Goal: Task Accomplishment & Management: Manage account settings

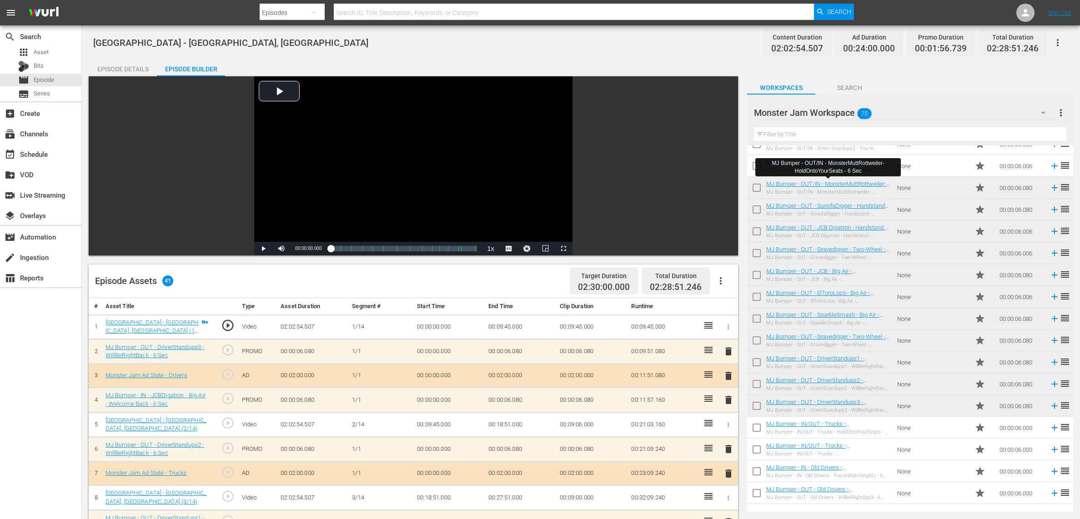
click at [112, 63] on div "Episode Details" at bounding box center [123, 69] width 68 height 22
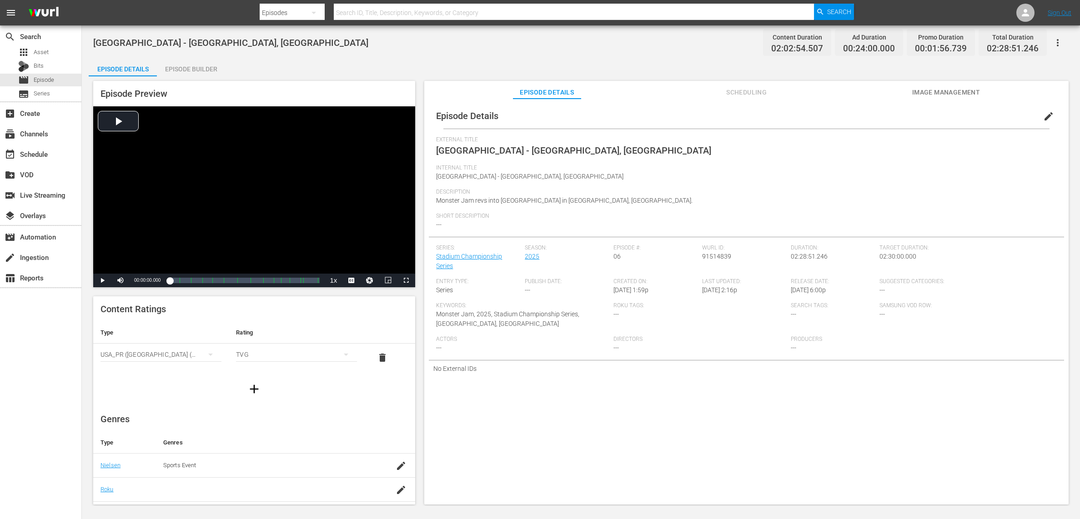
click at [1043, 114] on span "edit" at bounding box center [1048, 116] width 11 height 11
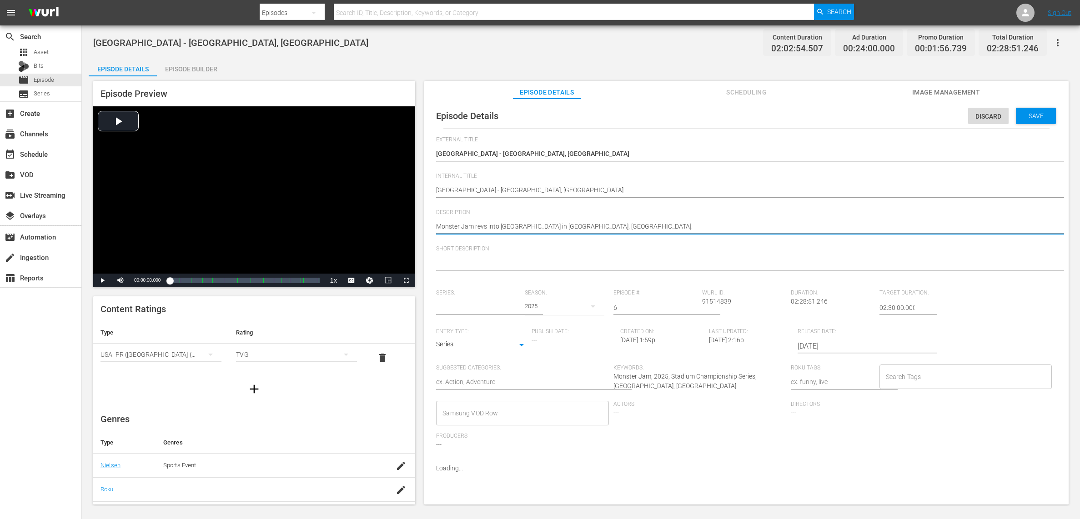
type input "Stadium Championship Series"
click at [525, 228] on textarea "Monster Jam revs into Sofi Stadium in Englewood, CA." at bounding box center [744, 227] width 616 height 11
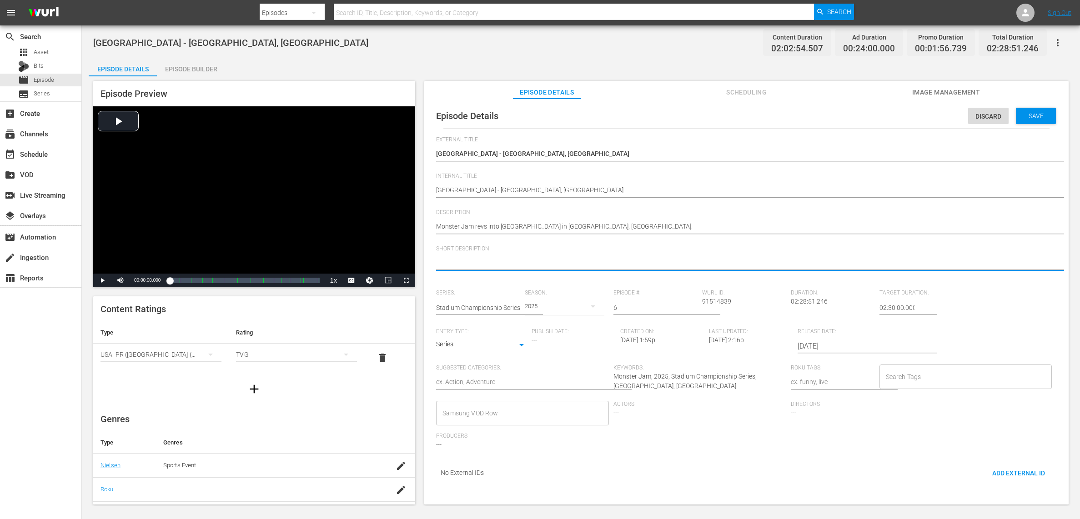
click at [513, 261] on textarea at bounding box center [744, 263] width 616 height 11
paste textarea "Monster Jam revs into Sofi Stadium in Englewood, CA."
type textarea "Monster Jam revs into Sofi Stadium in Englewood, CA."
drag, startPoint x: 436, startPoint y: 189, endPoint x: 445, endPoint y: 190, distance: 9.1
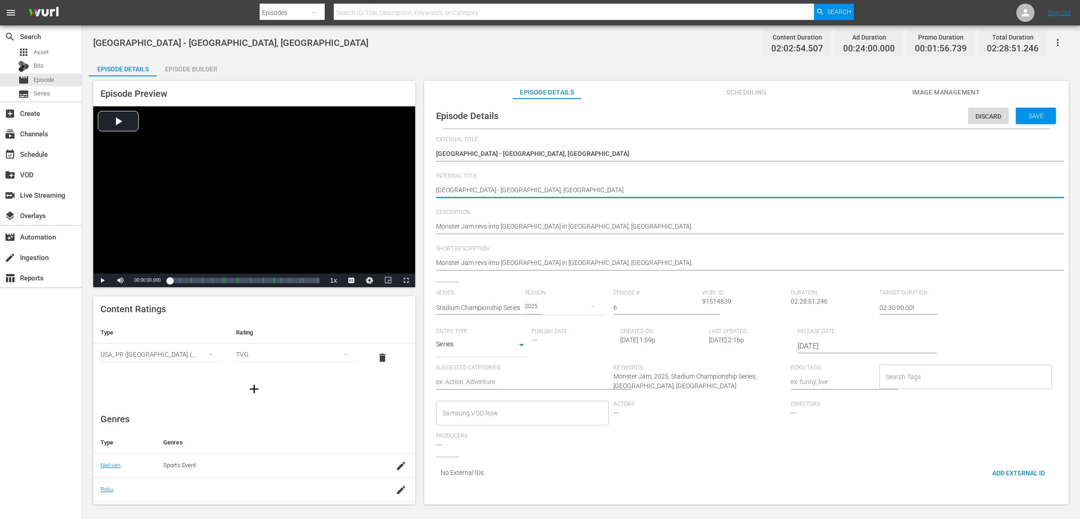
type textarea "SSofi Stadium - Englewood, CA"
type textarea "S2Sofi Stadium - Englewood, CA"
type textarea "S20Sofi Stadium - Englewood, CA"
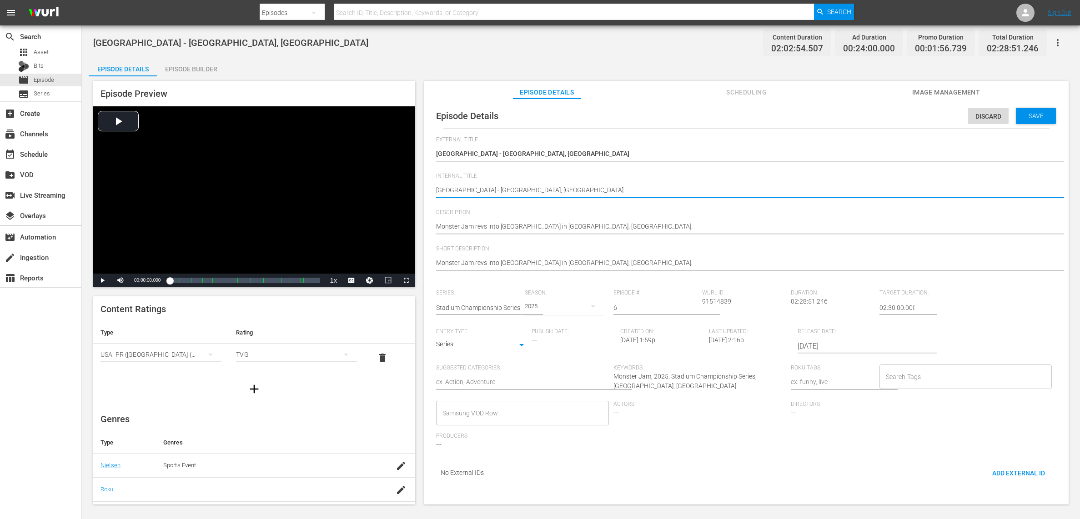
type textarea "S20Sofi Stadium - Englewood, CA"
type textarea "S202Sofi Stadium - Englewood, CA"
type textarea "S2025Sofi Stadium - Englewood, CA"
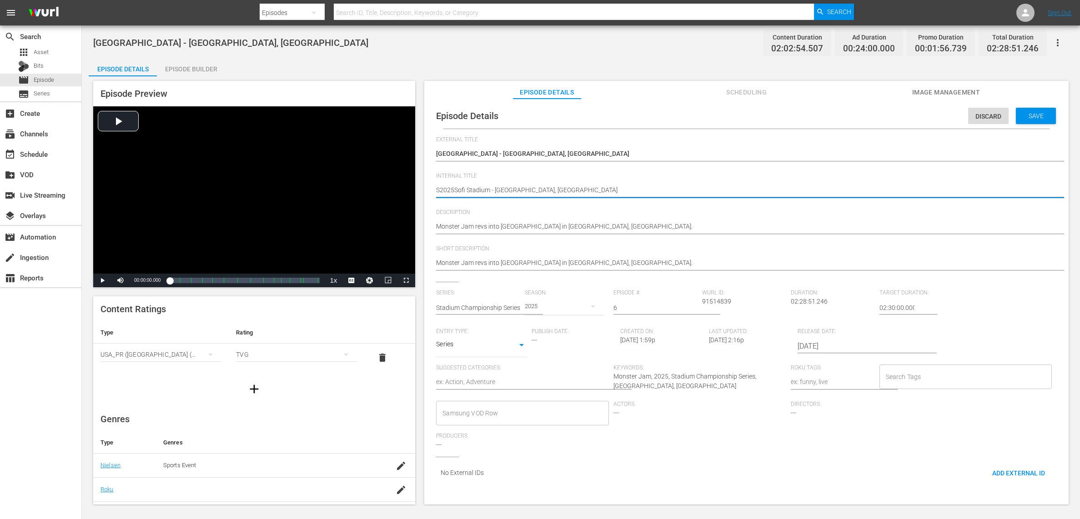
type textarea "S2025ESofi Stadium - Englewood, CA"
type textarea "S2025E0Sofi Stadium - Englewood, CA"
type textarea "S2025E06Sofi Stadium - Englewood, CA"
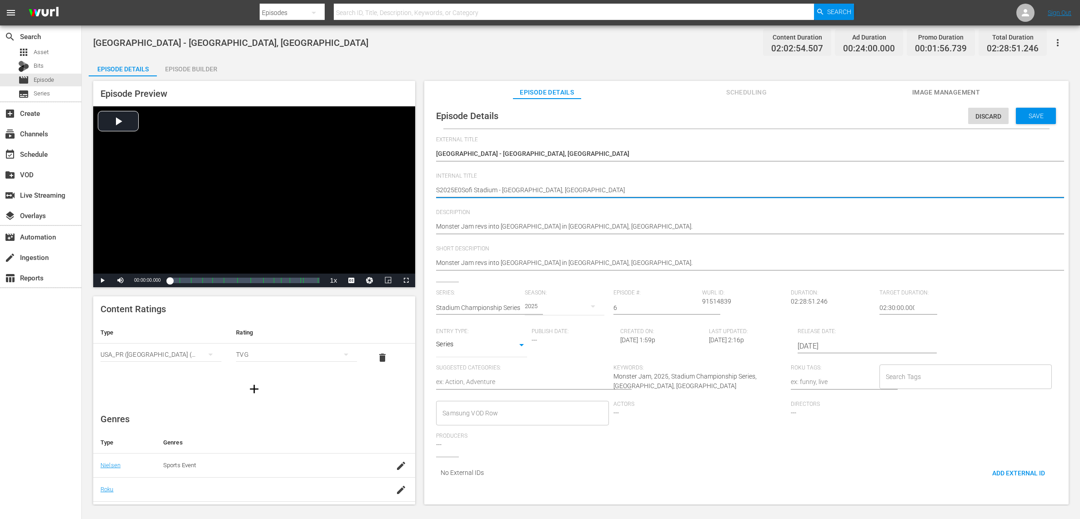
type textarea "S2025E06Sofi Stadium - Englewood, CA"
type textarea "S2025E06 Sofi Stadium - Englewood, CA"
type textarea "S2025E06 -Sofi Stadium - Englewood, CA"
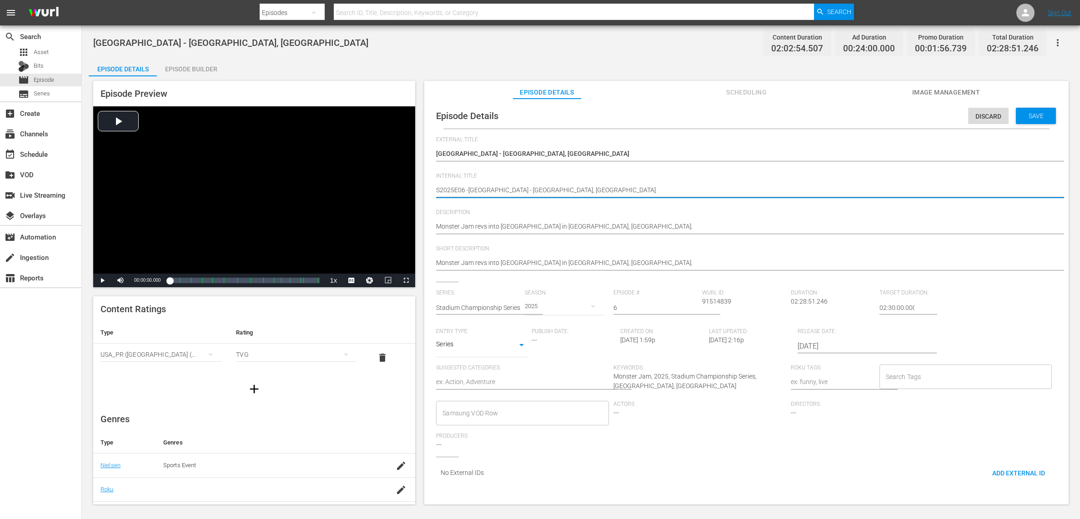
type textarea "S2025E06 - [GEOGRAPHIC_DATA] - [GEOGRAPHIC_DATA], [GEOGRAPHIC_DATA]"
click at [436, 151] on div "Episode Details Discard Save External Title Sofi Stadium - Englewood, CA Sofi S…" at bounding box center [746, 295] width 635 height 385
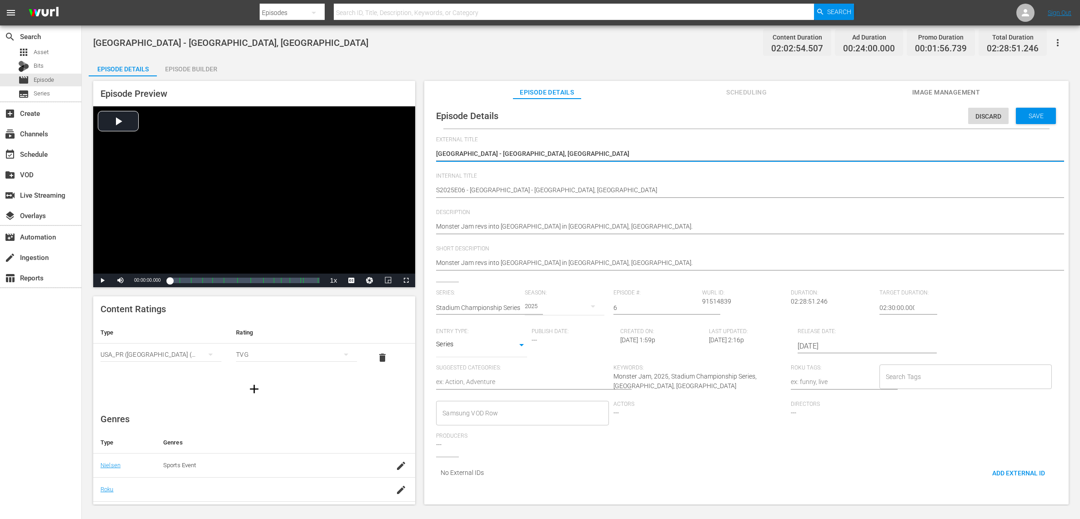
click at [928, 387] on div "Search Tags" at bounding box center [965, 377] width 173 height 25
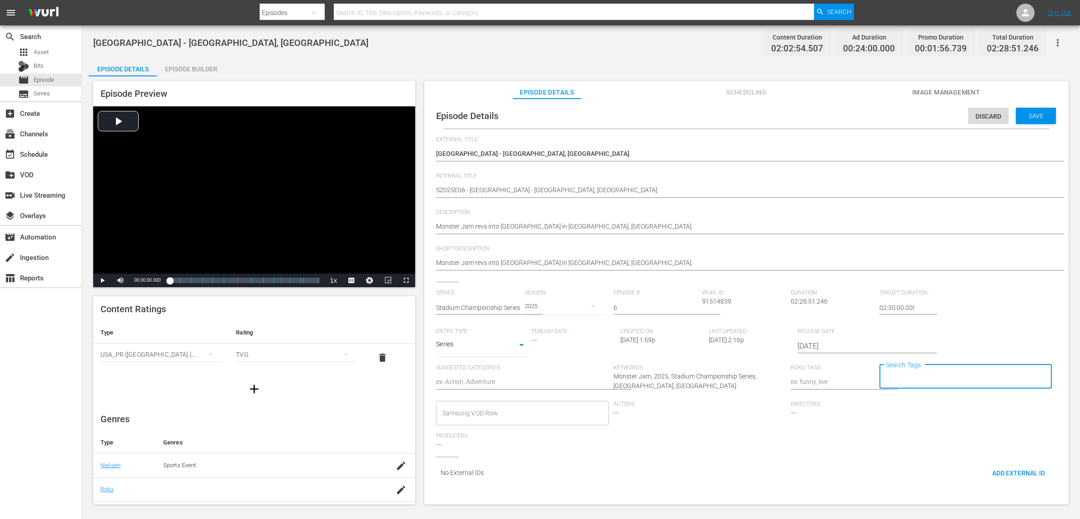
type input "N"
type input "Monster Jam"
click at [940, 472] on li "Monster Jam Ready" at bounding box center [959, 476] width 170 height 15
click at [1036, 120] on div "Save" at bounding box center [1036, 116] width 40 height 16
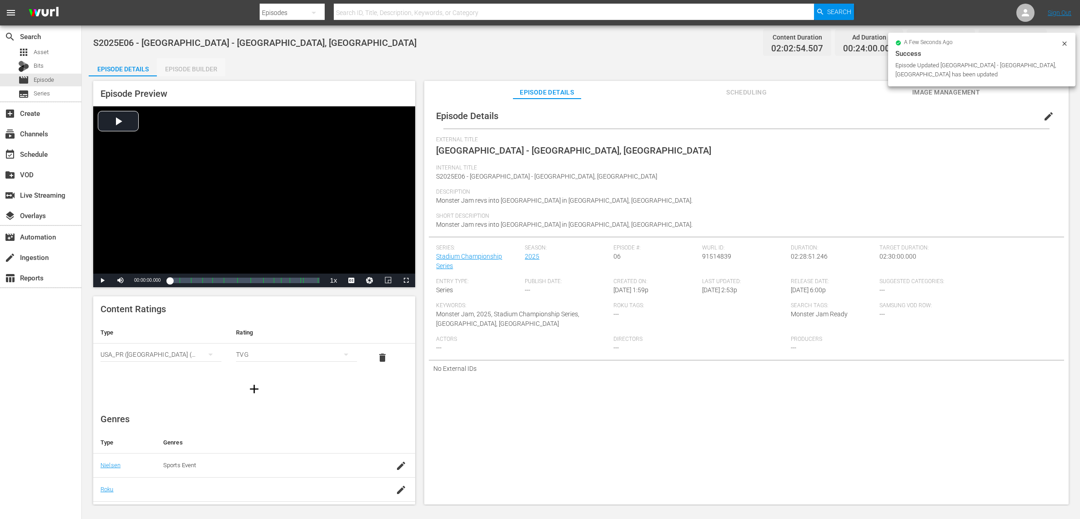
click at [205, 69] on div "Episode Builder" at bounding box center [191, 69] width 68 height 22
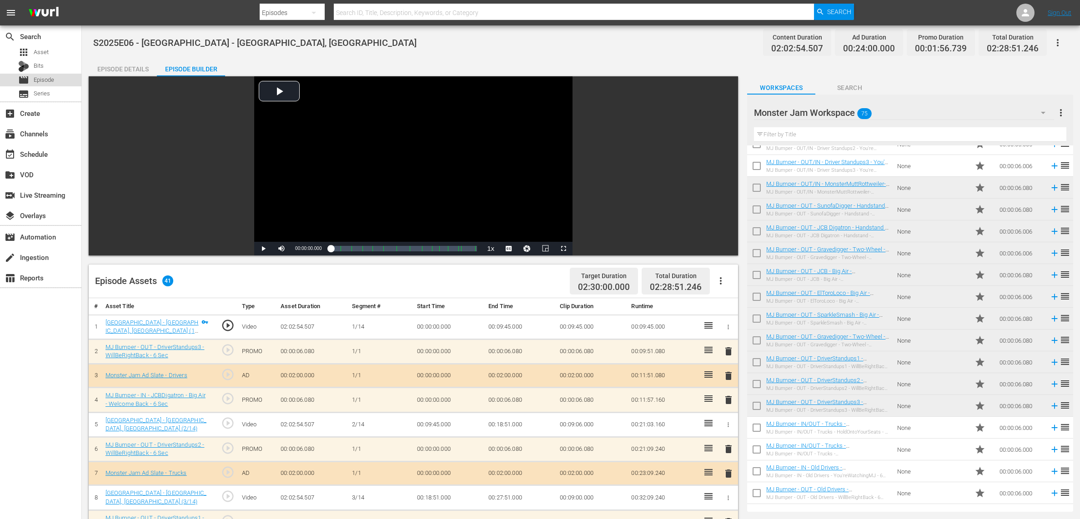
click at [52, 80] on span "Episode" at bounding box center [44, 79] width 20 height 9
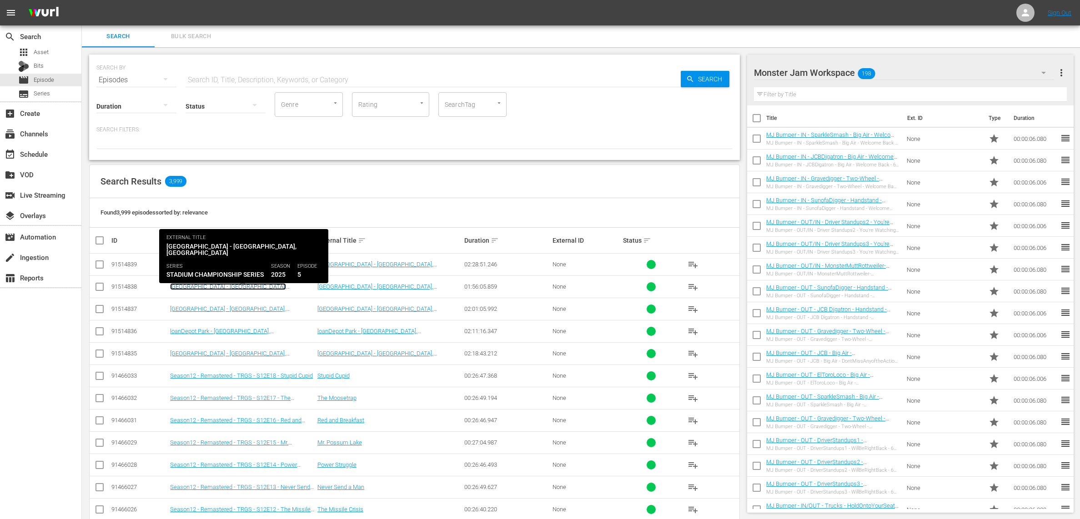
click at [218, 288] on link "[GEOGRAPHIC_DATA] - [GEOGRAPHIC_DATA], [GEOGRAPHIC_DATA]" at bounding box center [228, 290] width 116 height 14
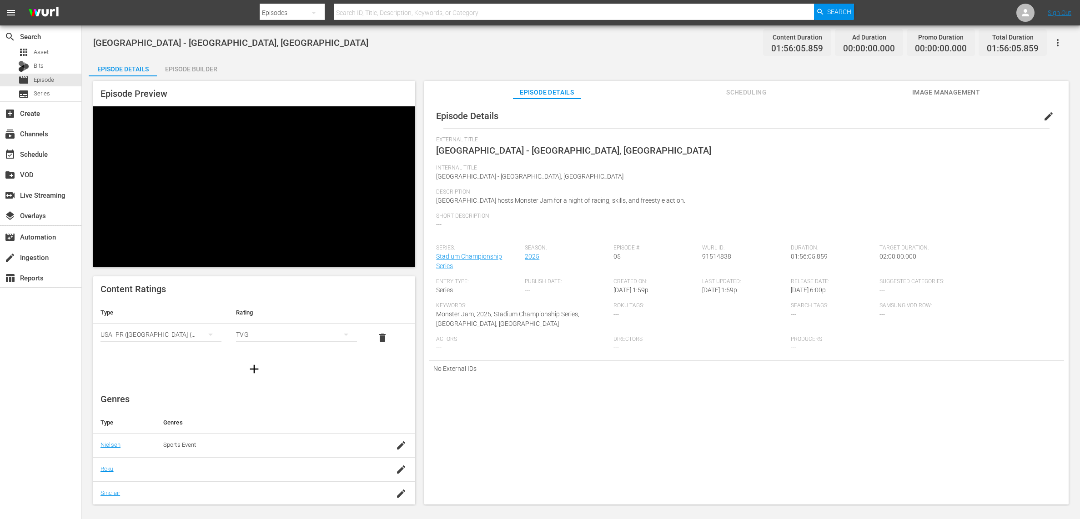
click at [1037, 111] on button "edit" at bounding box center [1048, 116] width 22 height 22
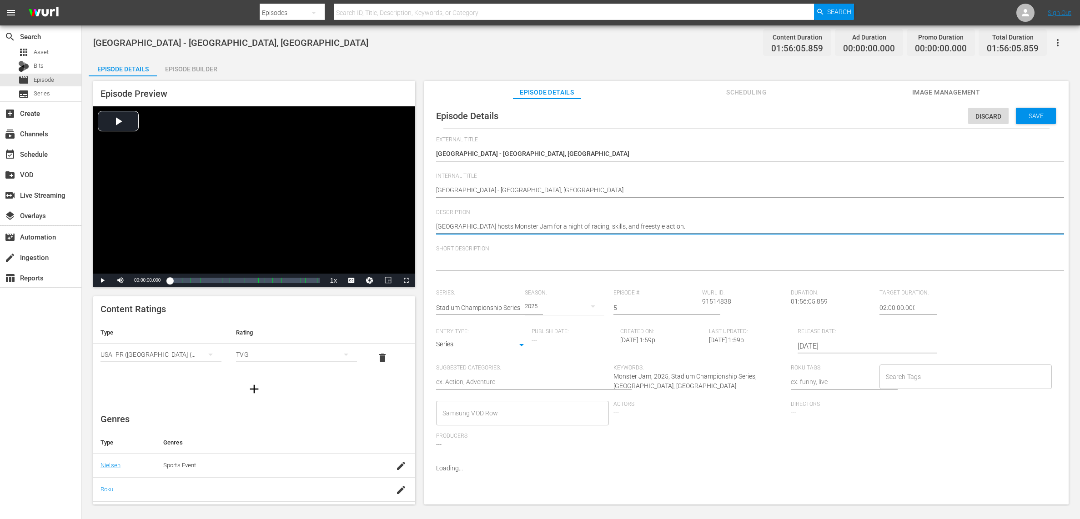
click at [501, 223] on textarea "Atlanta Motor Speedway hosts Monster Jam for a night of racing, skills, and fre…" at bounding box center [744, 227] width 616 height 11
click at [495, 265] on textarea at bounding box center [744, 263] width 616 height 11
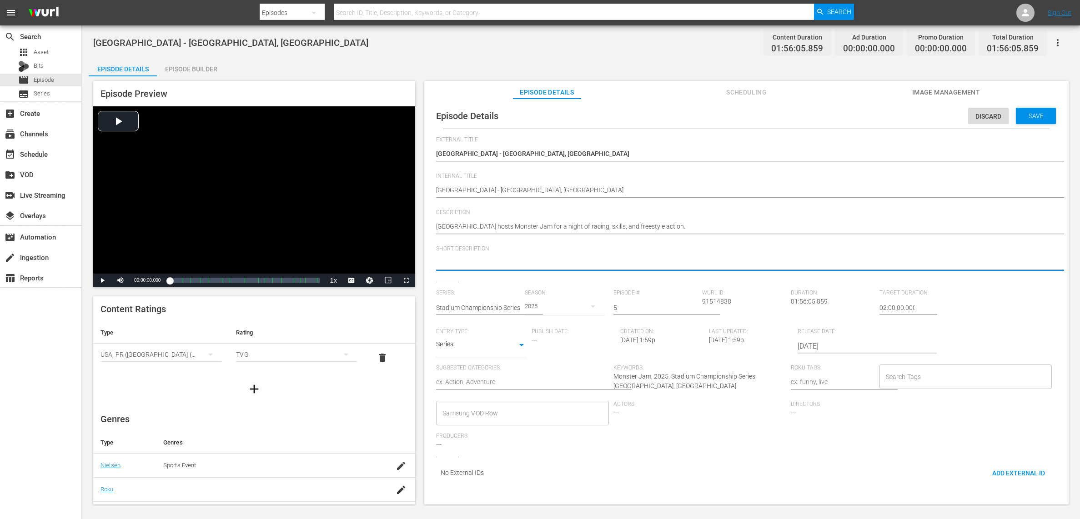
paste textarea "Atlanta Motor Speedway hosts Monster Jam for a night of racing, skills, and fre…"
type textarea "Atlanta Motor Speedway hosts Monster Jam for a night of racing, skills, and fre…"
click at [908, 382] on input "Search Tags" at bounding box center [958, 377] width 151 height 16
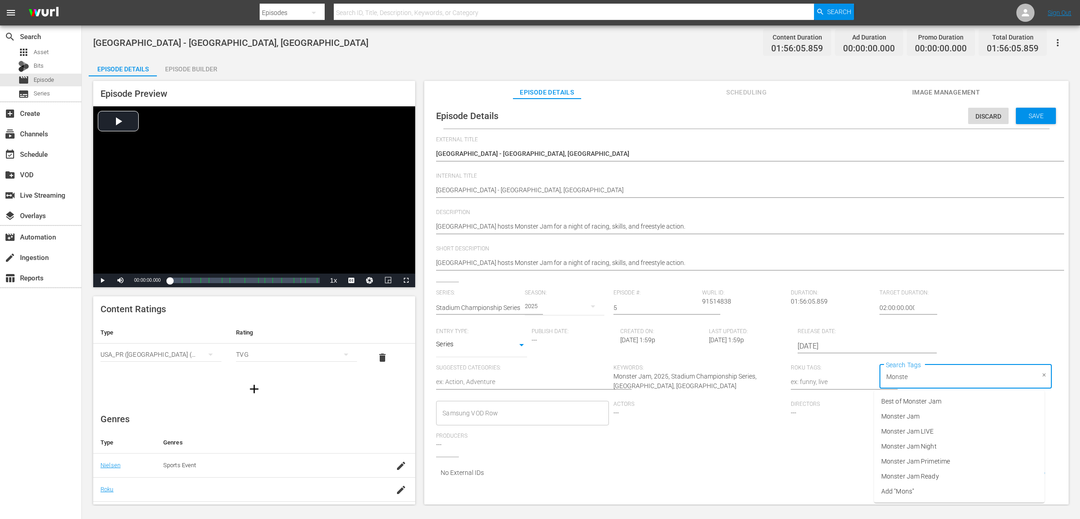
type input "Monster"
click at [934, 475] on span "Monster Jam Ready" at bounding box center [910, 477] width 58 height 10
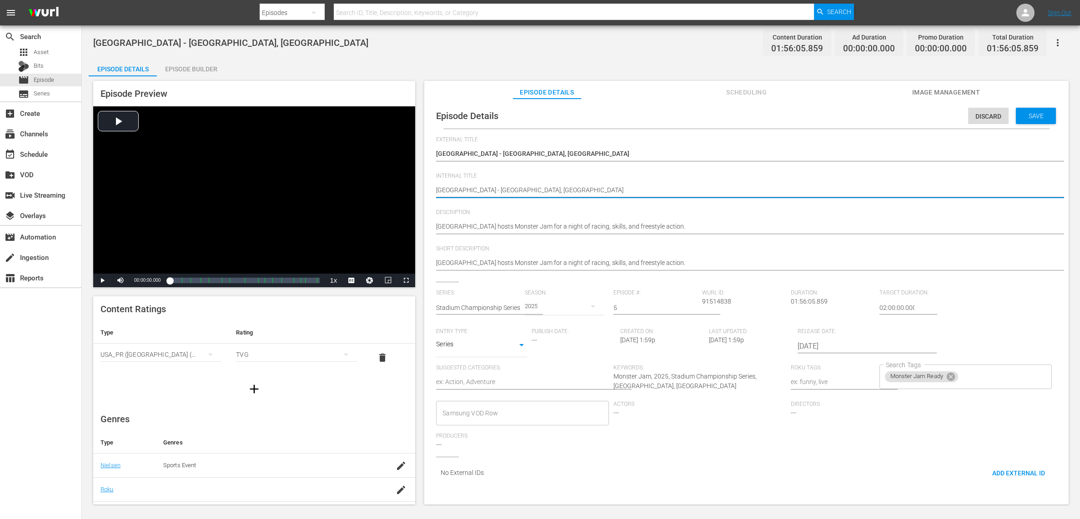
type textarea "SAtlanta Motor Speedway - Atlanta, GA"
type textarea "S2Atlanta Motor Speedway - Atlanta, GA"
type textarea "S20Atlanta Motor Speedway - Atlanta, GA"
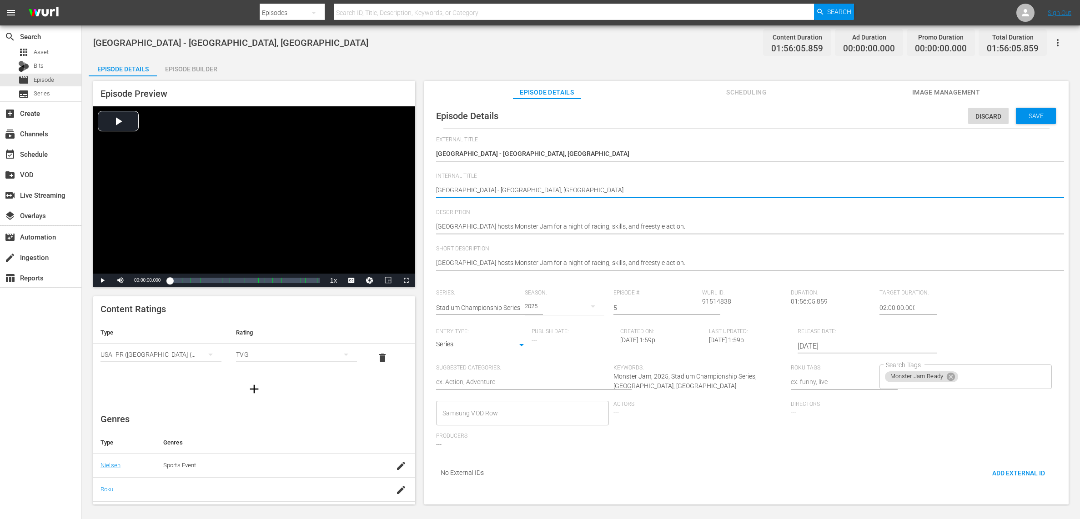
type textarea "S20Atlanta Motor Speedway - Atlanta, GA"
type textarea "S202Atlanta Motor Speedway - Atlanta, GA"
type textarea "S2025Atlanta Motor Speedway - Atlanta, GA"
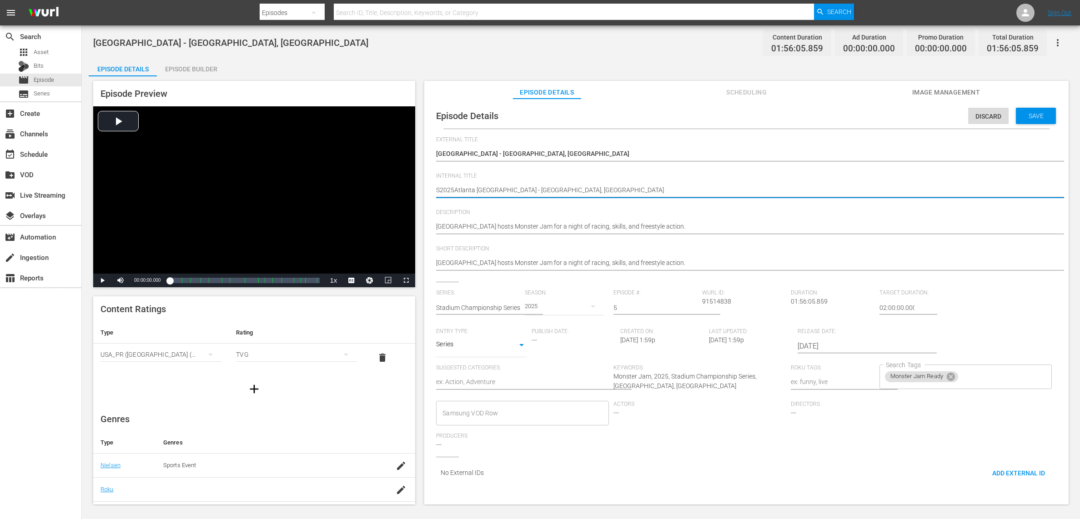
type textarea "S2025EAtlanta Motor Speedway - Atlanta, GA"
type textarea "S2025E0Atlanta Motor Speedway - Atlanta, GA"
type textarea "S2025E05Atlanta Motor Speedway - Atlanta, GA"
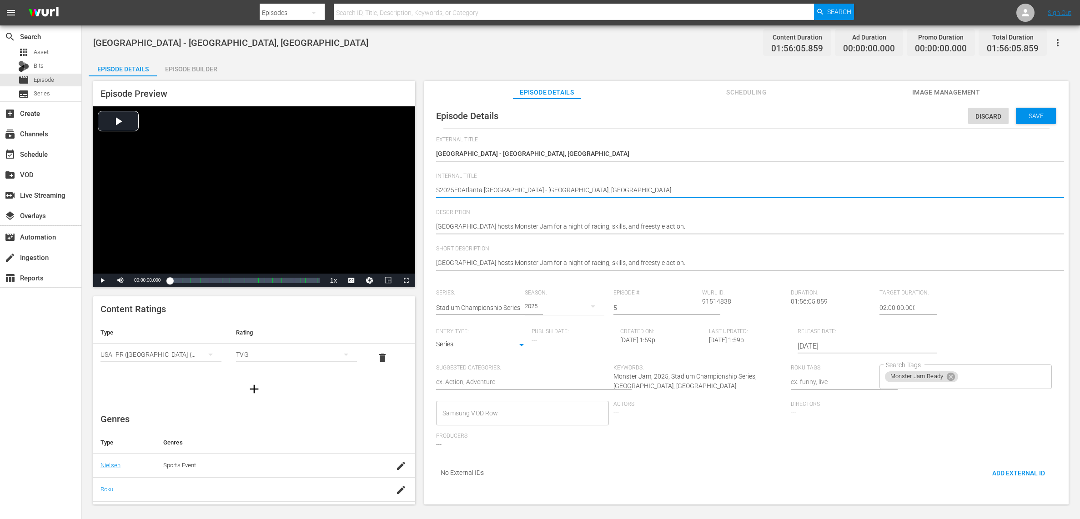
type textarea "S2025E05Atlanta Motor Speedway - Atlanta, GA"
type textarea "S2025E05 Atlanta Motor Speedway - Atlanta, GA"
type textarea "S2025E05 -Atlanta Motor Speedway - Atlanta, GA"
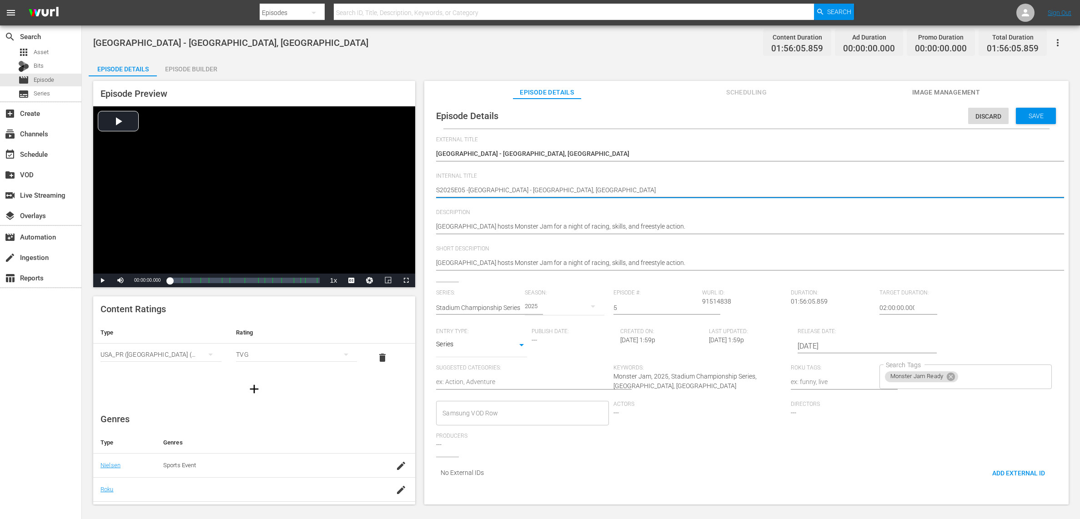
type textarea "S2025E05 - [GEOGRAPHIC_DATA] - [GEOGRAPHIC_DATA], [GEOGRAPHIC_DATA]"
drag, startPoint x: 1028, startPoint y: 113, endPoint x: 1024, endPoint y: 119, distance: 7.1
click at [1028, 114] on span "Save" at bounding box center [1036, 115] width 30 height 7
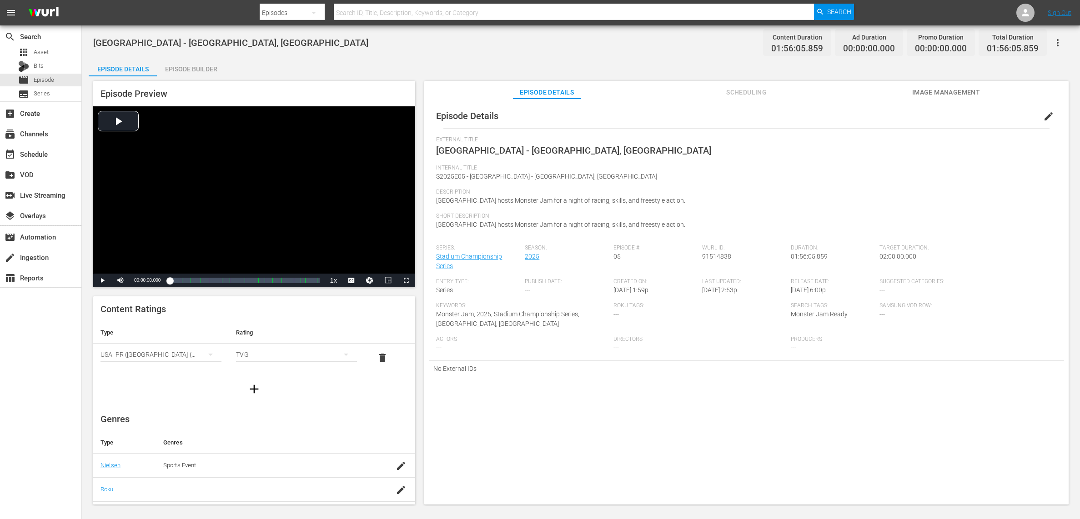
click at [189, 68] on div "Episode Builder" at bounding box center [191, 69] width 68 height 22
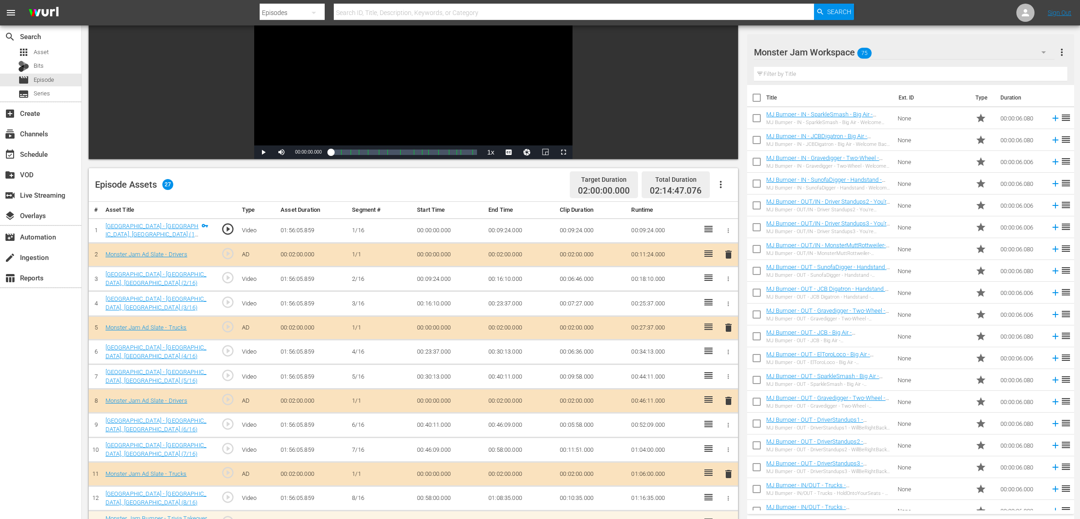
scroll to position [105, 0]
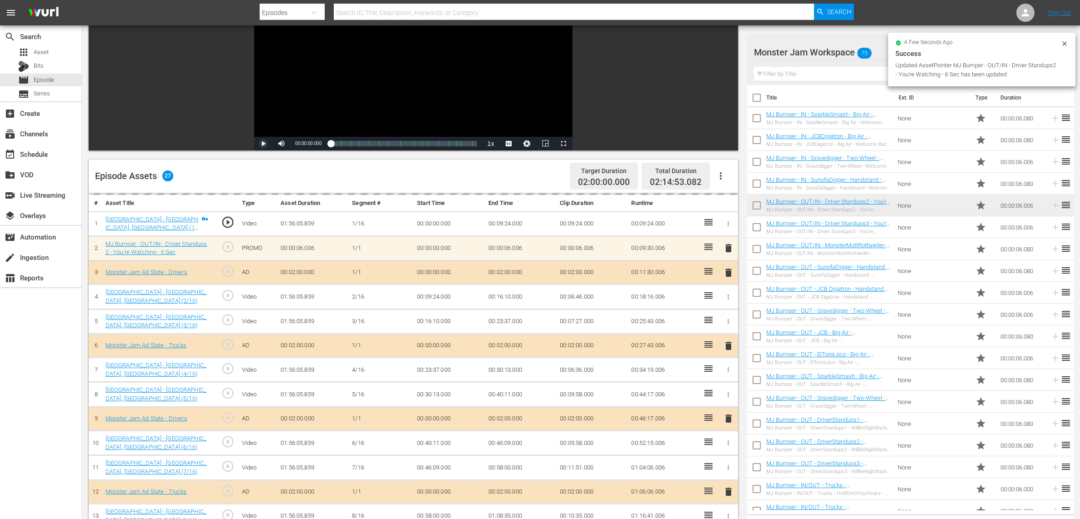
click at [263, 144] on span "Video Player" at bounding box center [263, 144] width 0 height 0
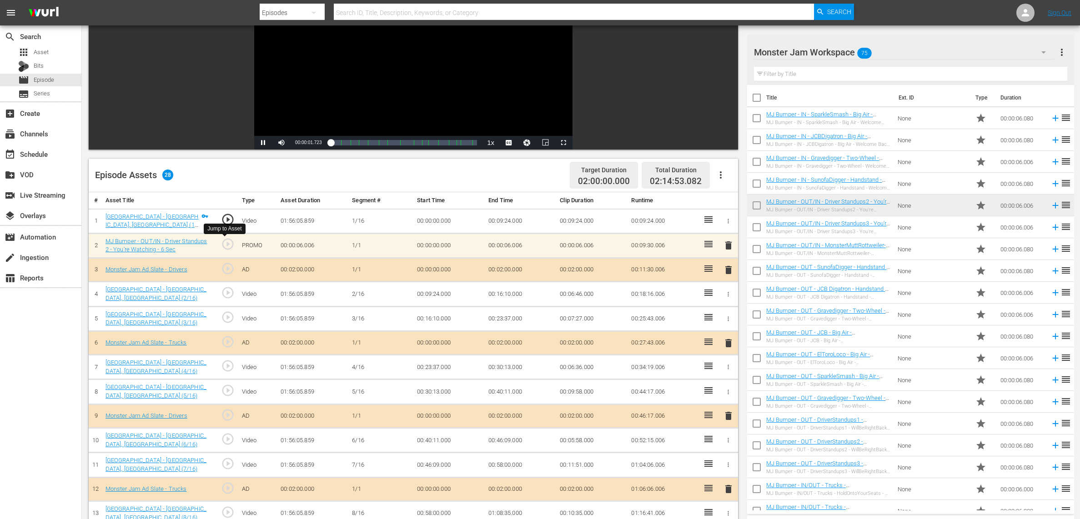
scroll to position [110, 0]
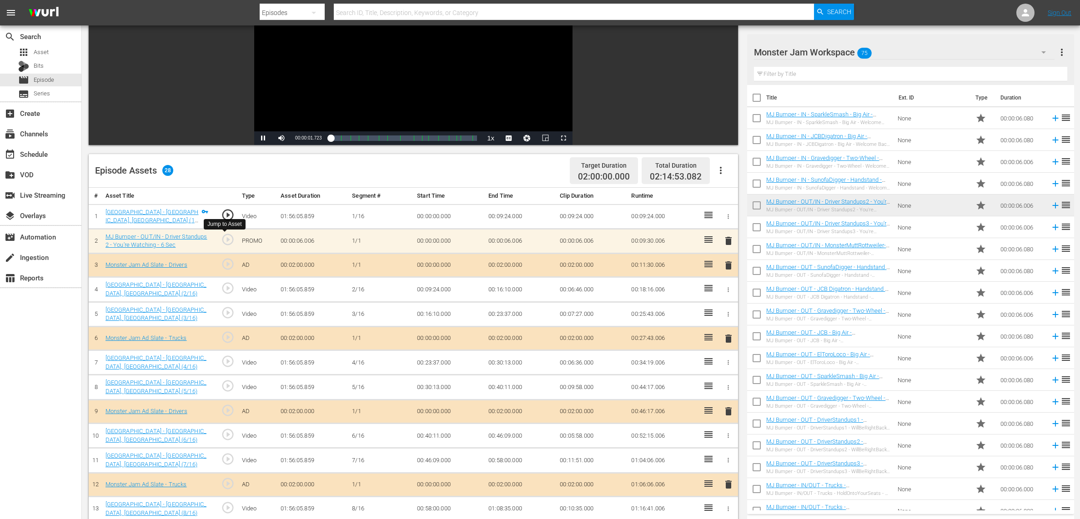
click at [227, 241] on span "play_circle_outline" at bounding box center [228, 240] width 14 height 14
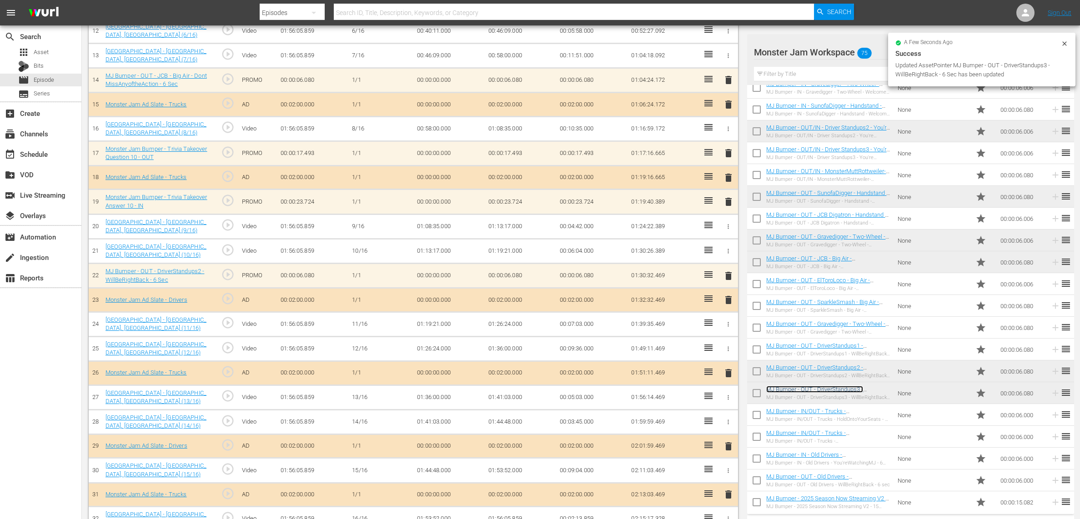
scroll to position [567, 0]
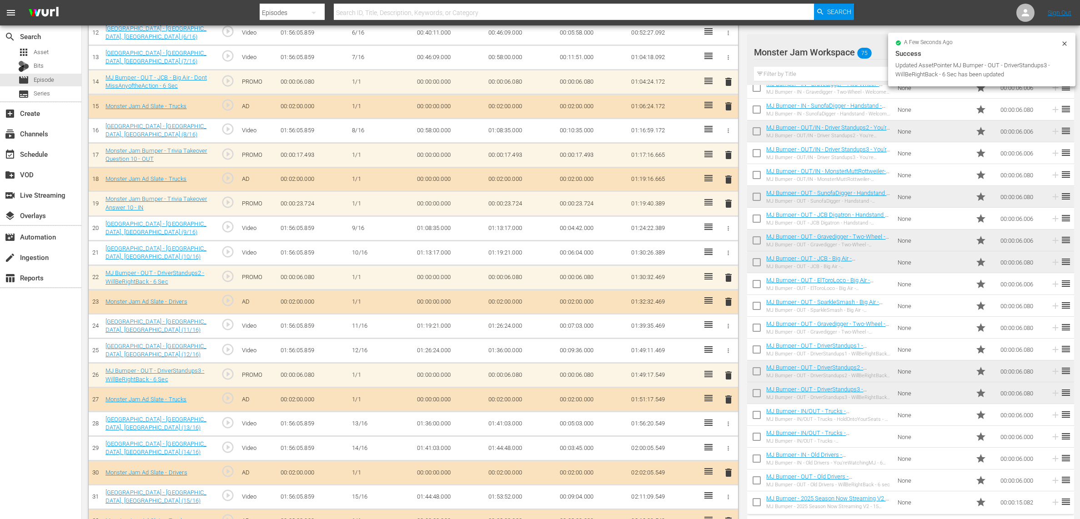
click at [229, 374] on span "play_circle_outline" at bounding box center [228, 374] width 14 height 14
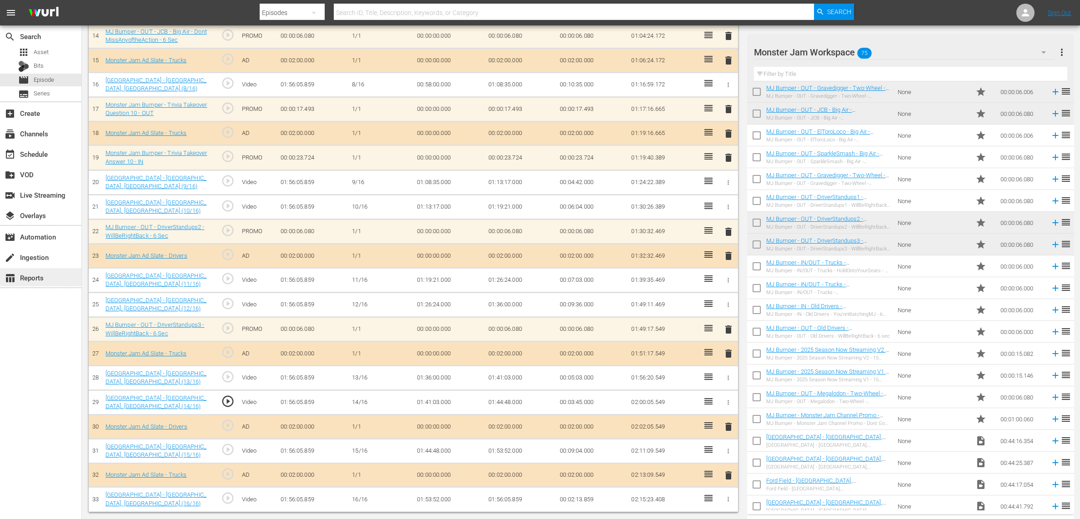
scroll to position [221, 0]
click at [229, 326] on span "play_circle_outline" at bounding box center [228, 328] width 14 height 14
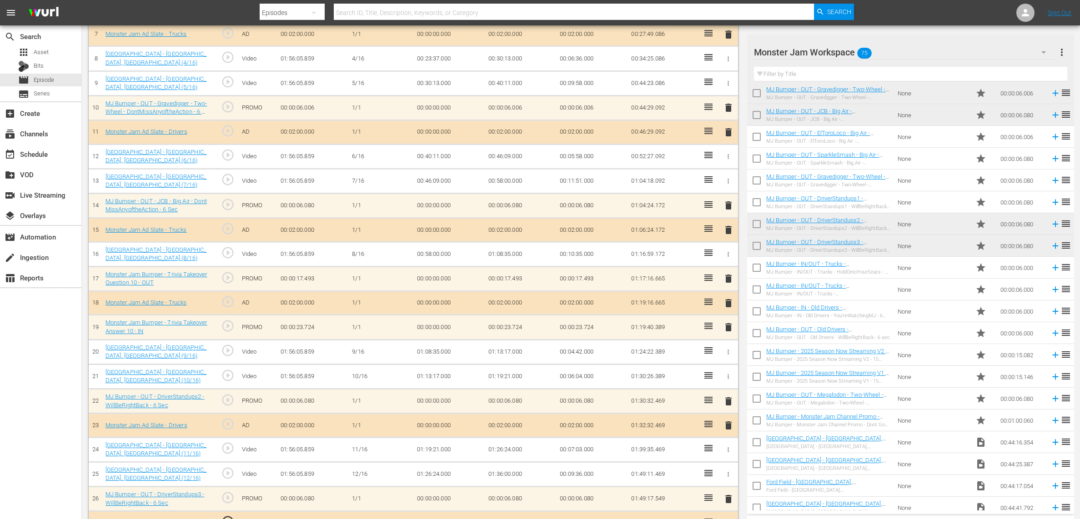
scroll to position [446, 0]
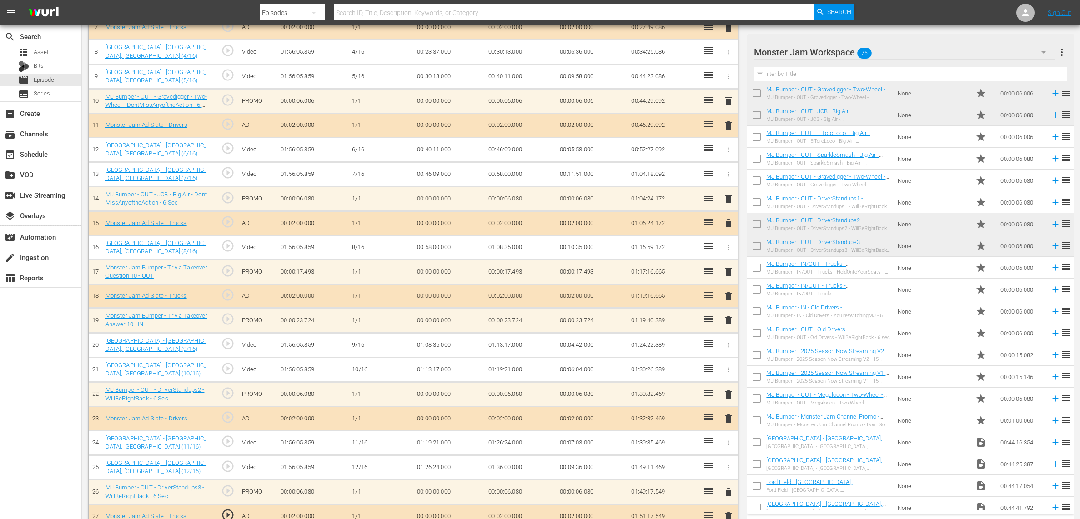
click at [758, 220] on input "checkbox" at bounding box center [756, 225] width 19 height 19
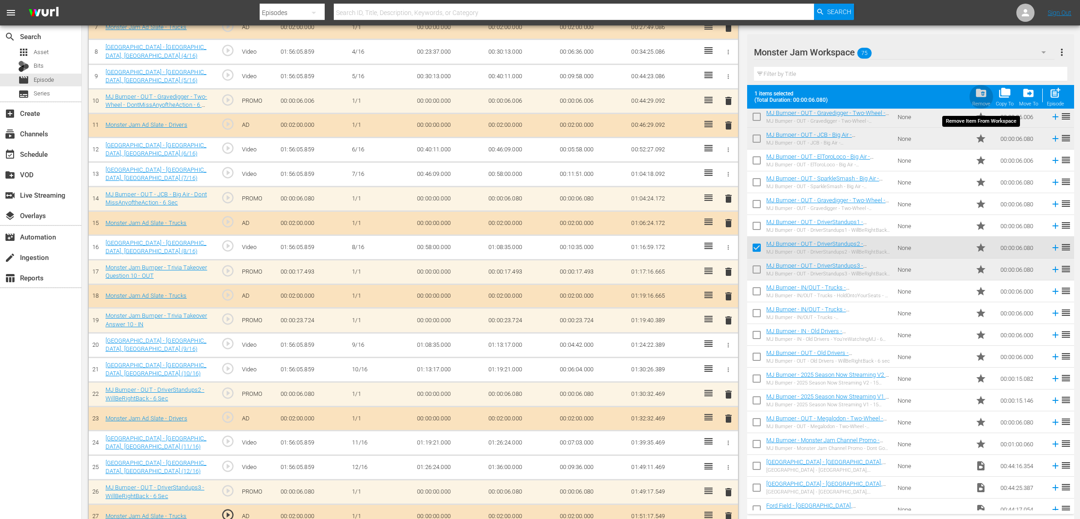
click at [976, 95] on span "folder_delete" at bounding box center [981, 93] width 12 height 12
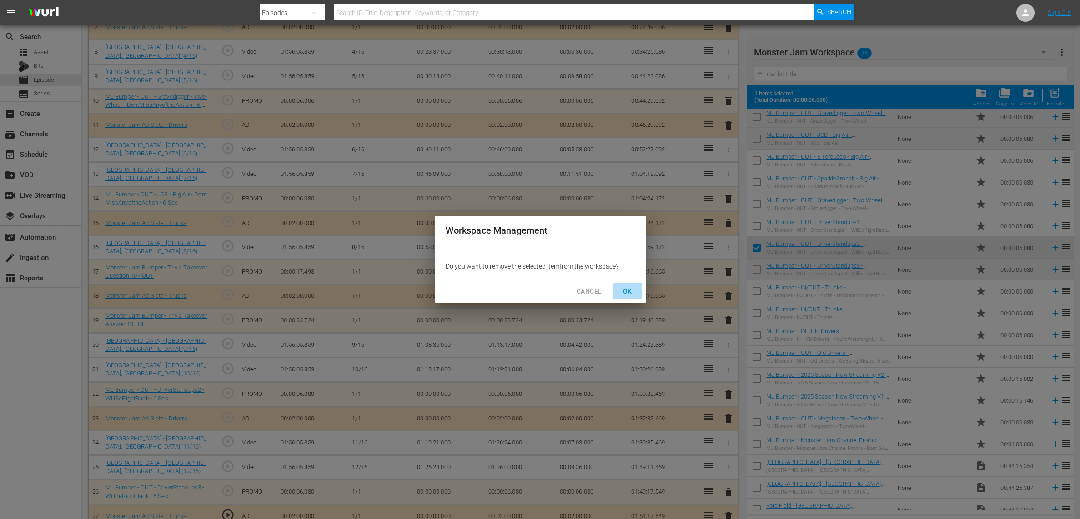
click at [625, 287] on span "OK" at bounding box center [627, 291] width 15 height 11
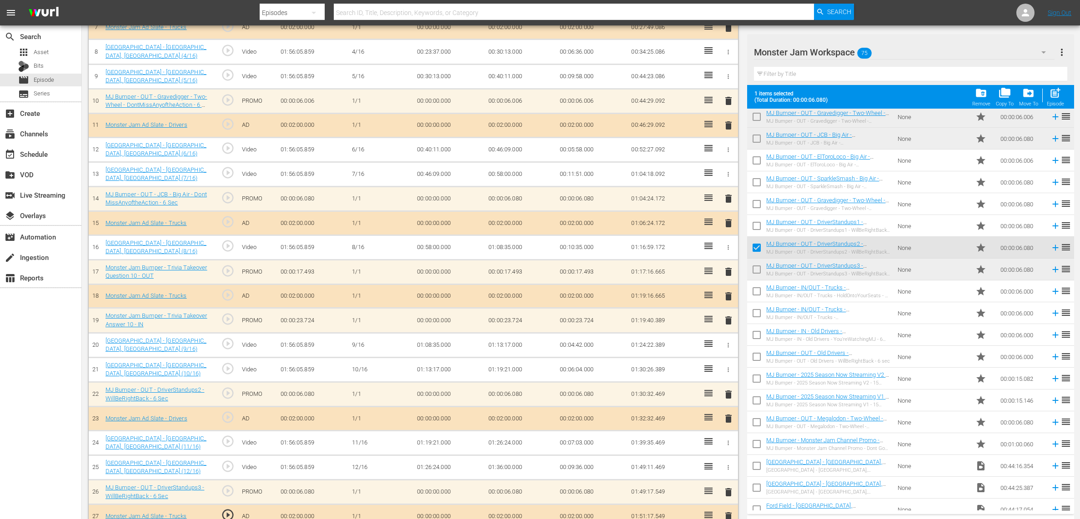
checkbox input "false"
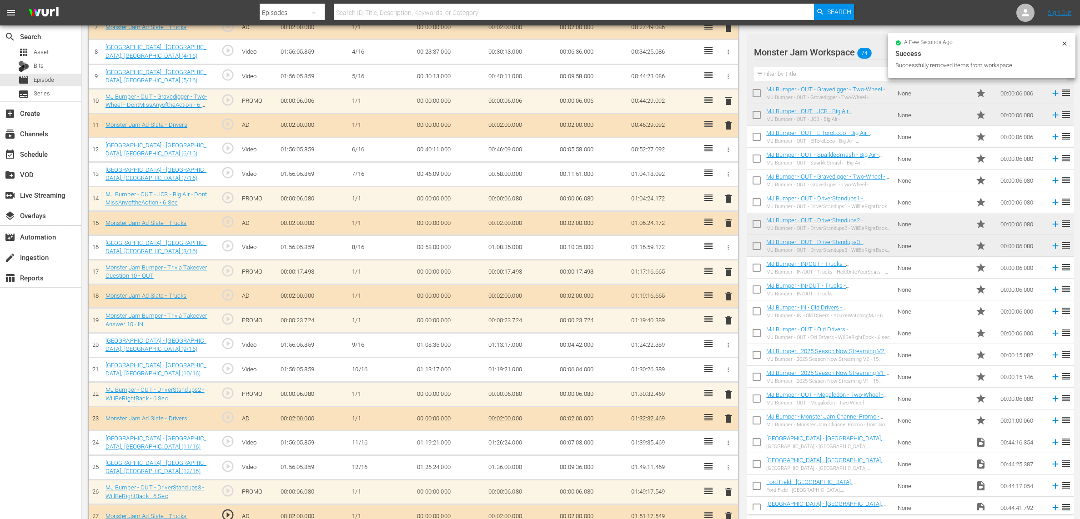
click at [730, 399] on span "delete" at bounding box center [728, 394] width 11 height 11
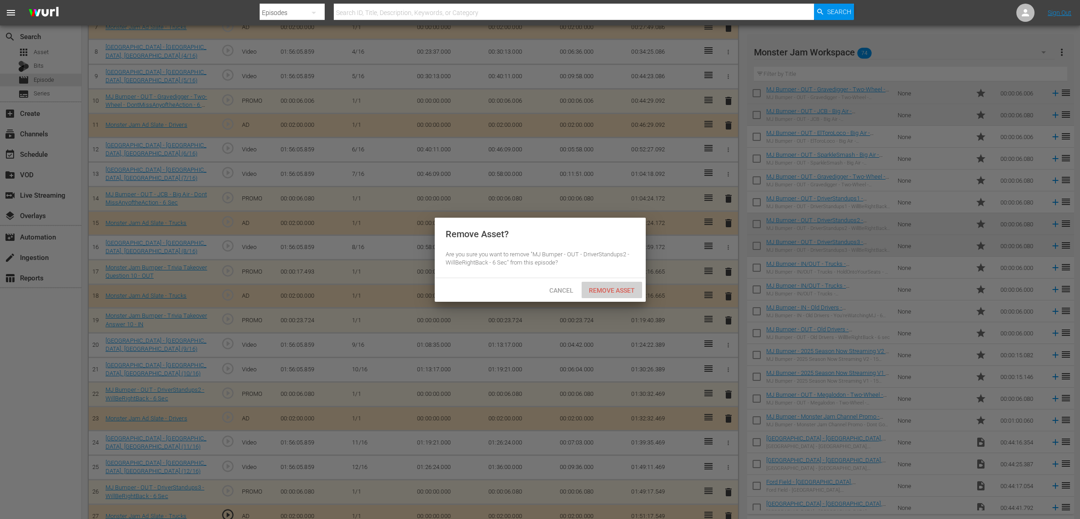
click at [616, 287] on span "Remove Asset" at bounding box center [611, 290] width 60 height 7
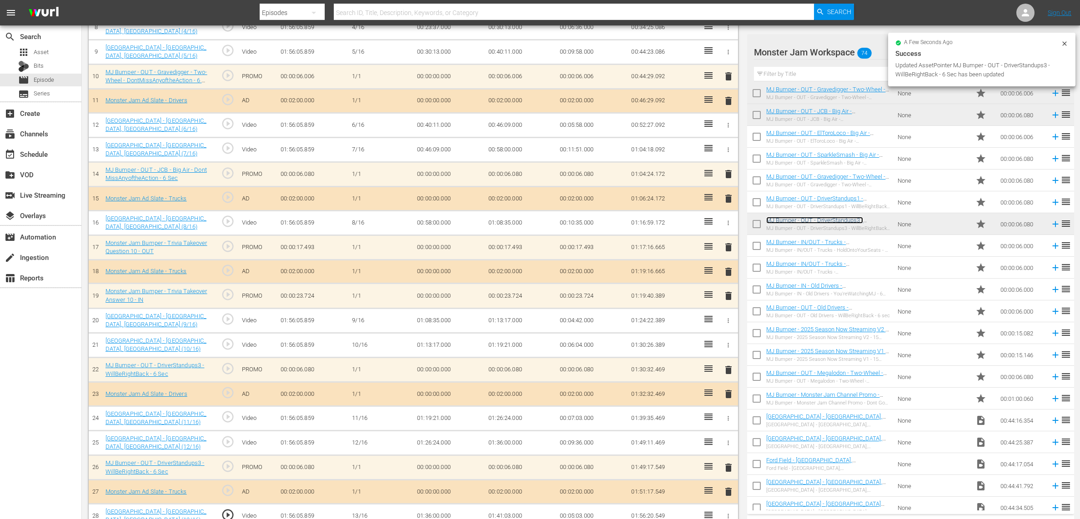
scroll to position [614, 0]
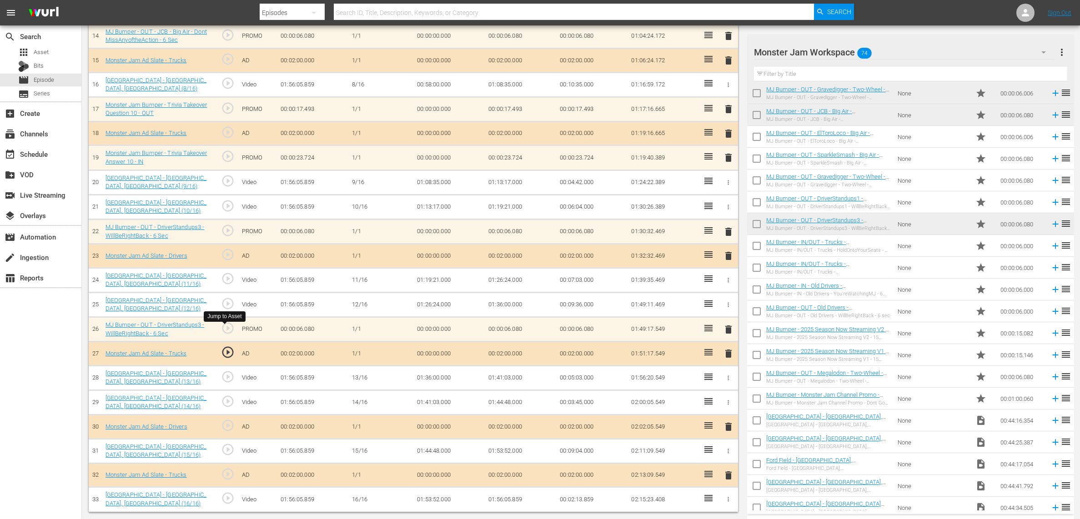
click at [225, 324] on span "play_circle_outline" at bounding box center [228, 328] width 14 height 14
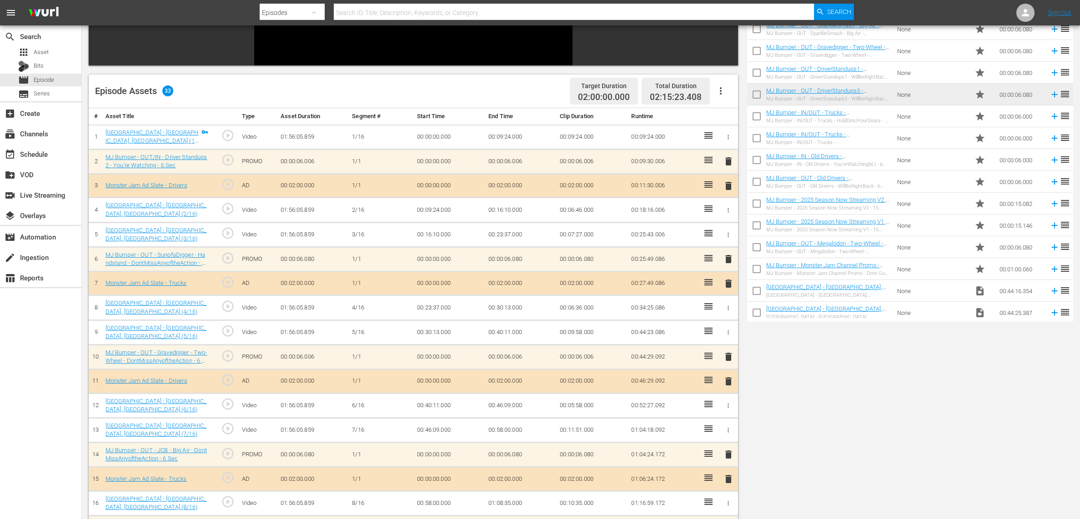
scroll to position [0, 0]
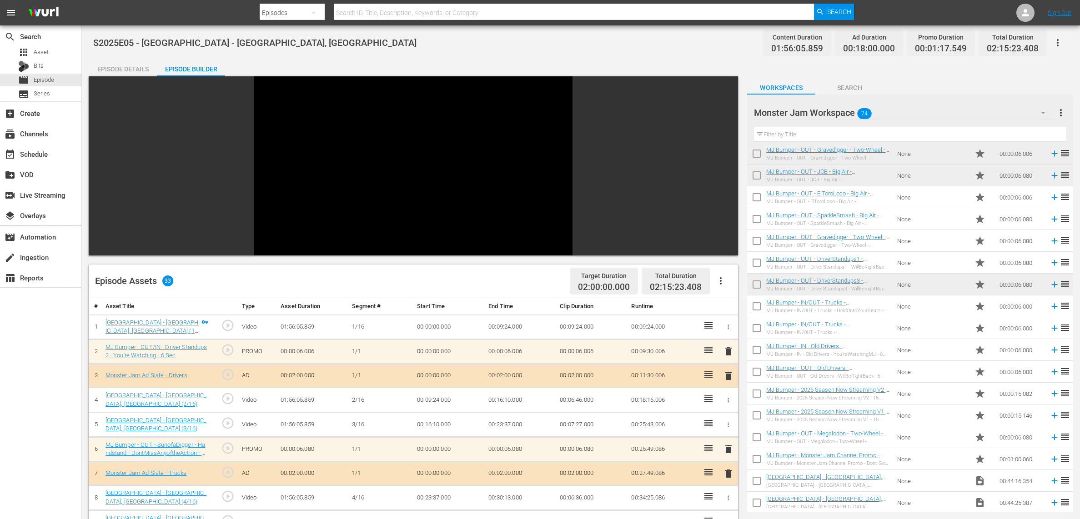
click at [756, 283] on input "checkbox" at bounding box center [756, 286] width 19 height 19
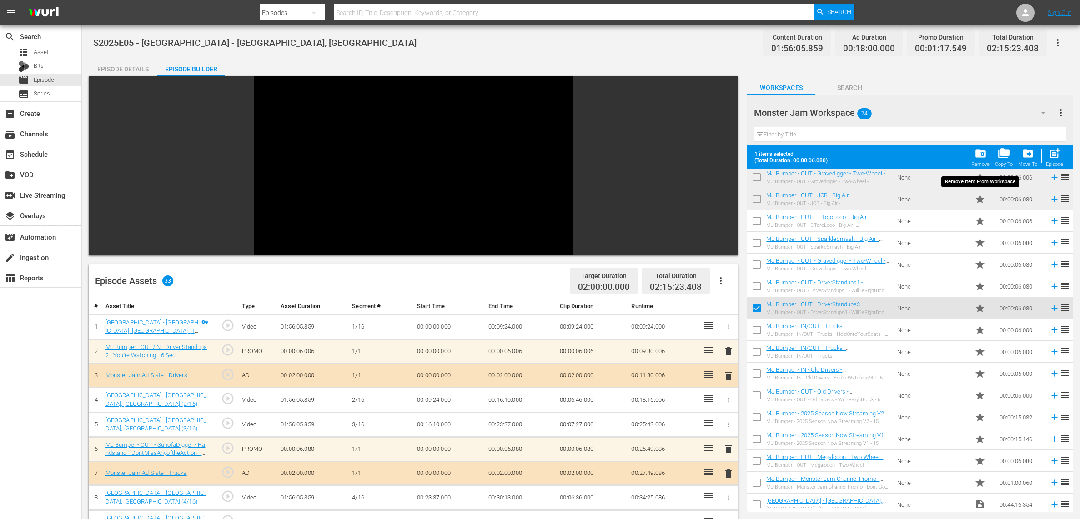
click at [976, 155] on span "folder_delete" at bounding box center [980, 153] width 12 height 12
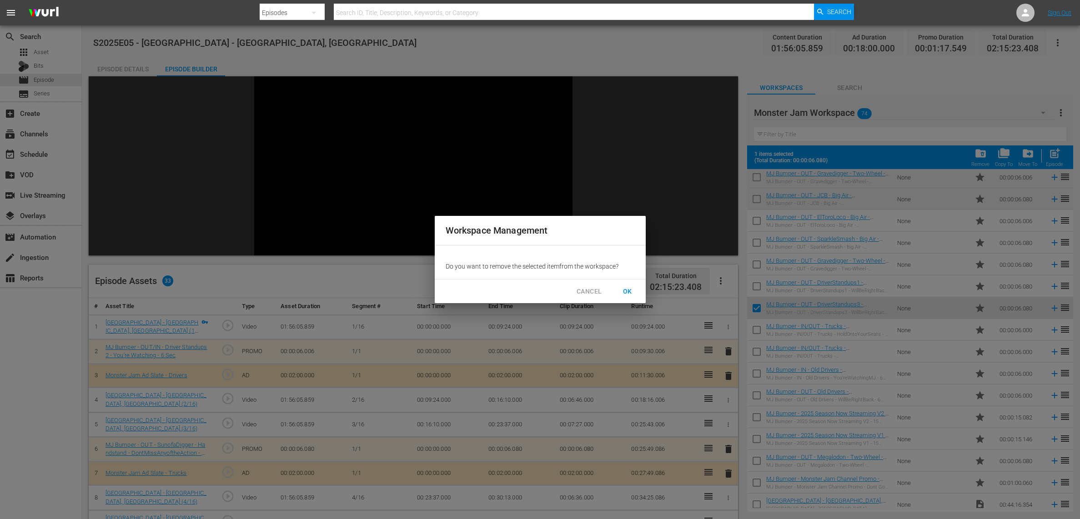
click at [622, 287] on span "OK" at bounding box center [627, 291] width 15 height 11
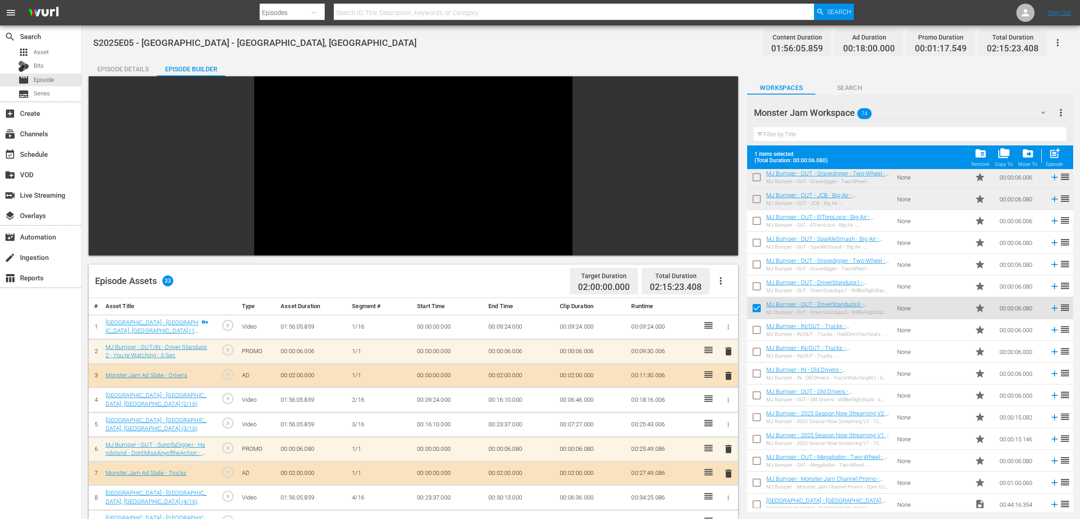
checkbox input "false"
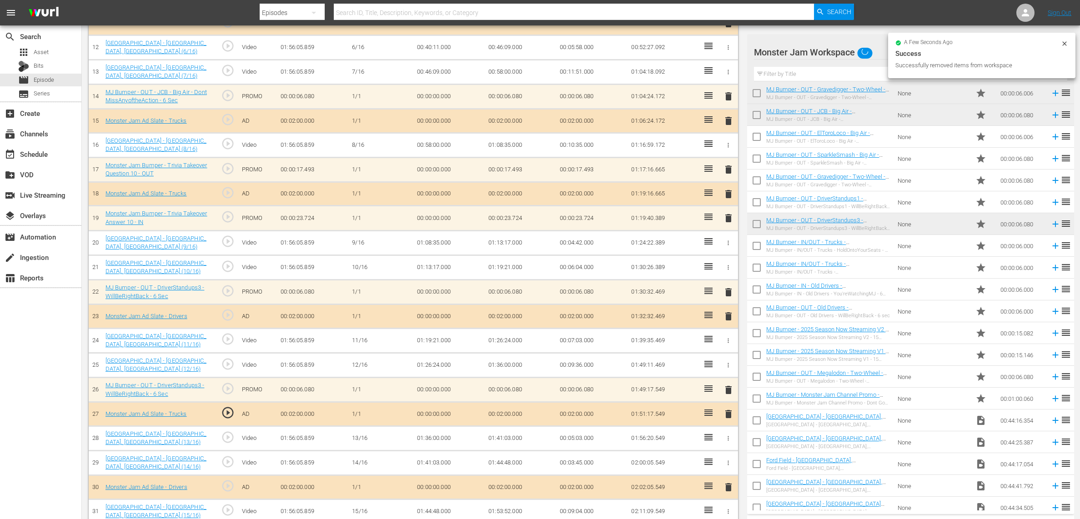
scroll to position [614, 0]
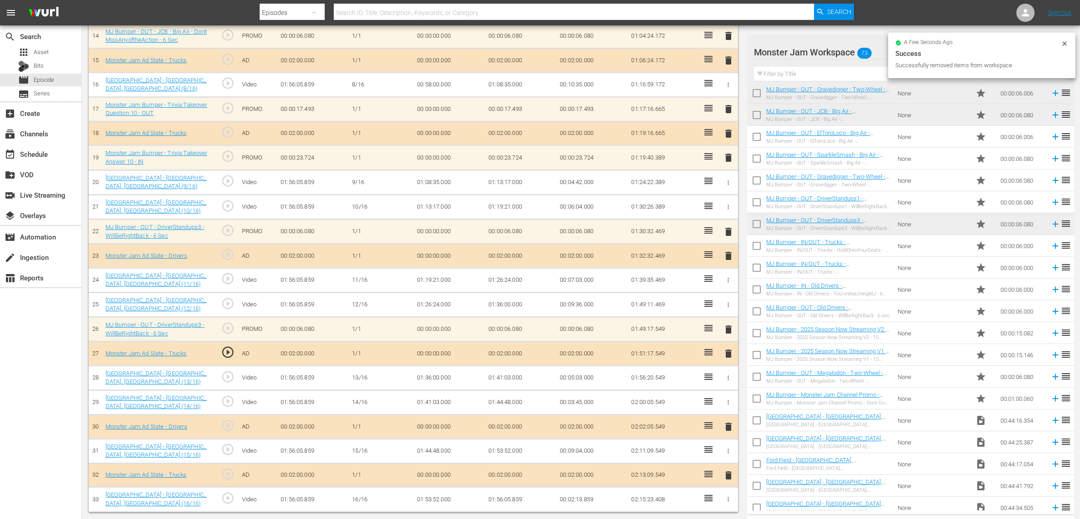
click at [726, 328] on span "delete" at bounding box center [728, 329] width 11 height 11
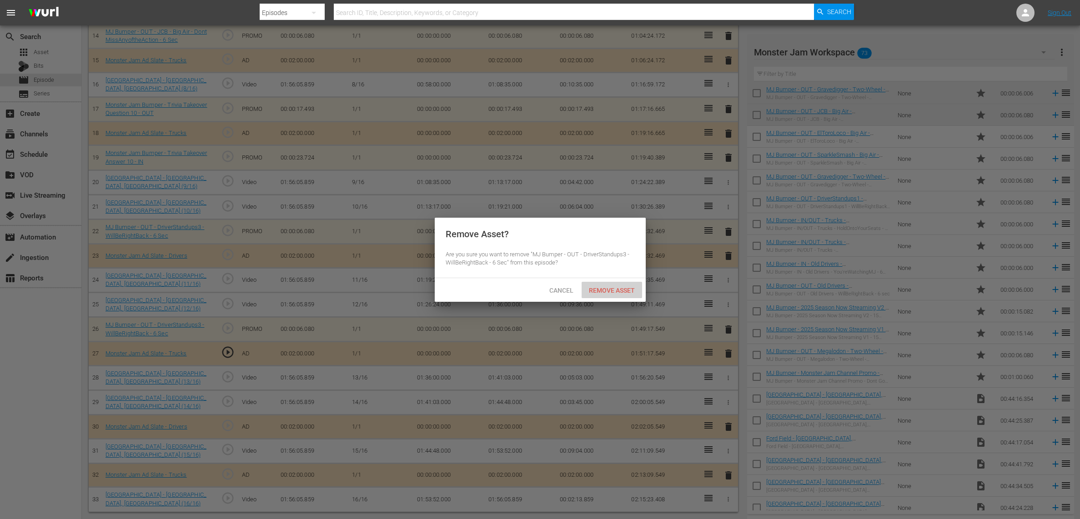
click at [614, 291] on span "Remove Asset" at bounding box center [611, 290] width 60 height 7
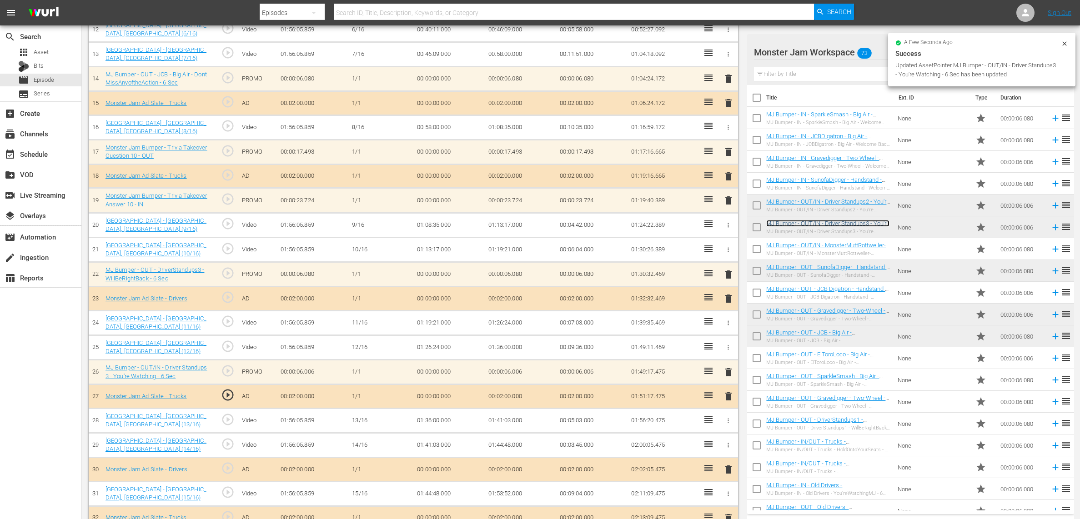
scroll to position [564, 0]
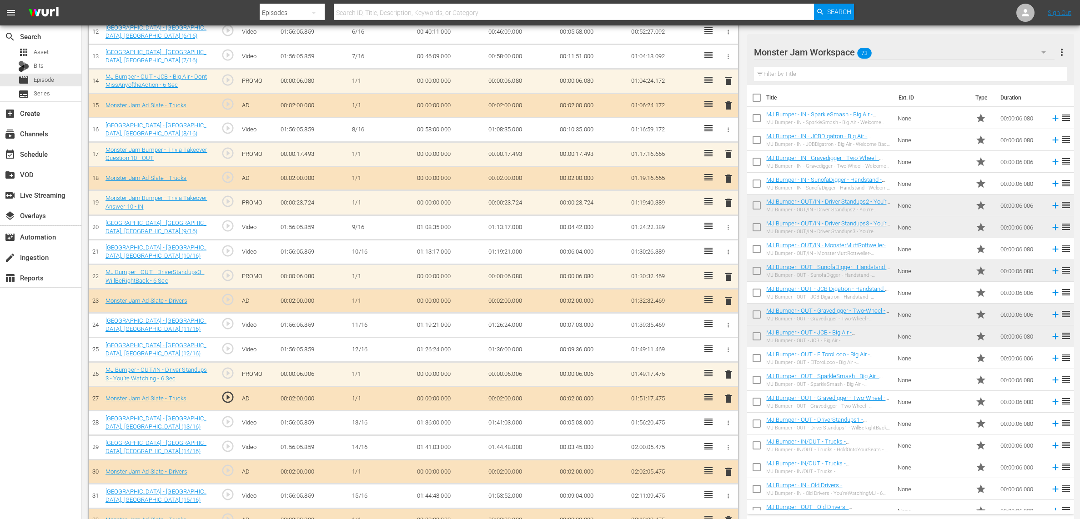
drag, startPoint x: 874, startPoint y: 202, endPoint x: 360, endPoint y: 8, distance: 548.5
click at [0, 0] on div "menu Search By Episodes Search ID, Title, Description, Keywords, or Category Se…" at bounding box center [540, 0] width 1080 height 1128
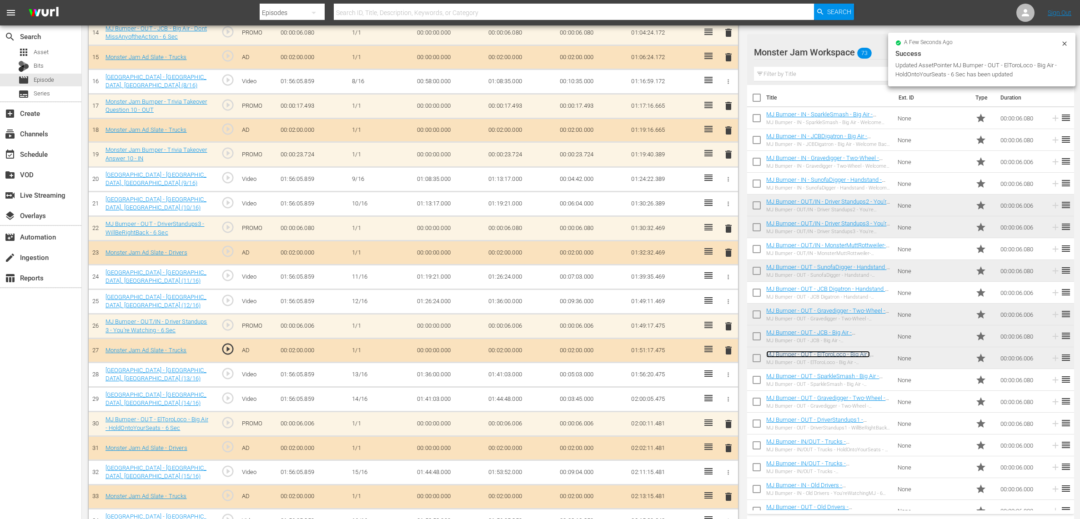
scroll to position [612, 0]
click at [725, 329] on span "delete" at bounding box center [728, 326] width 11 height 11
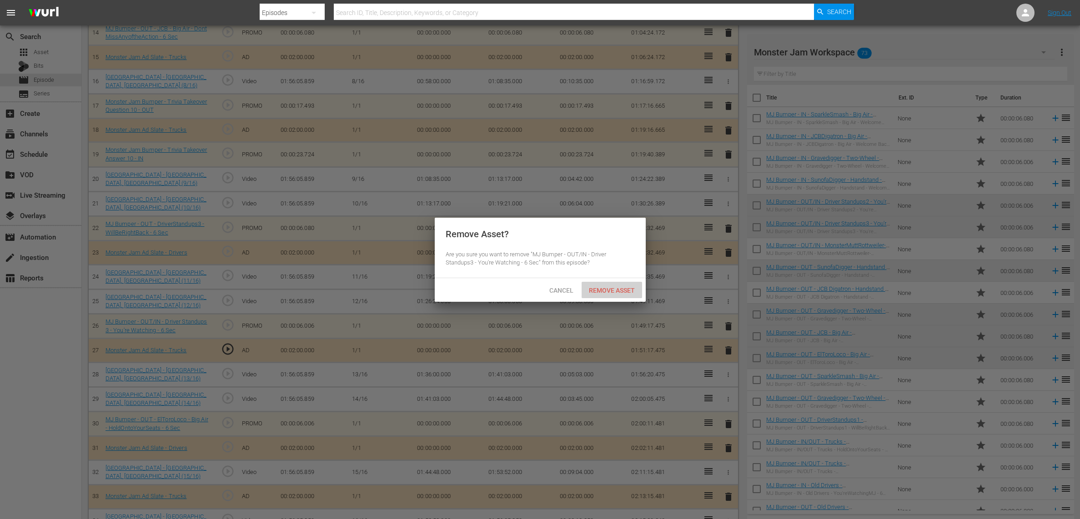
click at [622, 291] on span "Remove Asset" at bounding box center [611, 290] width 60 height 7
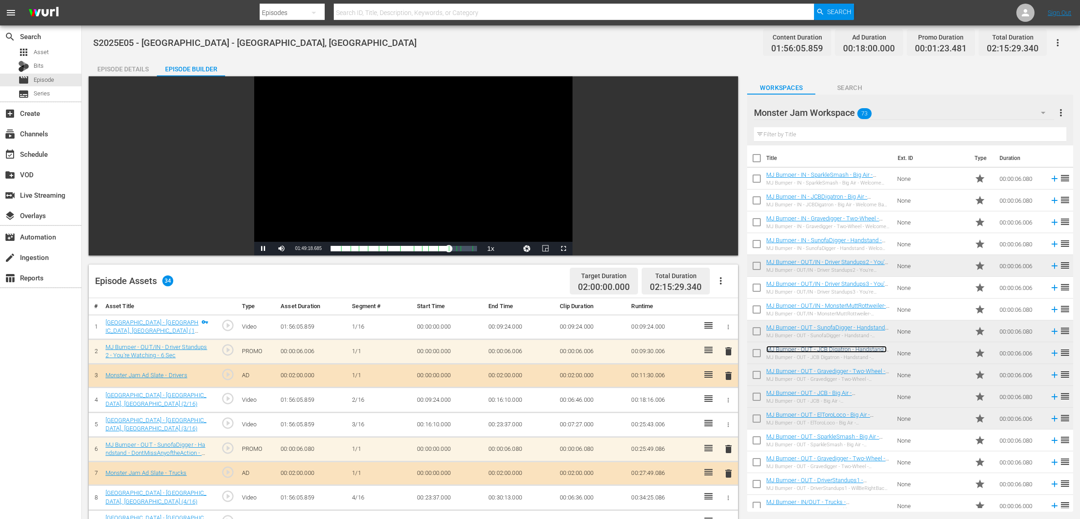
scroll to position [5, 0]
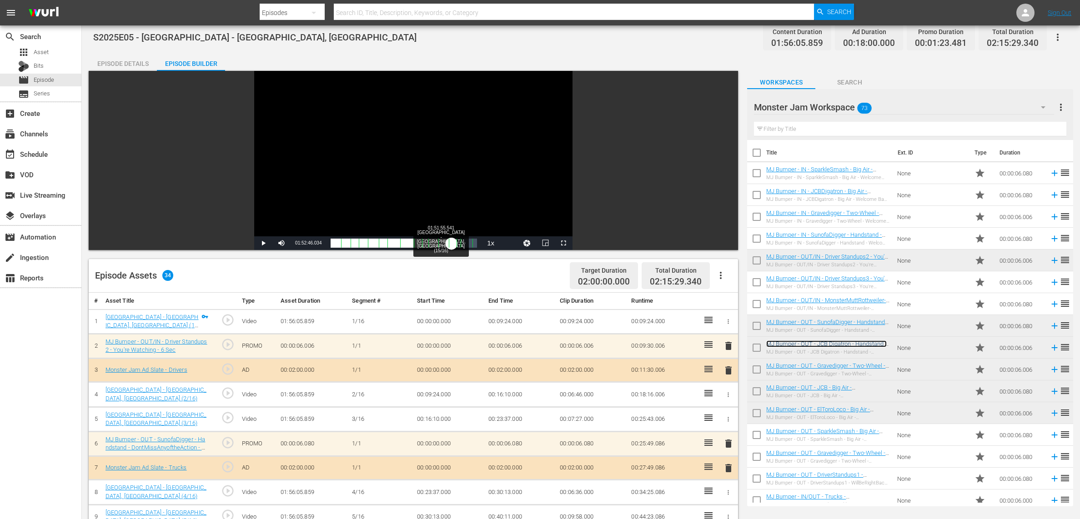
click at [451, 245] on div "00:00:03.328" at bounding box center [390, 243] width 121 height 9
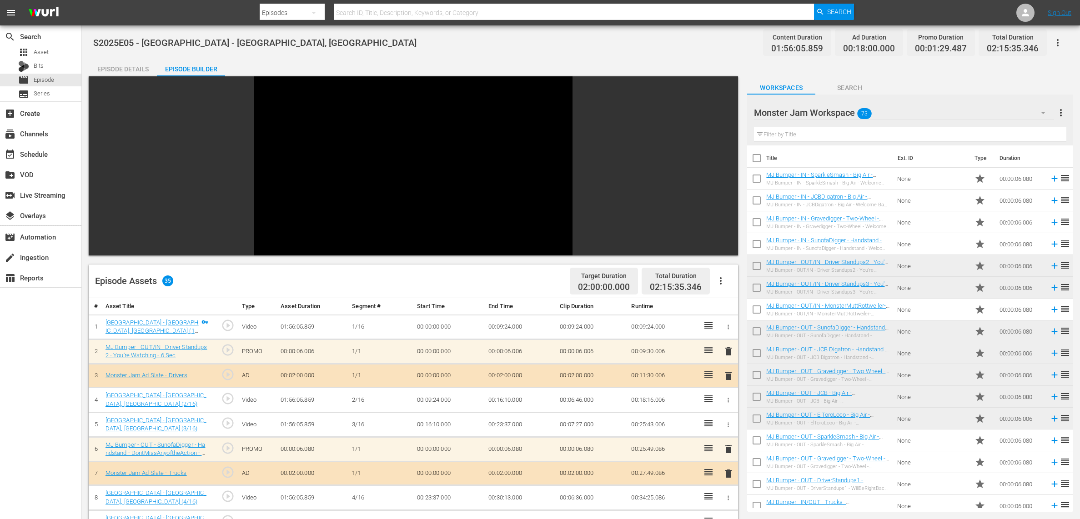
scroll to position [5, 0]
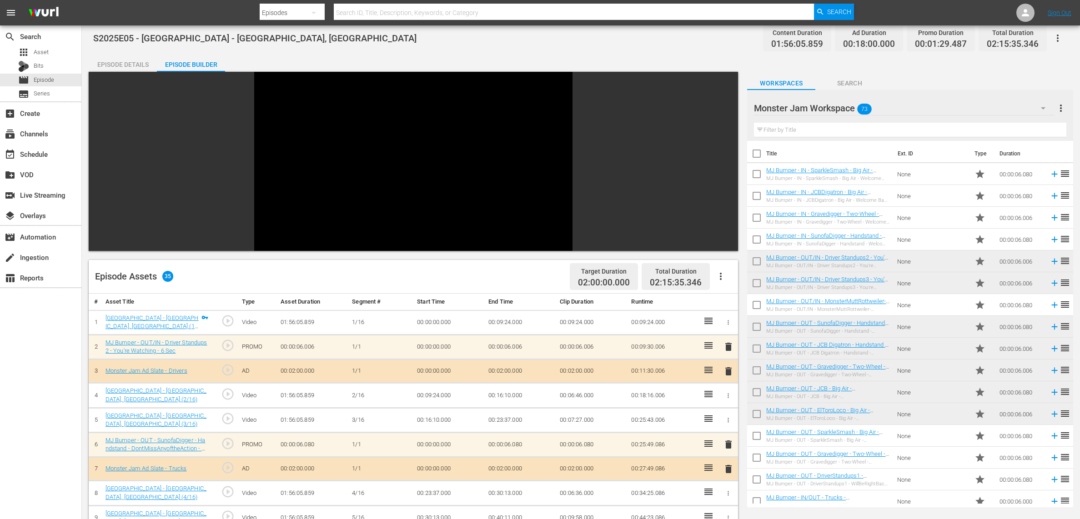
click at [111, 63] on div "Episode Details" at bounding box center [123, 65] width 68 height 22
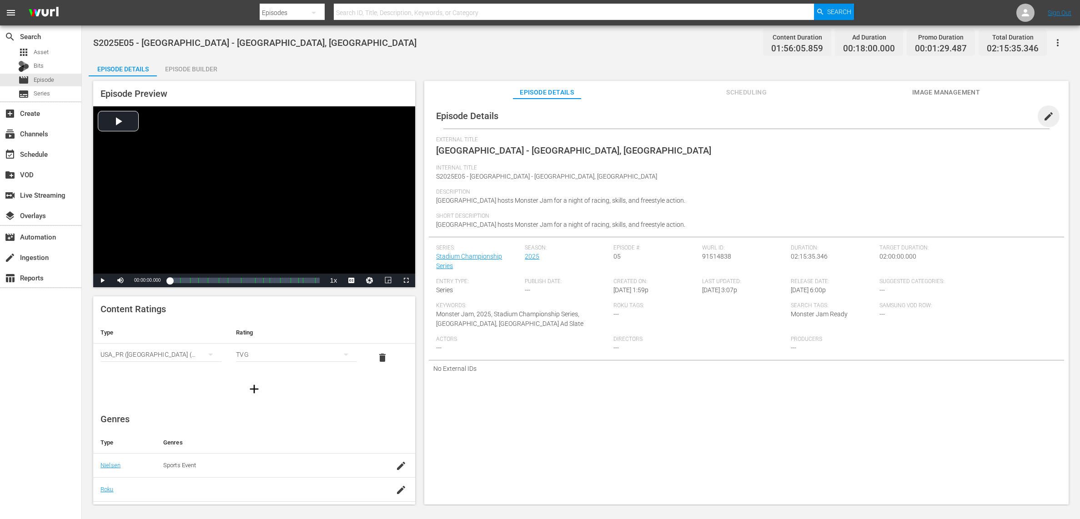
click at [1046, 119] on span "edit" at bounding box center [1048, 116] width 11 height 11
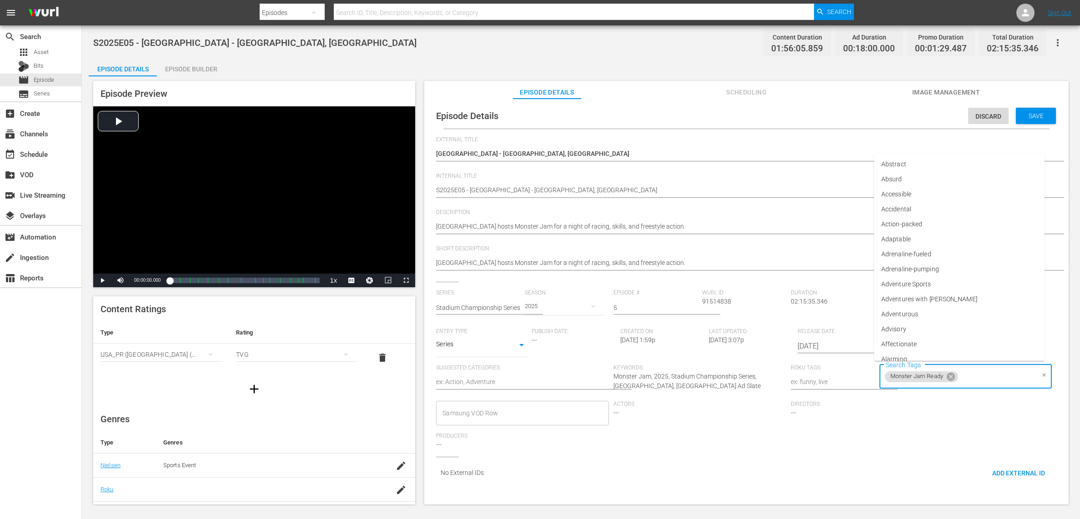
click at [962, 383] on div "Monster Jam Ready Search Tags" at bounding box center [965, 377] width 173 height 25
type input "sparkle smash bash"
click at [950, 400] on span "Add "sparkle smash bash"" at bounding box center [917, 402] width 73 height 10
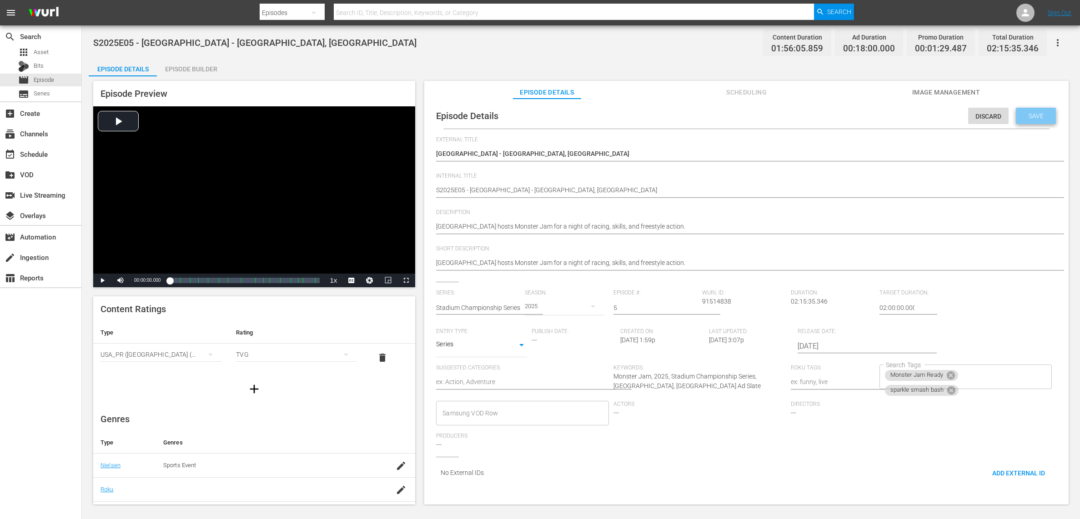
click at [1041, 112] on span "Save" at bounding box center [1036, 115] width 30 height 7
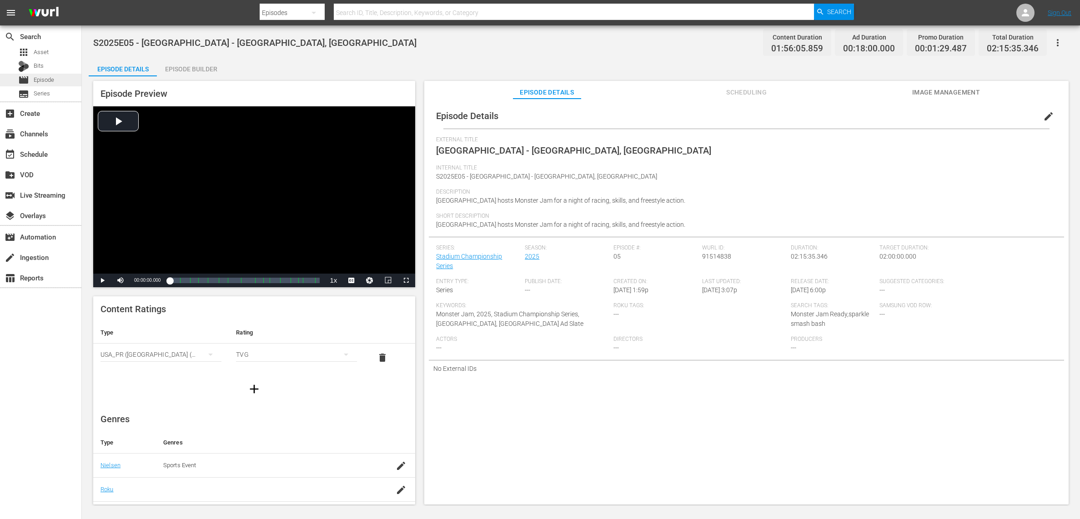
click at [64, 78] on div "movie Episode" at bounding box center [40, 80] width 81 height 13
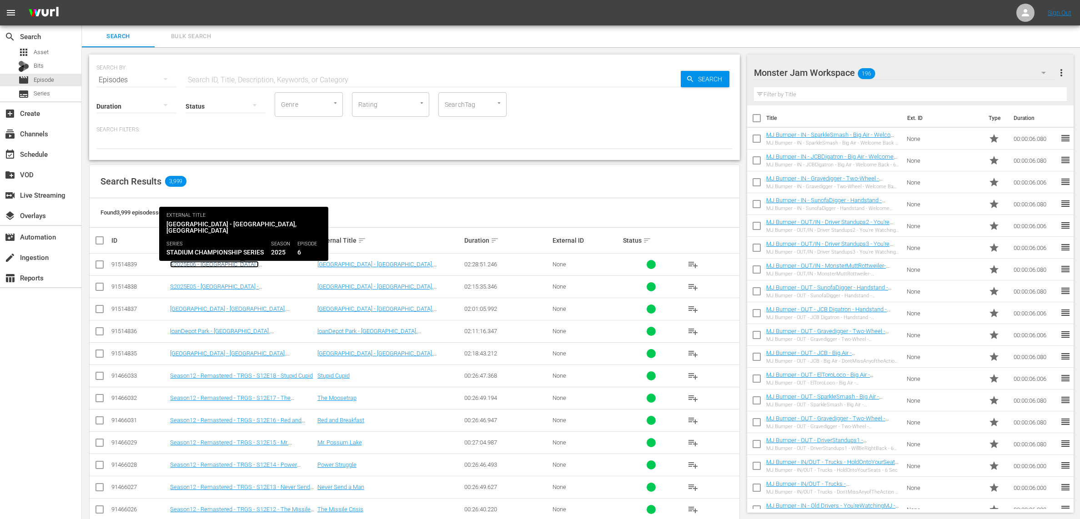
click at [254, 262] on link "S2025E06 - [GEOGRAPHIC_DATA] - [GEOGRAPHIC_DATA], [GEOGRAPHIC_DATA]" at bounding box center [226, 268] width 113 height 14
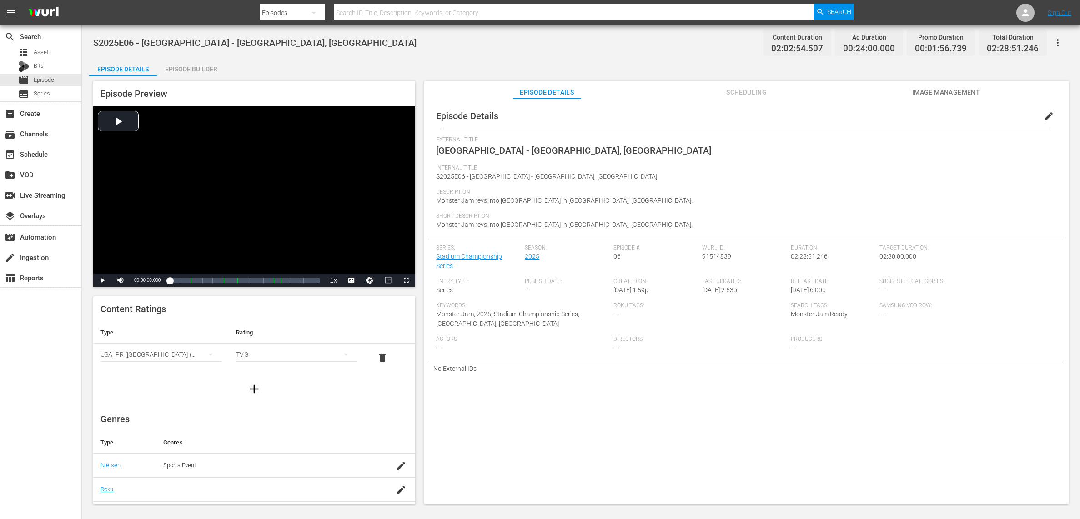
click at [1043, 115] on span "edit" at bounding box center [1048, 116] width 11 height 11
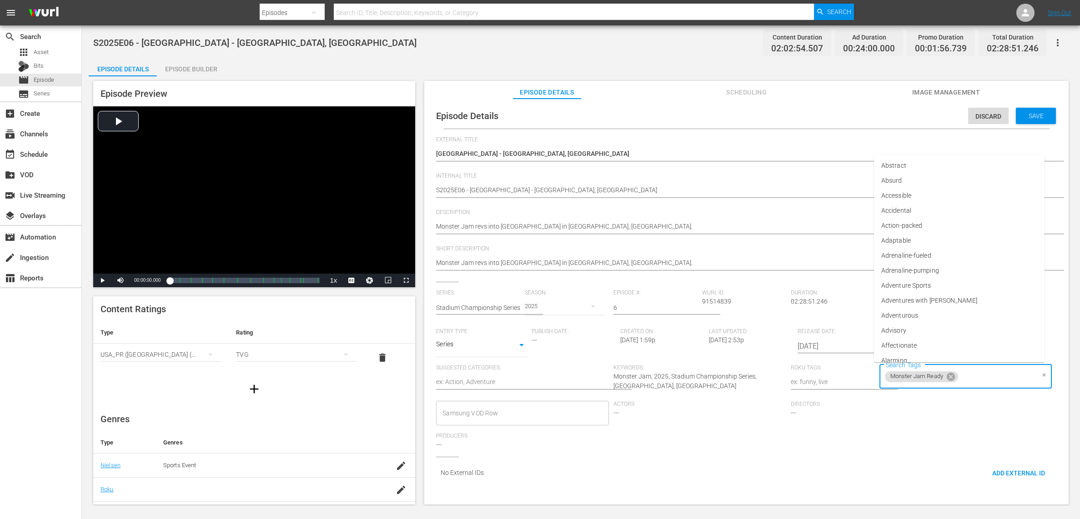
click at [991, 382] on input "Search Tags" at bounding box center [996, 377] width 75 height 16
type input "sparkle"
click at [968, 395] on li "sparkle smash bash" at bounding box center [959, 401] width 170 height 15
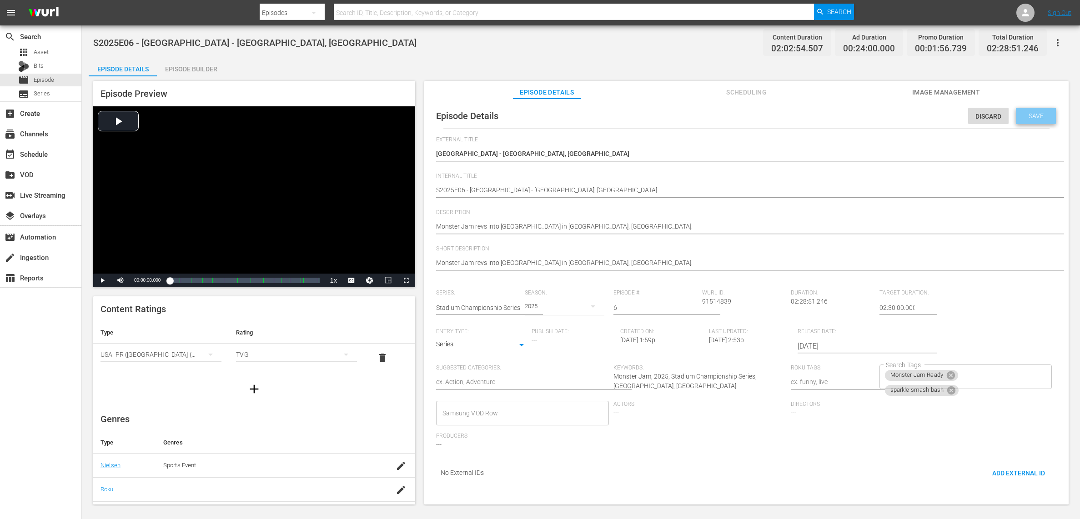
click at [1029, 120] on div "Save" at bounding box center [1036, 116] width 40 height 16
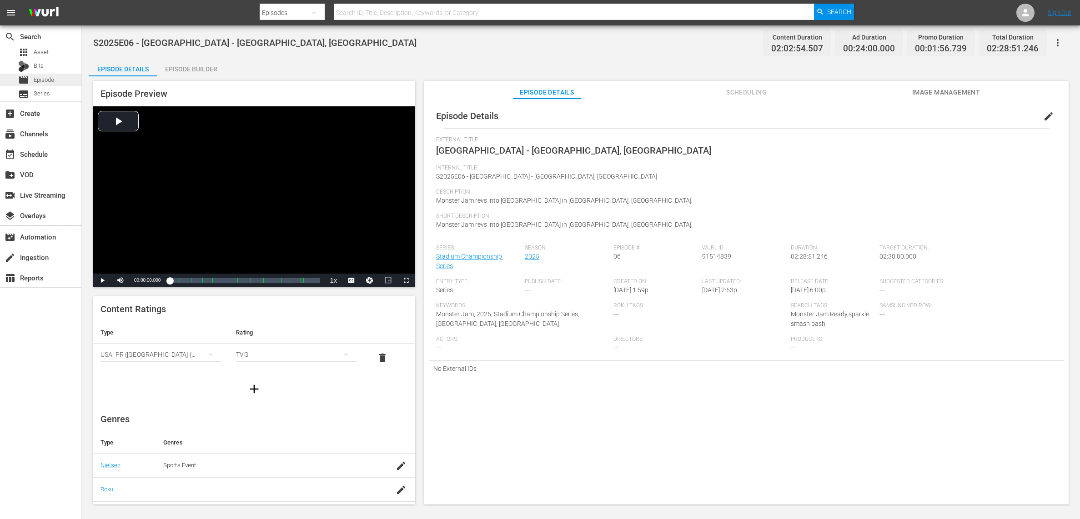
click at [54, 79] on span "Episode" at bounding box center [44, 79] width 20 height 9
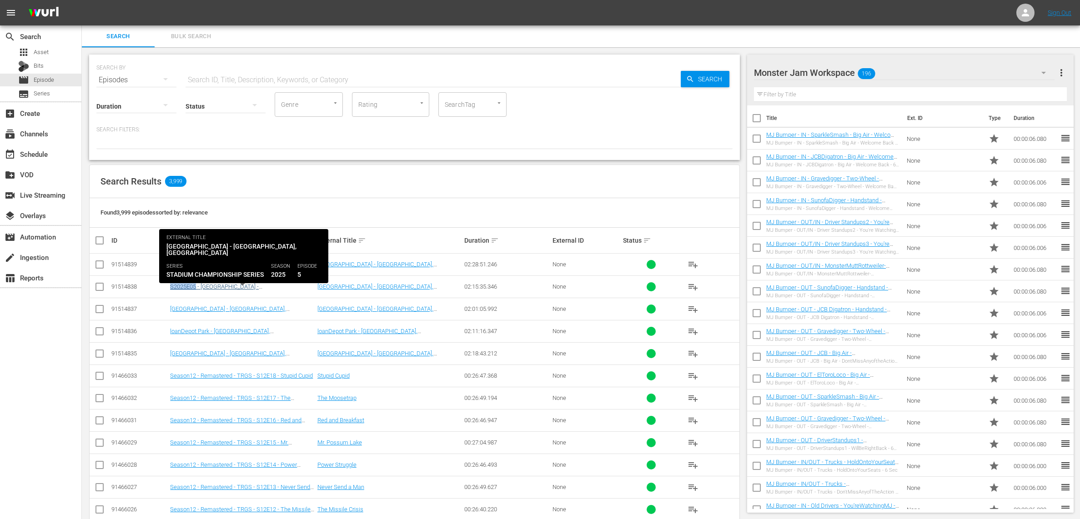
copy tr "S2025E05"
drag, startPoint x: 159, startPoint y: 286, endPoint x: 197, endPoint y: 289, distance: 38.3
click at [197, 289] on tr "91514838 S2025E05 - Atlanta Motor Speedway - Atlanta, GA Atlanta Motor Speedway…" at bounding box center [415, 286] width 650 height 22
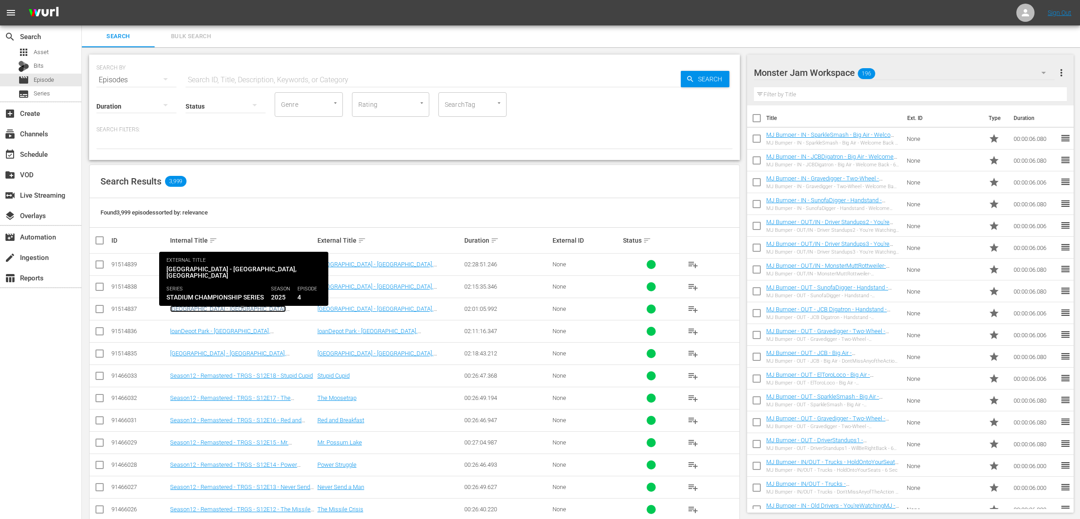
click at [186, 307] on link "[GEOGRAPHIC_DATA] - [GEOGRAPHIC_DATA], [GEOGRAPHIC_DATA]" at bounding box center [228, 312] width 116 height 14
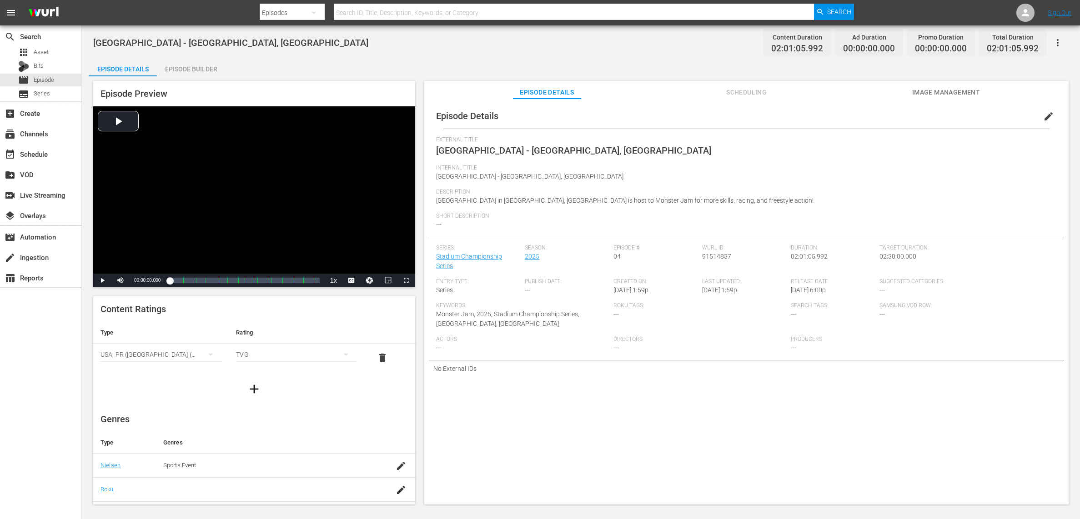
click at [1043, 117] on span "edit" at bounding box center [1048, 116] width 11 height 11
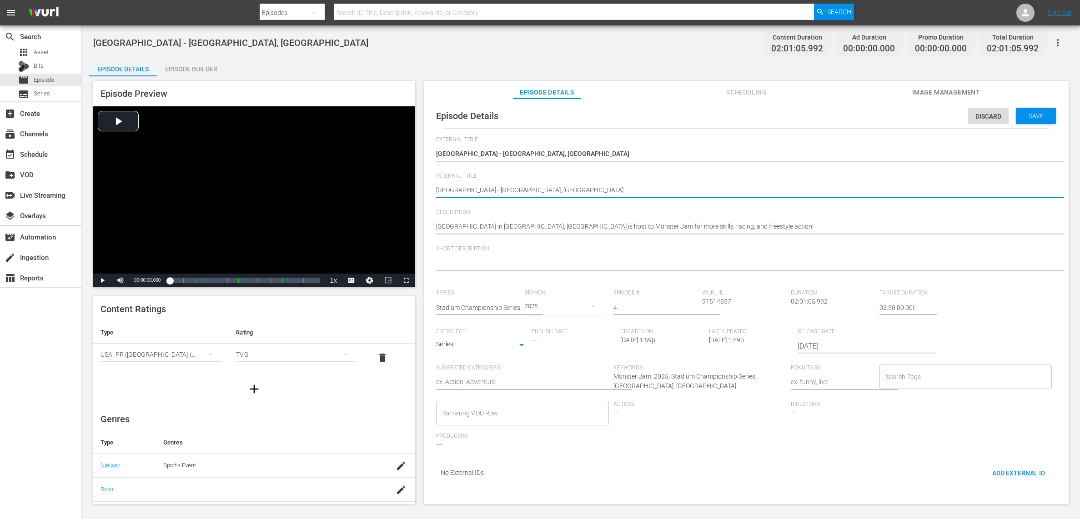
paste textarea "S2025E05"
type textarea "S2025E05US Bank Stadium - Minneapolis, MN"
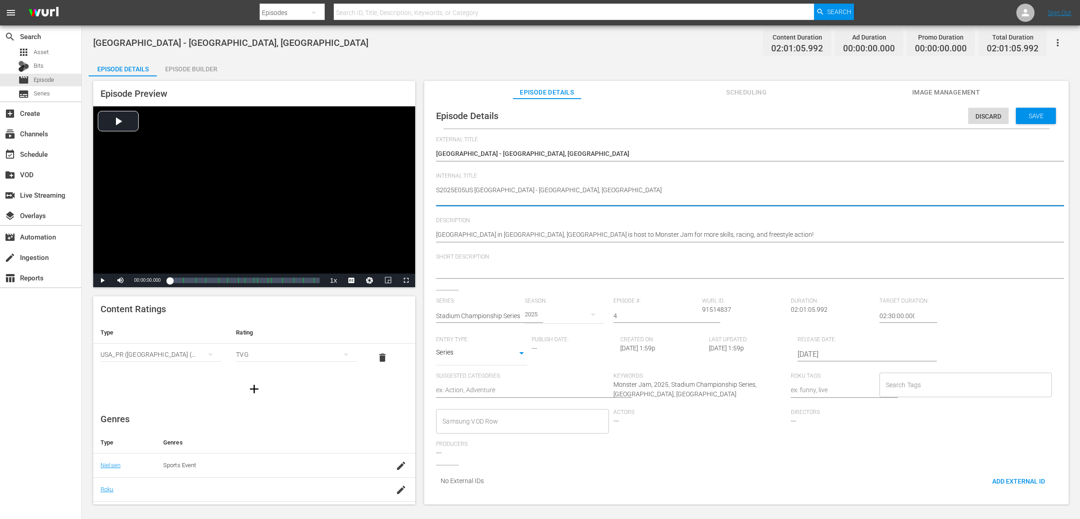
type textarea "S2025E0US Bank Stadium - Minneapolis, MN"
type textarea "S2025E04US Bank Stadium - Minneapolis, MN"
type textarea "S2025E04 US Bank Stadium - Minneapolis, MN"
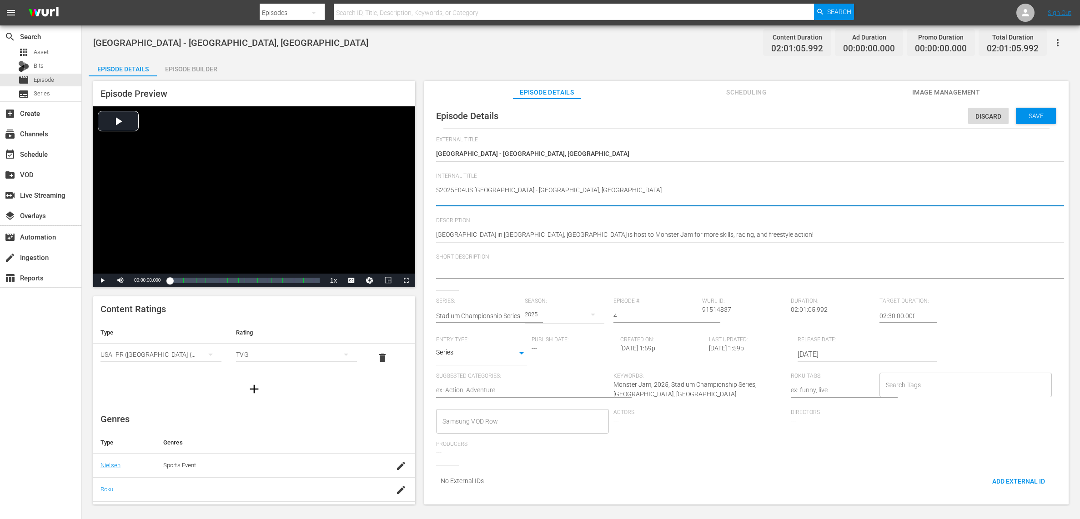
type textarea "S2025E04 US Bank Stadium - Minneapolis, MN"
type textarea "S2025E04 -US Bank Stadium - Minneapolis, MN"
type textarea "S2025E04 - [GEOGRAPHIC_DATA] - [GEOGRAPHIC_DATA], [GEOGRAPHIC_DATA]"
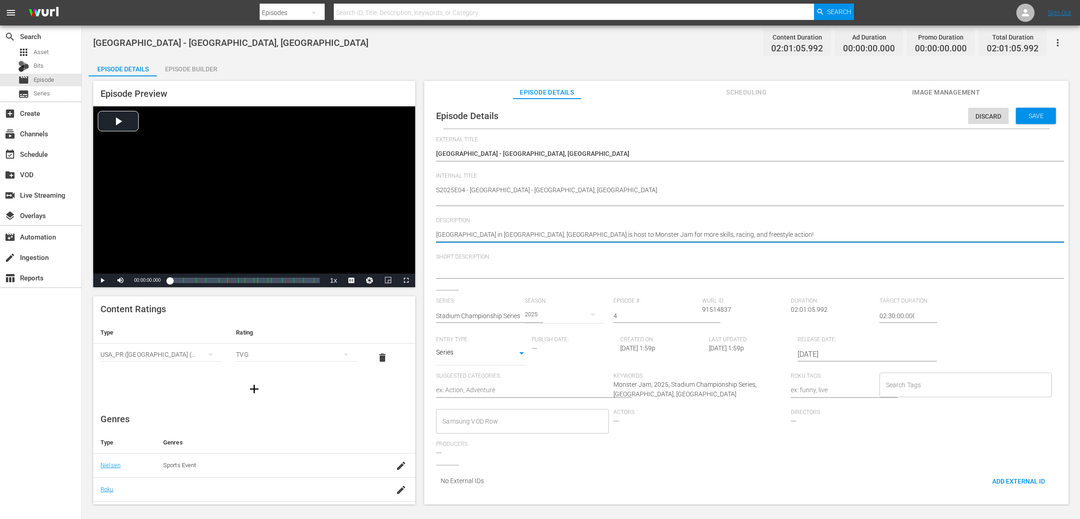
click at [531, 232] on textarea "[GEOGRAPHIC_DATA] in [GEOGRAPHIC_DATA], [GEOGRAPHIC_DATA] is host to Monster Ja…" at bounding box center [744, 235] width 616 height 11
paste textarea "[GEOGRAPHIC_DATA] in [GEOGRAPHIC_DATA], [GEOGRAPHIC_DATA] is host to Monster Ja…"
type textarea "[GEOGRAPHIC_DATA] in [GEOGRAPHIC_DATA], [GEOGRAPHIC_DATA] is host to Monster Ja…"
click at [512, 269] on textarea "[GEOGRAPHIC_DATA] in [GEOGRAPHIC_DATA], [GEOGRAPHIC_DATA] is host to Monster Ja…" at bounding box center [744, 271] width 616 height 11
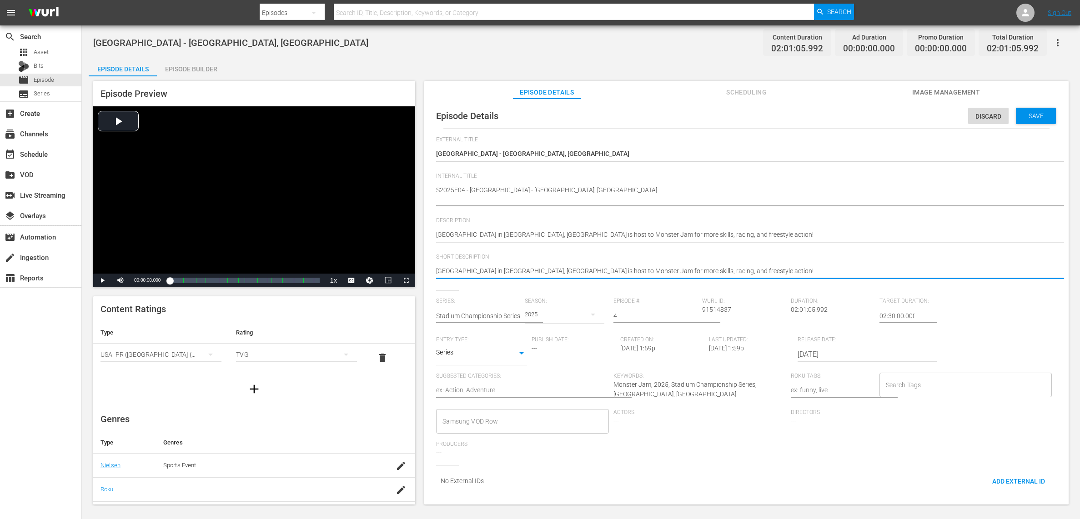
type textarea "[GEOGRAPHIC_DATA] in [GEOGRAPHIC_DATA], [GEOGRAPHIC_DATA] is host to Monster Ja…"
click at [925, 389] on input "Search Tags" at bounding box center [958, 385] width 151 height 16
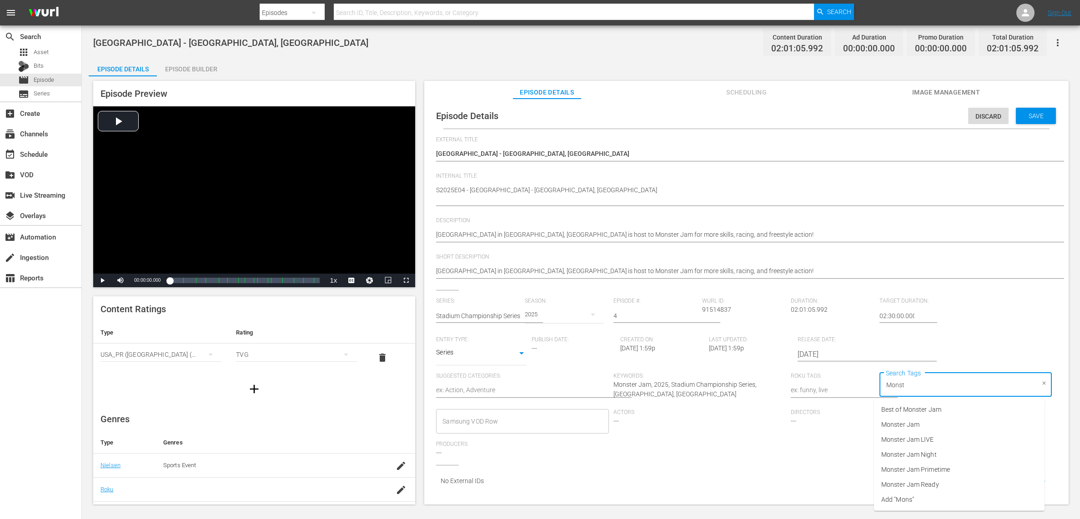
type input "Monste"
click at [928, 479] on li "Monster Jam Ready" at bounding box center [959, 484] width 170 height 15
type input "sparkle"
click at [944, 410] on li "sparkle smash bash" at bounding box center [959, 409] width 170 height 15
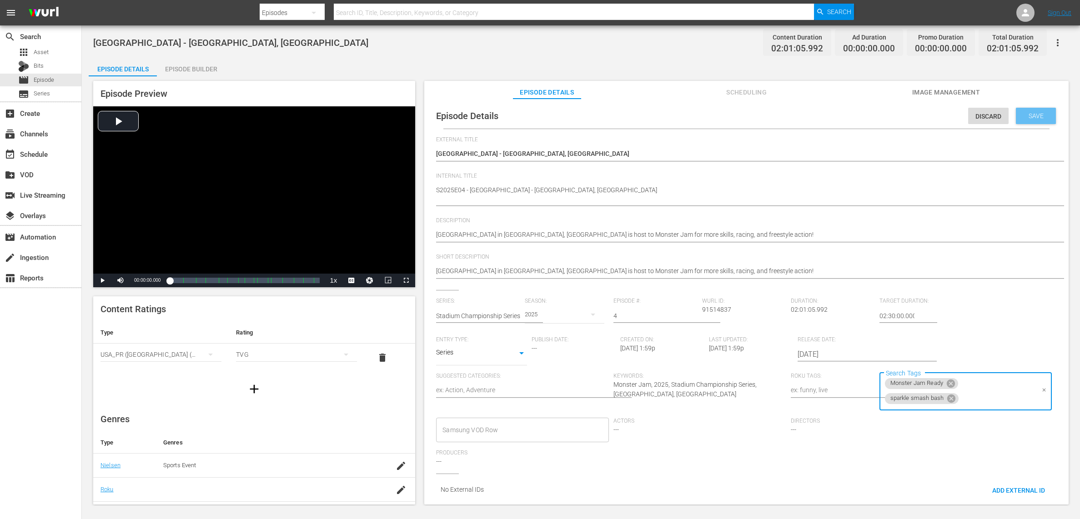
click at [1041, 118] on span "Save" at bounding box center [1036, 115] width 30 height 7
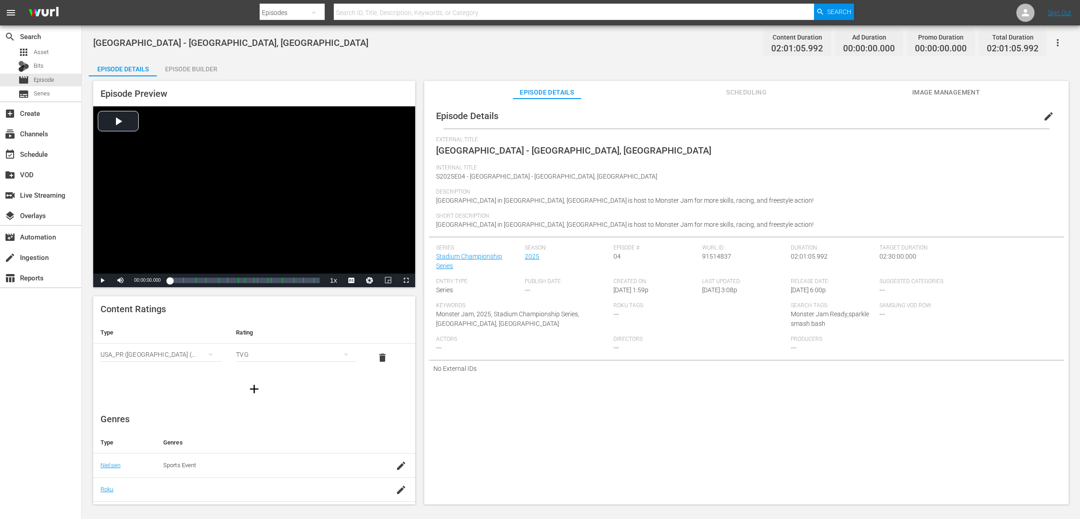
click at [407, 65] on div "Episode Details Episode Builder Episode Preview Video Player is loading. Play V…" at bounding box center [581, 285] width 984 height 454
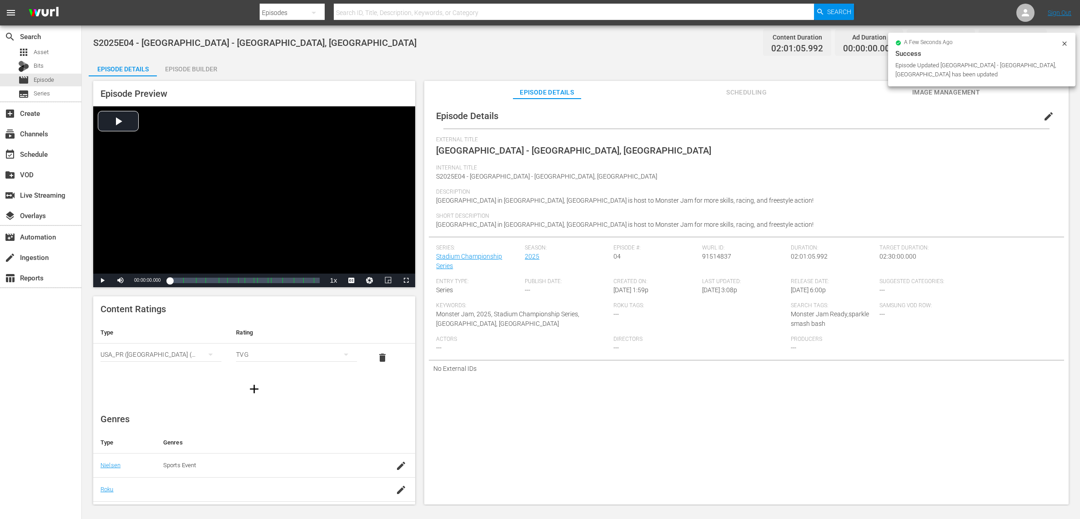
click at [209, 69] on div "Episode Builder" at bounding box center [191, 69] width 68 height 22
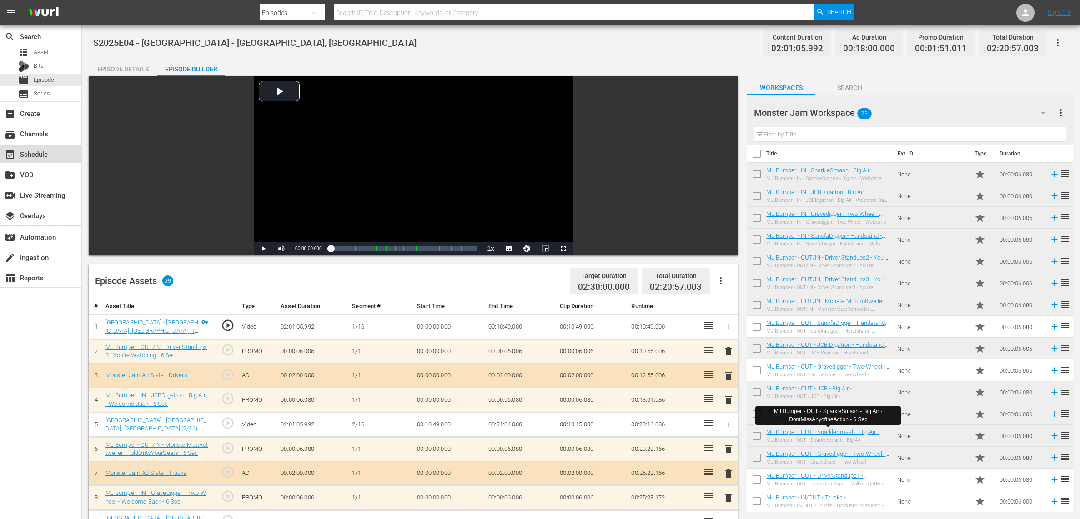
click at [44, 154] on div "event_available Schedule" at bounding box center [25, 153] width 51 height 8
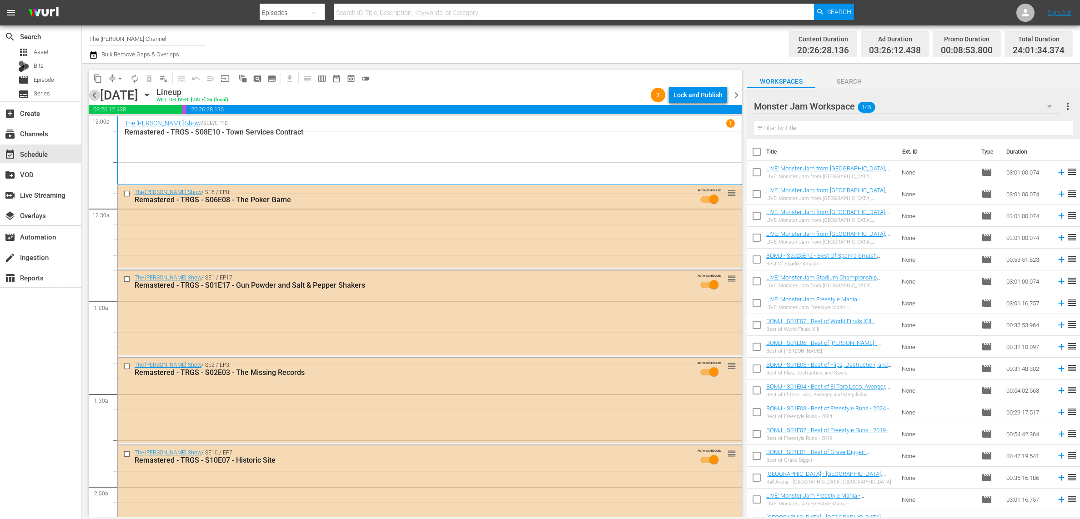
click at [95, 91] on span "chevron_left" at bounding box center [94, 95] width 11 height 11
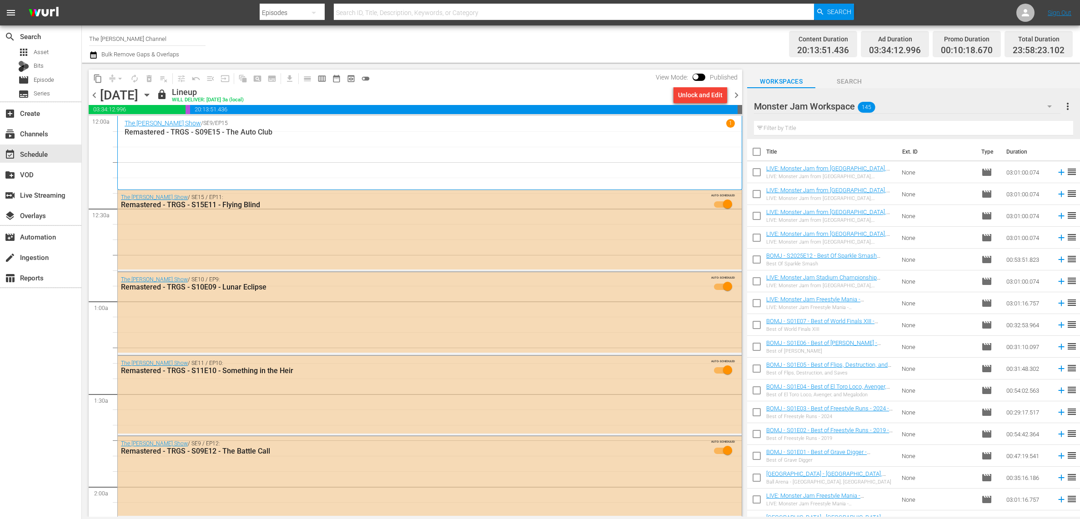
click at [149, 95] on icon "button" at bounding box center [147, 95] width 4 height 2
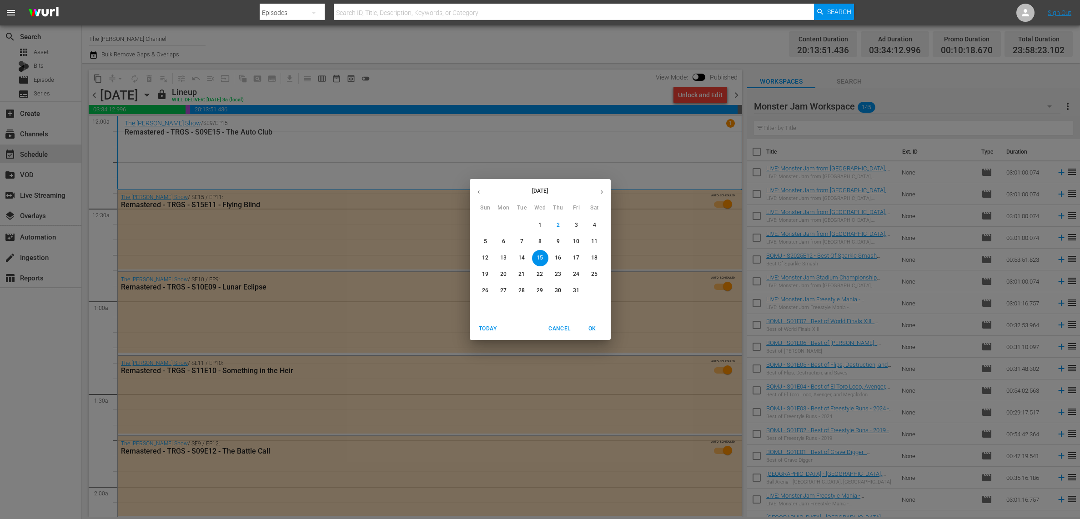
click at [490, 240] on span "5" at bounding box center [485, 242] width 16 height 8
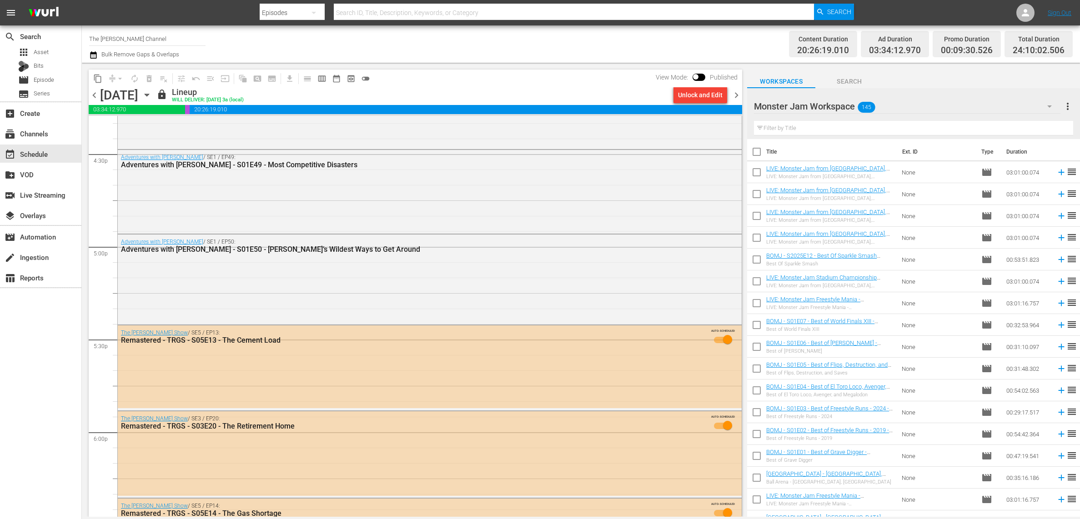
scroll to position [3021, 0]
click at [45, 133] on div "subscriptions Channels" at bounding box center [25, 132] width 51 height 8
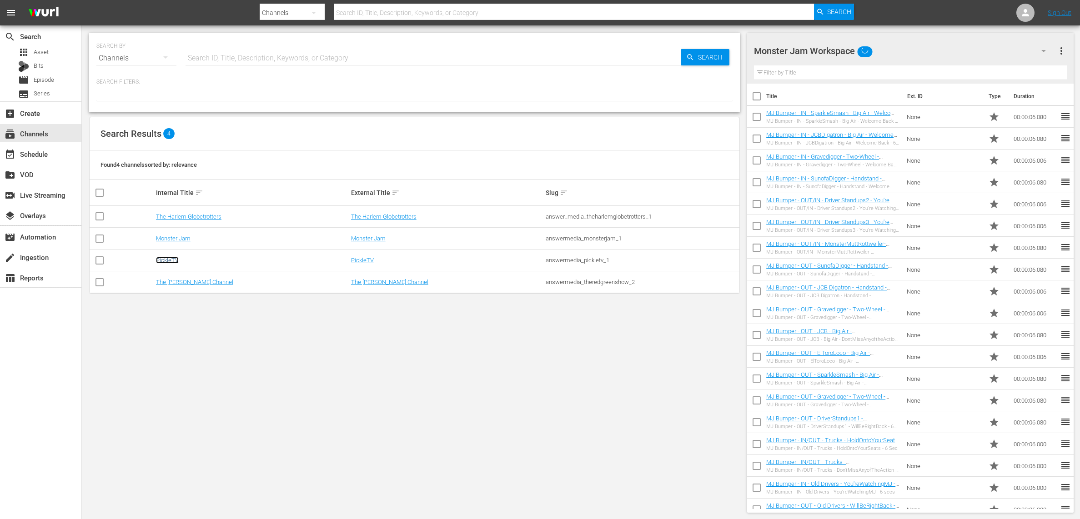
click at [167, 261] on link "PickleTV" at bounding box center [167, 260] width 23 height 7
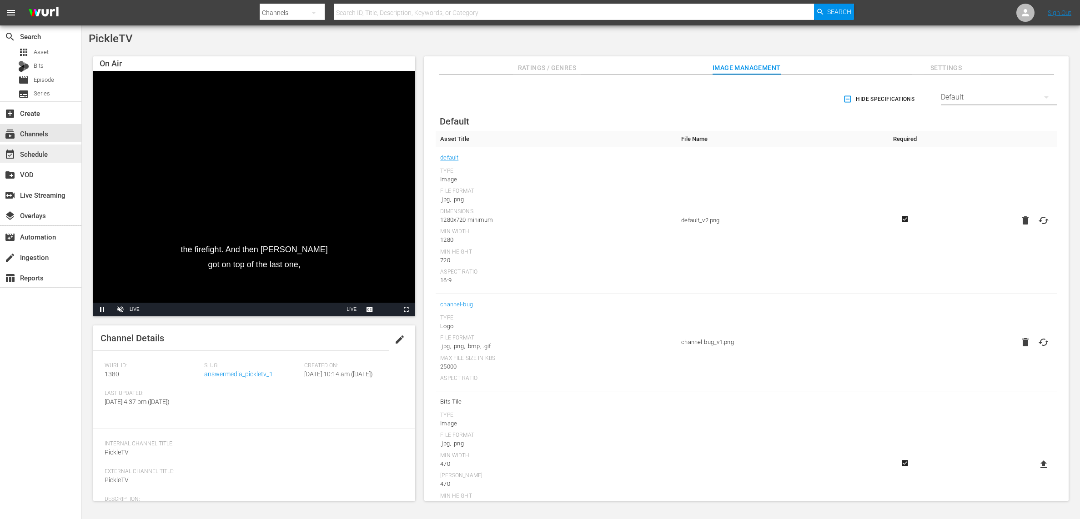
click at [30, 156] on div "event_available Schedule" at bounding box center [25, 153] width 51 height 8
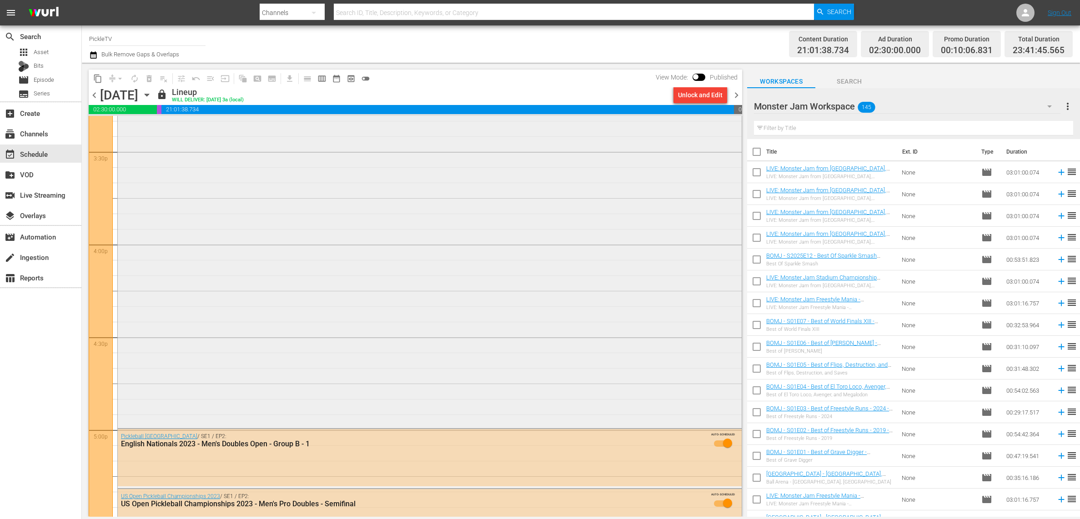
scroll to position [2839, 0]
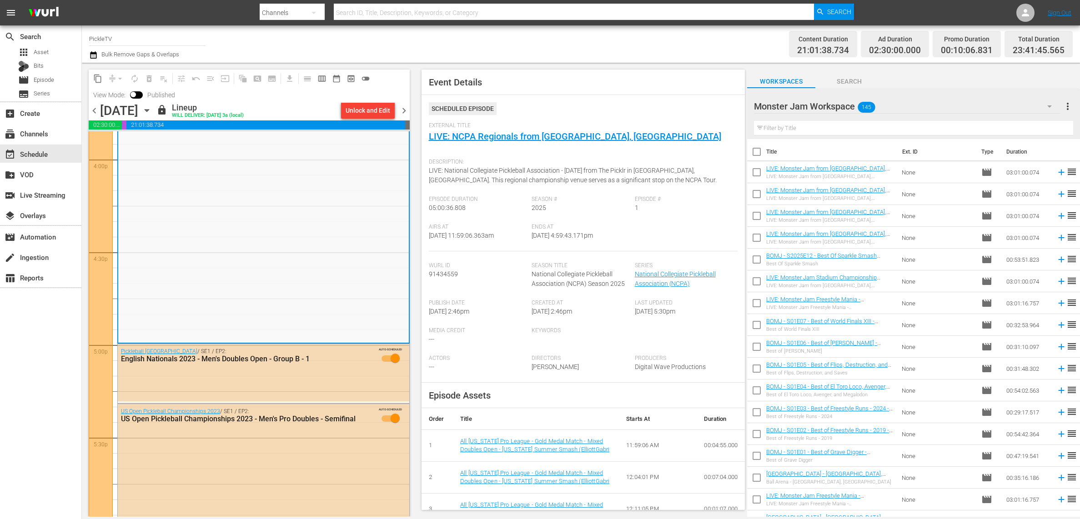
scroll to position [2937, 0]
click at [366, 111] on div "Unlock and Edit" at bounding box center [367, 110] width 45 height 16
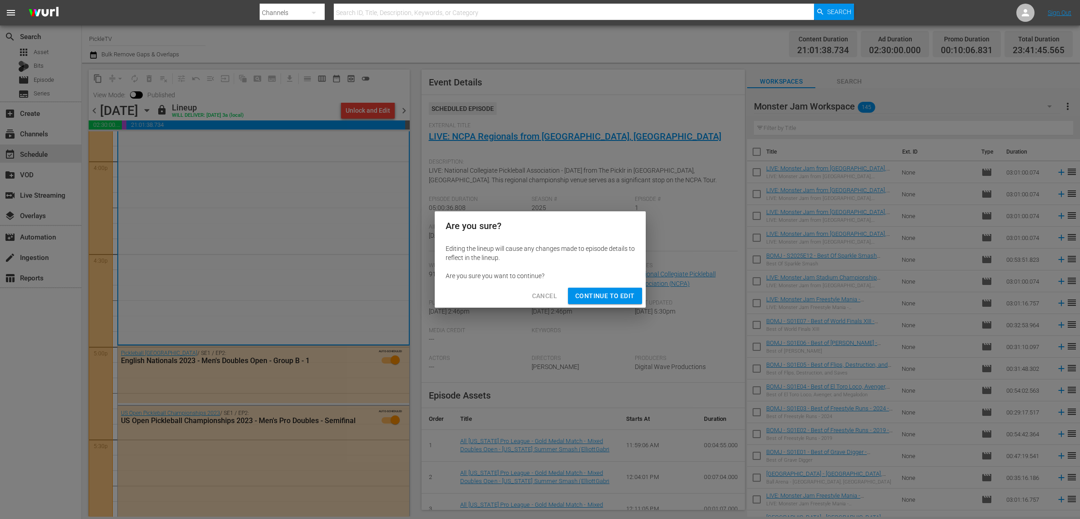
click at [605, 290] on span "Continue to Edit" at bounding box center [604, 295] width 59 height 11
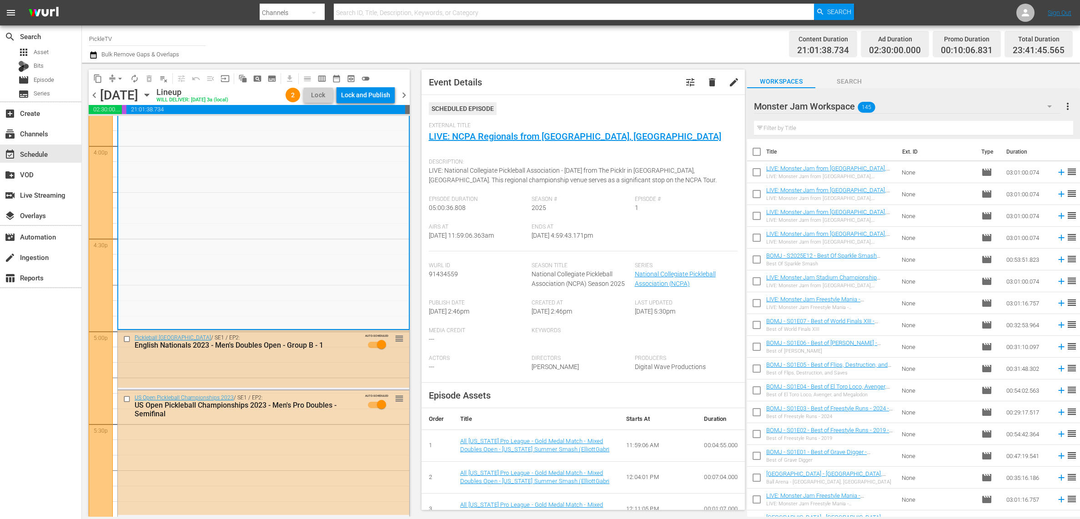
click at [126, 338] on input "checkbox" at bounding box center [128, 339] width 10 height 8
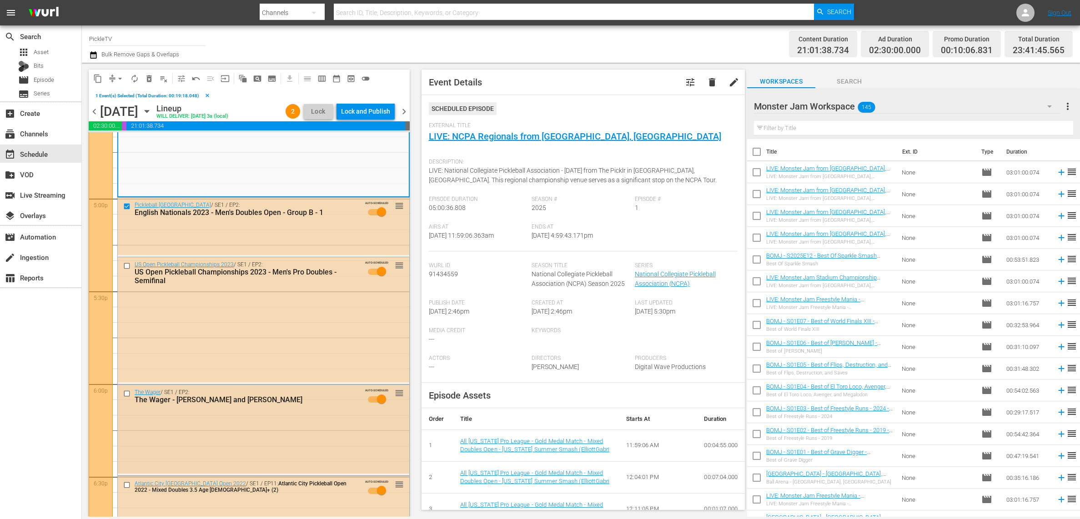
scroll to position [3085, 0]
click at [128, 266] on input "checkbox" at bounding box center [128, 268] width 10 height 8
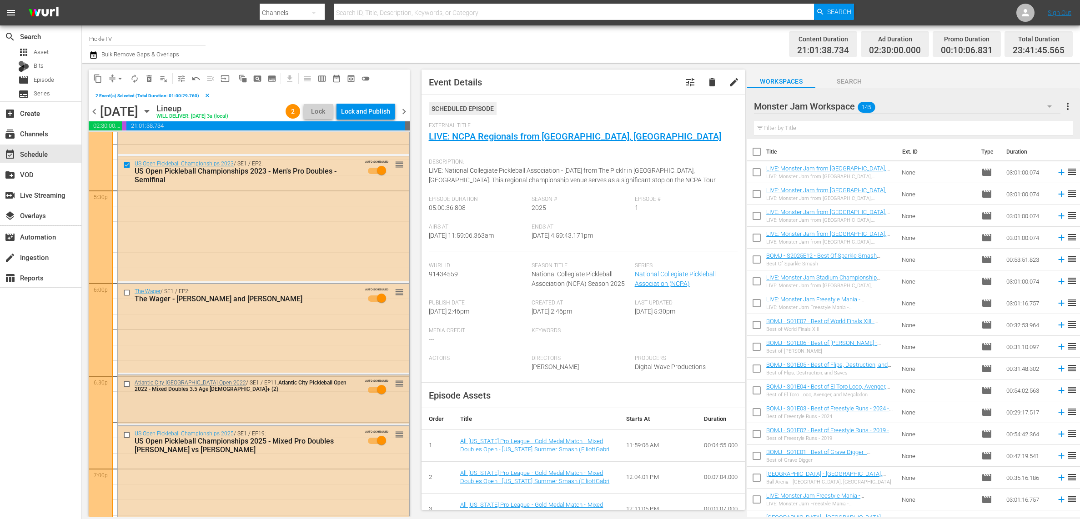
scroll to position [3186, 0]
click at [128, 295] on input "checkbox" at bounding box center [128, 294] width 10 height 8
click at [125, 387] on input "checkbox" at bounding box center [128, 386] width 10 height 8
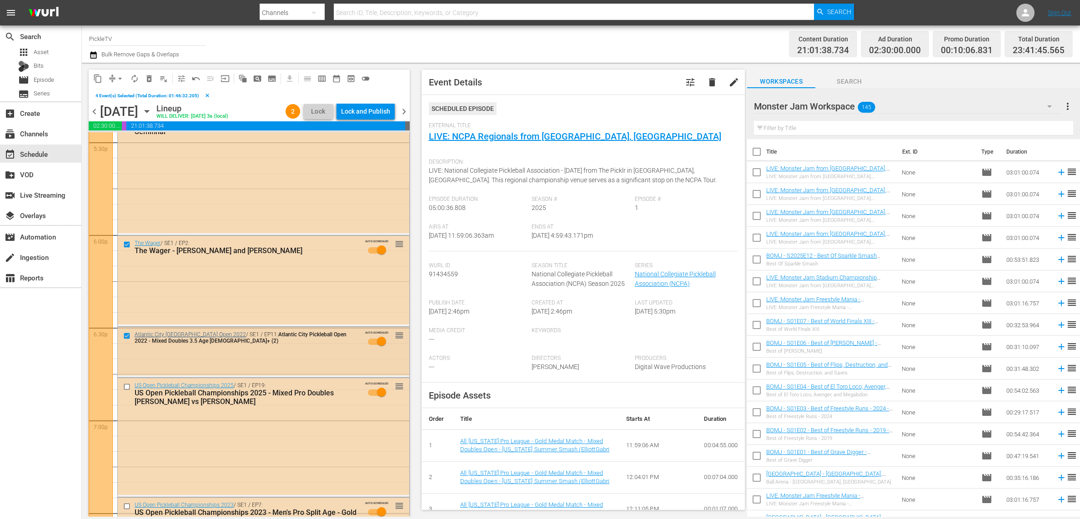
scroll to position [3237, 0]
click at [127, 385] on input "checkbox" at bounding box center [128, 386] width 10 height 8
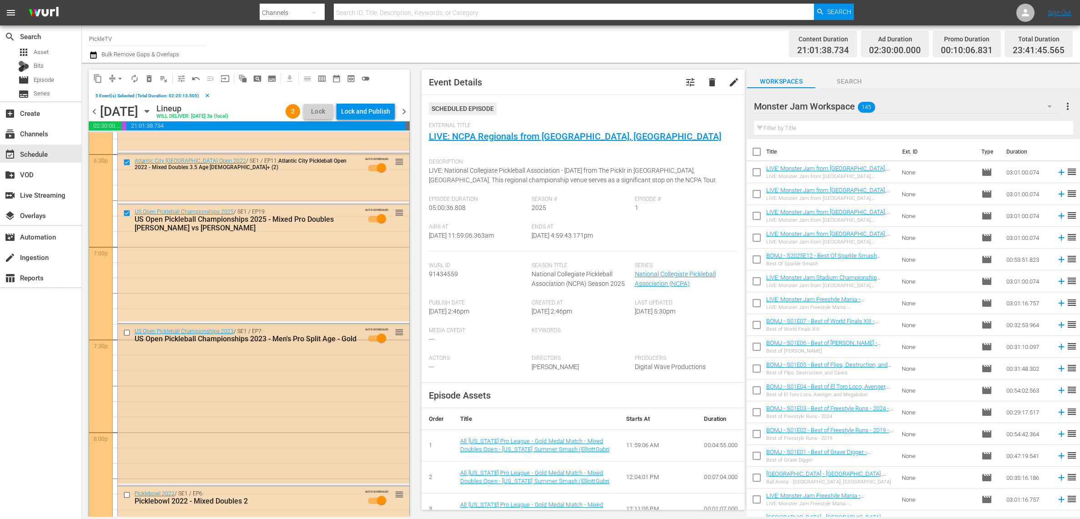
scroll to position [3407, 0]
click at [129, 336] on input "checkbox" at bounding box center [128, 335] width 10 height 8
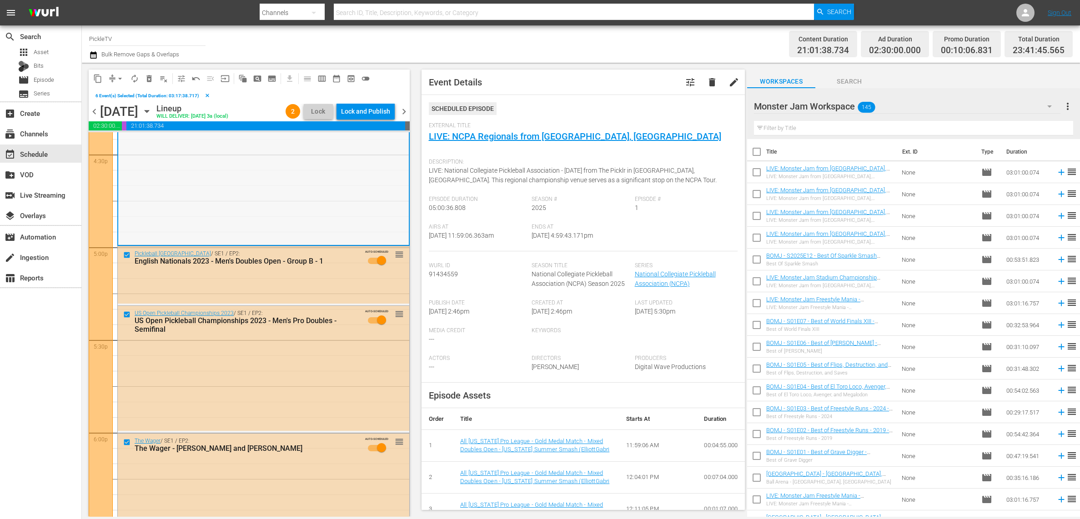
scroll to position [3026, 0]
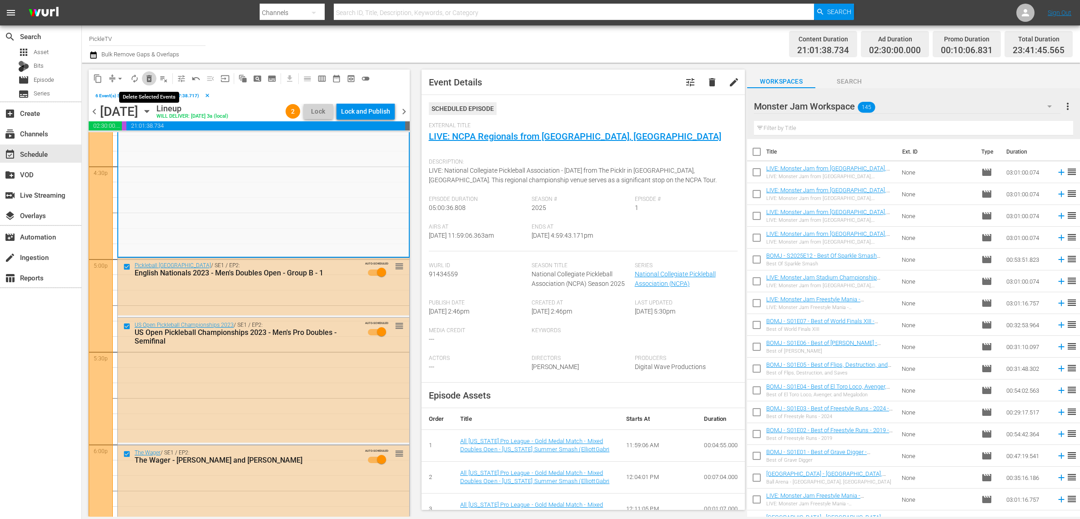
click at [151, 82] on span "delete_forever_outlined" at bounding box center [149, 78] width 9 height 9
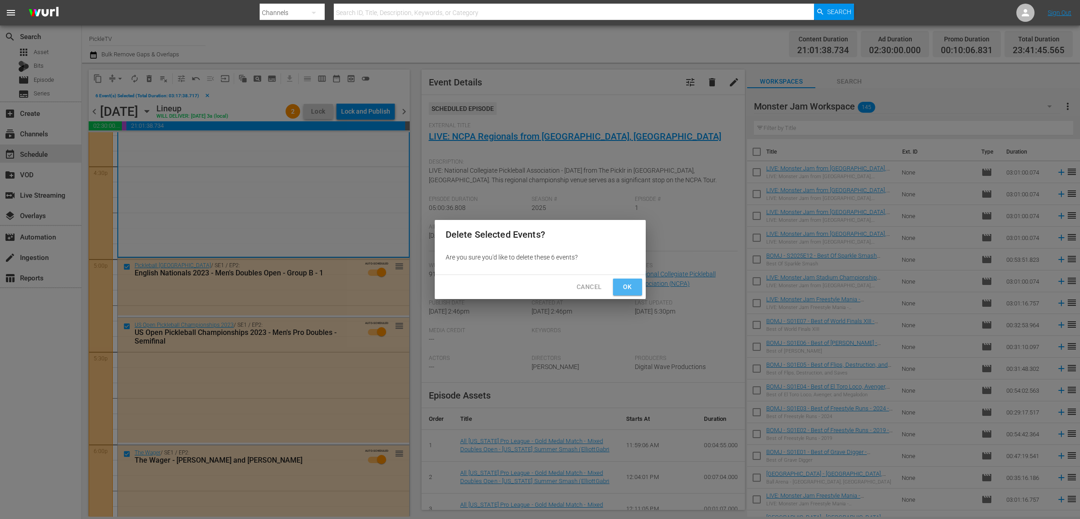
drag, startPoint x: 621, startPoint y: 286, endPoint x: 592, endPoint y: 291, distance: 30.0
click at [622, 286] on span "Ok" at bounding box center [627, 286] width 15 height 11
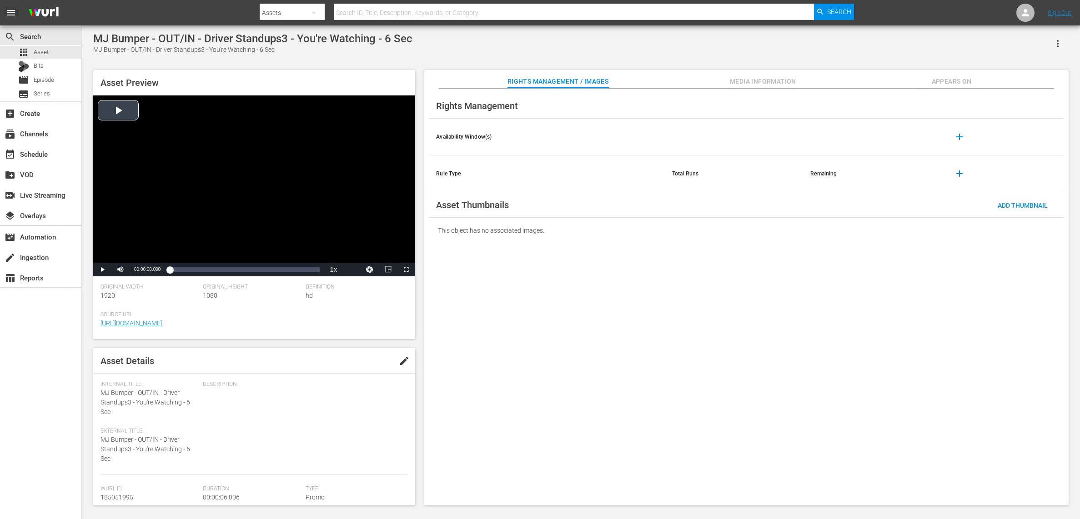
click at [119, 102] on div "Video Player" at bounding box center [254, 178] width 322 height 167
click at [121, 113] on div "Video Player" at bounding box center [254, 178] width 322 height 167
click at [102, 270] on span "Video Player" at bounding box center [102, 270] width 0 height 0
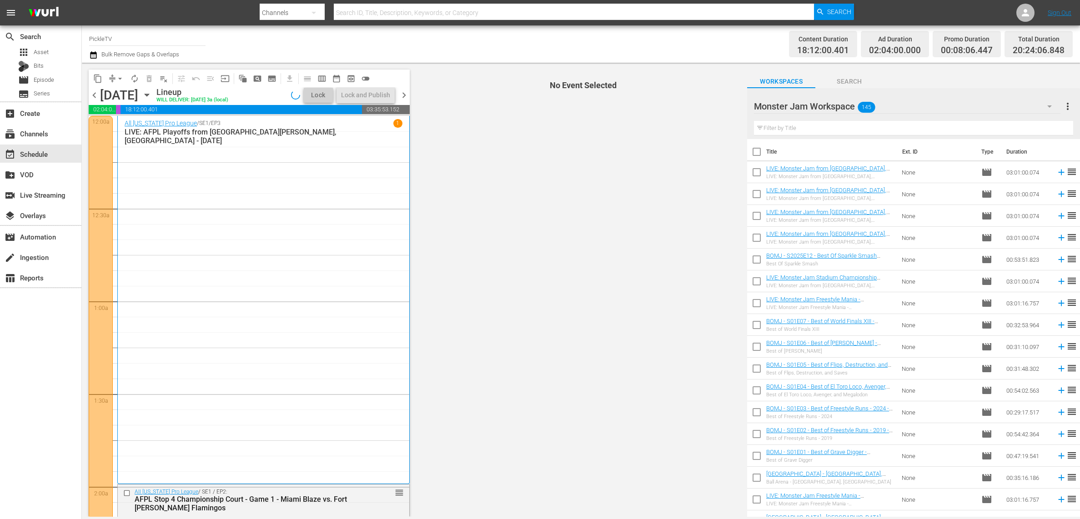
scroll to position [3026, 0]
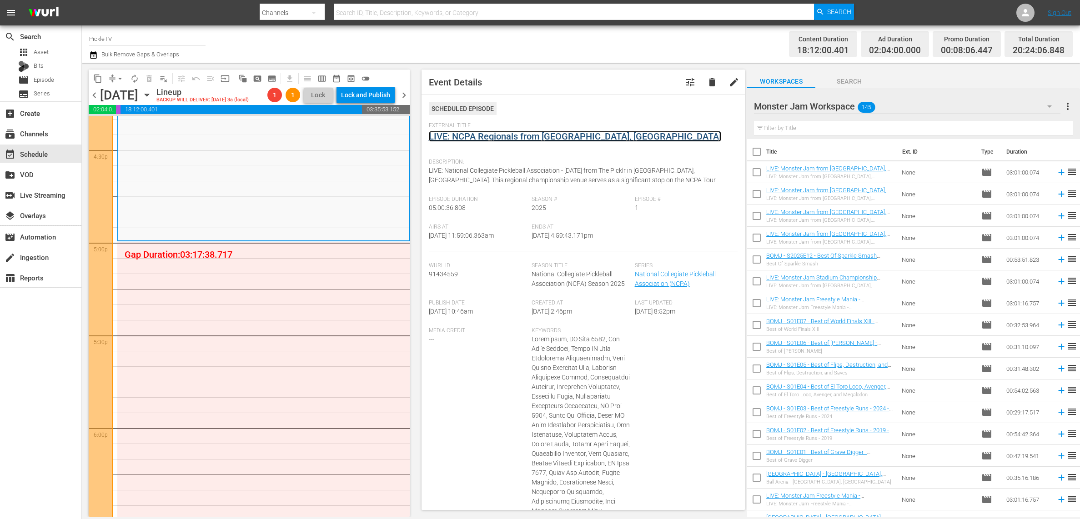
click at [512, 139] on link "LIVE: NCPA Regionals from [GEOGRAPHIC_DATA], [GEOGRAPHIC_DATA]" at bounding box center [575, 136] width 292 height 11
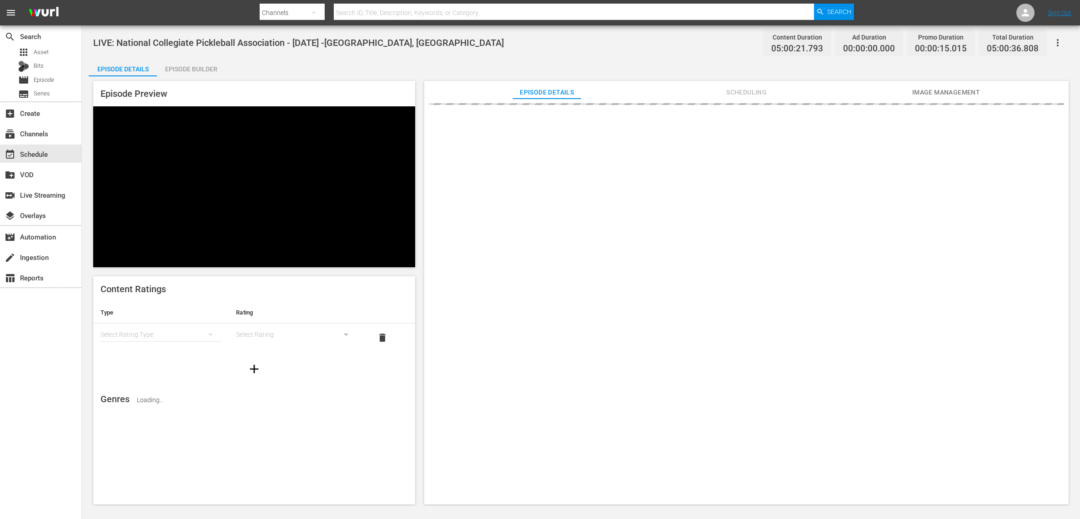
click at [217, 70] on div "Episode Builder" at bounding box center [191, 69] width 68 height 22
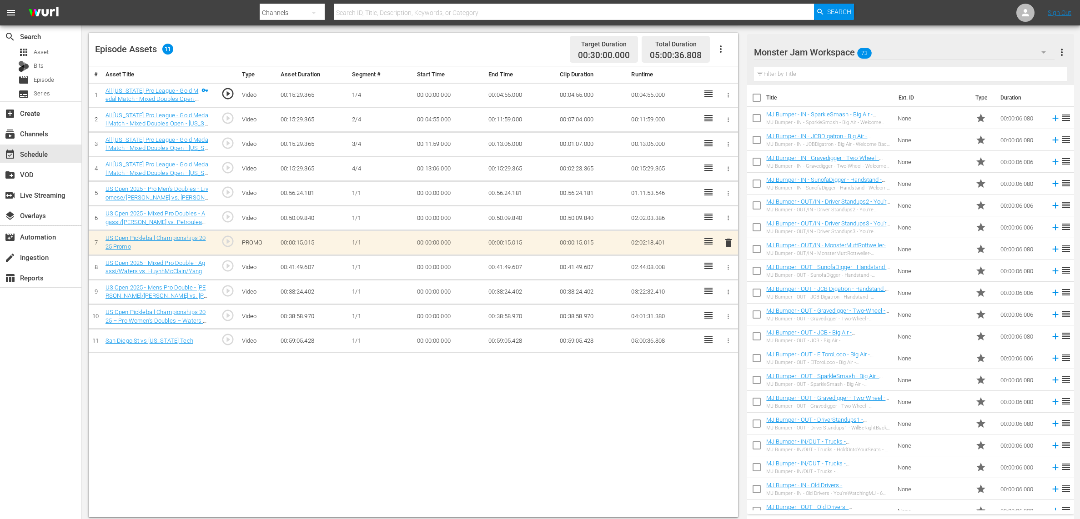
scroll to position [236, 0]
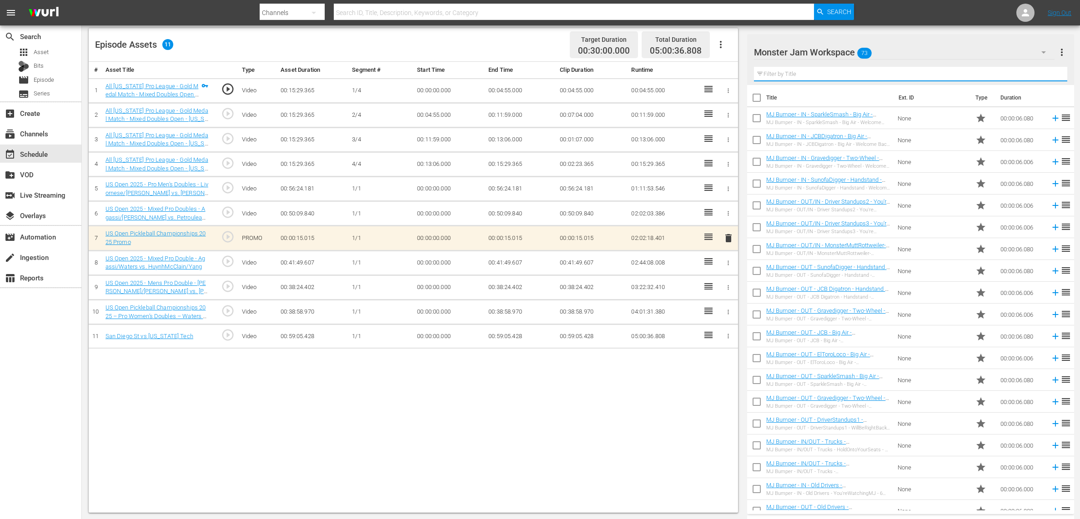
click at [859, 78] on input "text" at bounding box center [910, 74] width 313 height 15
click at [896, 50] on div "Monster Jam Workspace 73" at bounding box center [904, 52] width 300 height 25
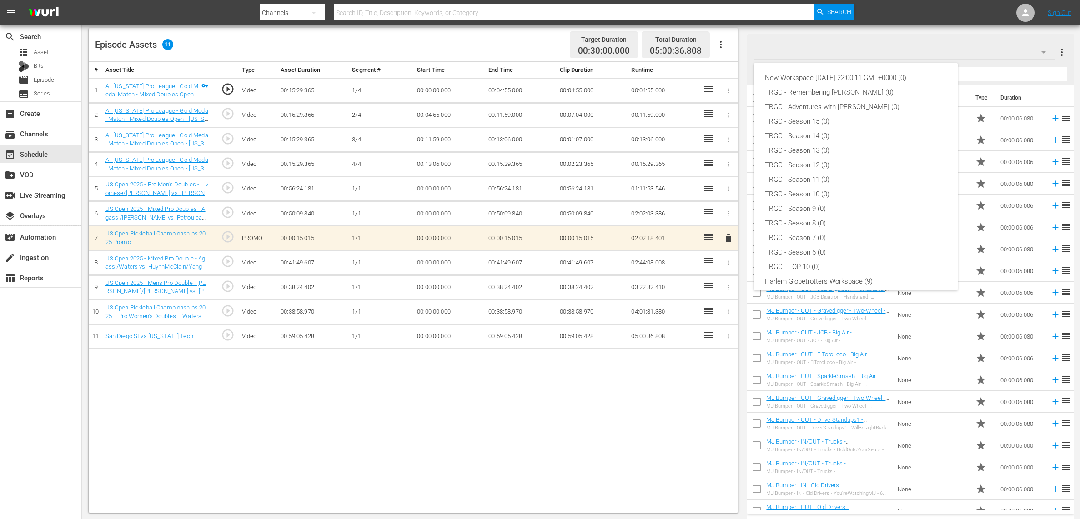
scroll to position [64, 0]
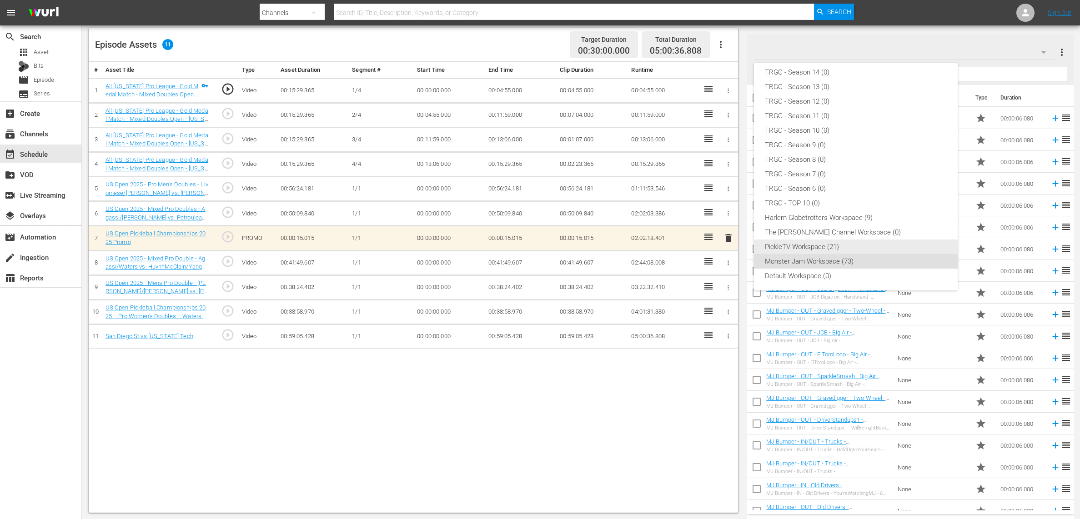
click at [821, 242] on div "PickleTV Workspace (21)" at bounding box center [856, 247] width 182 height 15
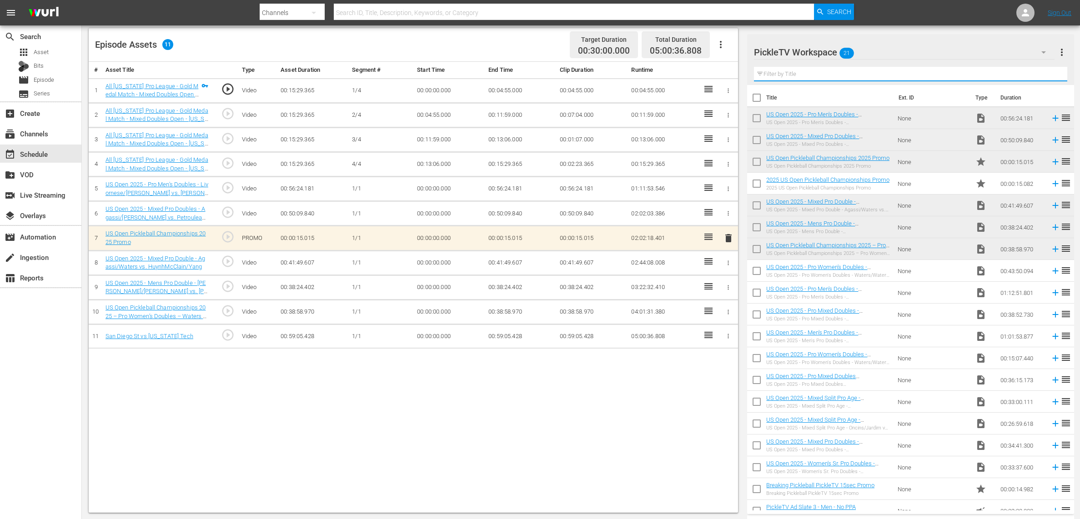
click at [811, 75] on input "text" at bounding box center [910, 74] width 313 height 15
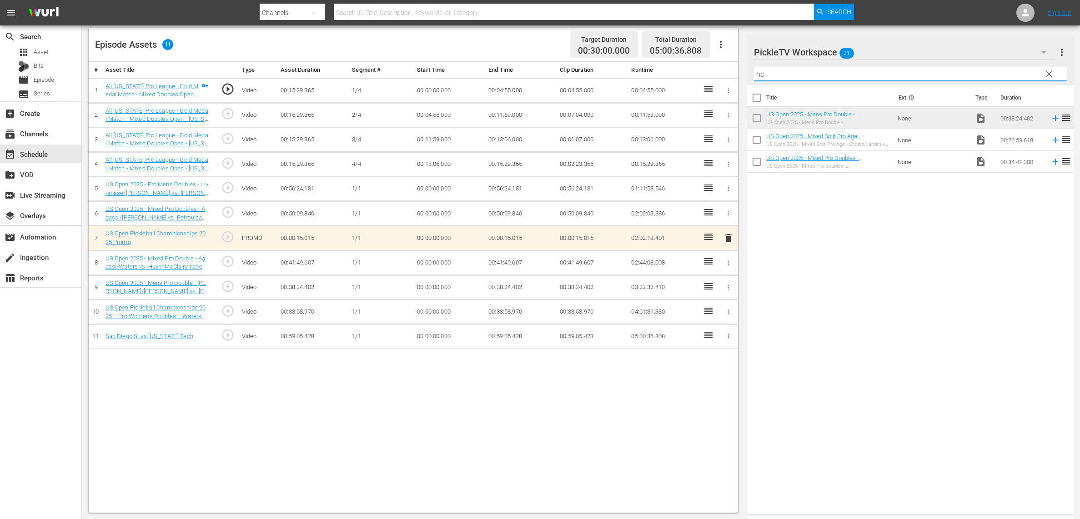
type input "n"
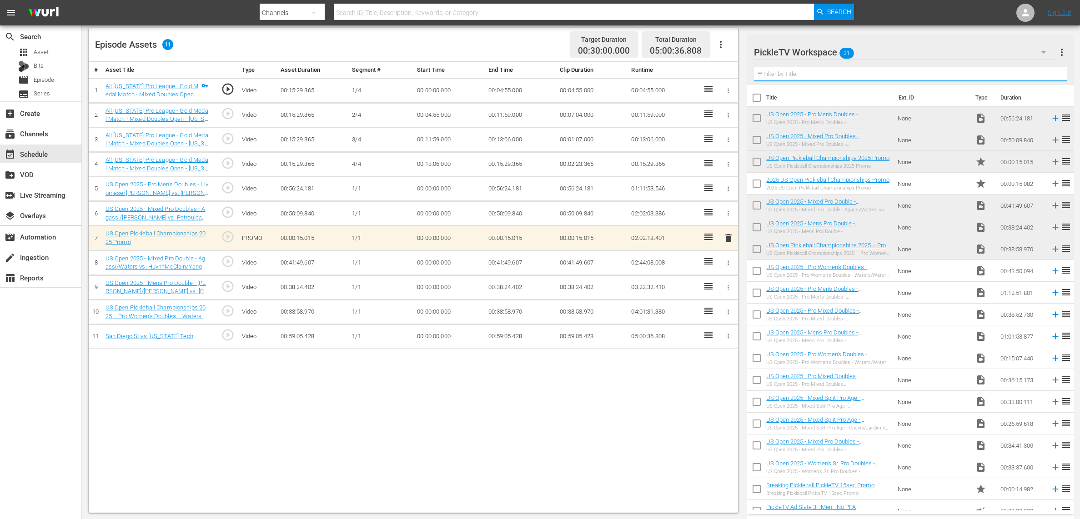
click at [1042, 53] on icon "button" at bounding box center [1043, 52] width 11 height 11
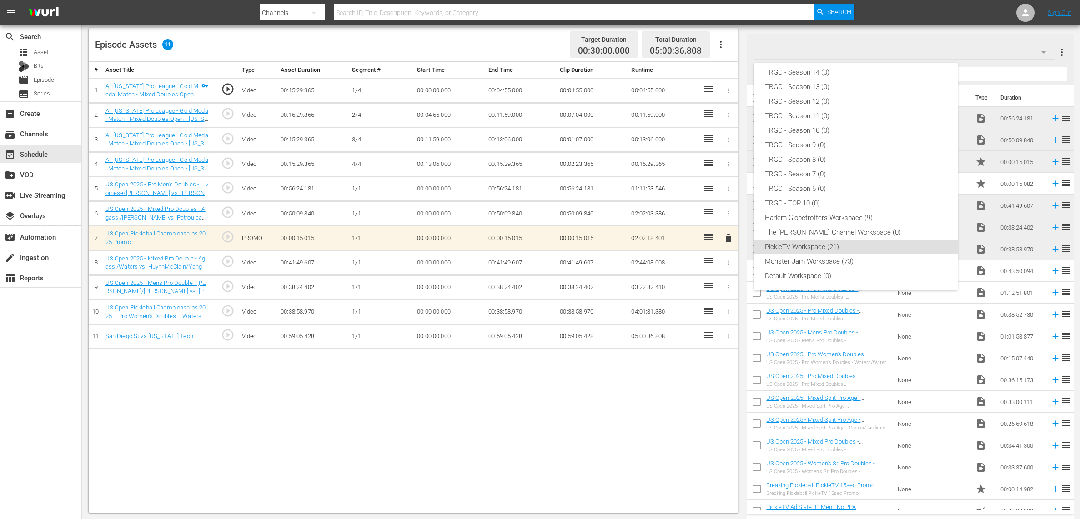
click at [911, 43] on div "New Workspace Mon Sep 22 2025 22:00:11 GMT+0000 (0) TRGC - Remembering Graham G…" at bounding box center [540, 259] width 1080 height 519
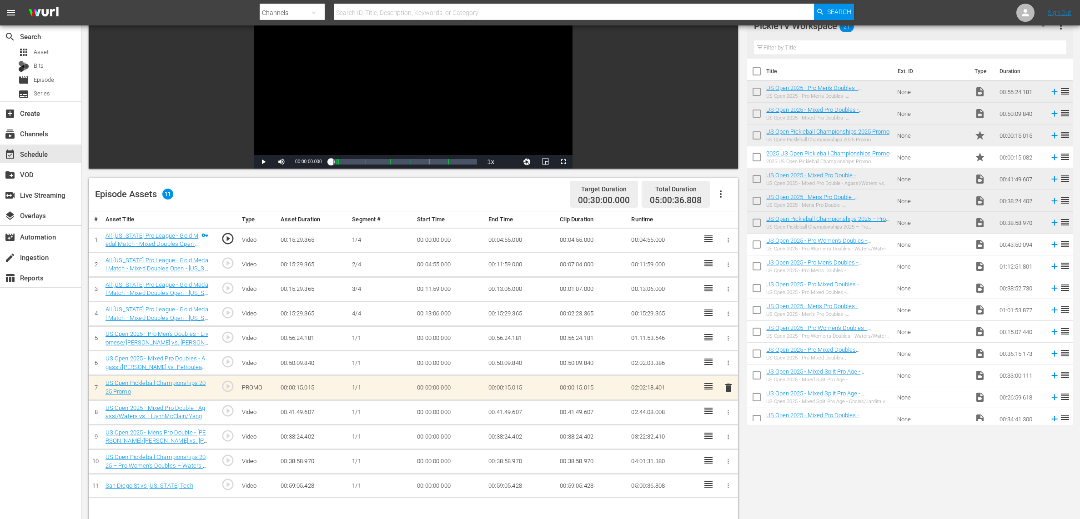
scroll to position [47, 0]
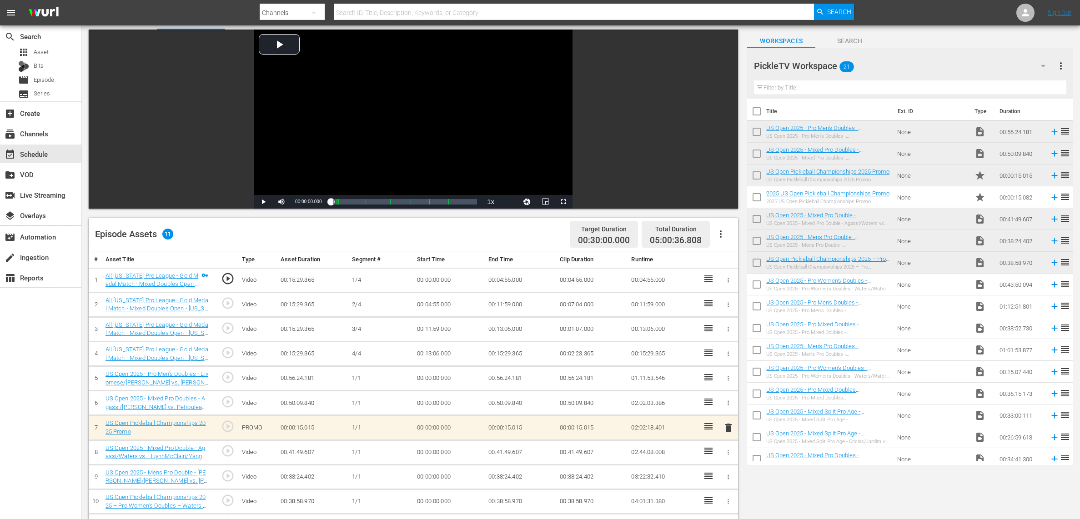
click at [862, 45] on span "Search" at bounding box center [849, 40] width 68 height 11
type input "mj bumper"
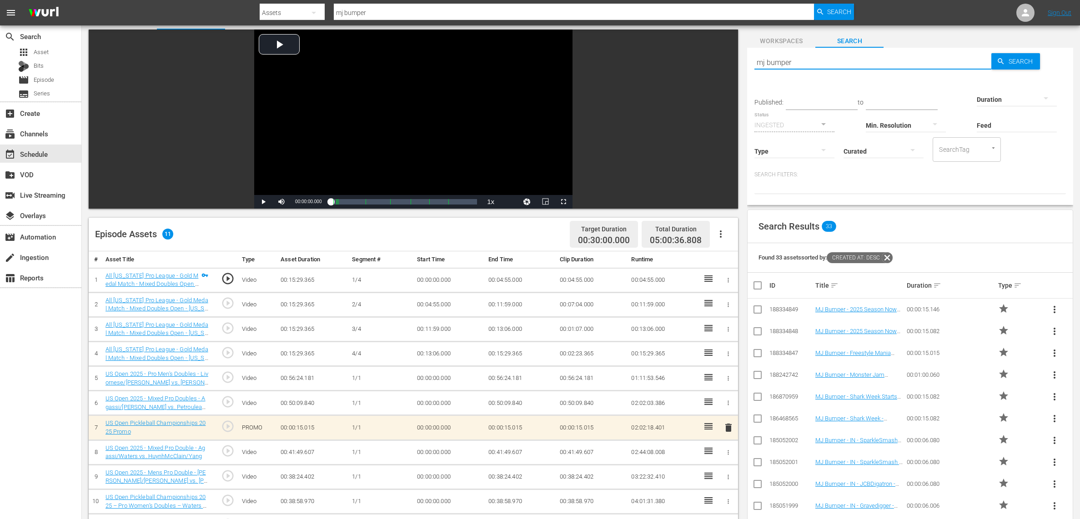
click at [852, 66] on input "mj bumper" at bounding box center [872, 62] width 236 height 22
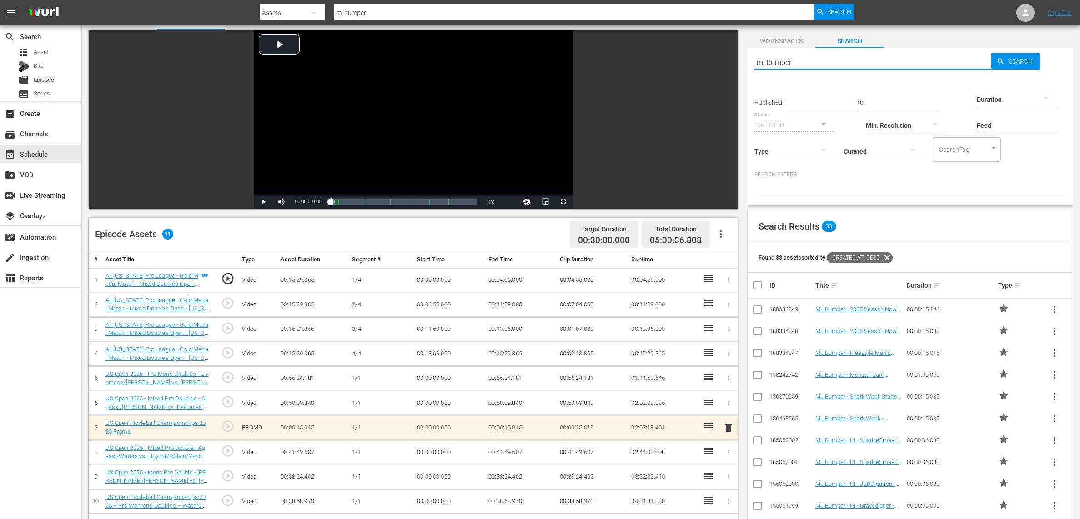
click at [852, 66] on input "mj bumper" at bounding box center [872, 62] width 236 height 22
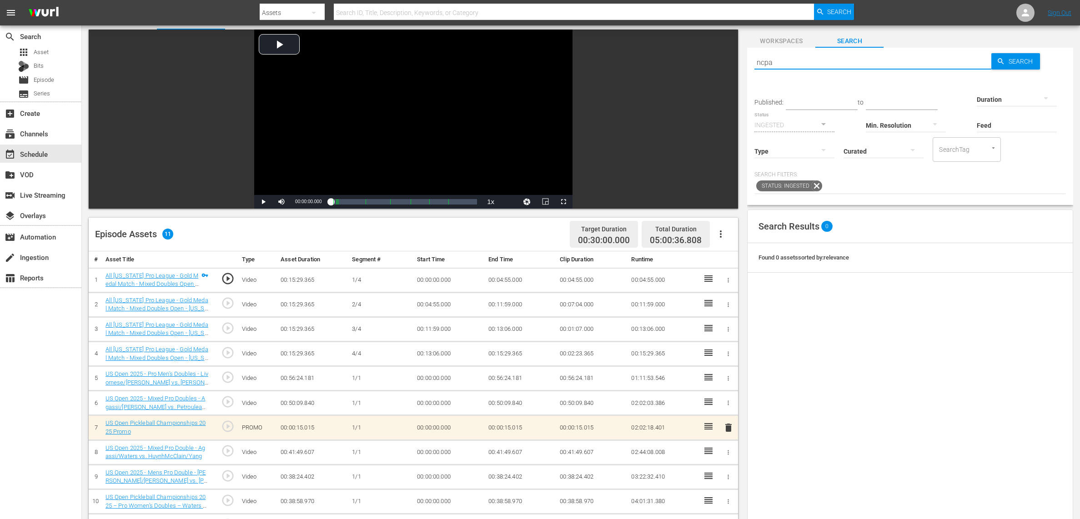
type input "ncpa"
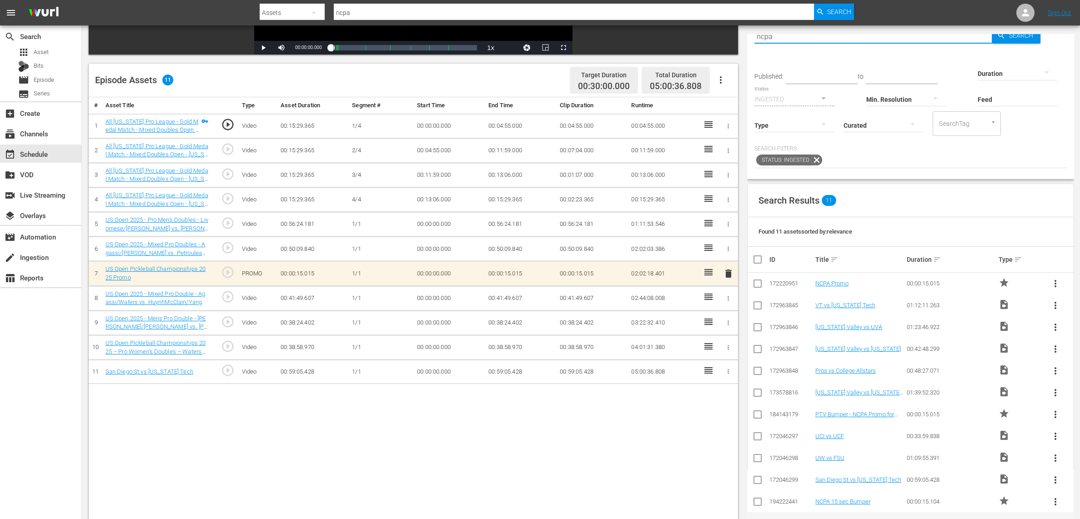
scroll to position [236, 0]
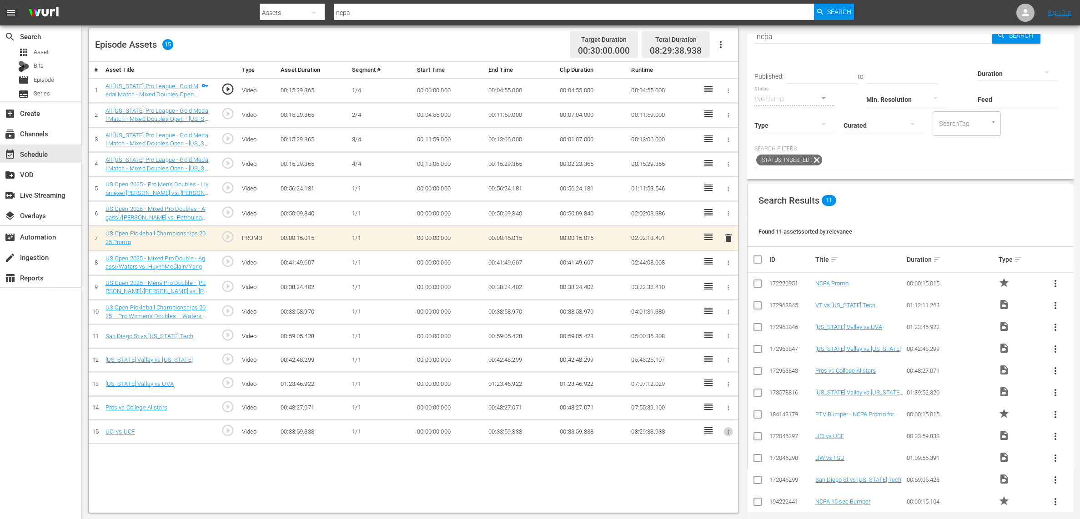
click at [727, 433] on icon "button" at bounding box center [728, 432] width 7 height 7
click at [696, 466] on span "DELETE ASSET" at bounding box center [698, 466] width 56 height 8
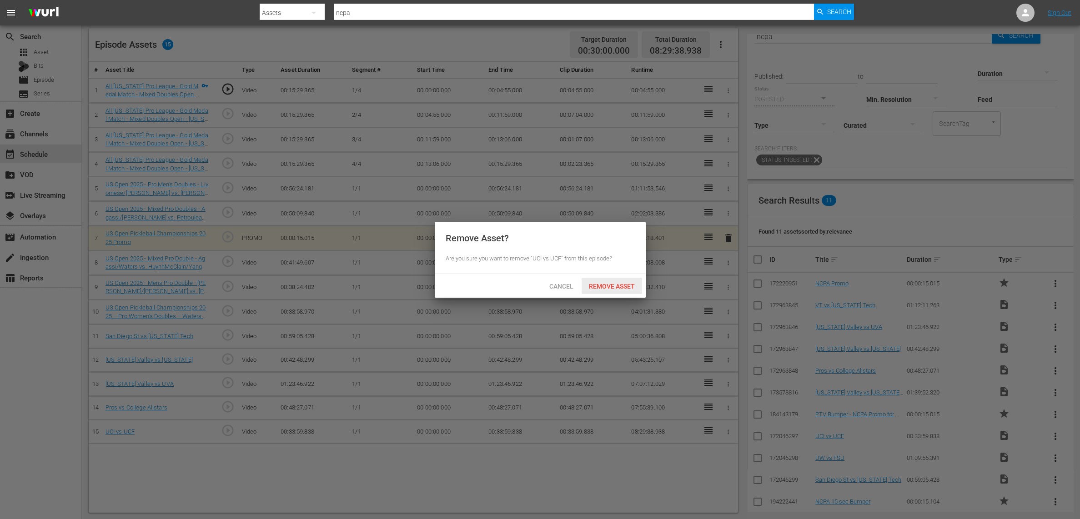
click at [626, 290] on div "Remove Asset" at bounding box center [611, 286] width 60 height 17
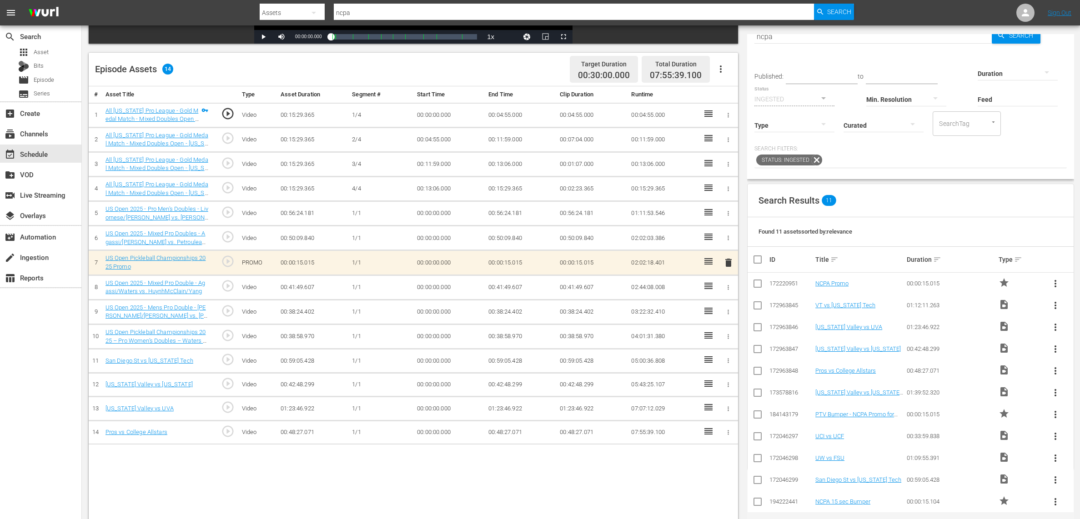
scroll to position [0, 0]
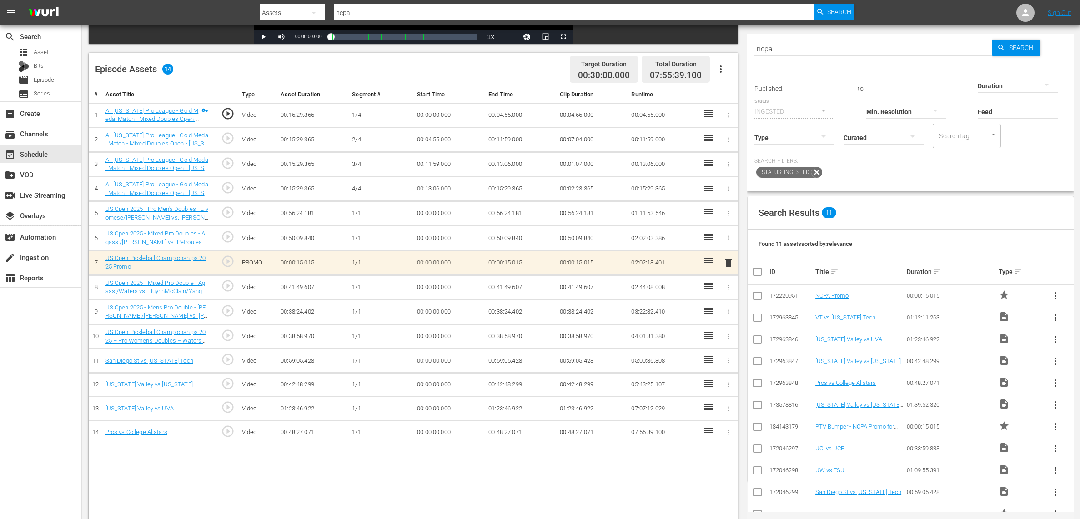
click at [804, 47] on input "ncpa" at bounding box center [872, 49] width 237 height 22
type input "pickle"
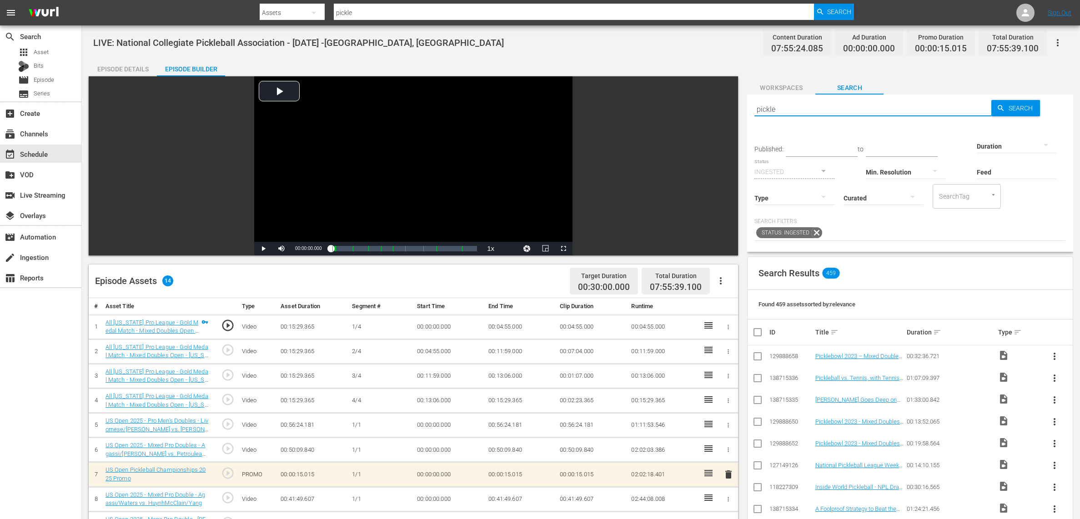
type input "pickle"
click at [798, 90] on span "Workspaces" at bounding box center [781, 87] width 68 height 11
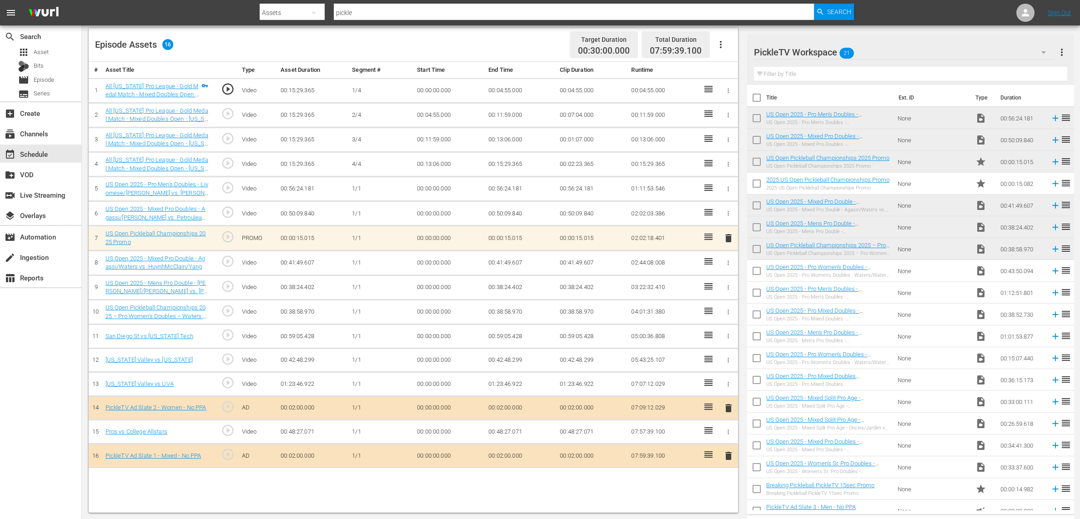
drag, startPoint x: 796, startPoint y: 156, endPoint x: 644, endPoint y: 1, distance: 217.3
click at [0, 0] on div "menu Search By Assets Search ID, Title, Description, Keywords, or Category pick…" at bounding box center [540, 142] width 1080 height 756
click at [726, 236] on span "delete" at bounding box center [728, 238] width 11 height 11
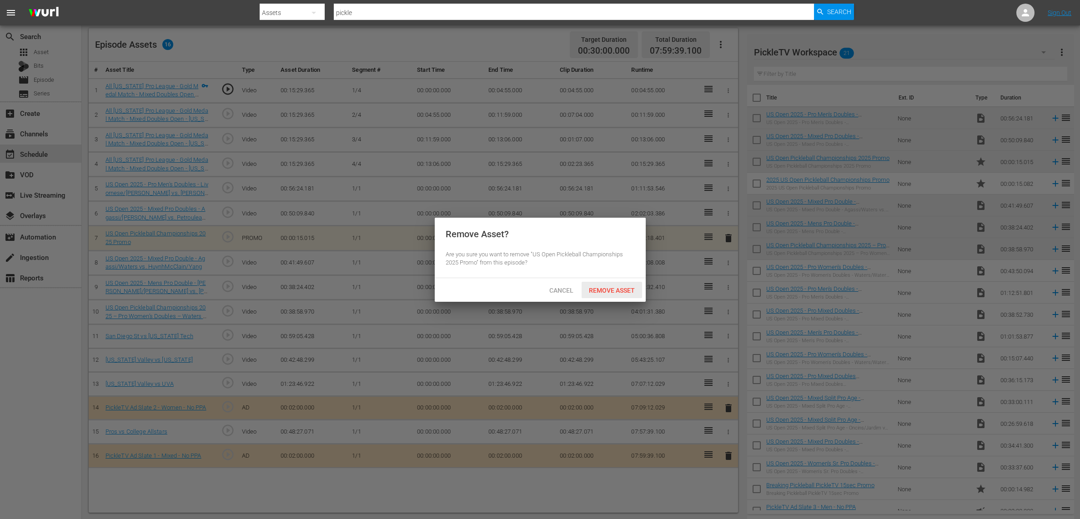
click at [611, 288] on span "Remove Asset" at bounding box center [611, 290] width 60 height 7
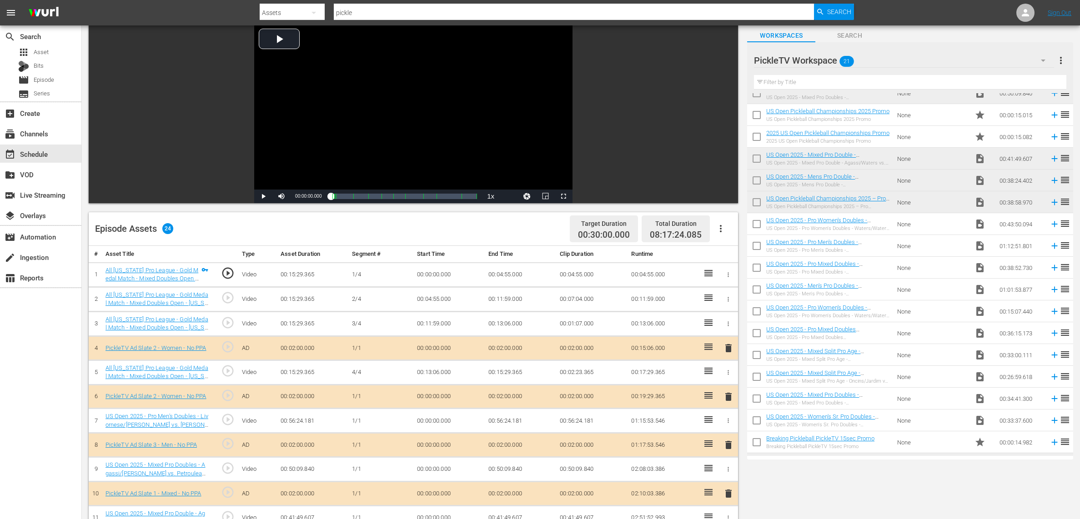
scroll to position [51, 0]
drag, startPoint x: 821, startPoint y: 470, endPoint x: 210, endPoint y: 13, distance: 763.3
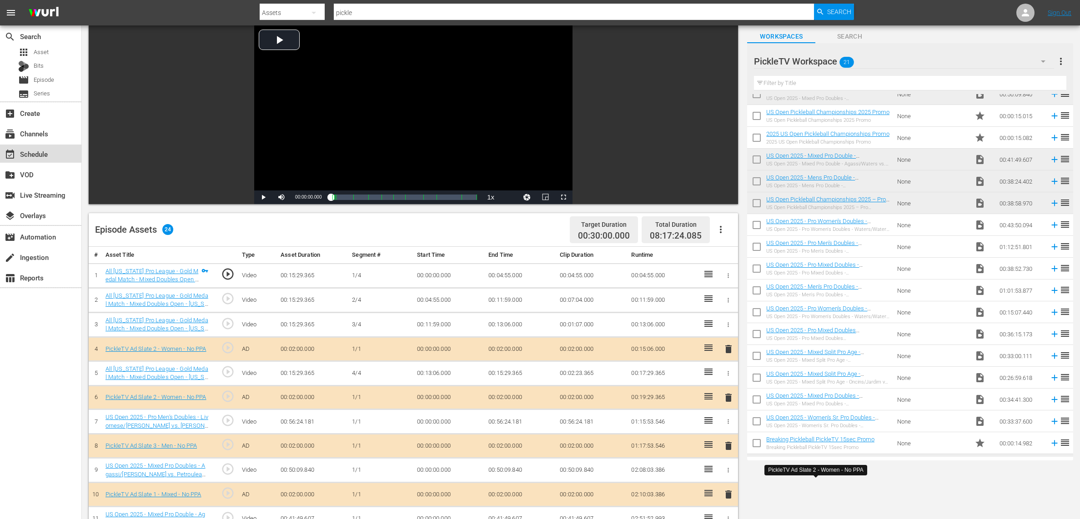
click at [39, 150] on div "event_available Schedule" at bounding box center [25, 153] width 51 height 8
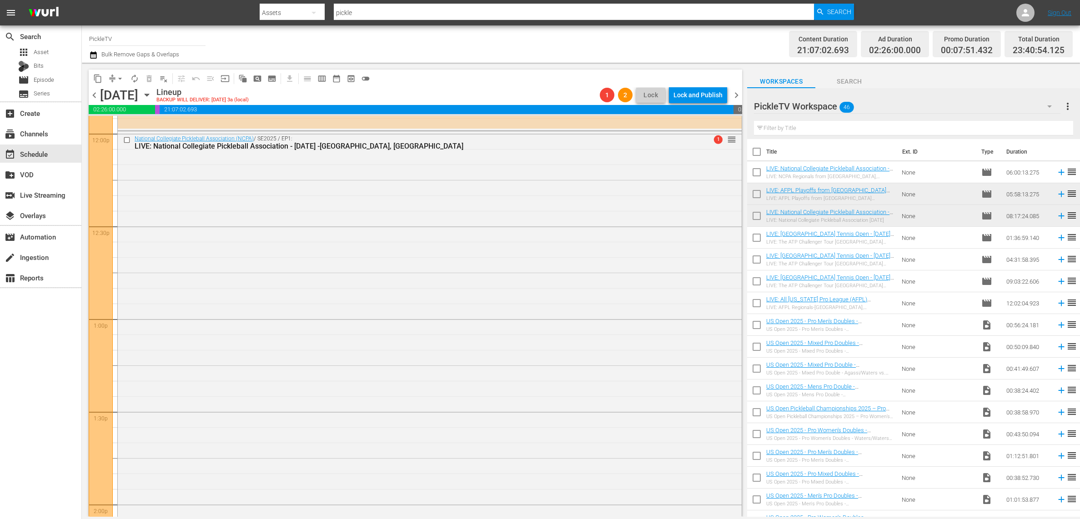
scroll to position [2206, 0]
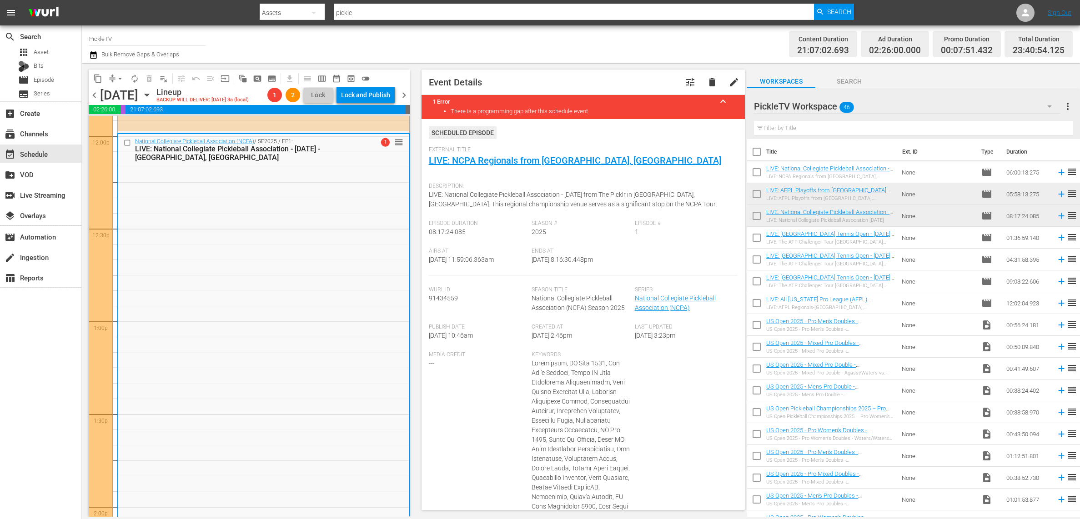
click at [466, 55] on div "Channel Title PickleTV Bulk Remove Gaps & Overlaps" at bounding box center [357, 44] width 536 height 33
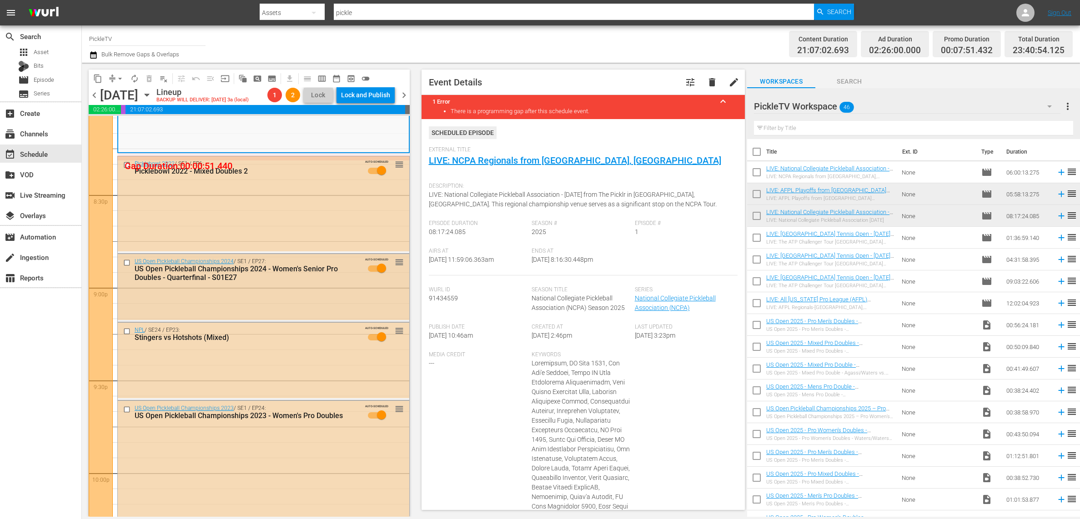
scroll to position [3719, 0]
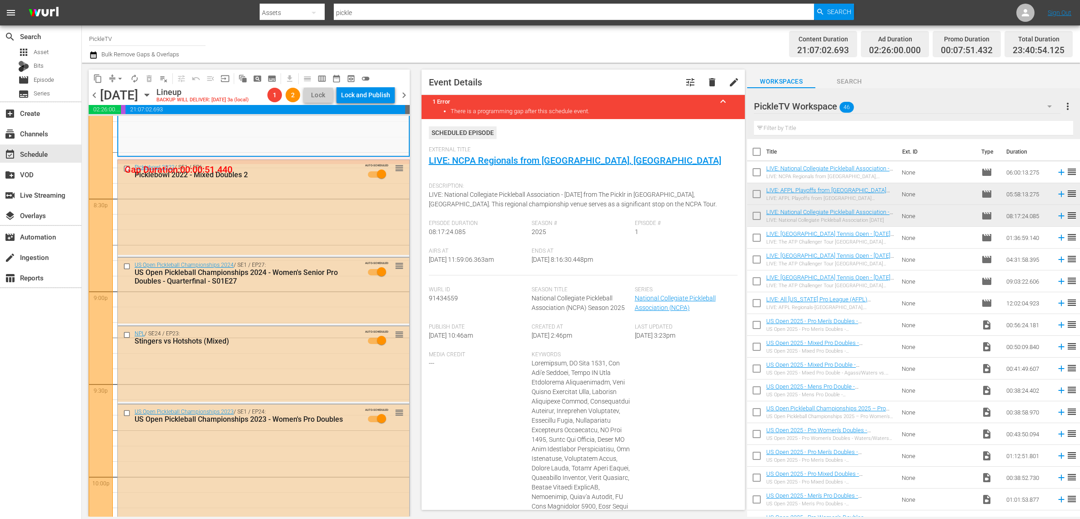
click at [93, 58] on icon "button" at bounding box center [93, 54] width 6 height 7
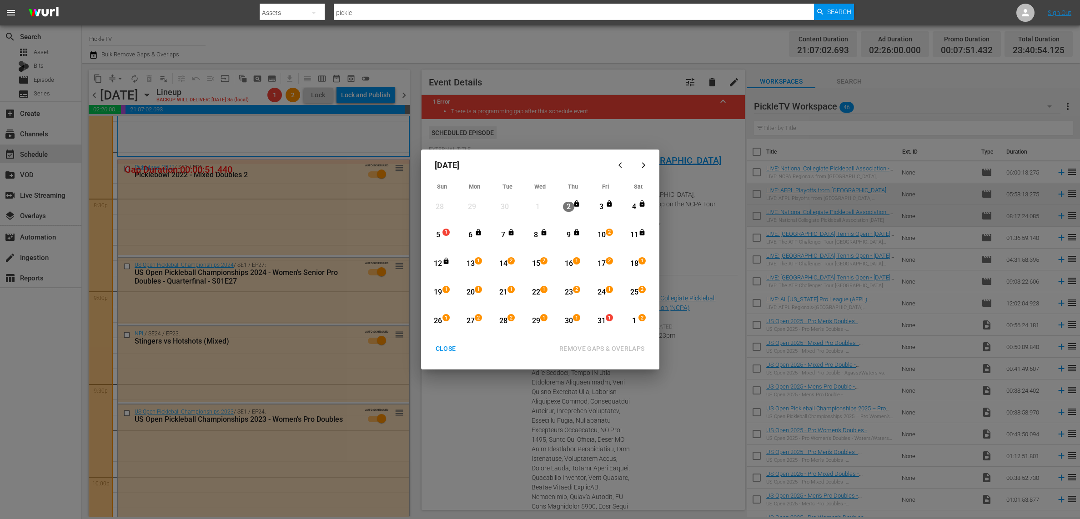
click at [438, 235] on div "5" at bounding box center [437, 235] width 11 height 10
click at [440, 263] on div "12" at bounding box center [437, 264] width 11 height 10
click at [607, 345] on div "REMOVE GAPS & OVERLAPS" at bounding box center [602, 348] width 100 height 11
click at [438, 292] on div "19" at bounding box center [437, 292] width 11 height 10
click at [635, 320] on div "1" at bounding box center [633, 321] width 11 height 10
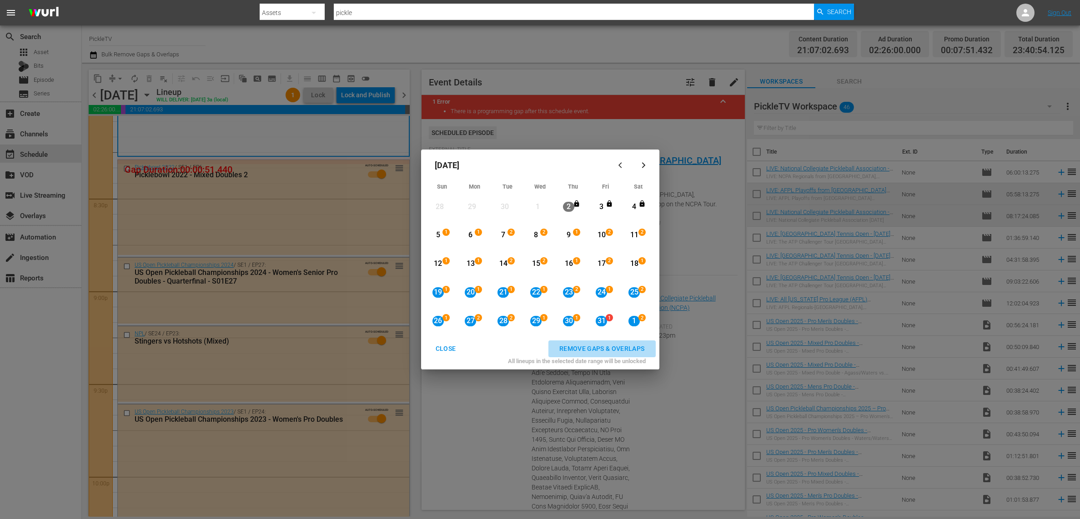
click at [620, 347] on div "REMOVE GAPS & OVERLAPS" at bounding box center [602, 348] width 100 height 11
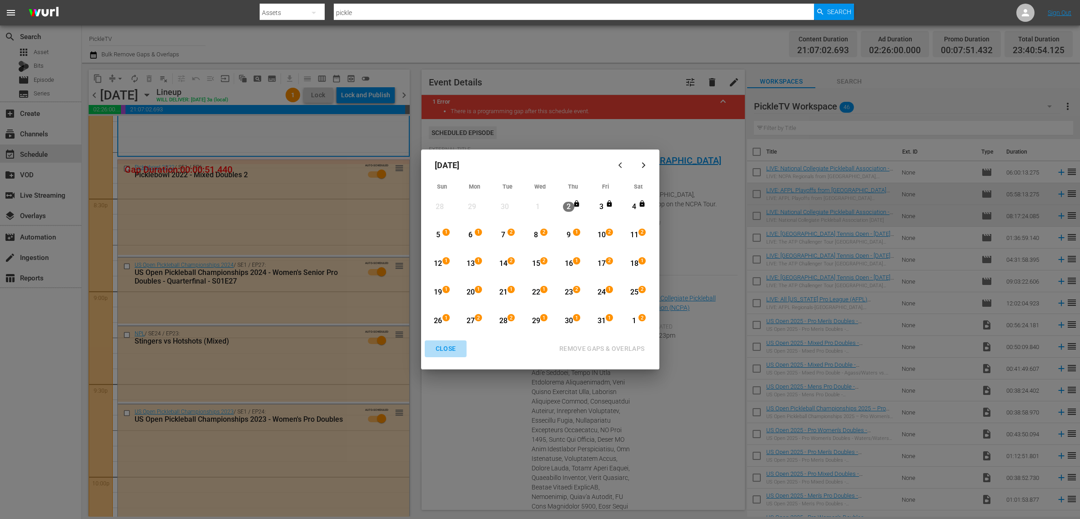
click at [444, 351] on div "CLOSE" at bounding box center [445, 348] width 35 height 11
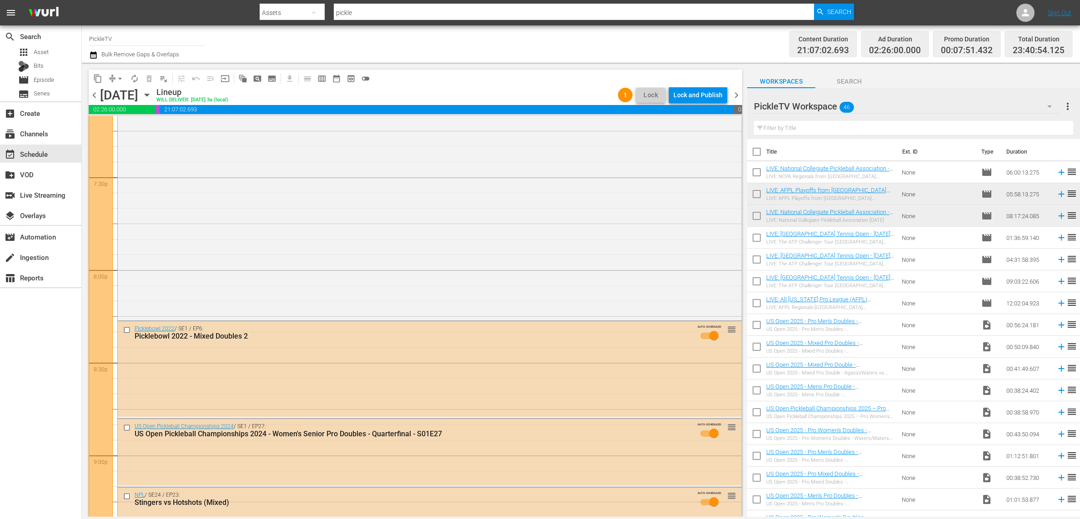
scroll to position [3570, 0]
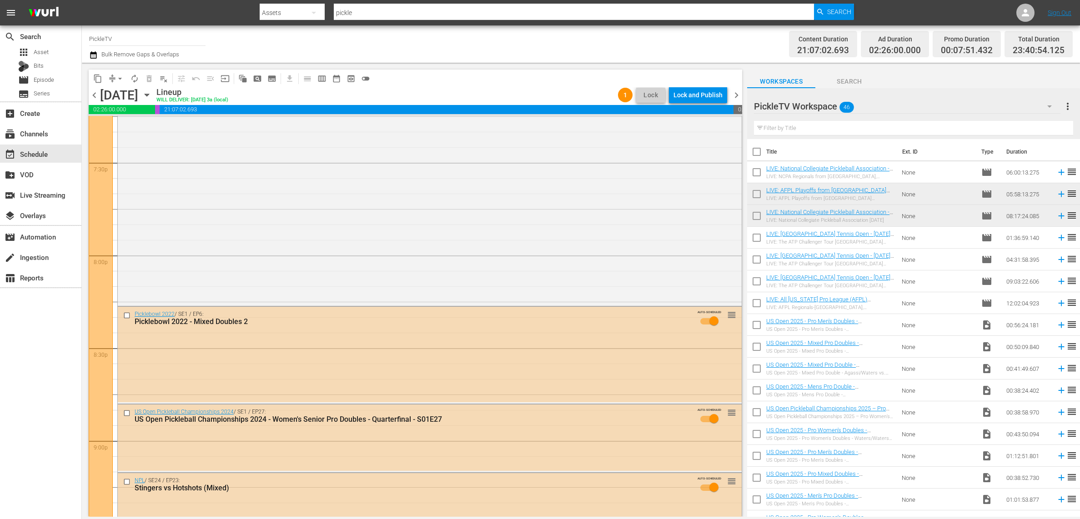
click at [632, 57] on div "Content Duration 21:07:02.693 Ad Duration 02:26:00.000 Promo Duration 00:07:51.…" at bounding box center [848, 44] width 447 height 33
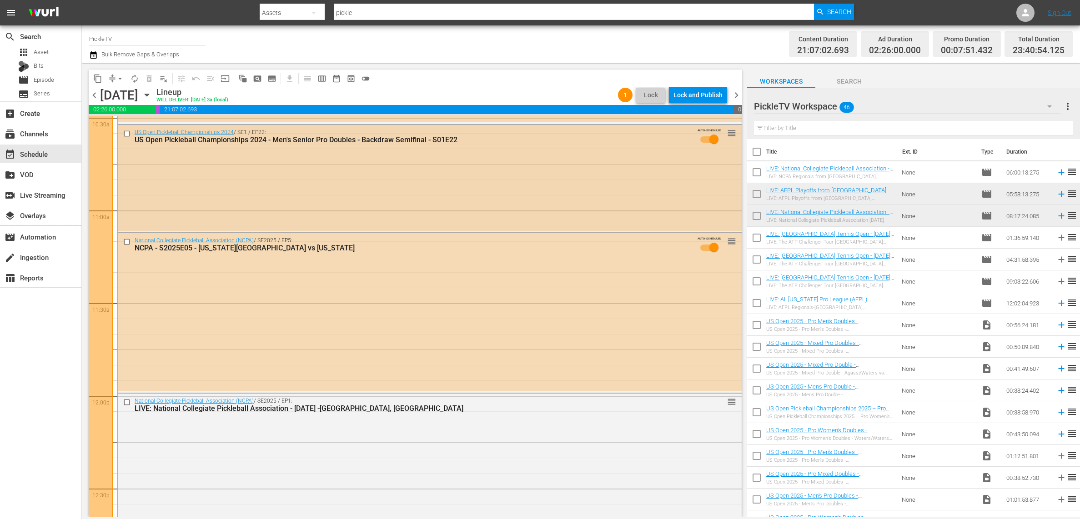
scroll to position [1946, 0]
click at [736, 95] on span "chevron_right" at bounding box center [736, 95] width 11 height 11
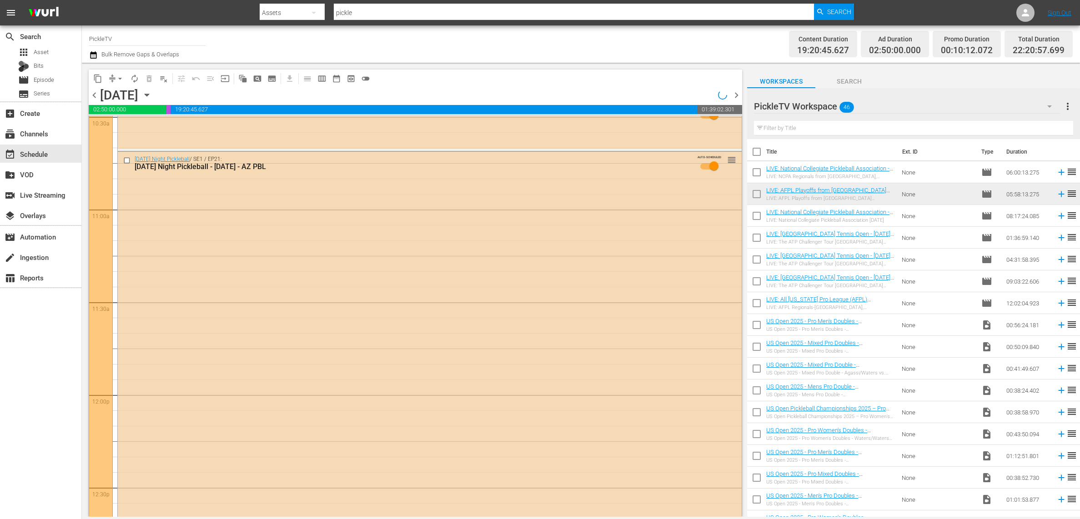
scroll to position [1900, 0]
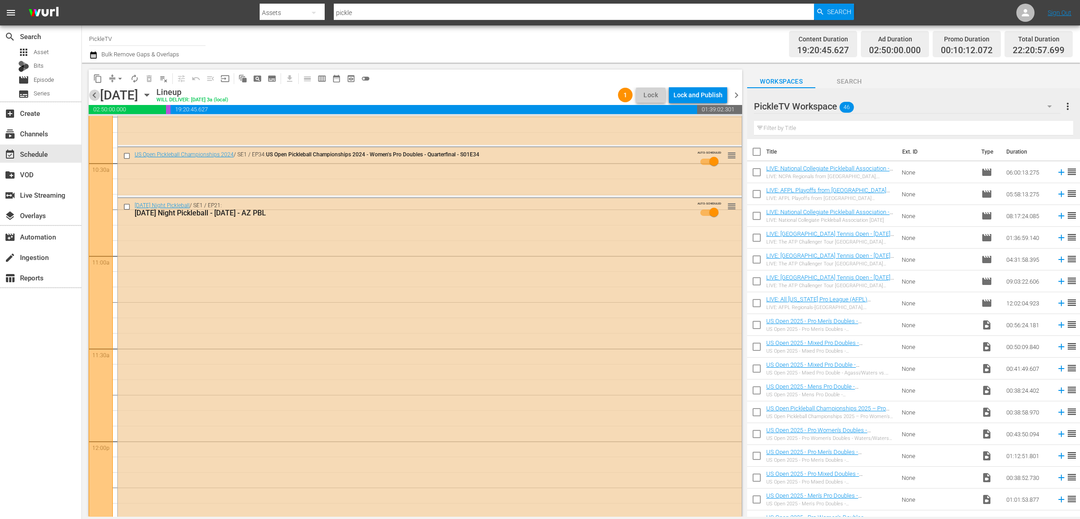
click at [94, 99] on span "chevron_left" at bounding box center [94, 95] width 11 height 11
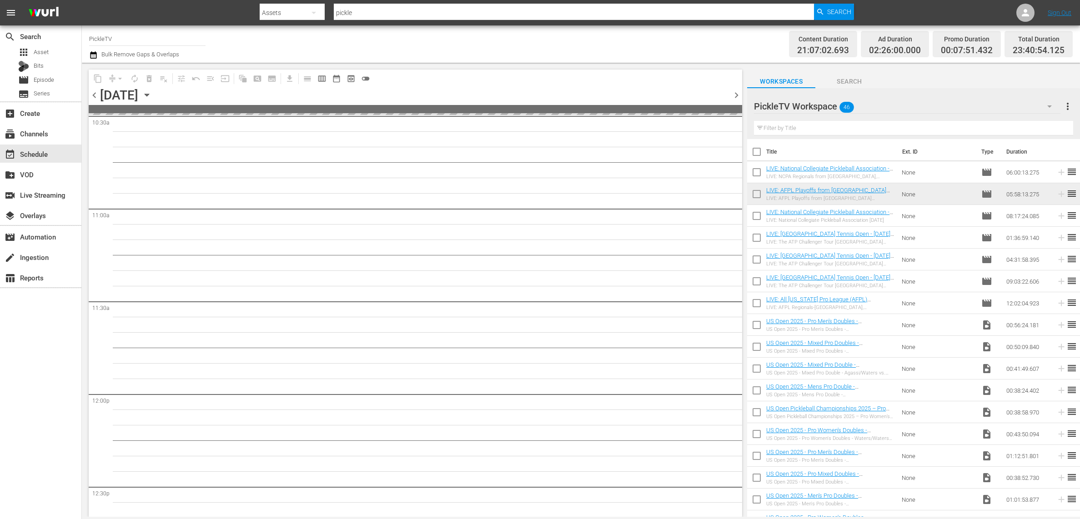
scroll to position [1885, 0]
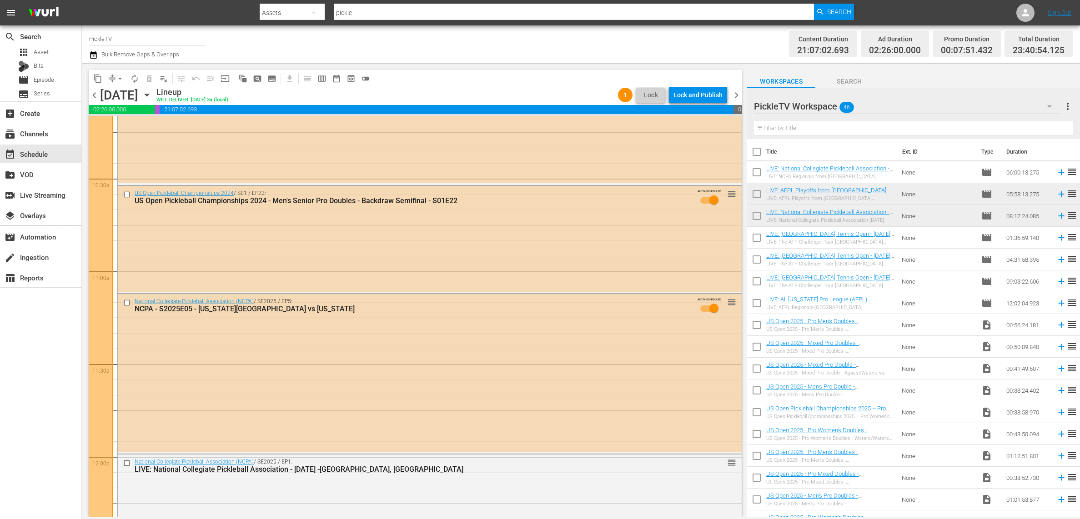
click at [707, 66] on div "content_copy compress arrow_drop_down autorenew_outlined delete_forever_outline…" at bounding box center [413, 290] width 662 height 454
click at [707, 93] on div "Lock and Publish" at bounding box center [697, 95] width 49 height 16
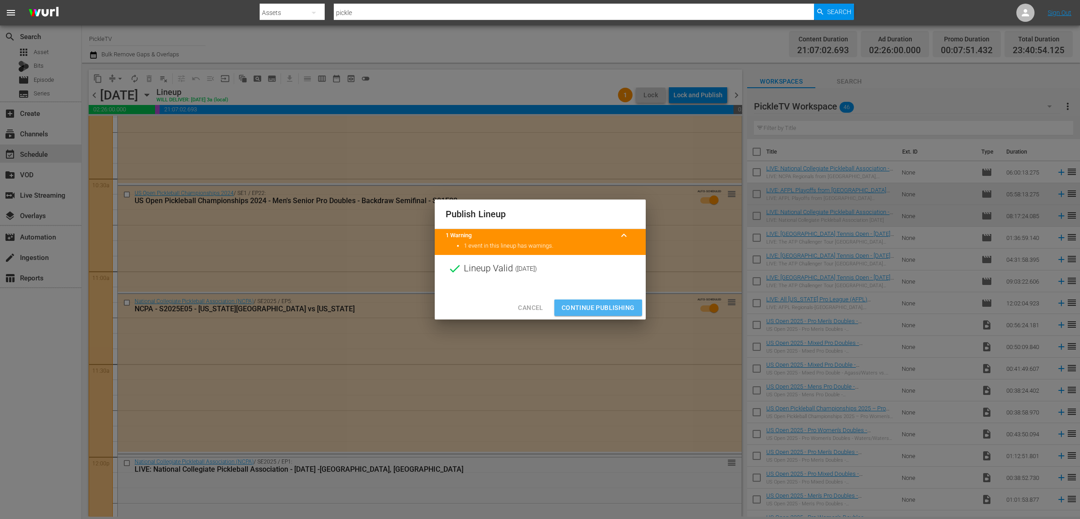
click at [600, 305] on span "Continue Publishing" at bounding box center [597, 307] width 73 height 11
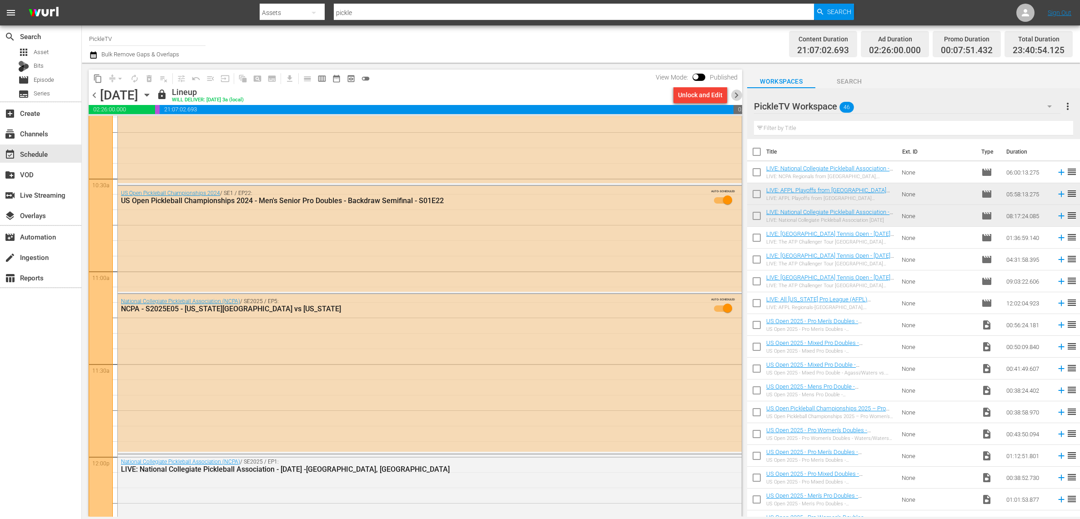
click at [736, 96] on span "chevron_right" at bounding box center [736, 95] width 11 height 11
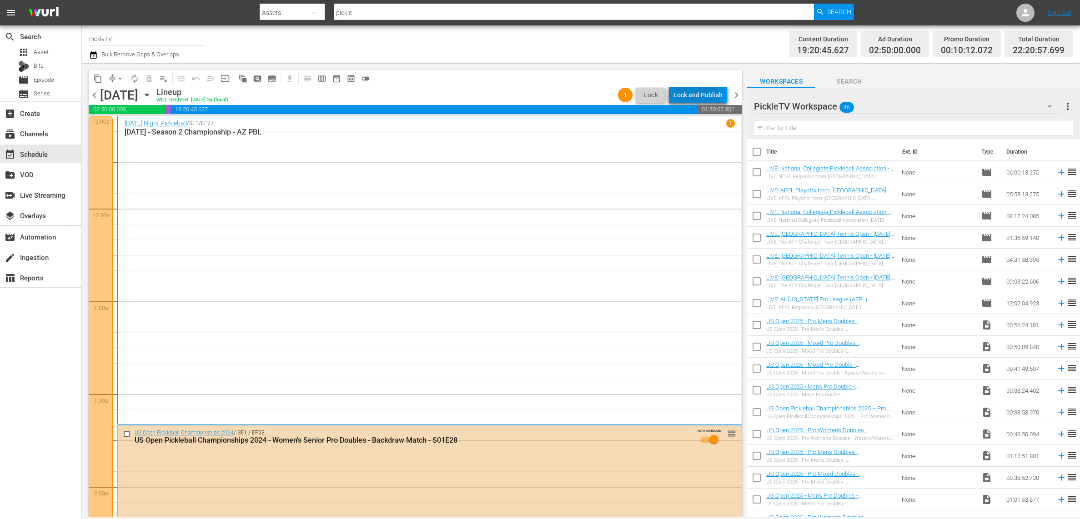
click at [695, 99] on div "Lock and Publish" at bounding box center [697, 95] width 49 height 16
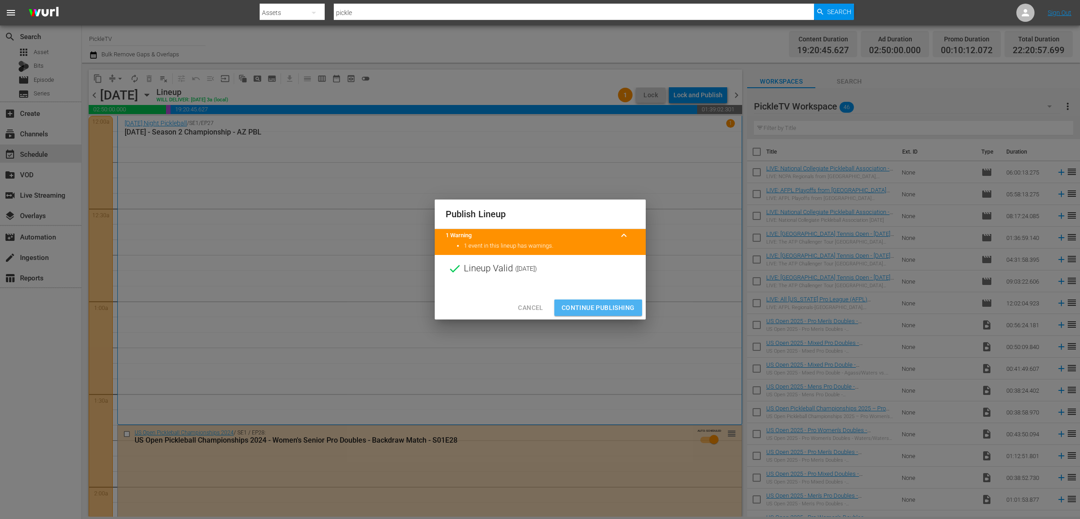
click at [613, 310] on span "Continue Publishing" at bounding box center [597, 307] width 73 height 11
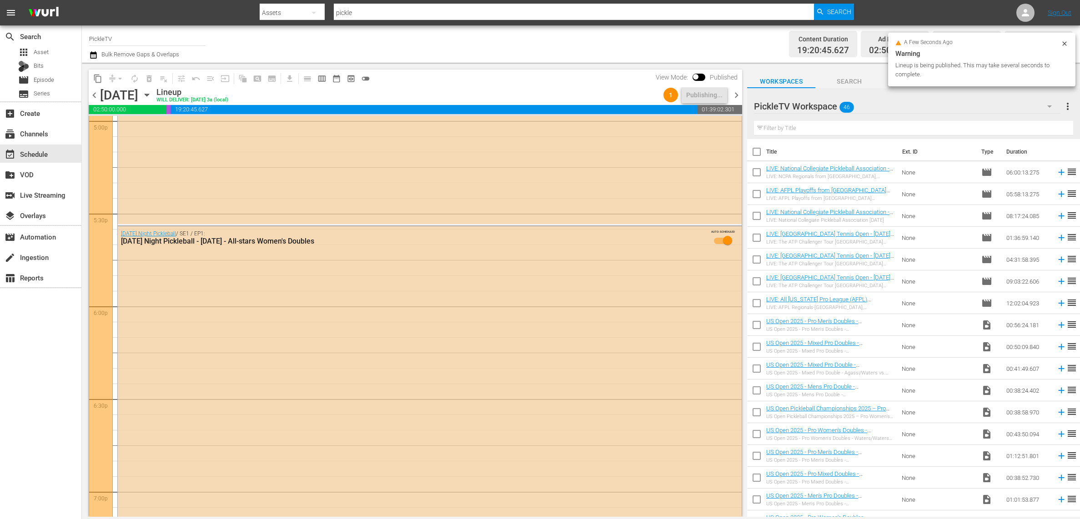
scroll to position [4053, 0]
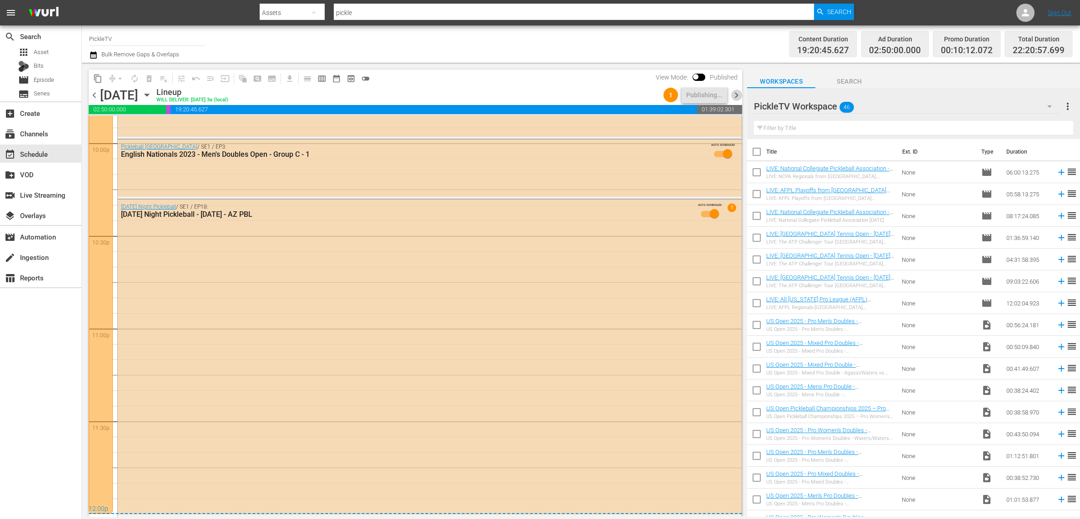
click at [733, 93] on span "chevron_right" at bounding box center [736, 95] width 11 height 11
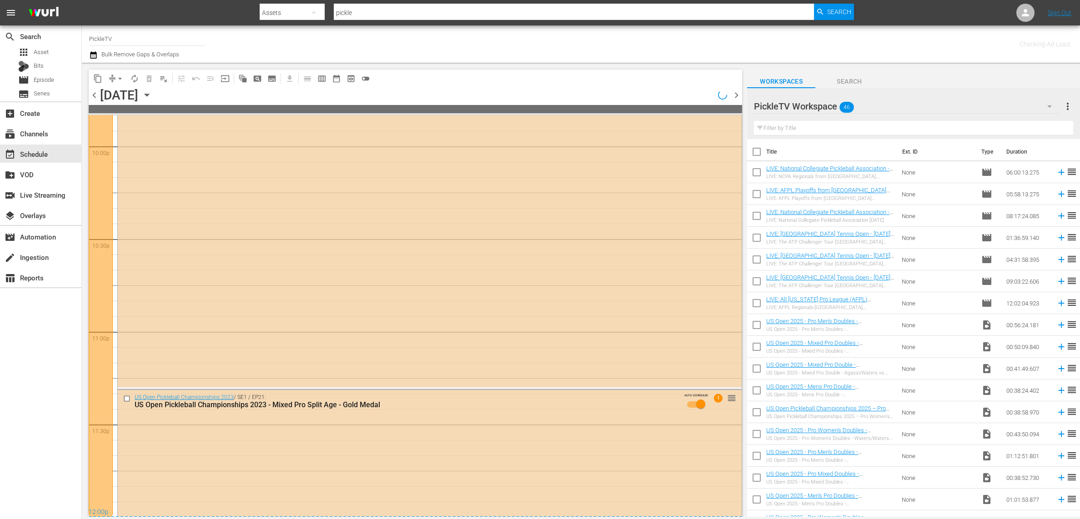
scroll to position [3898, 0]
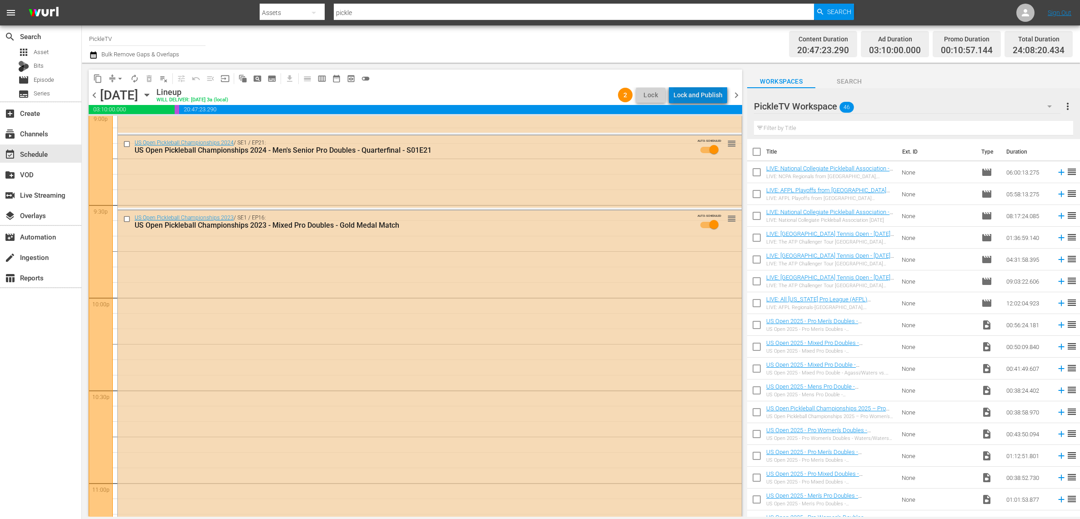
click at [716, 90] on div "Lock and Publish" at bounding box center [697, 95] width 49 height 16
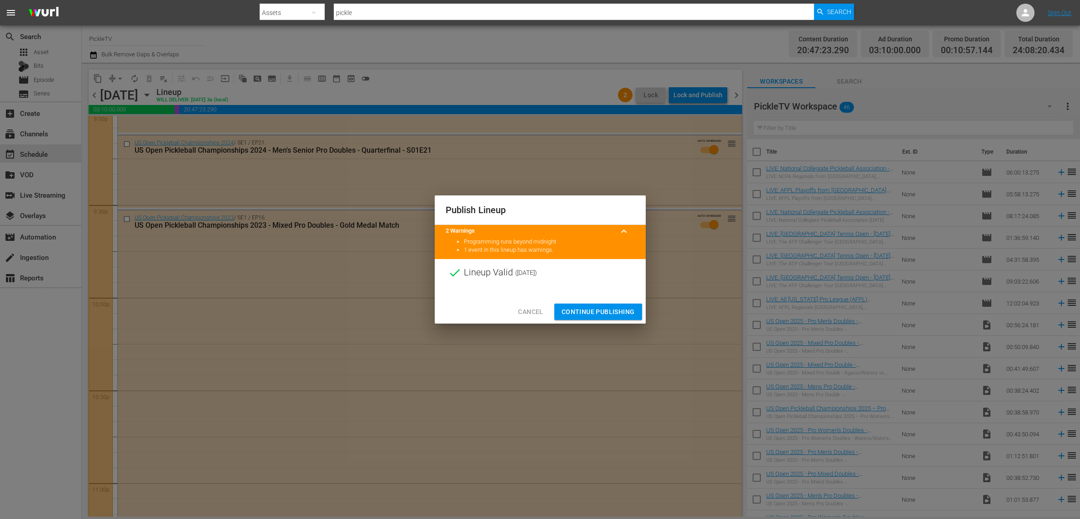
click at [618, 309] on span "Continue Publishing" at bounding box center [597, 311] width 73 height 11
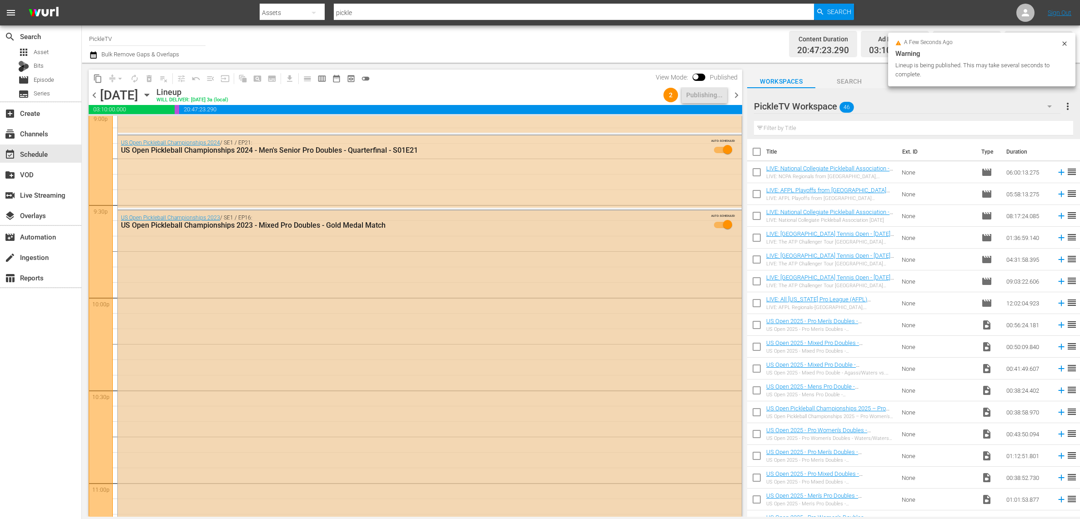
scroll to position [4078, 0]
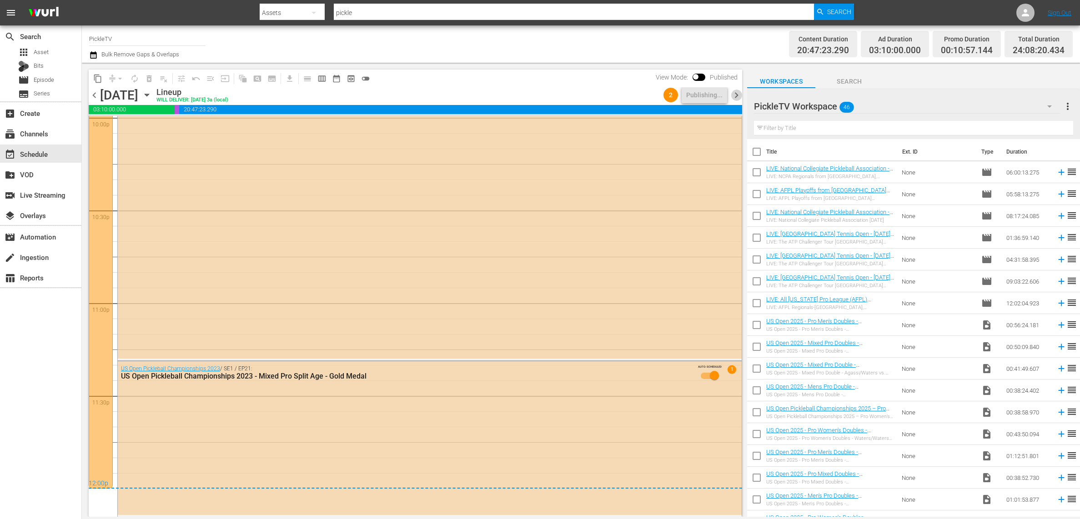
click at [736, 94] on span "chevron_right" at bounding box center [736, 95] width 11 height 11
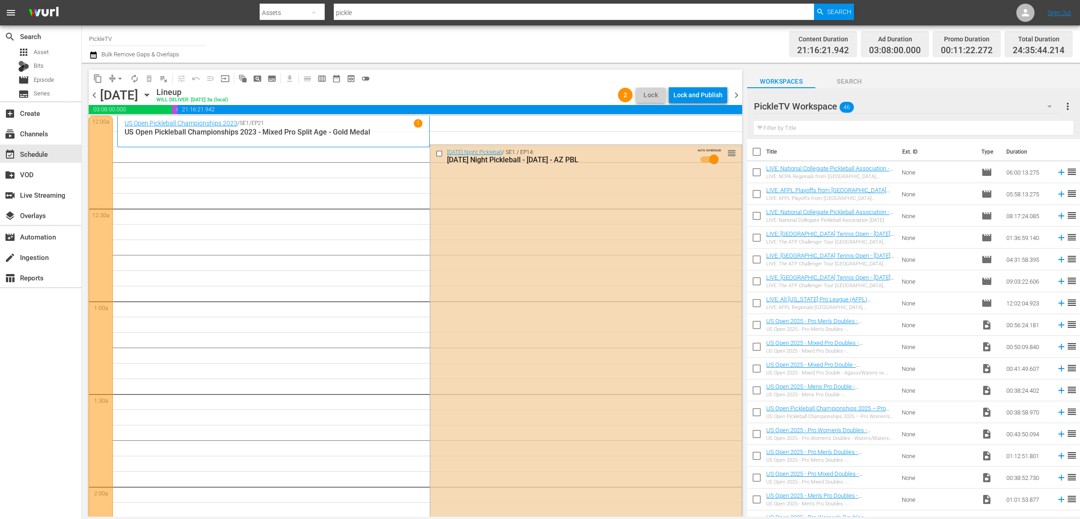
click at [96, 95] on span "chevron_left" at bounding box center [94, 95] width 11 height 11
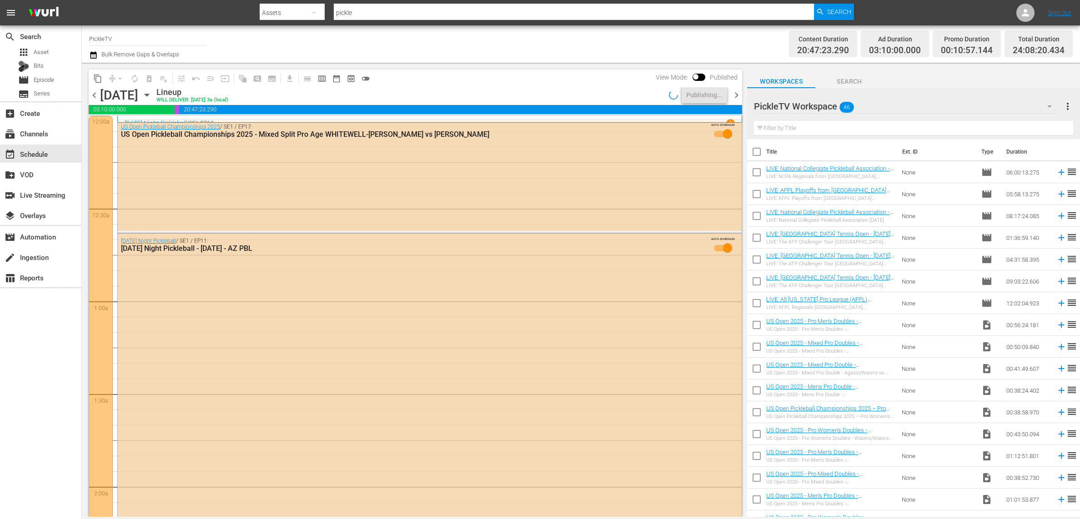
click at [736, 95] on span "chevron_right" at bounding box center [736, 95] width 11 height 11
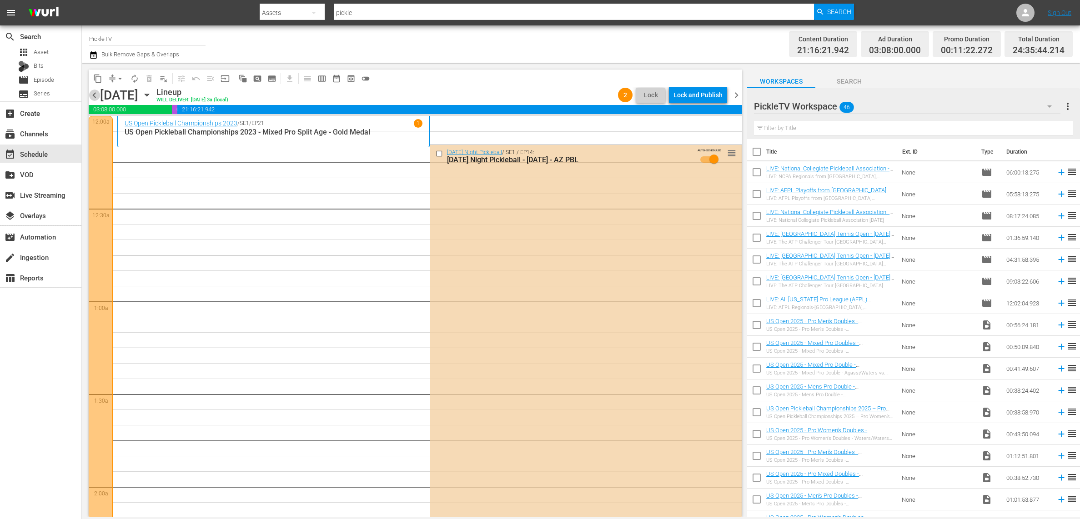
click at [96, 90] on span "chevron_left" at bounding box center [94, 95] width 11 height 11
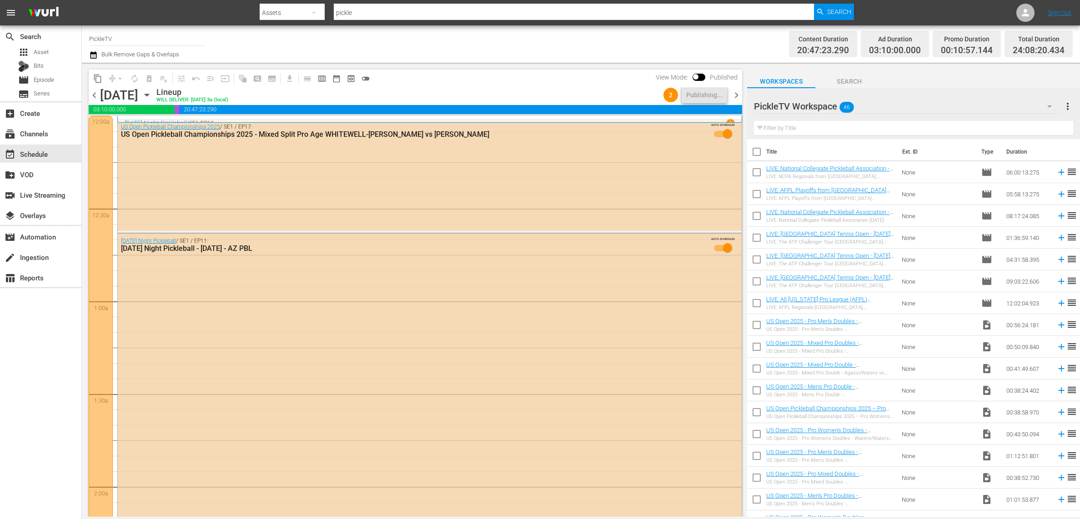
click at [735, 98] on span "chevron_right" at bounding box center [736, 95] width 11 height 11
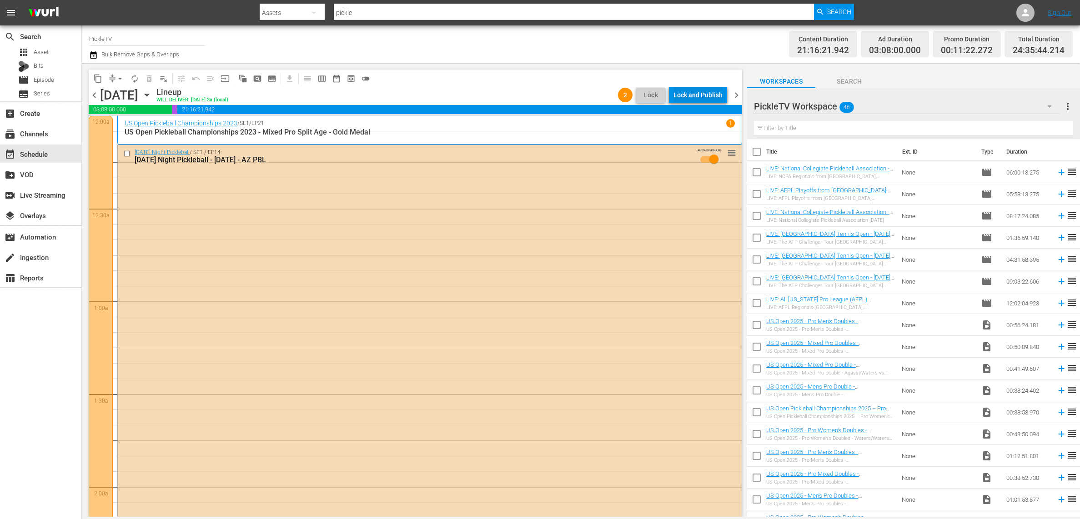
click at [705, 96] on div "Lock and Publish" at bounding box center [697, 95] width 49 height 16
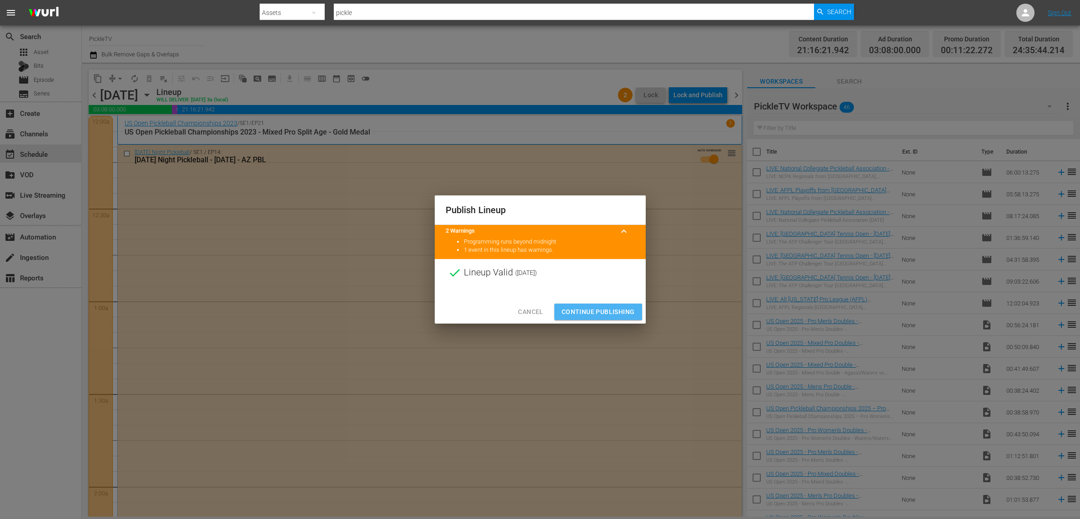
click at [581, 310] on span "Continue Publishing" at bounding box center [597, 311] width 73 height 11
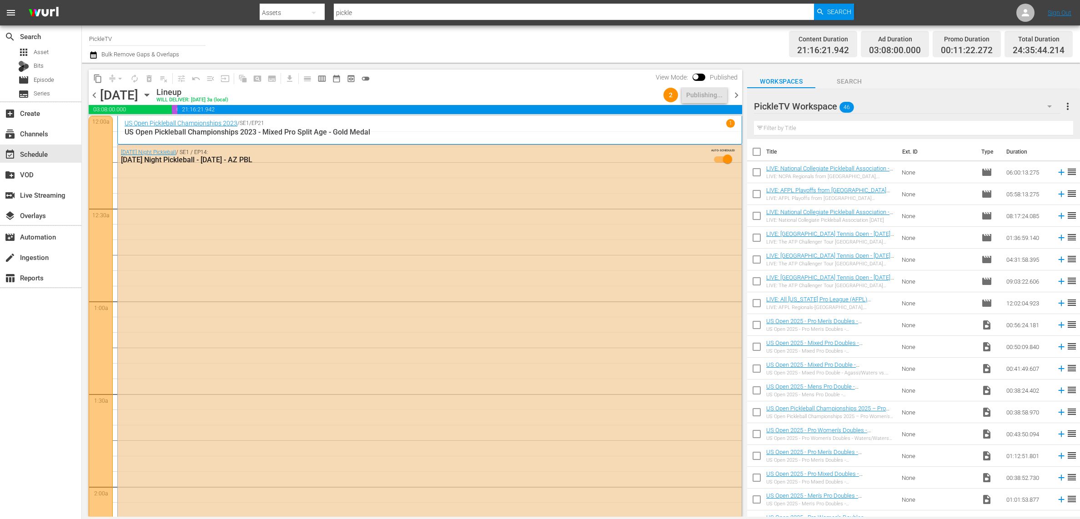
click at [738, 91] on span "chevron_right" at bounding box center [736, 95] width 11 height 11
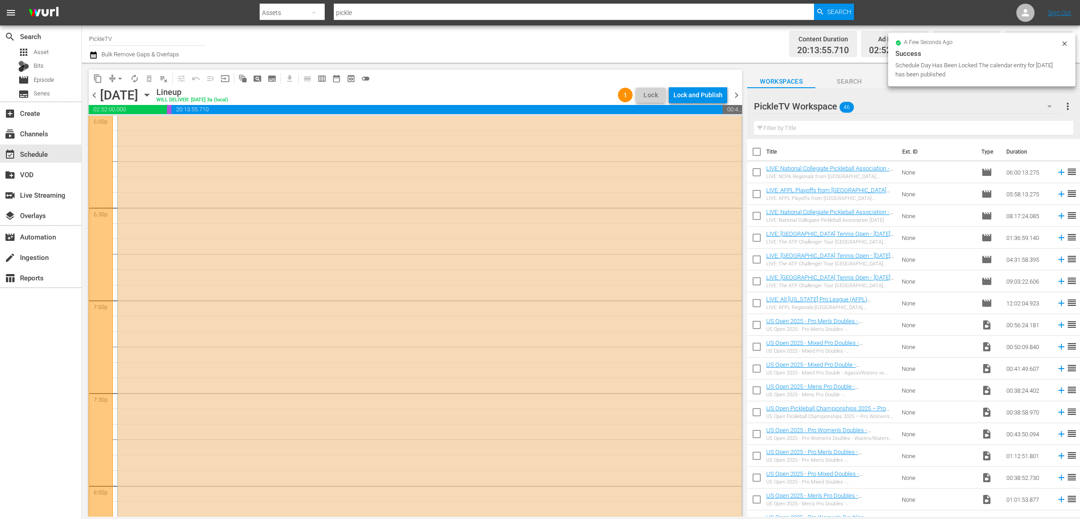
scroll to position [4055, 0]
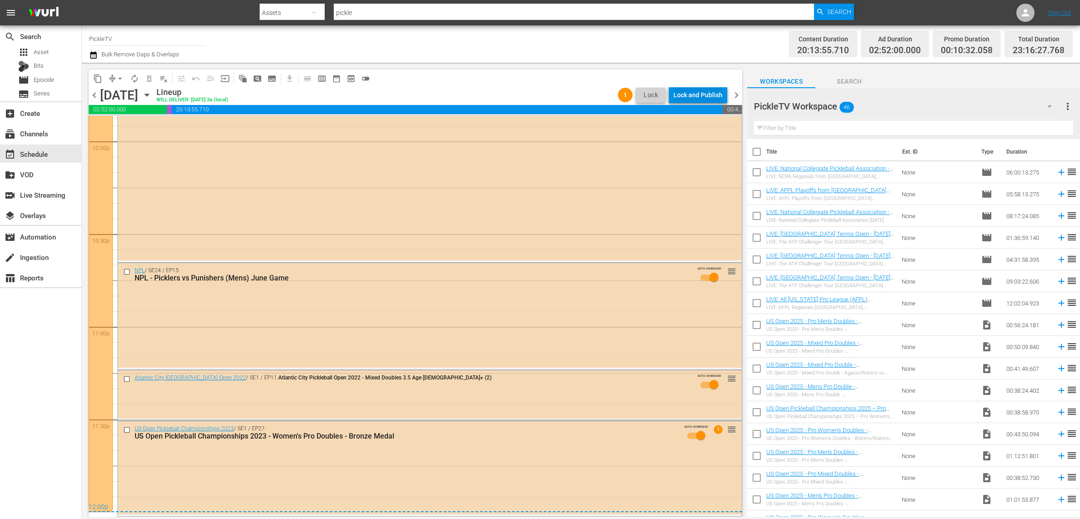
click at [702, 95] on div "Lock and Publish" at bounding box center [697, 95] width 49 height 16
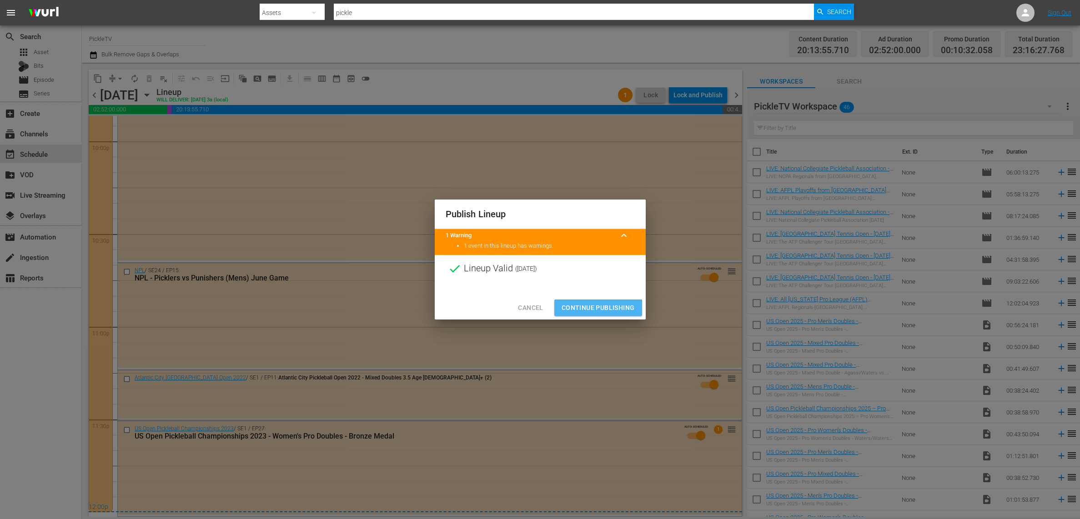
click at [596, 309] on span "Continue Publishing" at bounding box center [597, 307] width 73 height 11
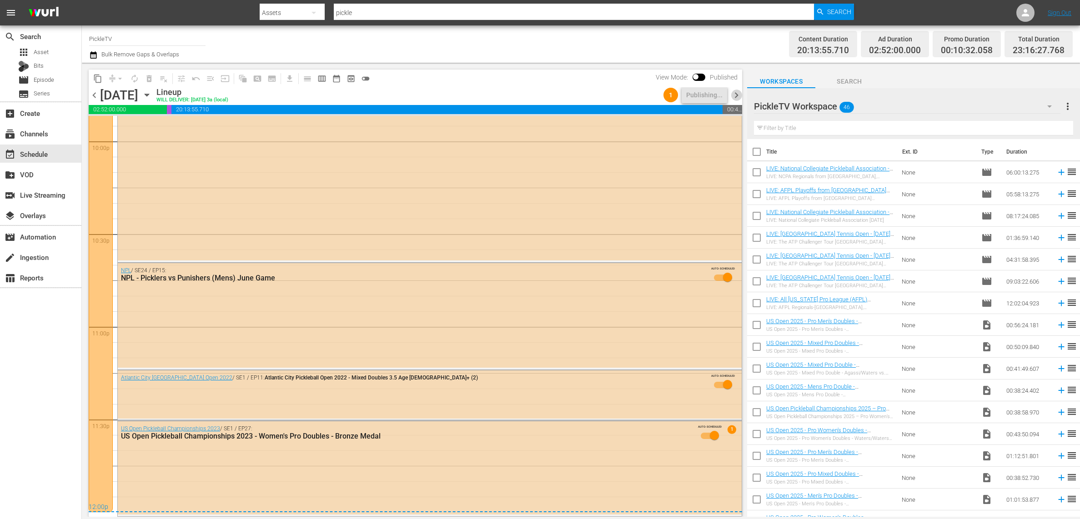
click at [733, 94] on span "chevron_right" at bounding box center [736, 95] width 11 height 11
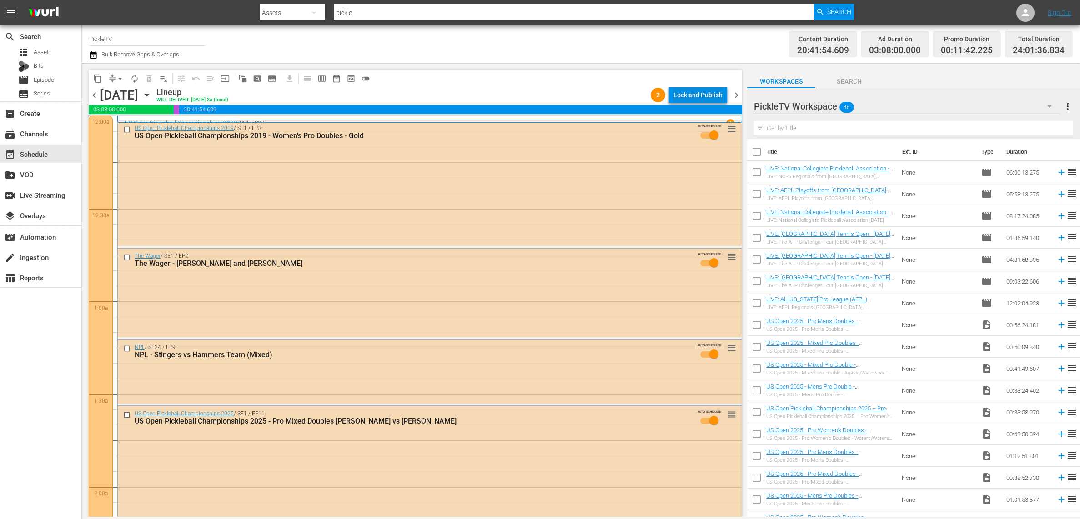
click at [698, 92] on div "Lock and Publish" at bounding box center [697, 95] width 49 height 16
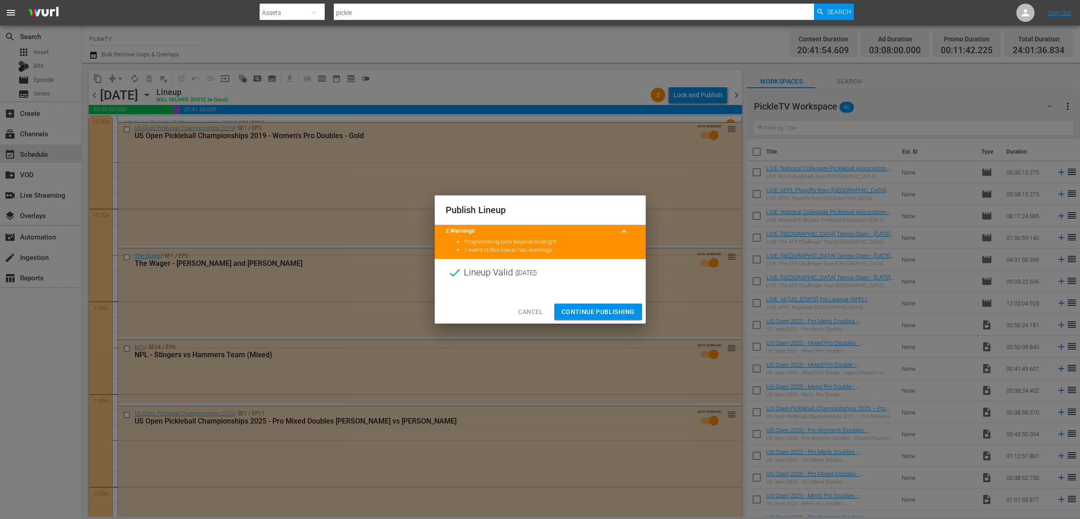
click at [610, 310] on span "Continue Publishing" at bounding box center [597, 311] width 73 height 11
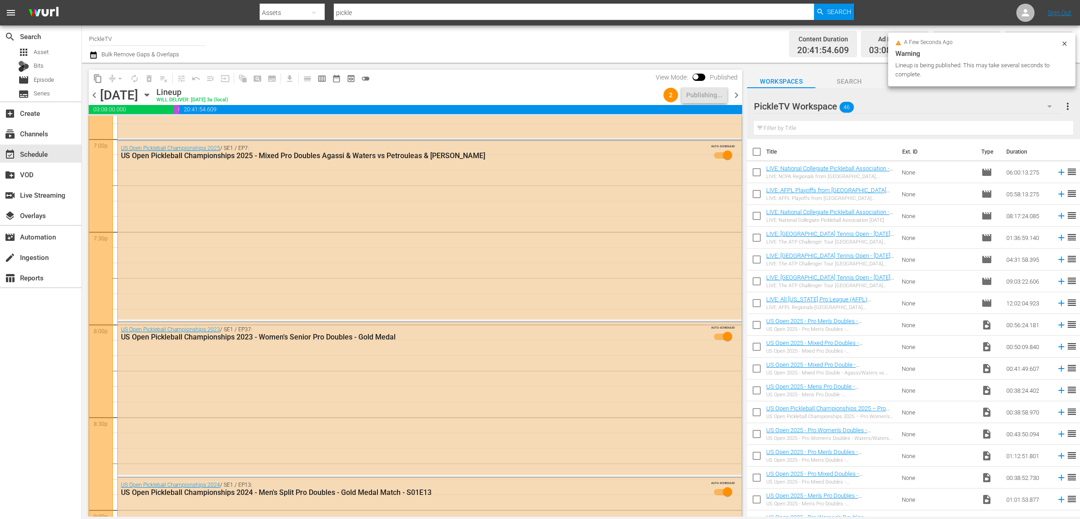
scroll to position [4060, 0]
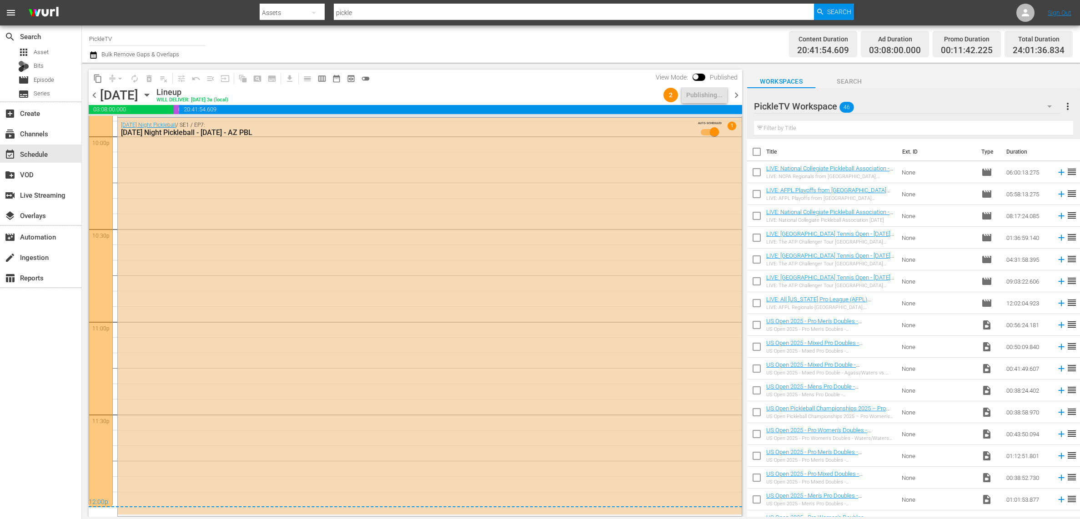
click at [734, 95] on span "chevron_right" at bounding box center [736, 95] width 11 height 11
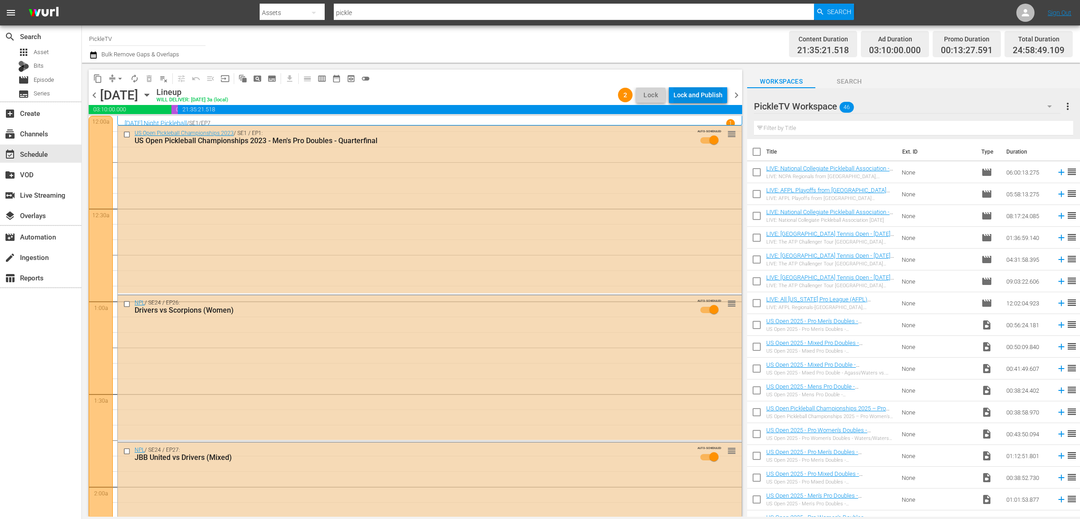
click at [703, 95] on div "Lock and Publish" at bounding box center [697, 95] width 49 height 16
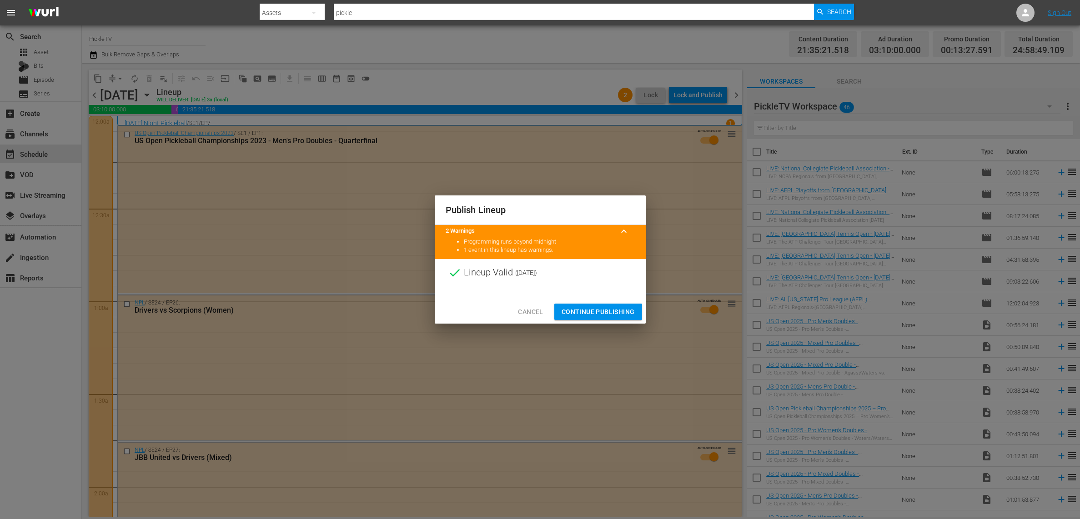
drag, startPoint x: 618, startPoint y: 309, endPoint x: 622, endPoint y: 296, distance: 13.9
click at [618, 309] on span "Continue Publishing" at bounding box center [597, 311] width 73 height 11
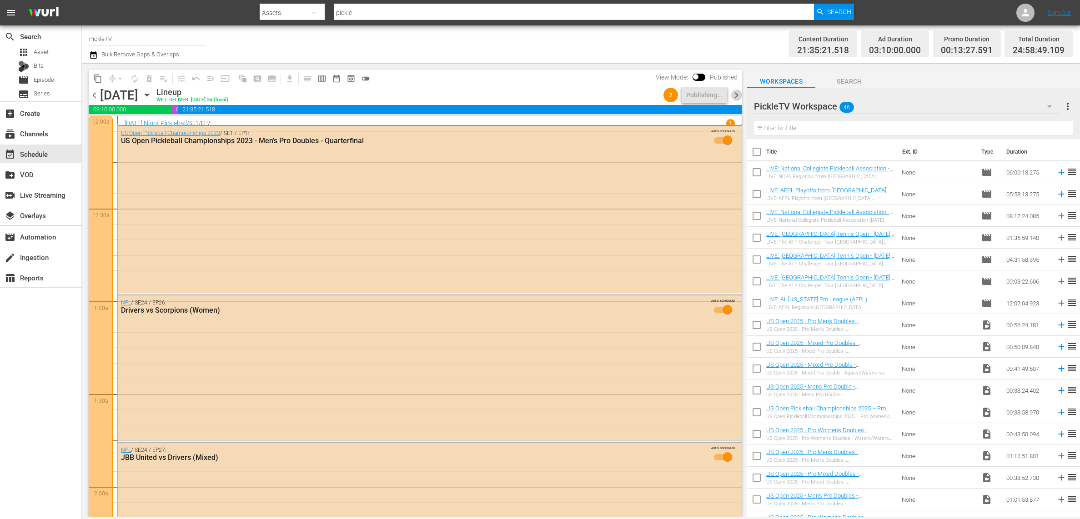
click at [734, 96] on span "chevron_right" at bounding box center [736, 95] width 11 height 11
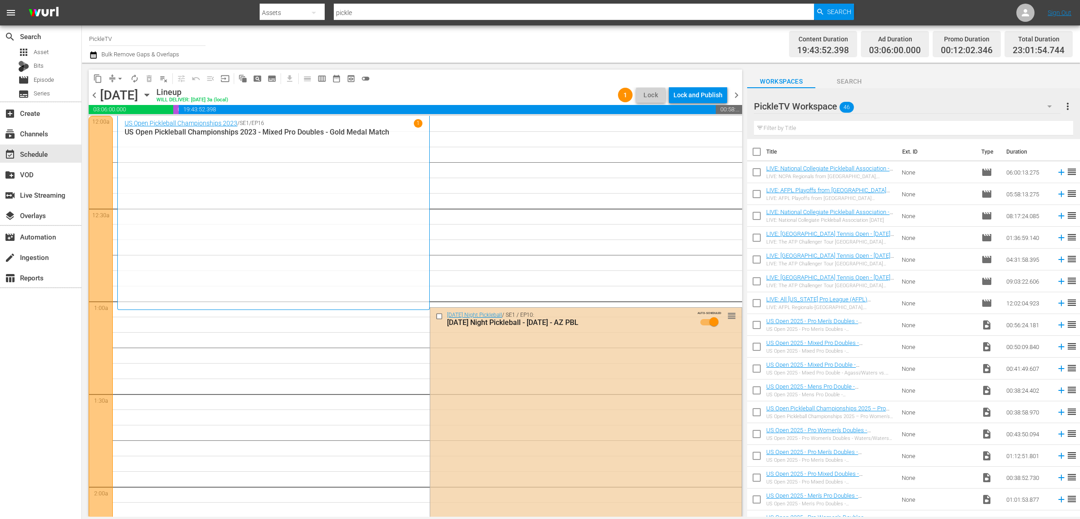
click at [97, 96] on span "chevron_left" at bounding box center [94, 95] width 11 height 11
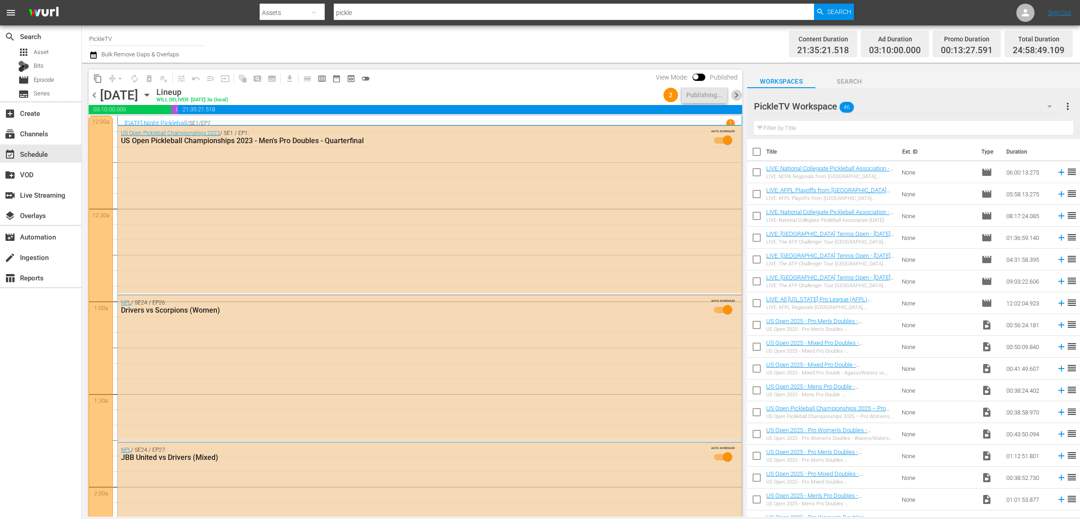
click at [733, 90] on span "chevron_right" at bounding box center [736, 95] width 11 height 11
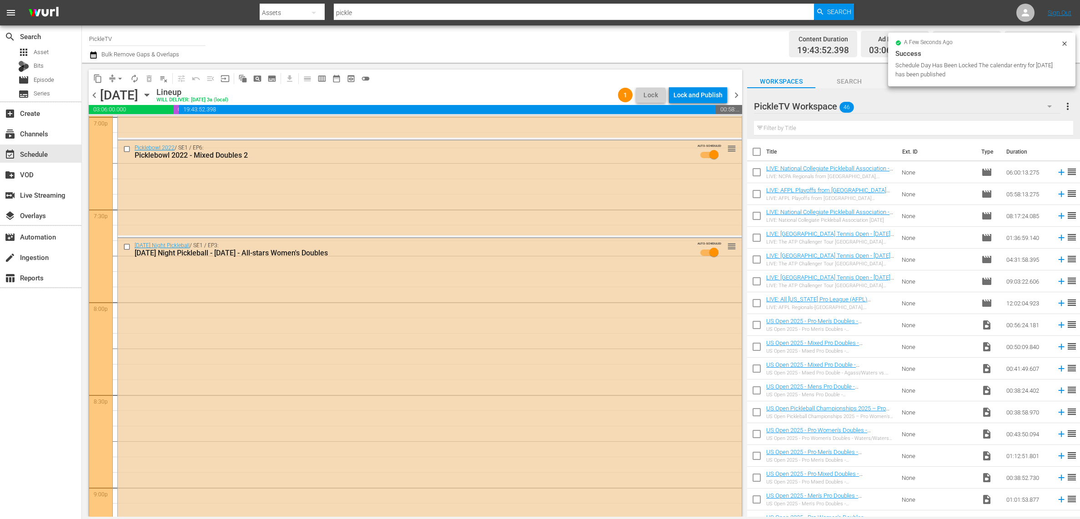
scroll to position [4062, 0]
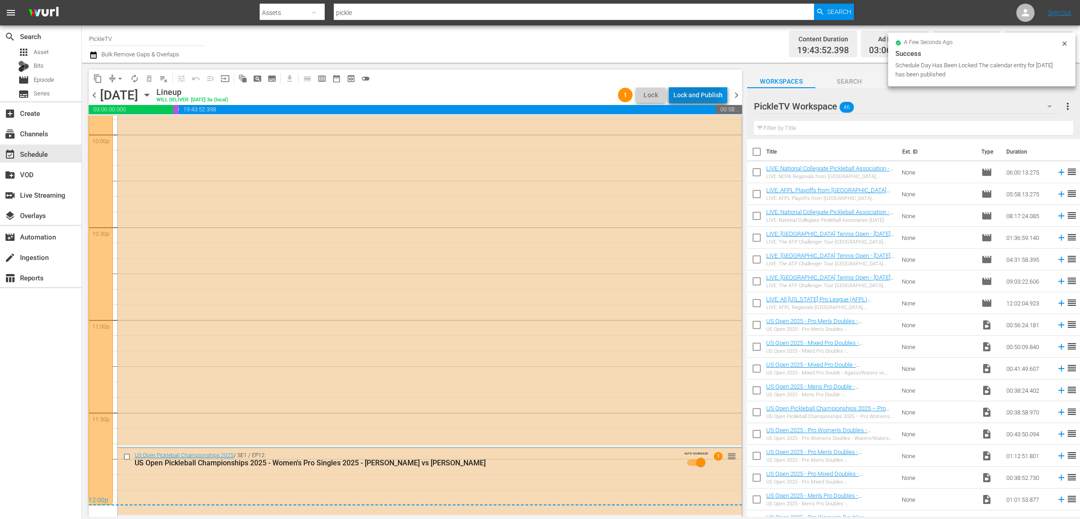
click at [691, 91] on div "Lock and Publish" at bounding box center [697, 95] width 49 height 16
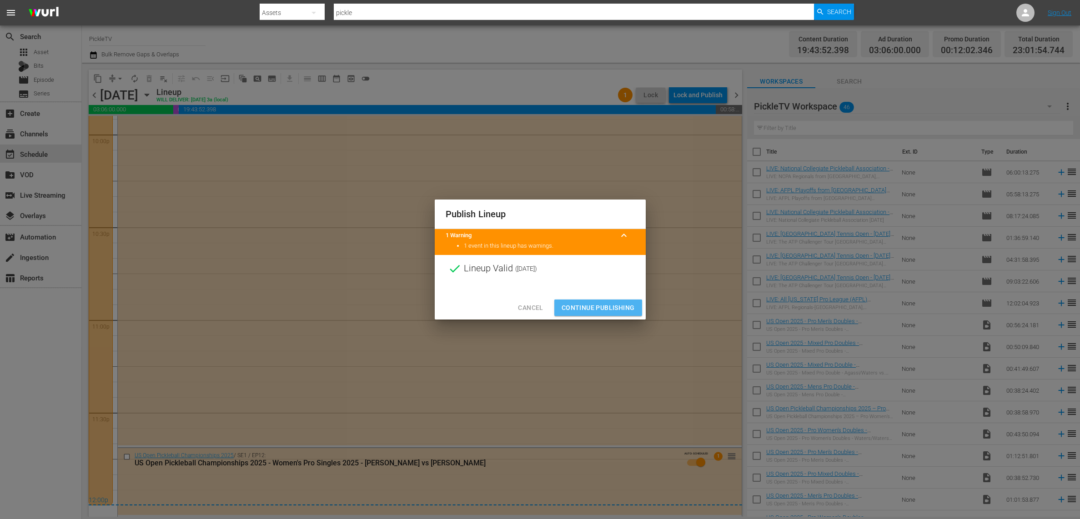
click at [609, 302] on span "Continue Publishing" at bounding box center [597, 307] width 73 height 11
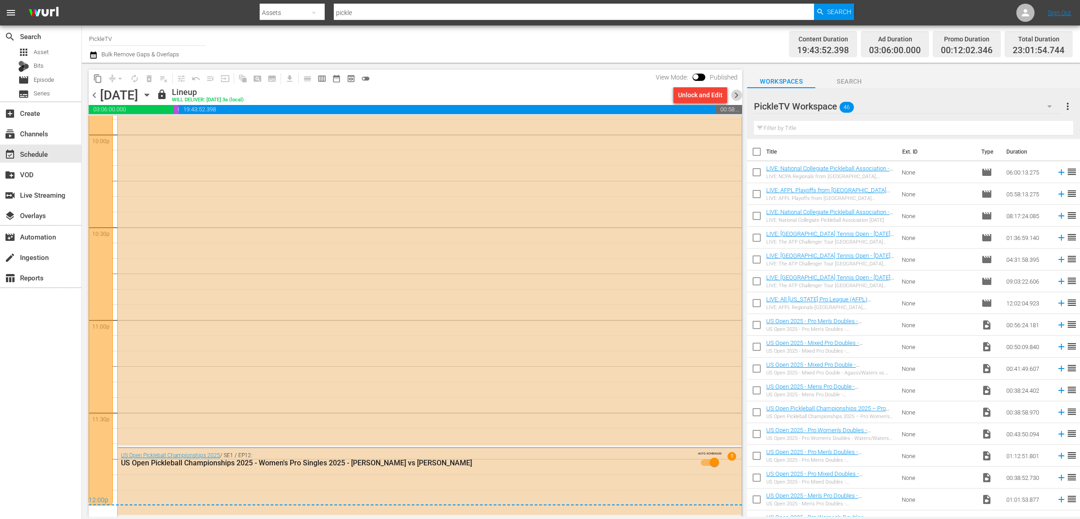
click at [739, 94] on span "chevron_right" at bounding box center [736, 95] width 11 height 11
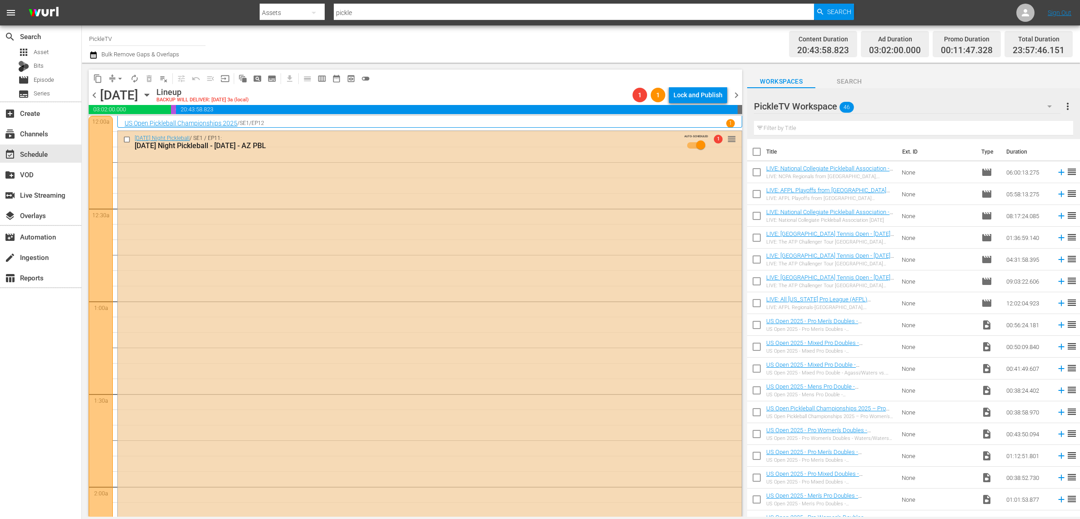
click at [90, 94] on span "chevron_left" at bounding box center [94, 95] width 11 height 11
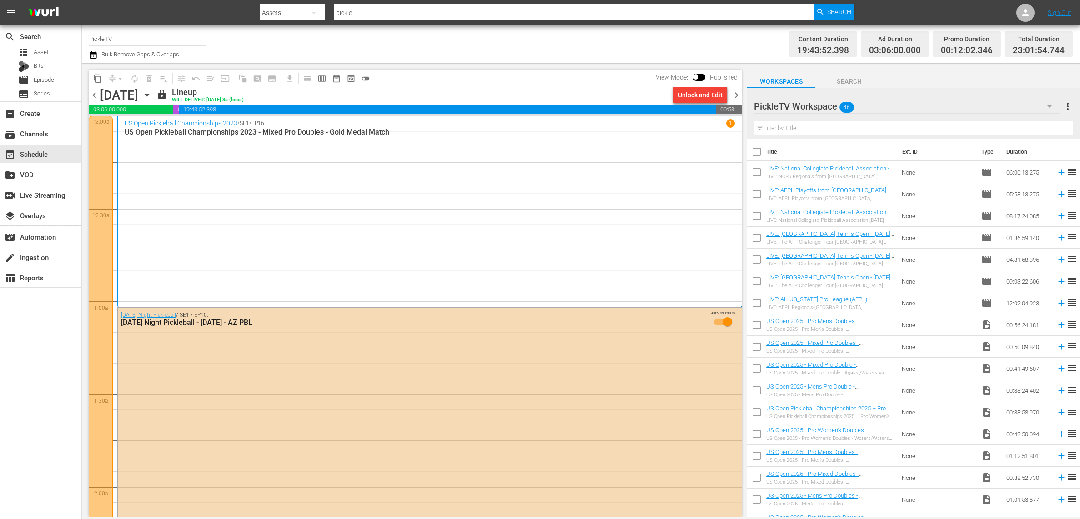
click at [739, 94] on span "chevron_right" at bounding box center [736, 95] width 11 height 11
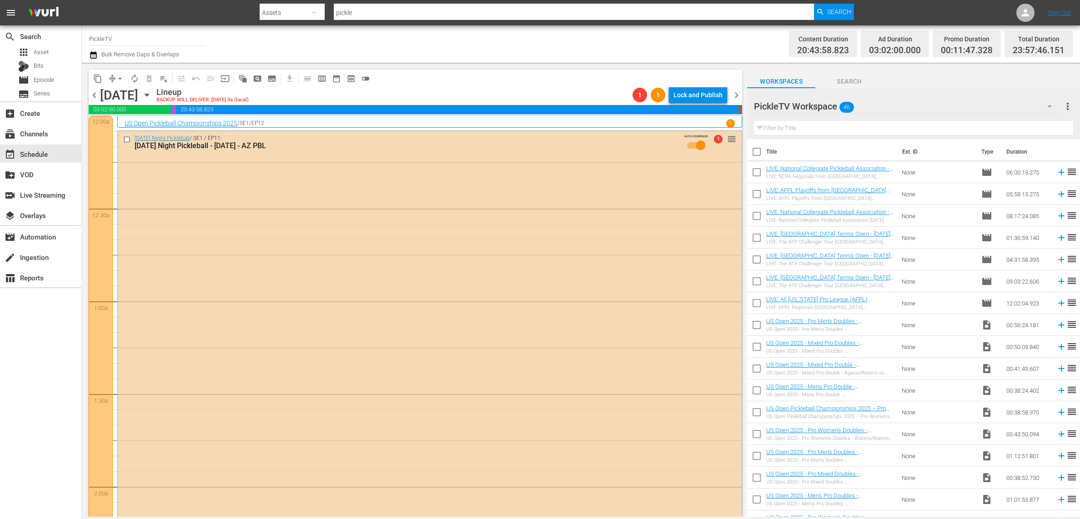
click at [95, 98] on span "chevron_left" at bounding box center [94, 95] width 11 height 11
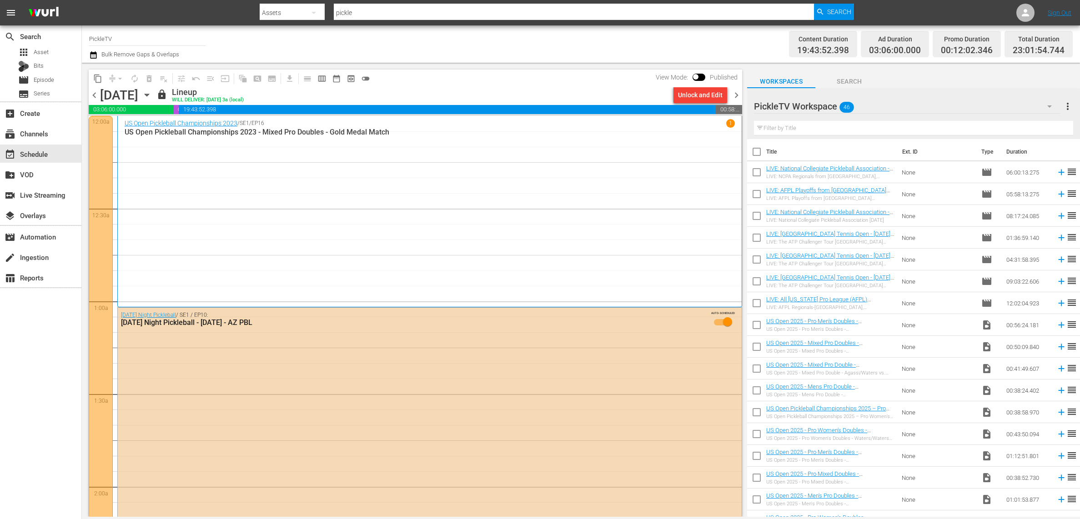
click at [736, 97] on span "chevron_right" at bounding box center [736, 95] width 11 height 11
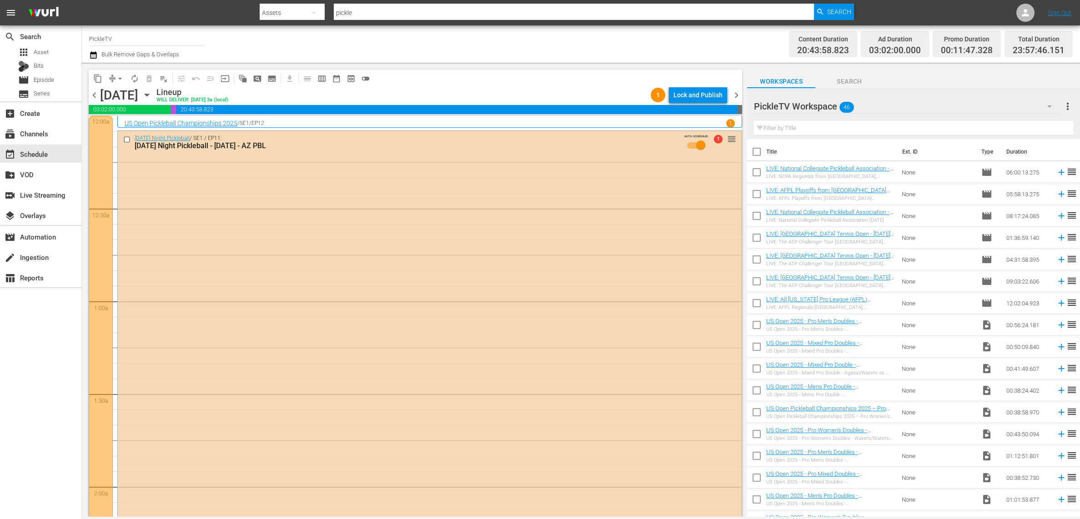
click at [94, 95] on span "chevron_left" at bounding box center [94, 95] width 11 height 11
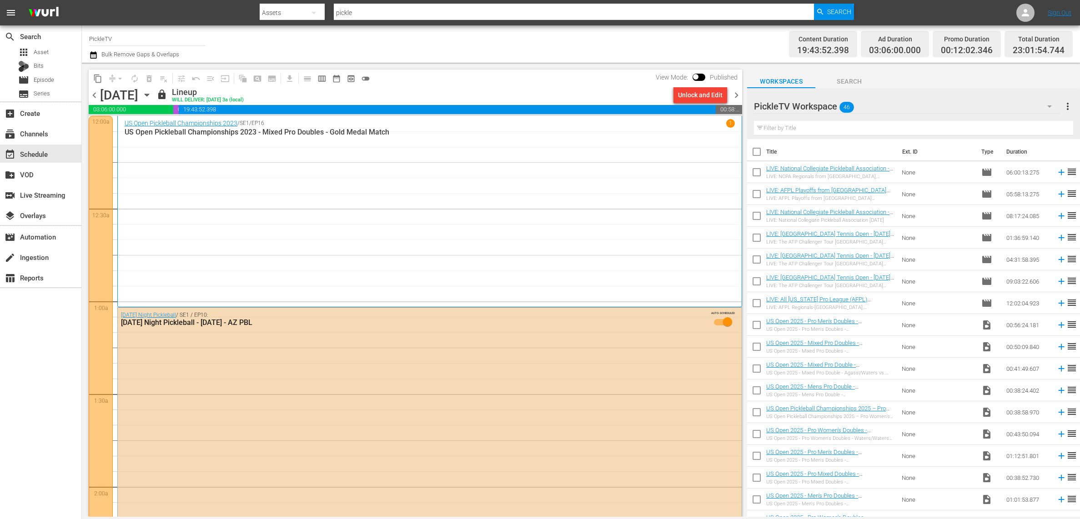
click at [740, 94] on span "chevron_right" at bounding box center [736, 95] width 11 height 11
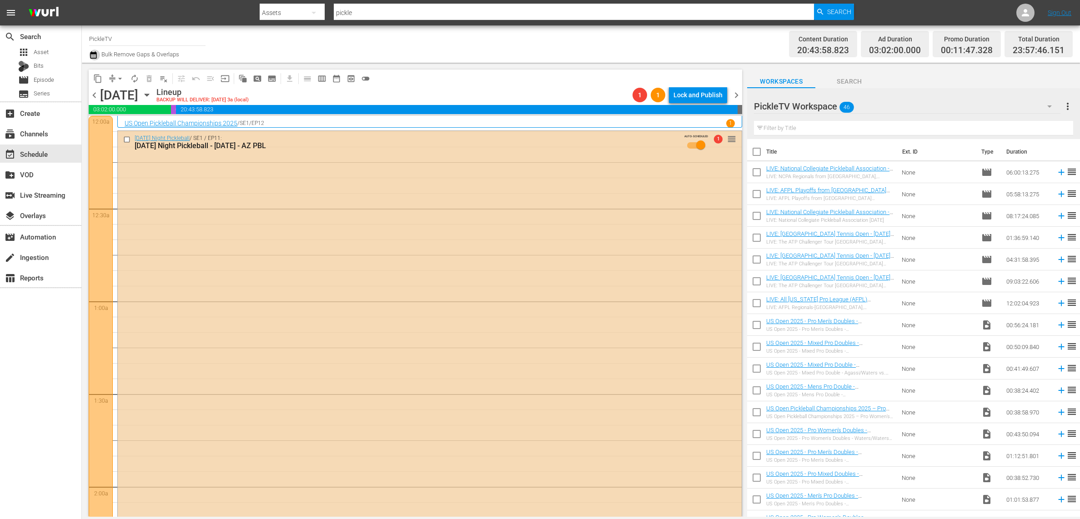
click at [93, 52] on icon "button" at bounding box center [93, 54] width 6 height 7
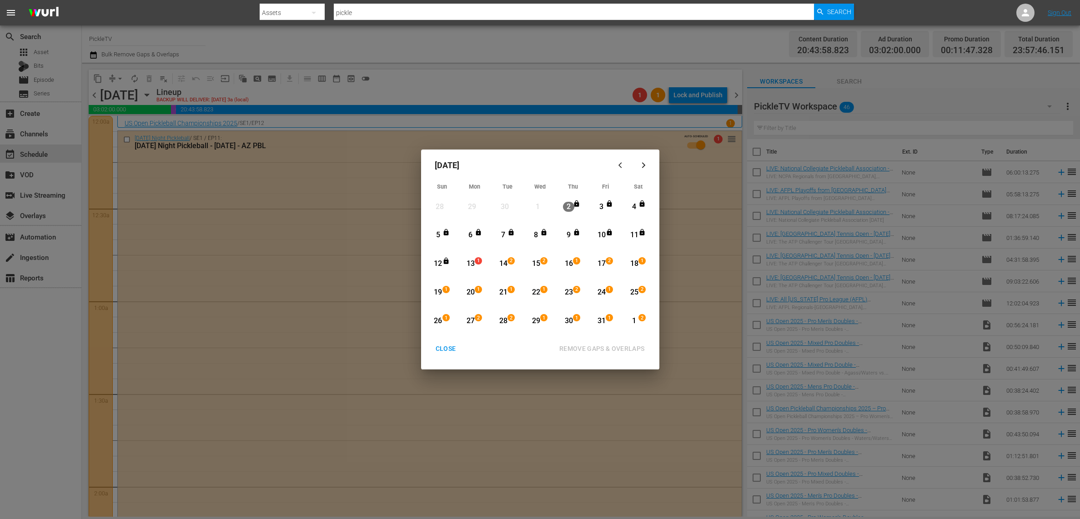
click at [440, 264] on div "12" at bounding box center [437, 264] width 11 height 10
click at [468, 262] on div "13" at bounding box center [470, 264] width 11 height 10
click at [470, 319] on div "27" at bounding box center [470, 321] width 11 height 10
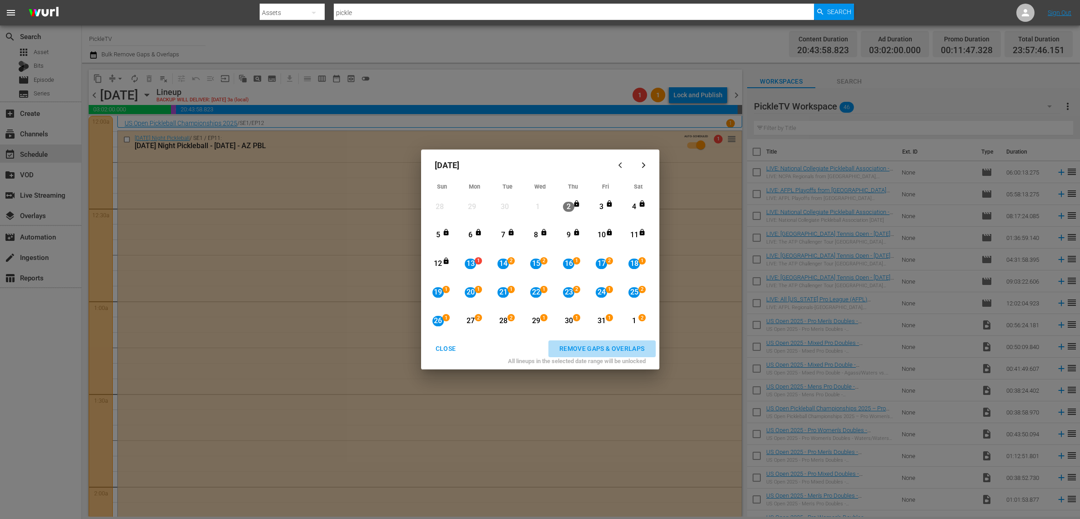
click at [604, 347] on div "REMOVE GAPS & OVERLAPS" at bounding box center [602, 348] width 100 height 11
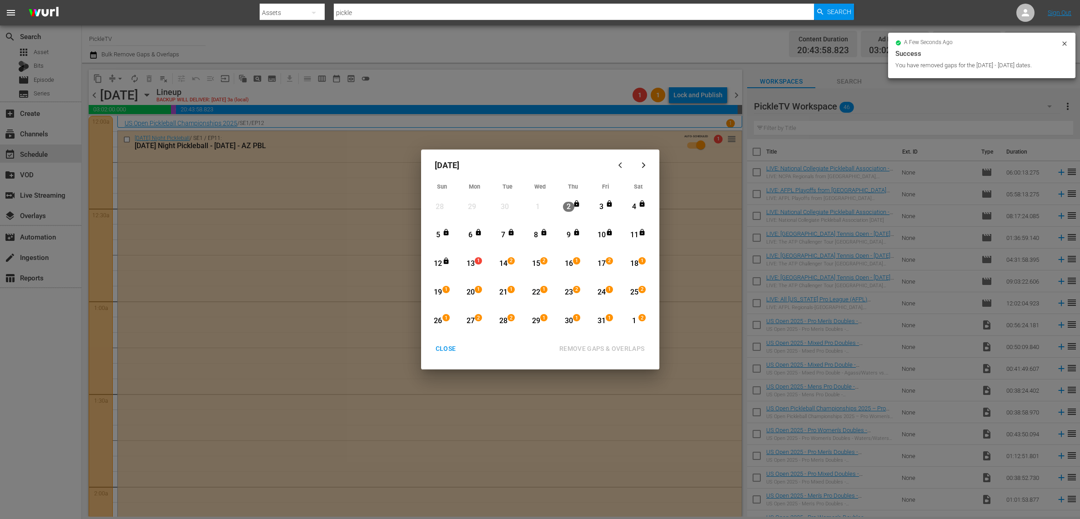
click at [440, 320] on div "26" at bounding box center [437, 321] width 11 height 10
click at [630, 320] on div "1" at bounding box center [633, 321] width 11 height 10
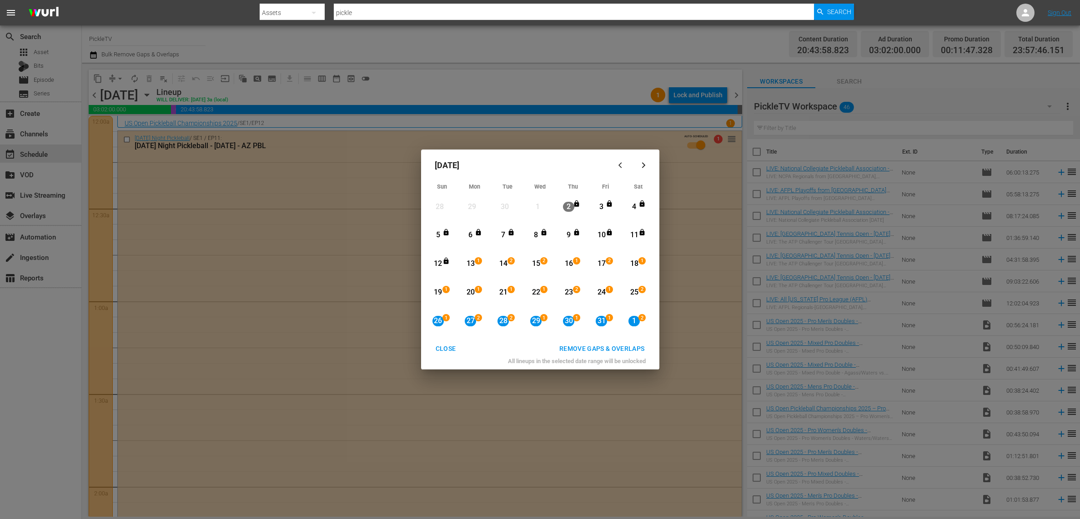
click at [621, 347] on div "REMOVE GAPS & OVERLAPS" at bounding box center [602, 348] width 100 height 11
click at [470, 351] on div "REMOVE GAPS & OVERLAPS" at bounding box center [560, 348] width 189 height 17
click at [445, 349] on div "CLOSE" at bounding box center [445, 348] width 35 height 11
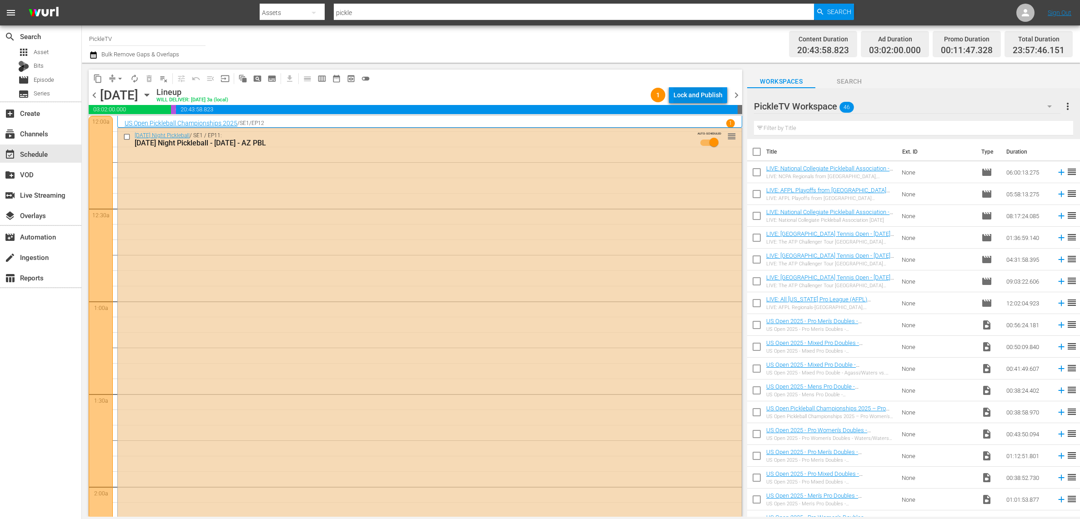
click at [695, 95] on div "Lock and Publish" at bounding box center [697, 95] width 49 height 16
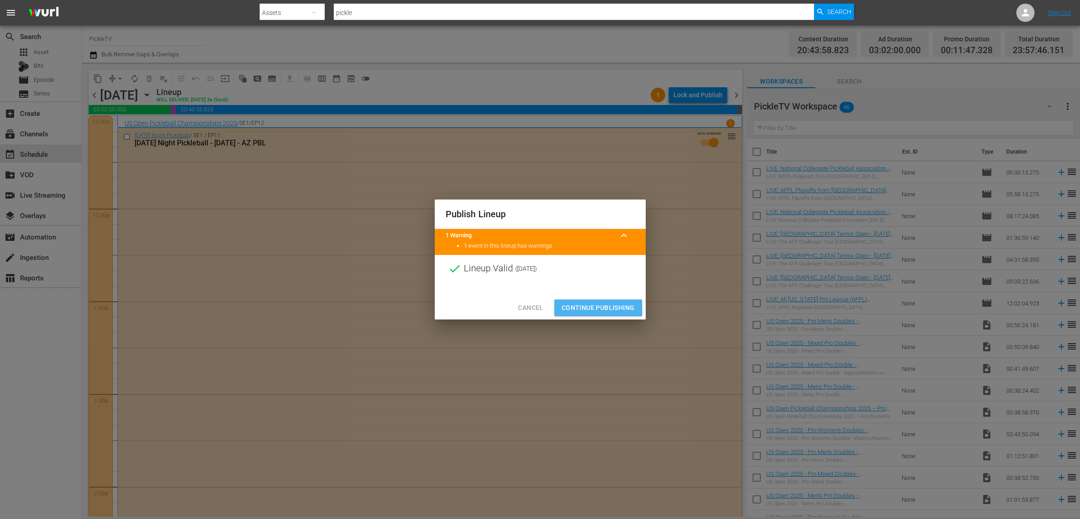
click at [587, 305] on span "Continue Publishing" at bounding box center [597, 307] width 73 height 11
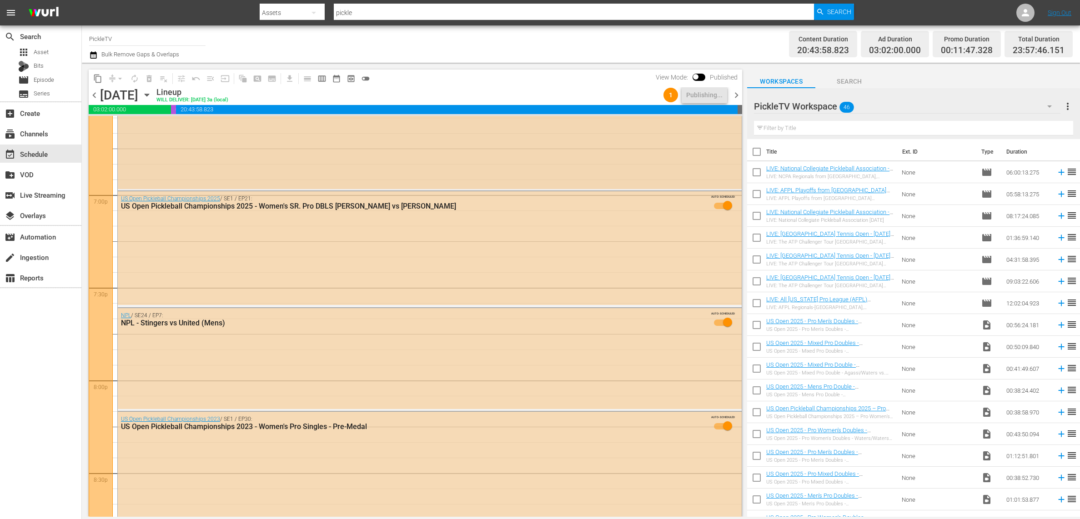
scroll to position [3463, 0]
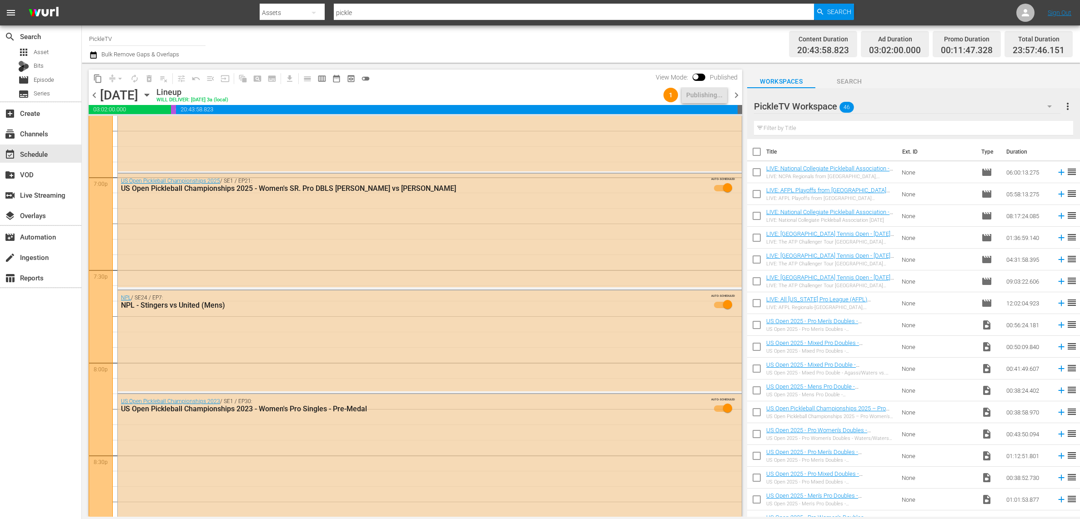
click at [736, 93] on span "chevron_right" at bounding box center [736, 95] width 11 height 11
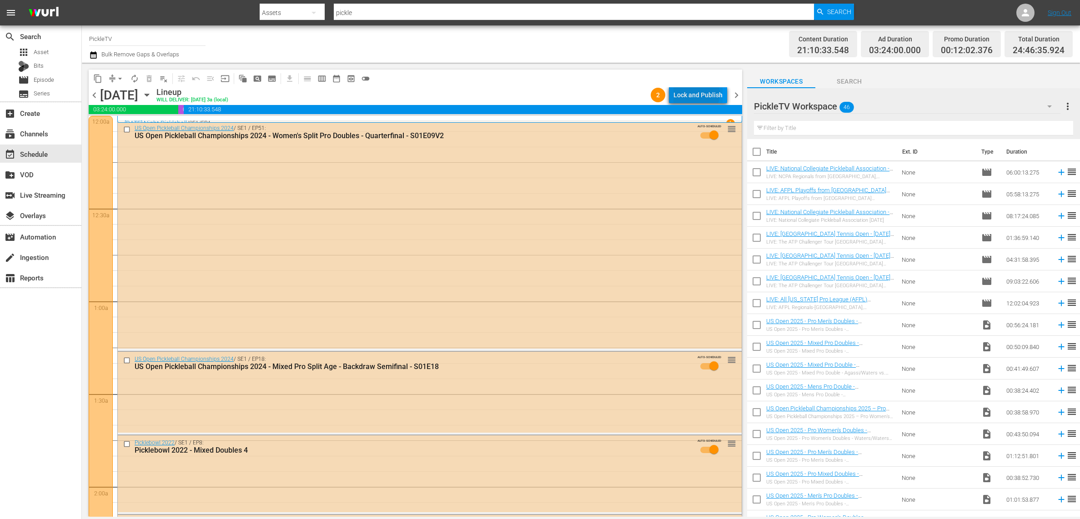
click at [698, 94] on div "Lock and Publish" at bounding box center [697, 95] width 49 height 16
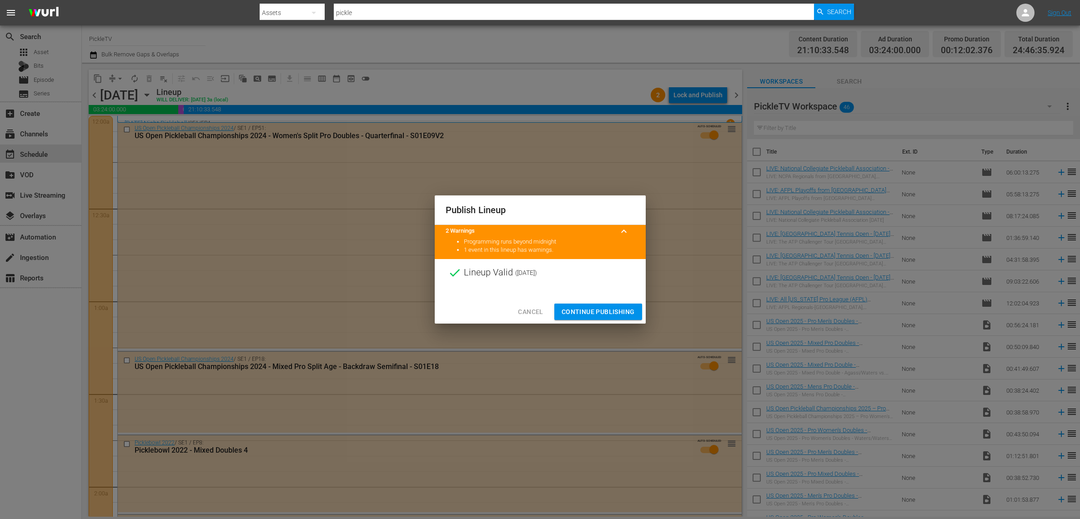
click at [597, 311] on span "Continue Publishing" at bounding box center [597, 311] width 73 height 11
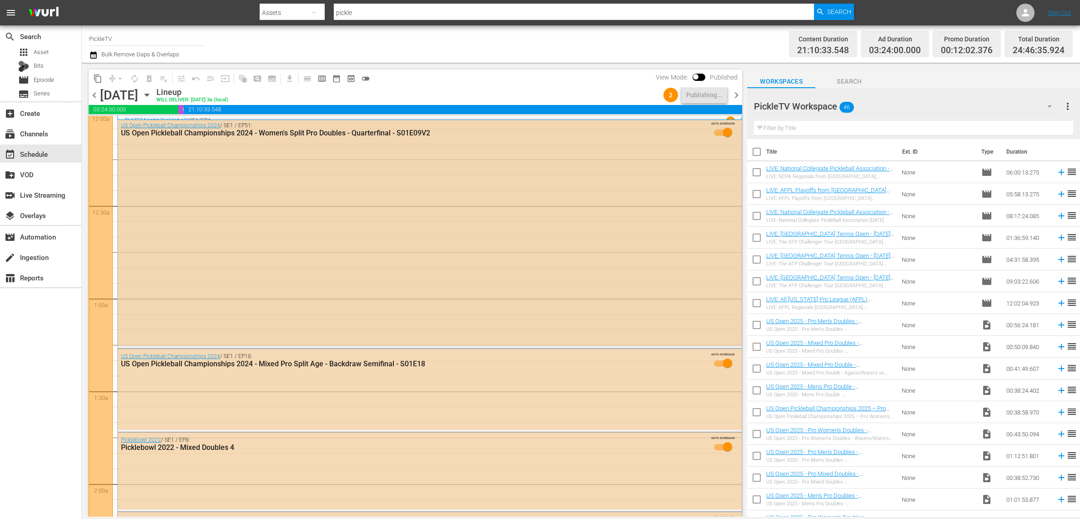
scroll to position [5, 0]
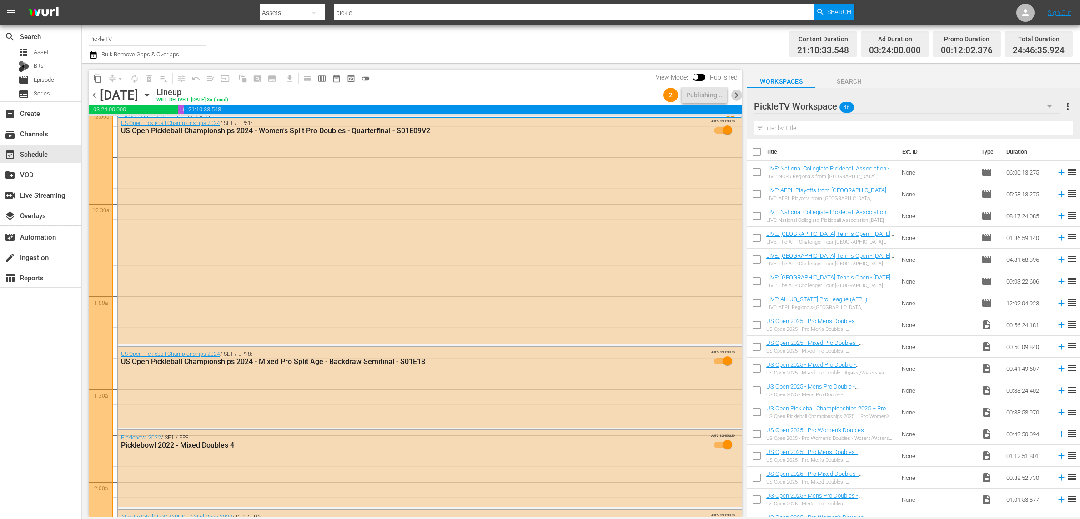
click at [736, 93] on span "chevron_right" at bounding box center [736, 95] width 11 height 11
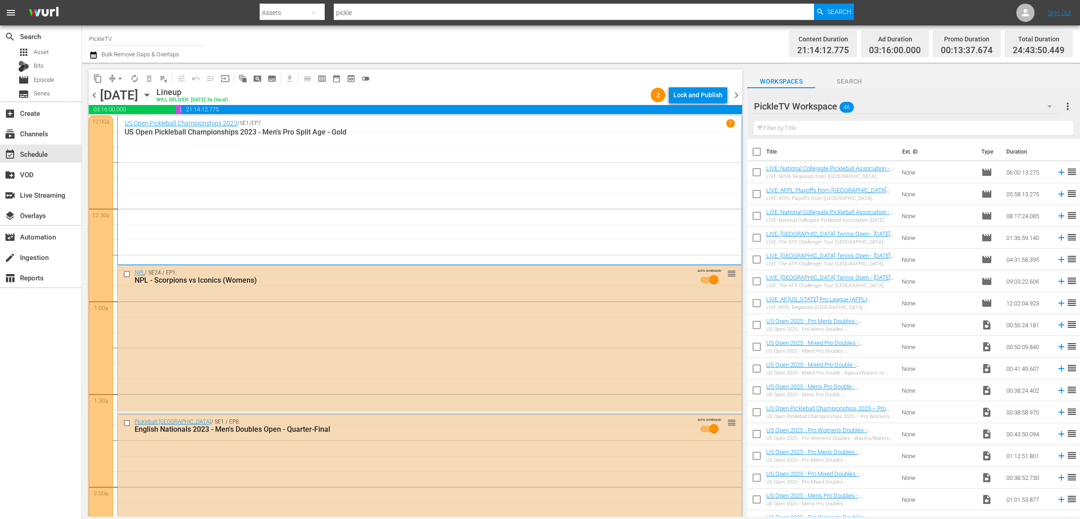
click at [708, 95] on div "Lock and Publish" at bounding box center [697, 95] width 49 height 16
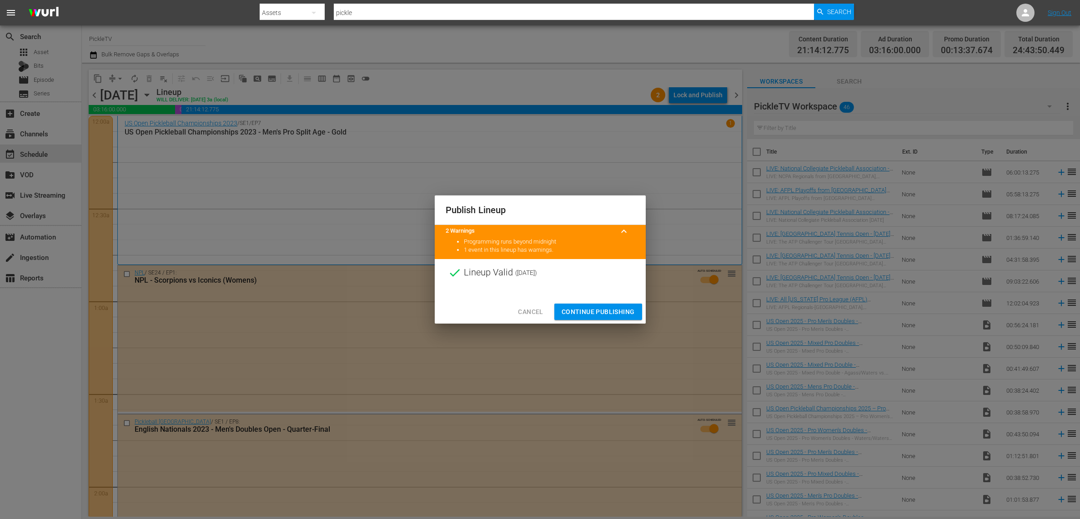
click at [596, 311] on span "Continue Publishing" at bounding box center [597, 311] width 73 height 11
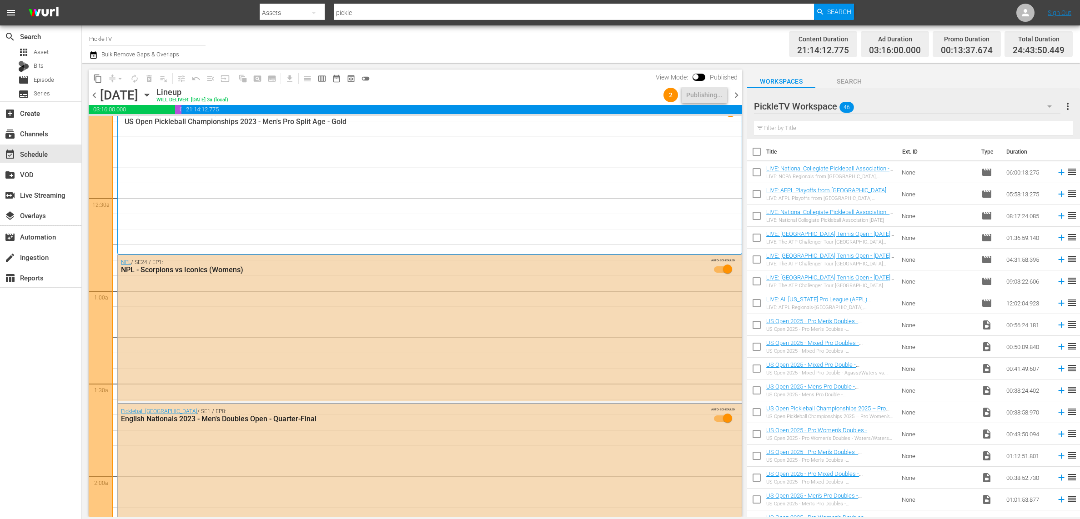
scroll to position [14, 0]
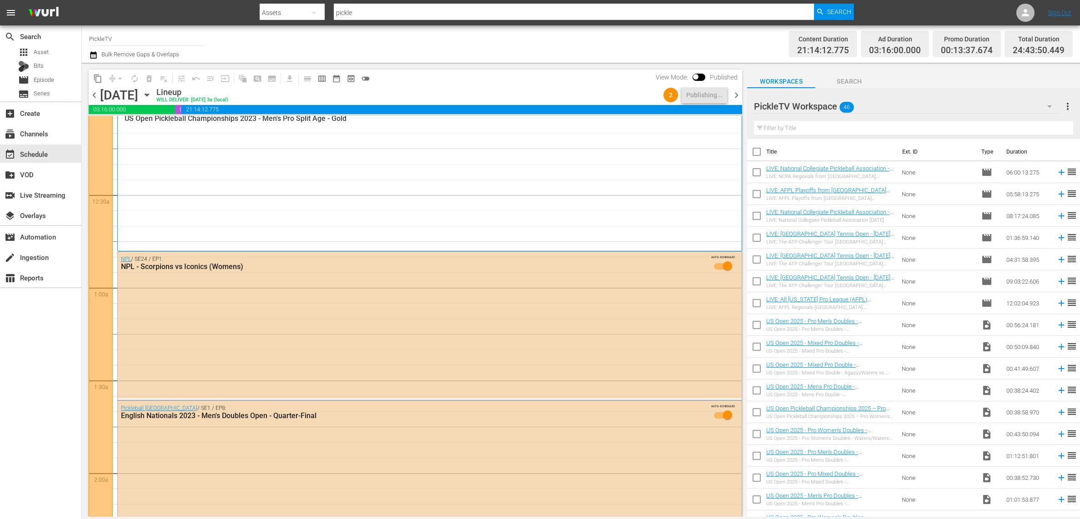
click at [740, 88] on div "chevron_left Wednesday, October 15th October 15th Lineup WILL DELIVER: 10/14 @ …" at bounding box center [415, 96] width 653 height 18
click at [738, 92] on span "chevron_right" at bounding box center [736, 95] width 11 height 11
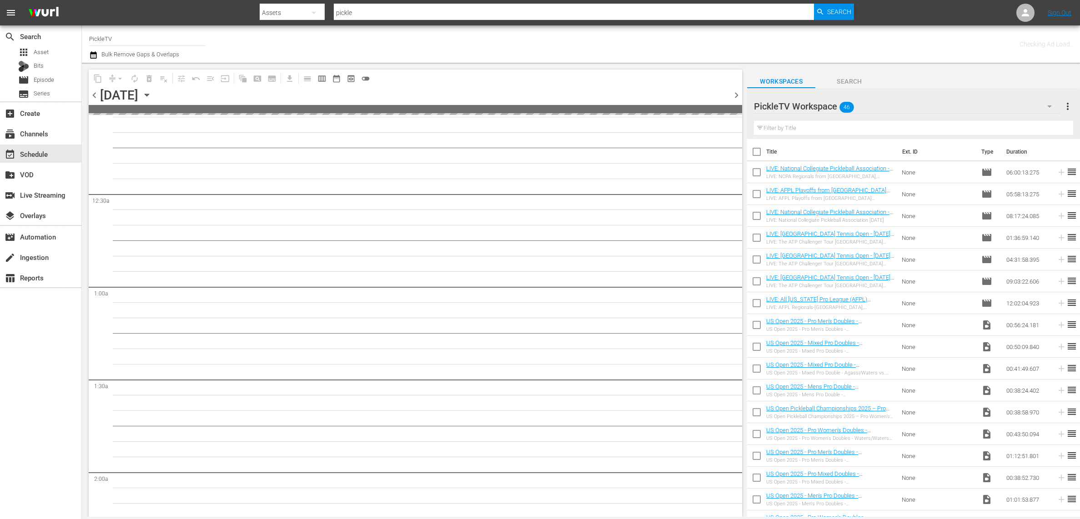
scroll to position [14, 0]
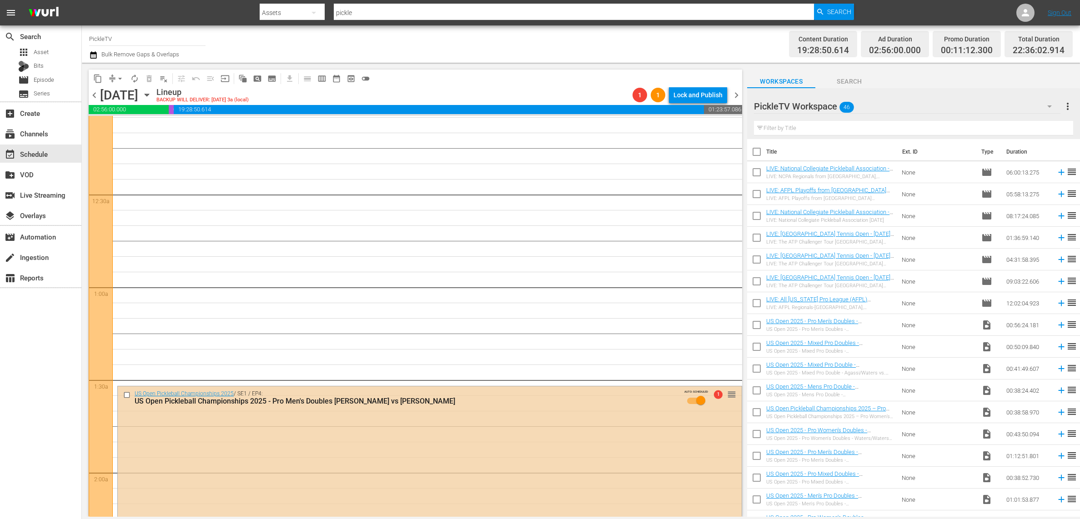
click at [97, 95] on span "chevron_left" at bounding box center [94, 95] width 11 height 11
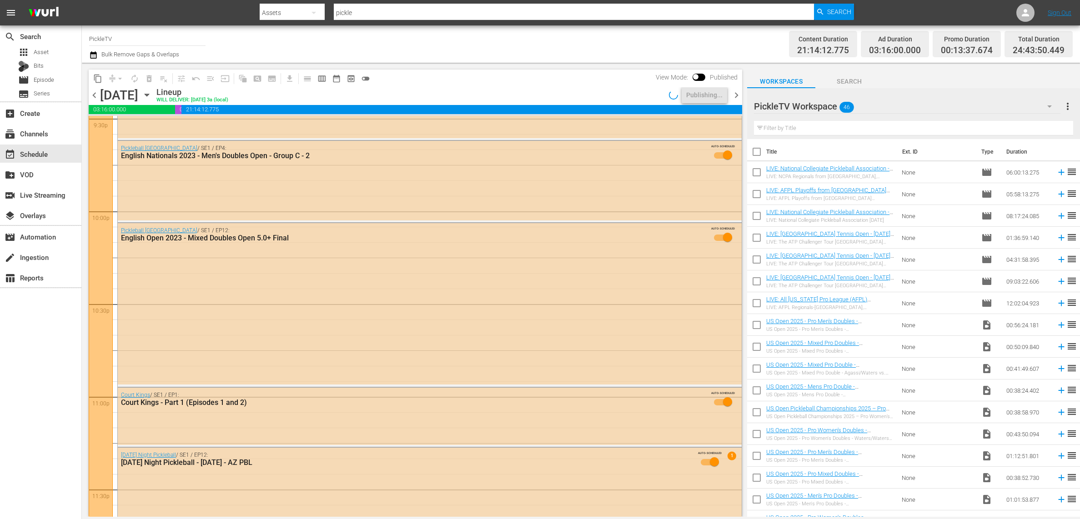
scroll to position [4334, 0]
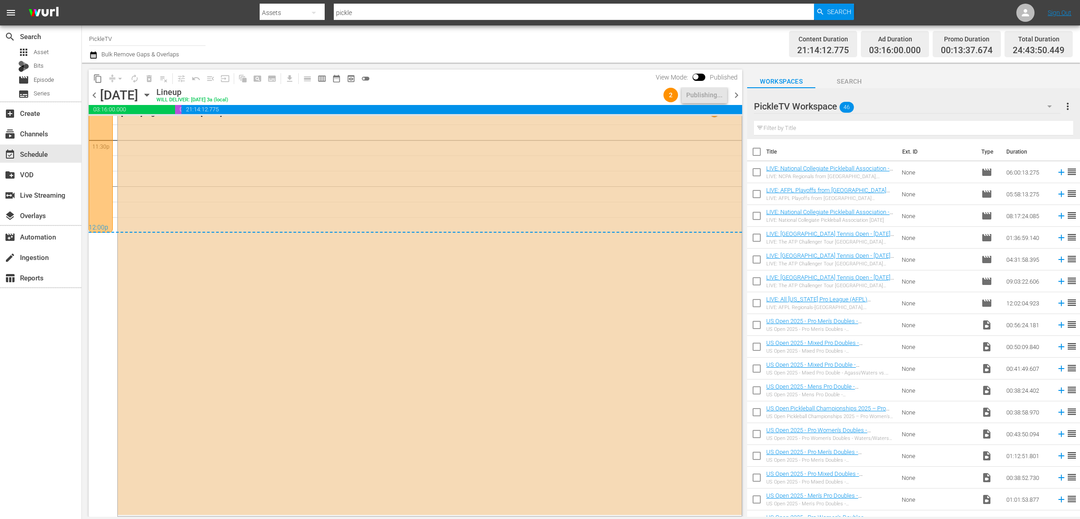
click at [737, 96] on span "chevron_right" at bounding box center [736, 95] width 11 height 11
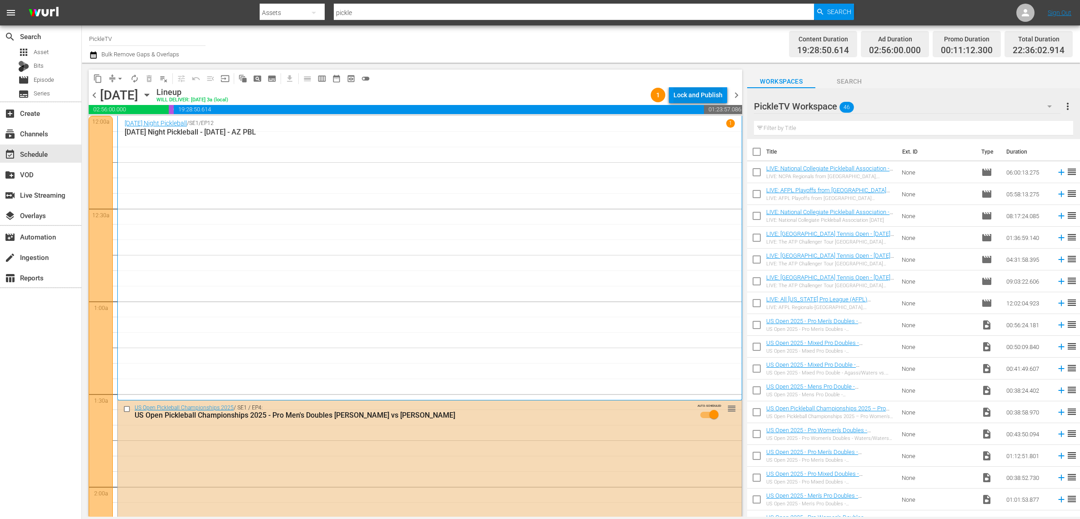
click at [698, 91] on div "Lock and Publish" at bounding box center [697, 95] width 49 height 16
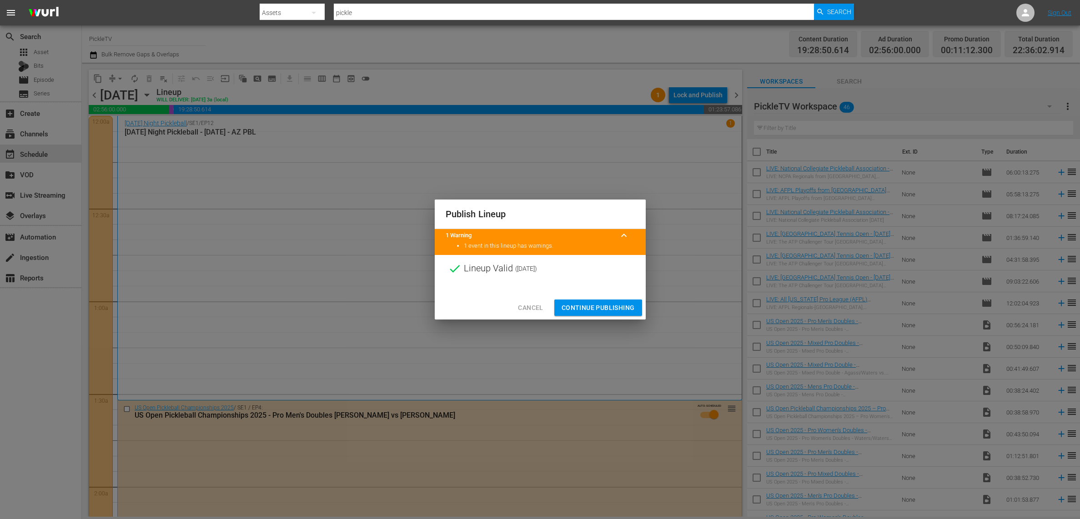
click at [611, 306] on span "Continue Publishing" at bounding box center [597, 307] width 73 height 11
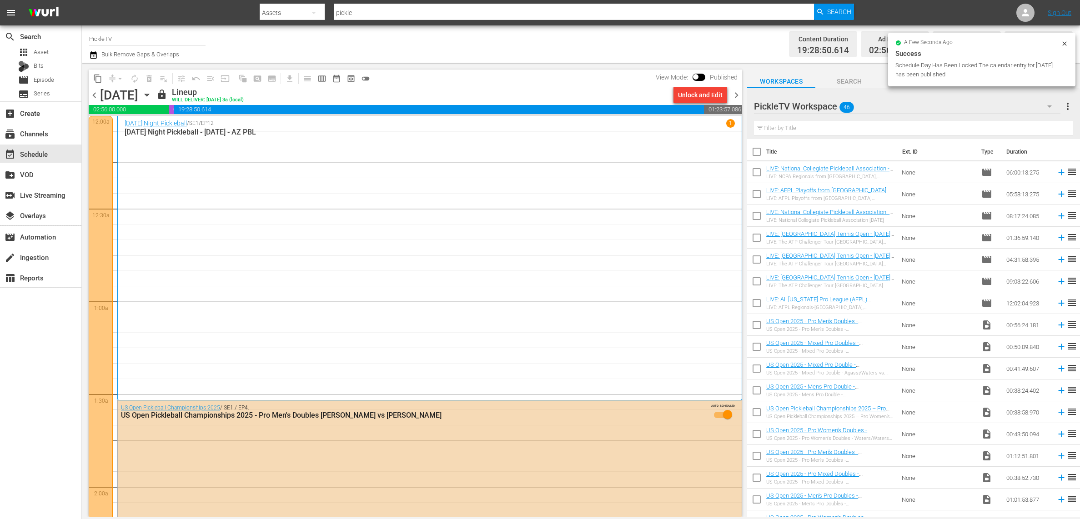
click at [736, 95] on span "chevron_right" at bounding box center [736, 95] width 11 height 11
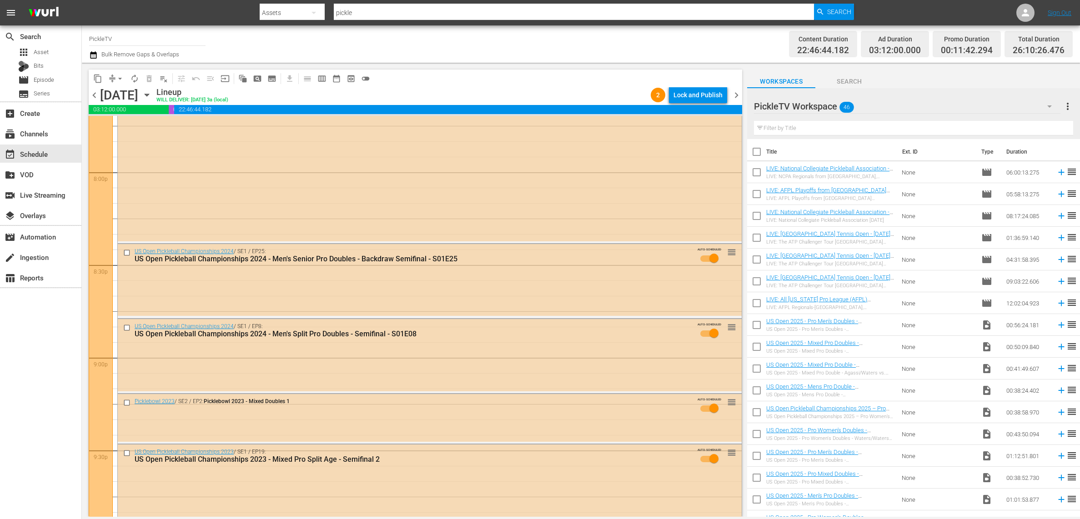
scroll to position [4478, 0]
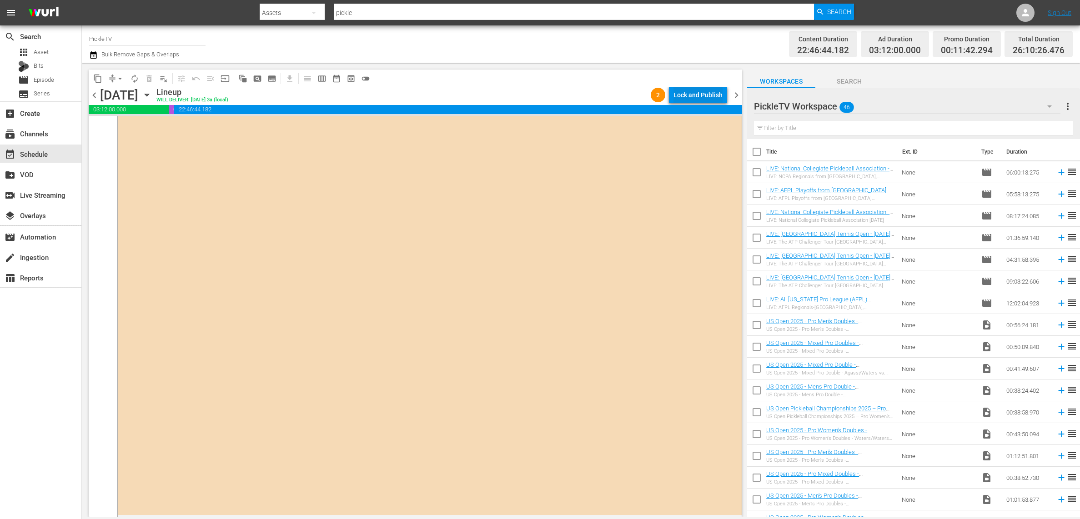
click at [693, 94] on div "Lock and Publish" at bounding box center [697, 95] width 49 height 16
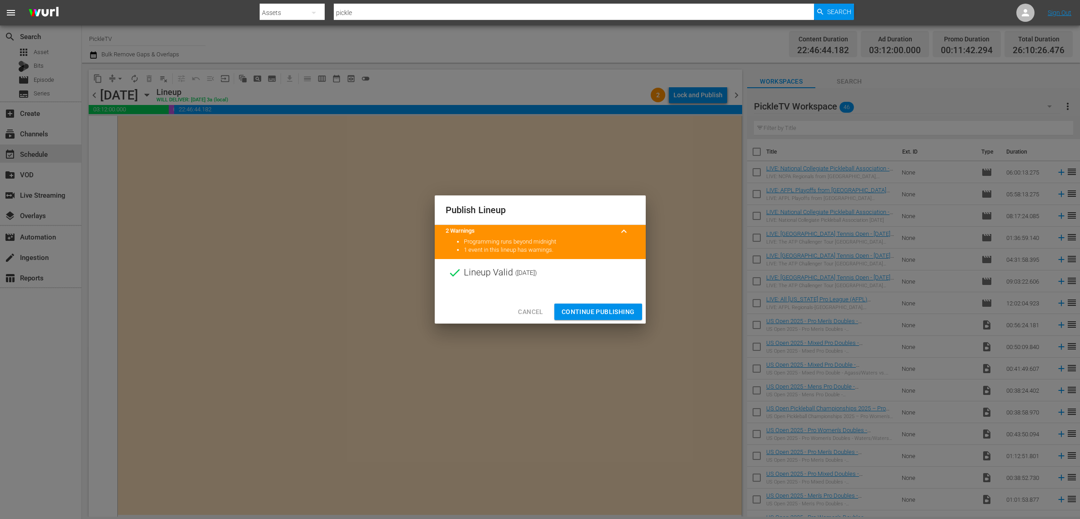
click at [614, 311] on span "Continue Publishing" at bounding box center [597, 311] width 73 height 11
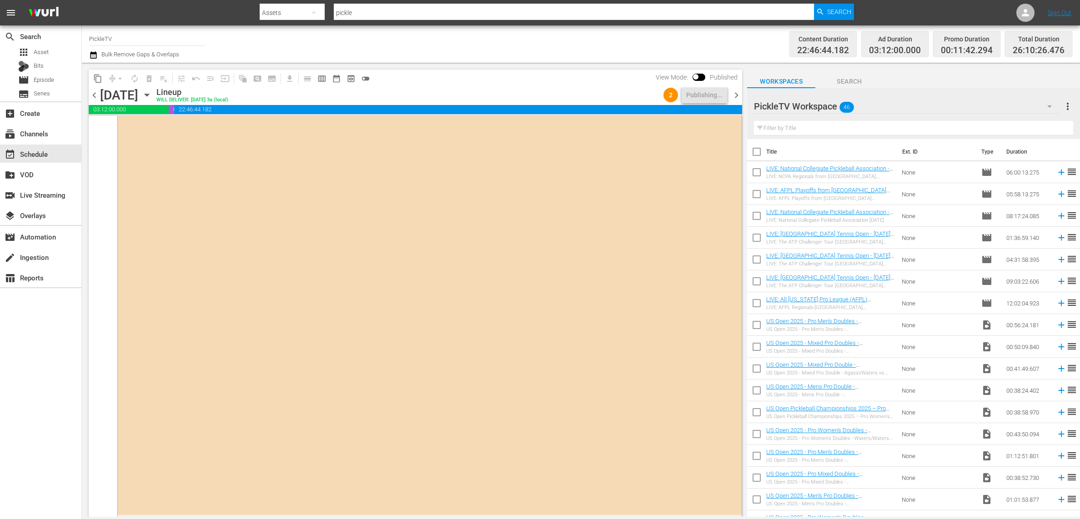
click at [736, 96] on span "chevron_right" at bounding box center [736, 95] width 11 height 11
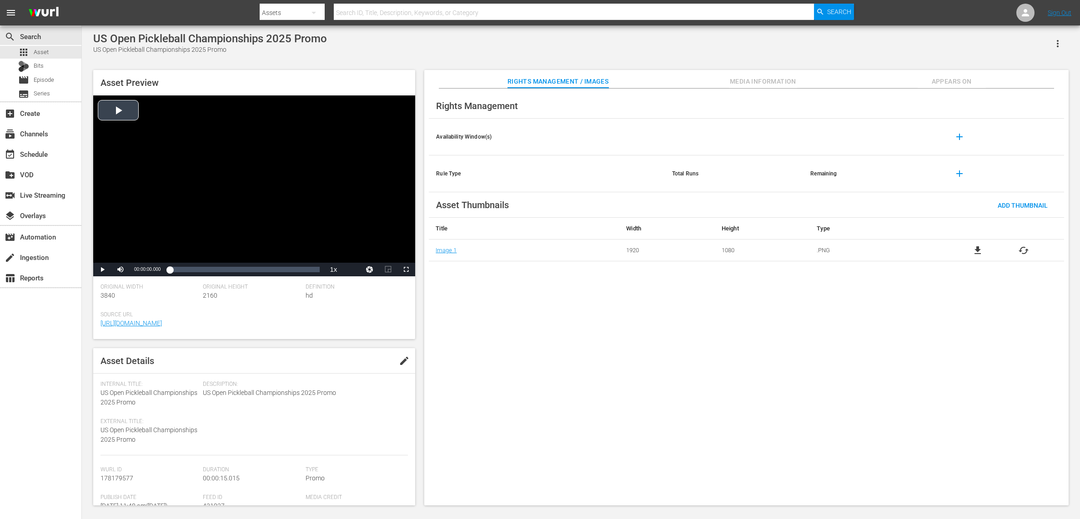
click at [113, 110] on div "Video Player" at bounding box center [254, 178] width 322 height 167
click at [110, 111] on div "Video Player" at bounding box center [254, 178] width 322 height 167
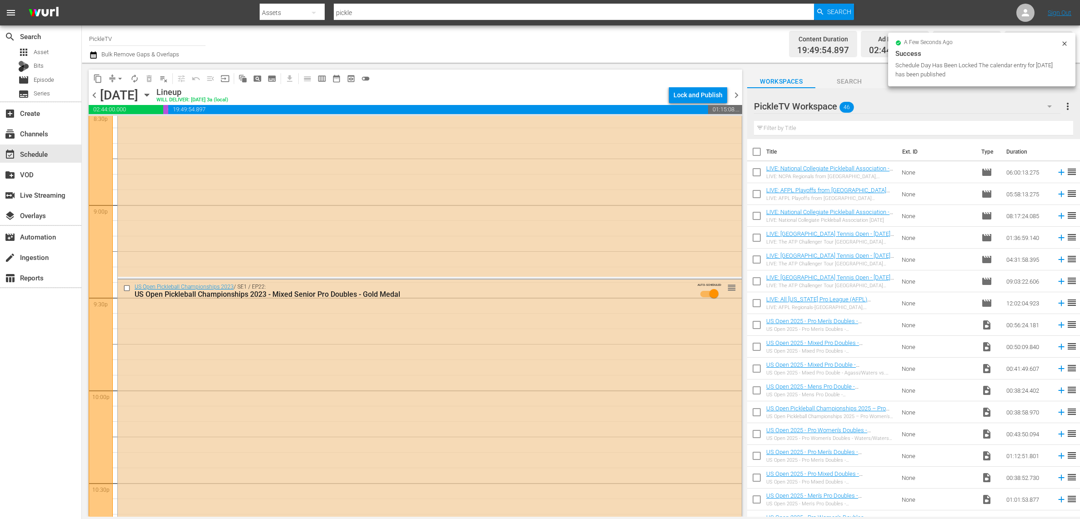
scroll to position [4246, 0]
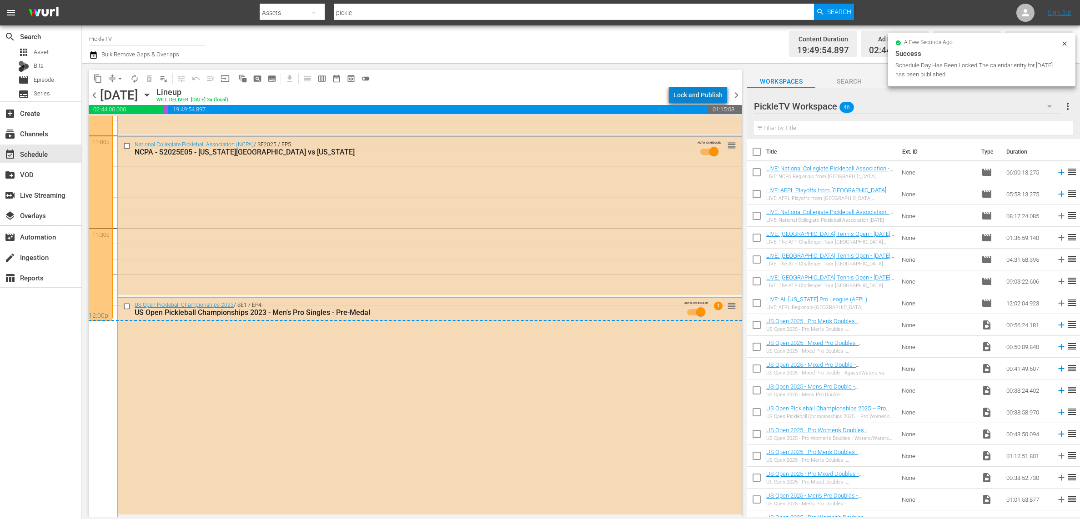
click at [706, 98] on div "Lock and Publish" at bounding box center [697, 95] width 49 height 16
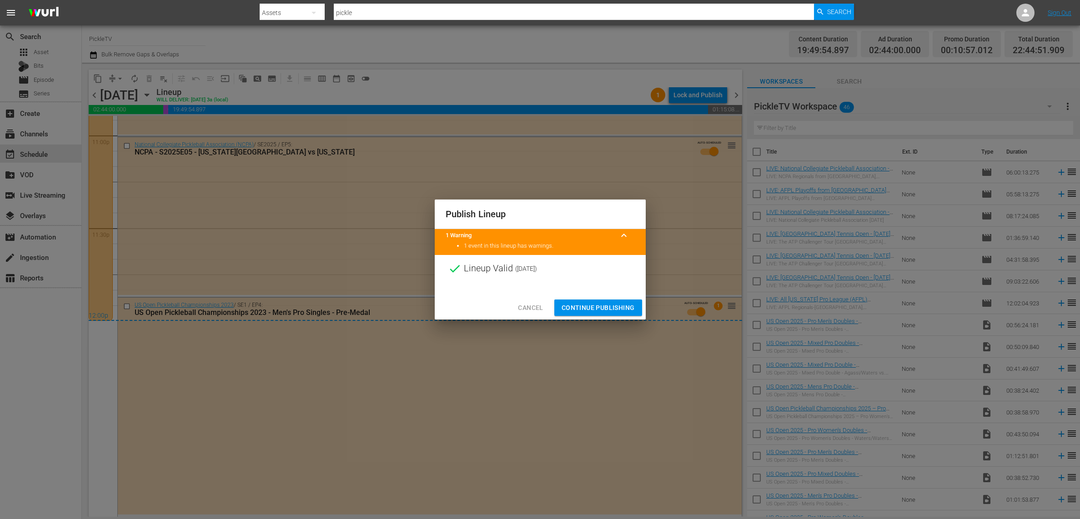
click at [580, 306] on span "Continue Publishing" at bounding box center [597, 307] width 73 height 11
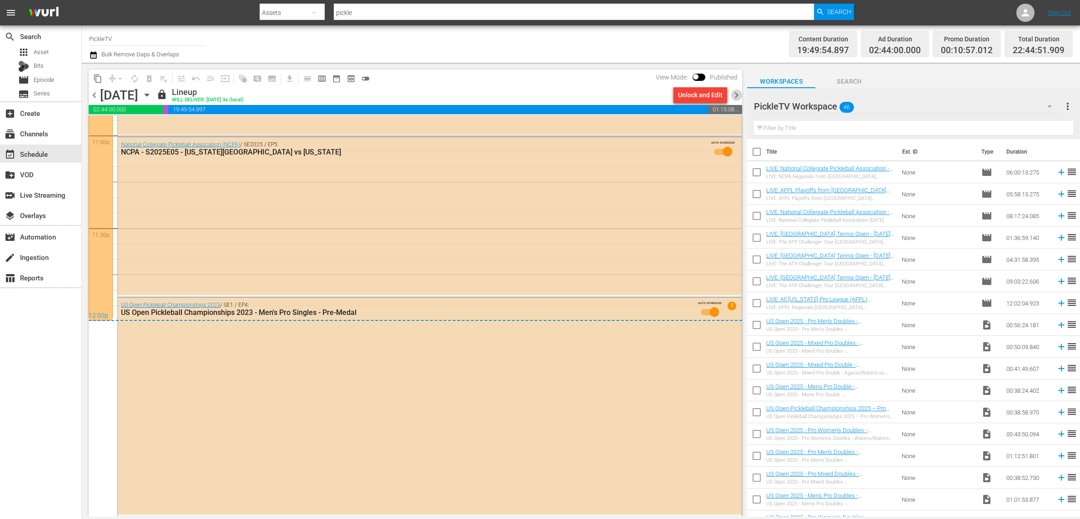
click at [736, 96] on span "chevron_right" at bounding box center [736, 95] width 11 height 11
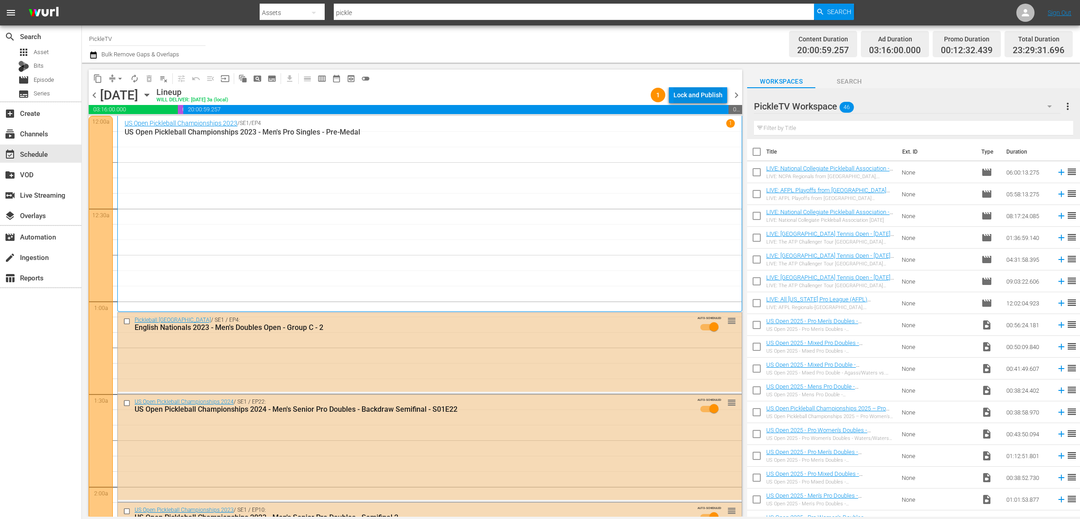
click at [698, 97] on div "Lock and Publish" at bounding box center [697, 95] width 49 height 16
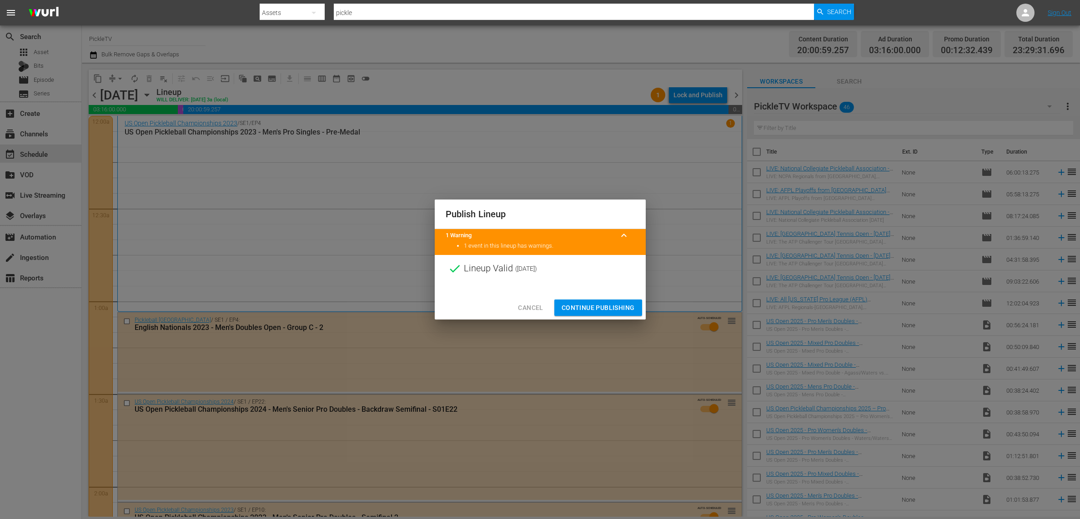
click at [618, 309] on span "Continue Publishing" at bounding box center [597, 307] width 73 height 11
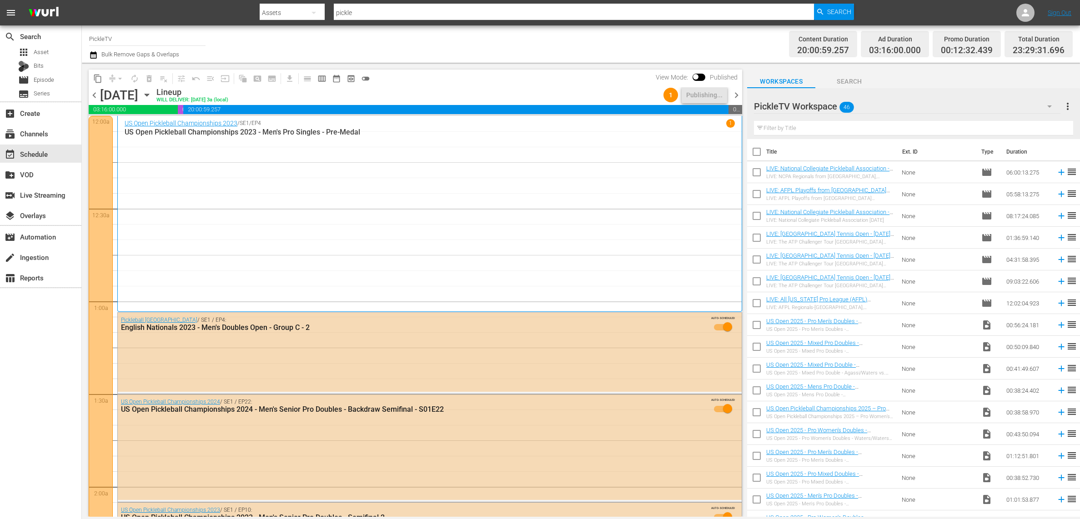
click at [736, 93] on span "chevron_right" at bounding box center [736, 95] width 11 height 11
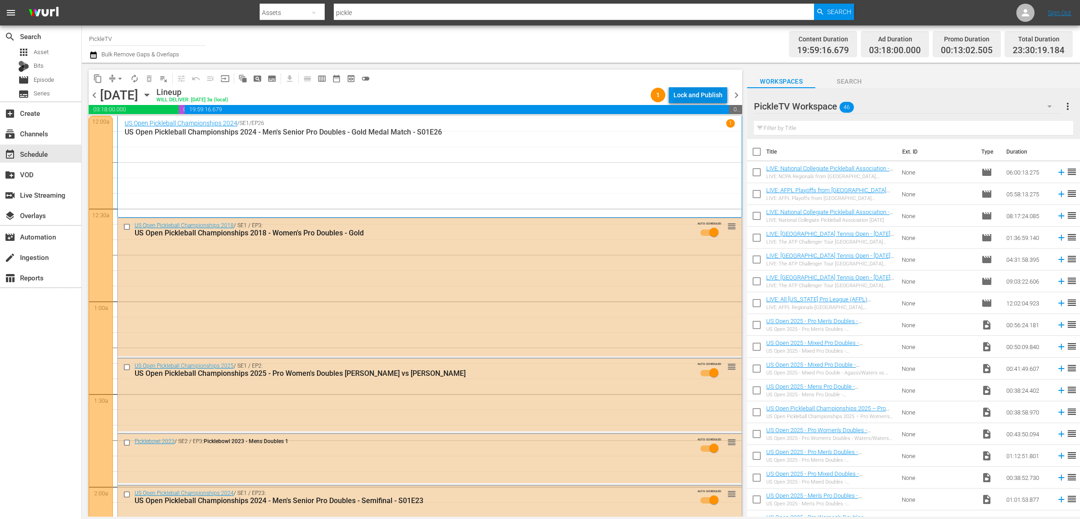
click at [697, 92] on div "Lock and Publish" at bounding box center [697, 95] width 49 height 16
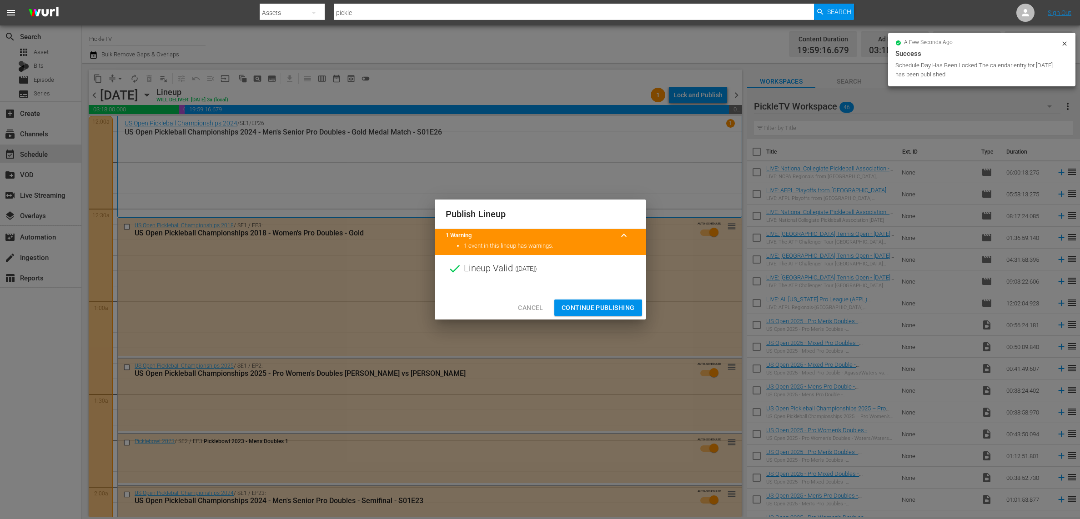
click at [584, 304] on span "Continue Publishing" at bounding box center [597, 307] width 73 height 11
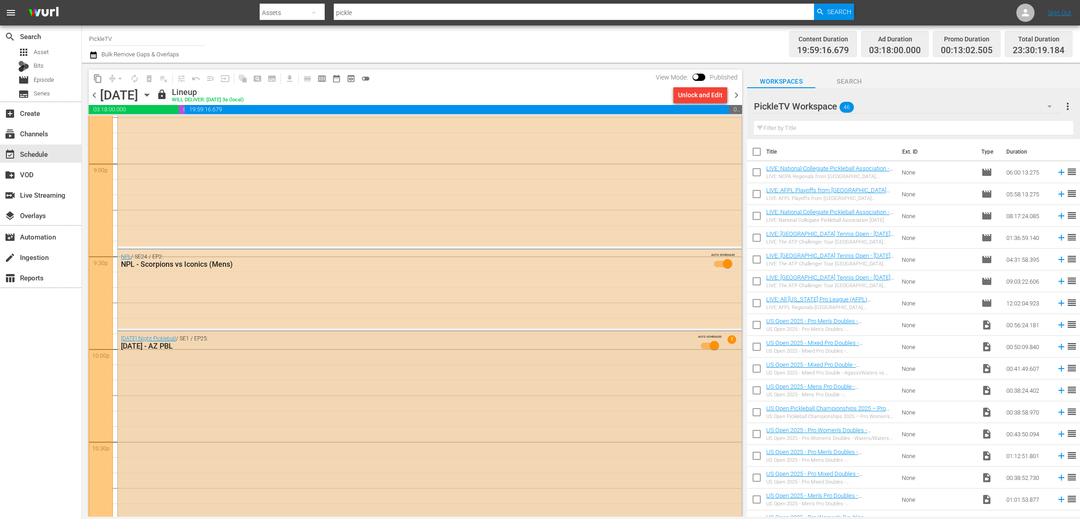
scroll to position [4060, 0]
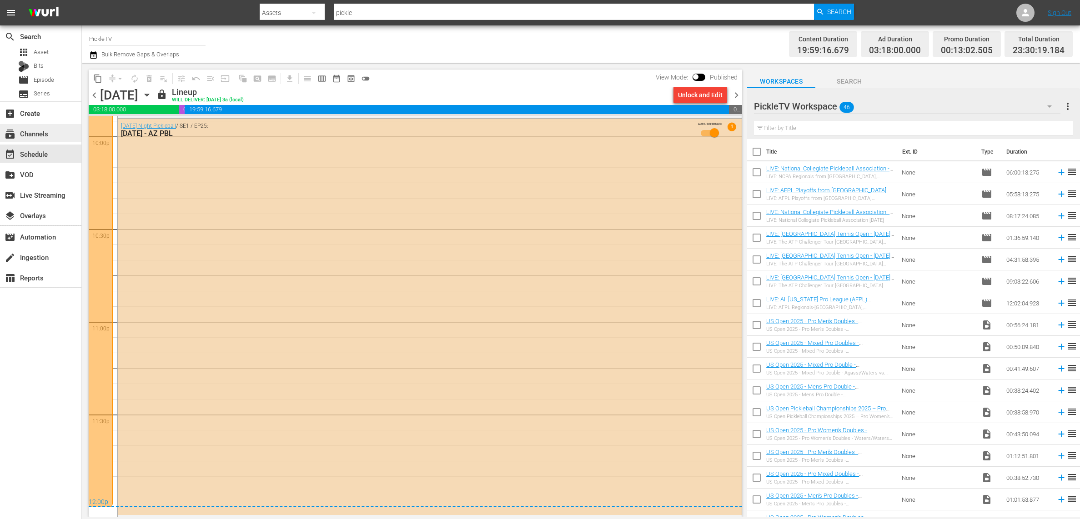
click at [54, 131] on div "subscriptions Channels" at bounding box center [40, 133] width 81 height 18
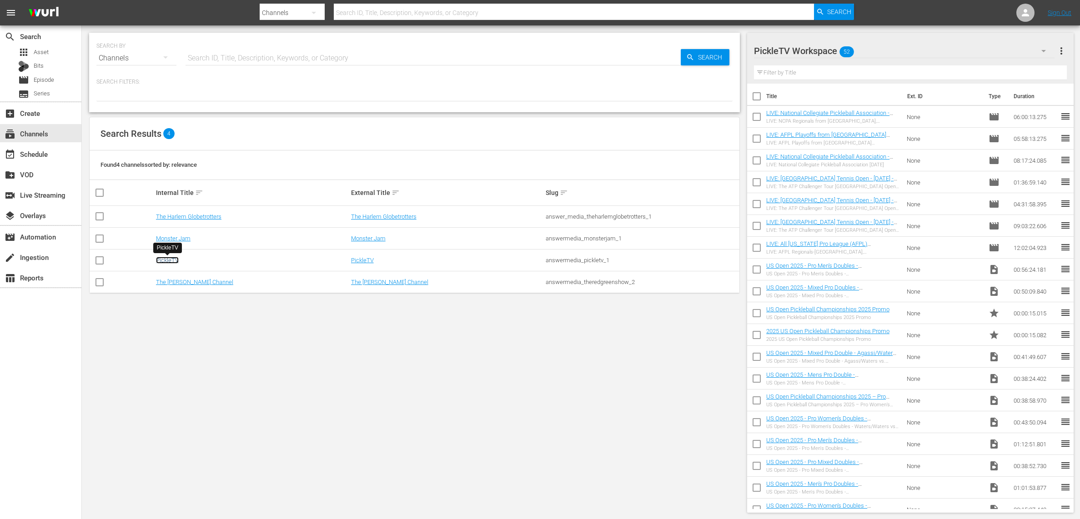
click at [175, 260] on link "PickleTV" at bounding box center [167, 260] width 23 height 7
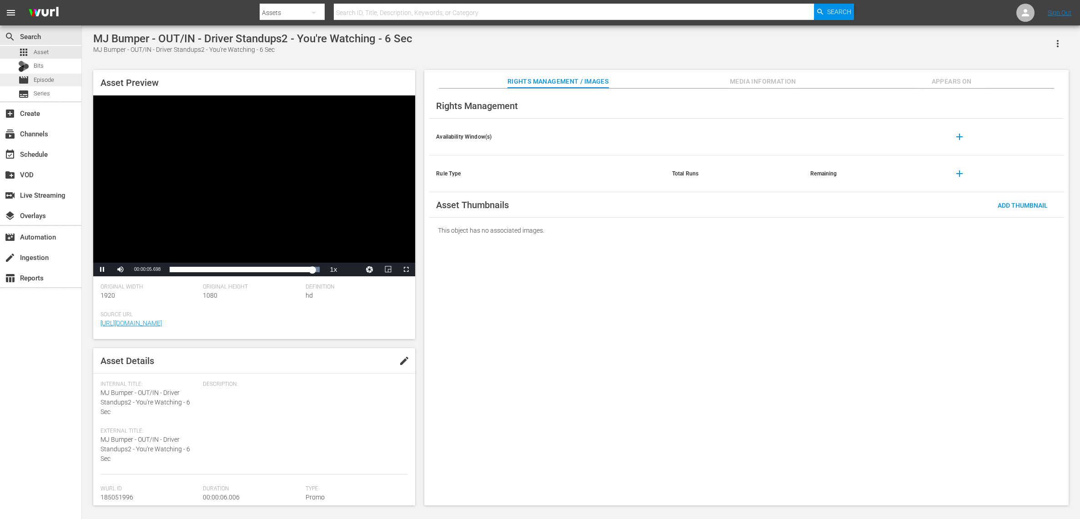
click at [58, 80] on div "movie Episode" at bounding box center [40, 80] width 81 height 13
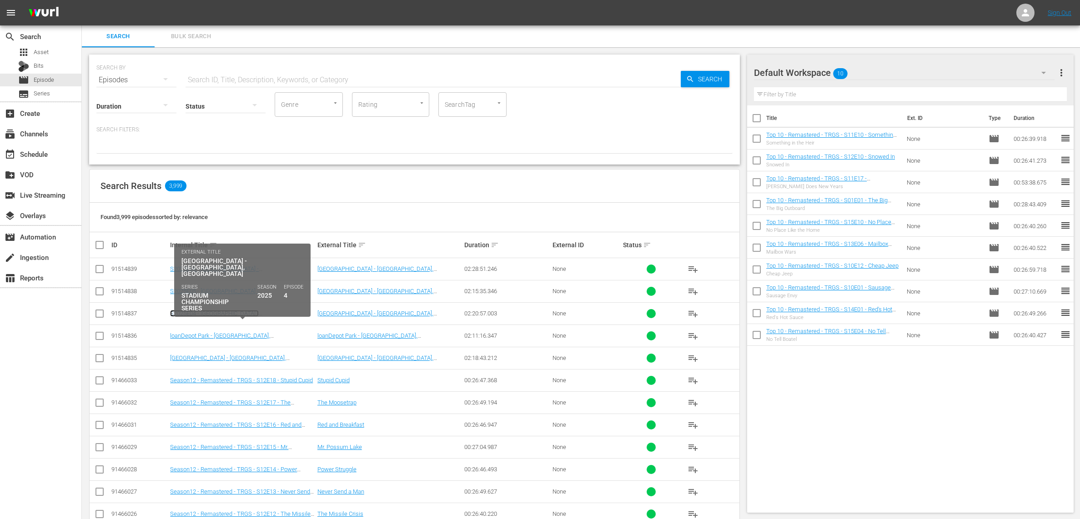
click at [282, 312] on link "S2025E04 - [GEOGRAPHIC_DATA] - [GEOGRAPHIC_DATA], [GEOGRAPHIC_DATA]" at bounding box center [226, 317] width 113 height 14
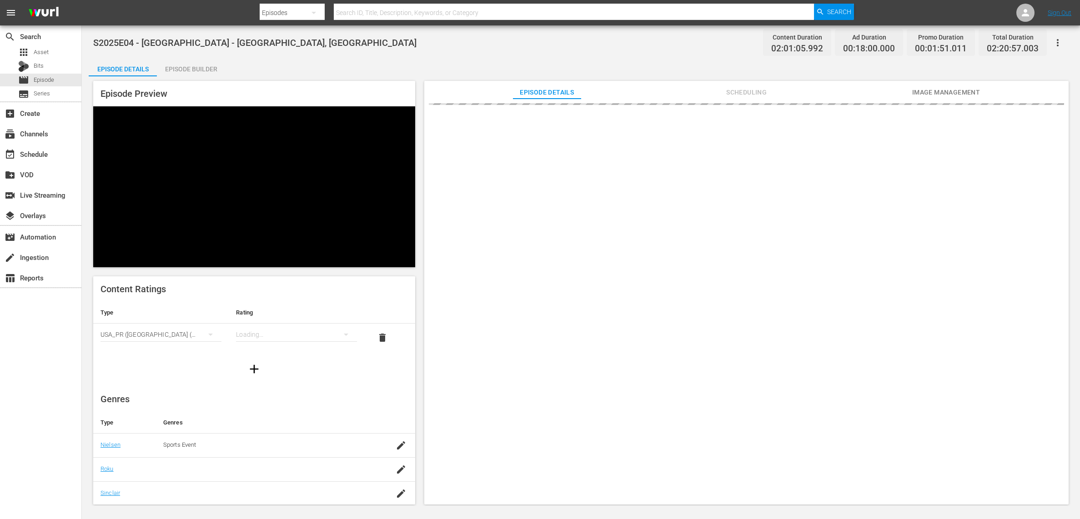
click at [205, 70] on div "Episode Builder" at bounding box center [191, 69] width 68 height 22
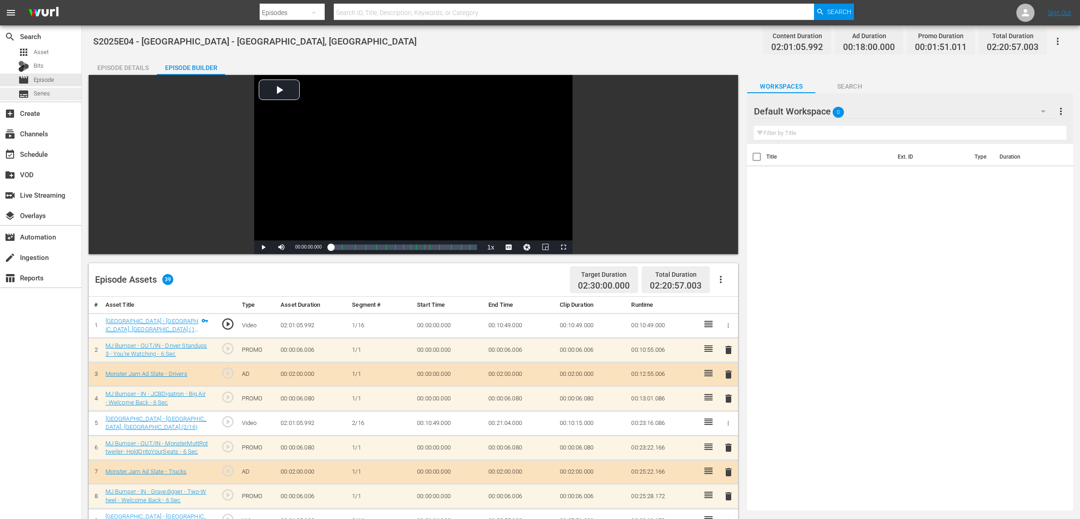
scroll to position [5, 0]
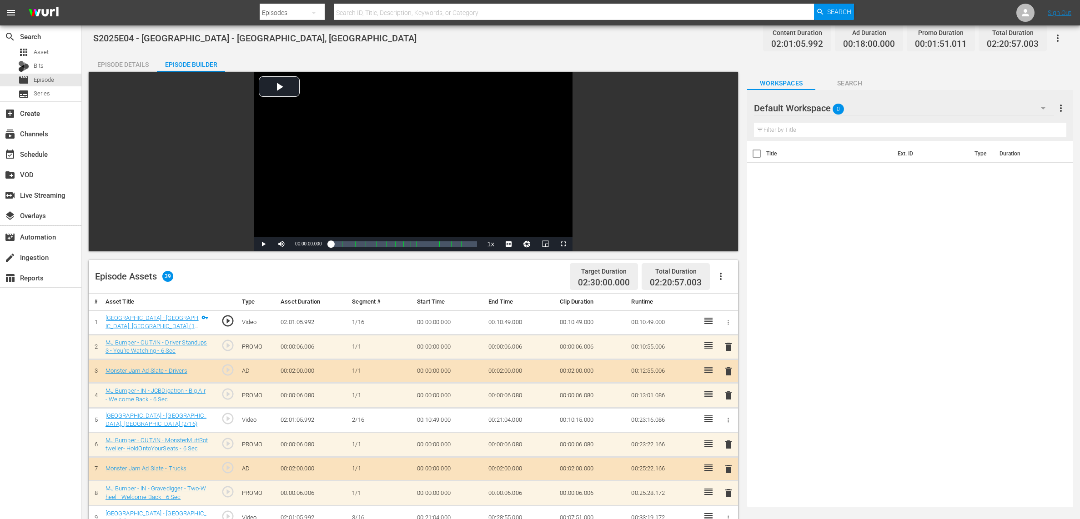
click at [520, 45] on div "S2025E04 - [GEOGRAPHIC_DATA] - [GEOGRAPHIC_DATA], [GEOGRAPHIC_DATA] Content Dur…" at bounding box center [580, 38] width 975 height 20
click at [480, 34] on div "S2025E04 - [GEOGRAPHIC_DATA] - [GEOGRAPHIC_DATA], [GEOGRAPHIC_DATA] Content Dur…" at bounding box center [580, 38] width 975 height 20
click at [44, 78] on span "Episode" at bounding box center [44, 79] width 20 height 9
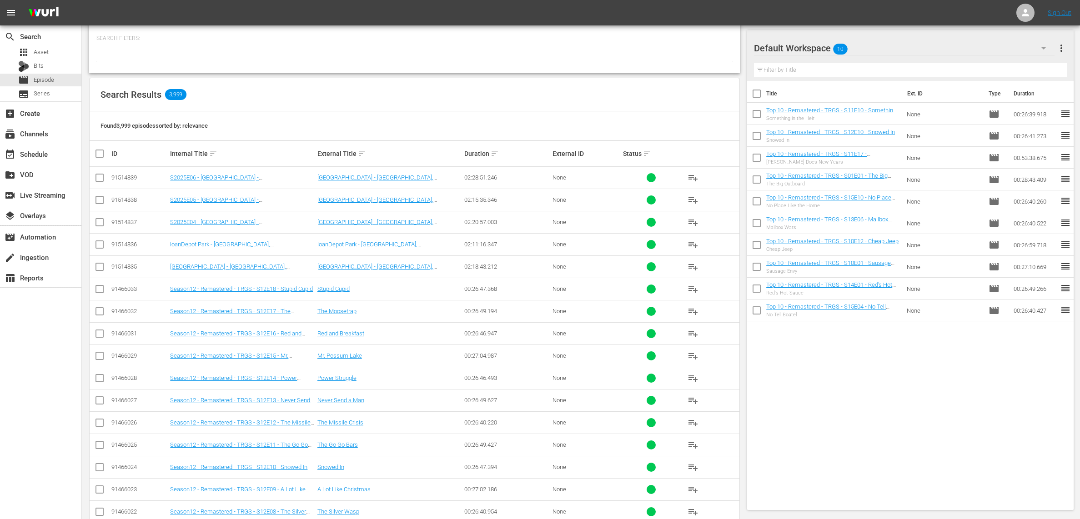
scroll to position [92, 0]
click at [161, 158] on th "ID" at bounding box center [139, 152] width 59 height 25
click at [263, 102] on div "Search Results 3,999" at bounding box center [415, 93] width 650 height 33
click at [307, 163] on th "Internal Title sort" at bounding box center [242, 152] width 147 height 25
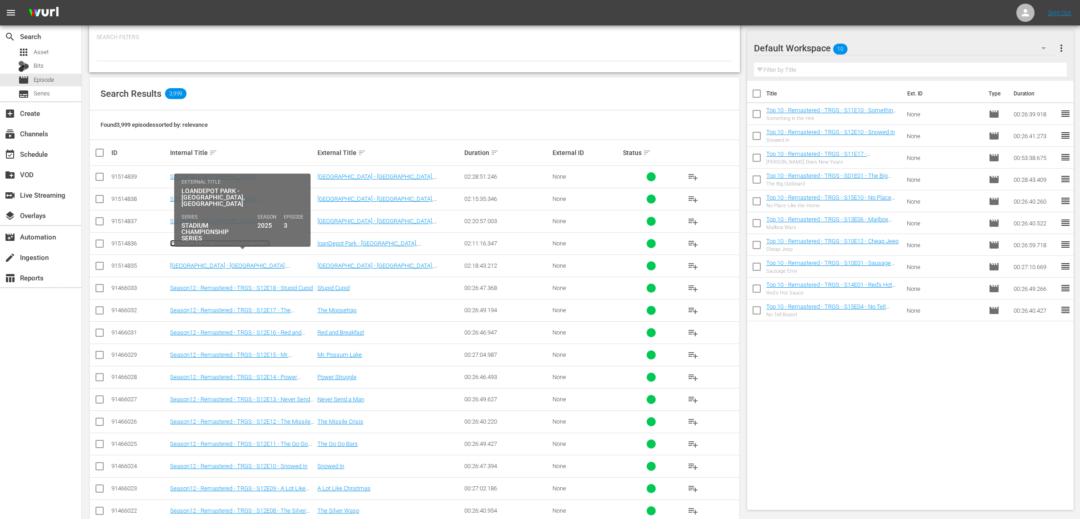
click at [219, 241] on link "loanDepot Park - [GEOGRAPHIC_DATA], [GEOGRAPHIC_DATA]" at bounding box center [220, 247] width 100 height 14
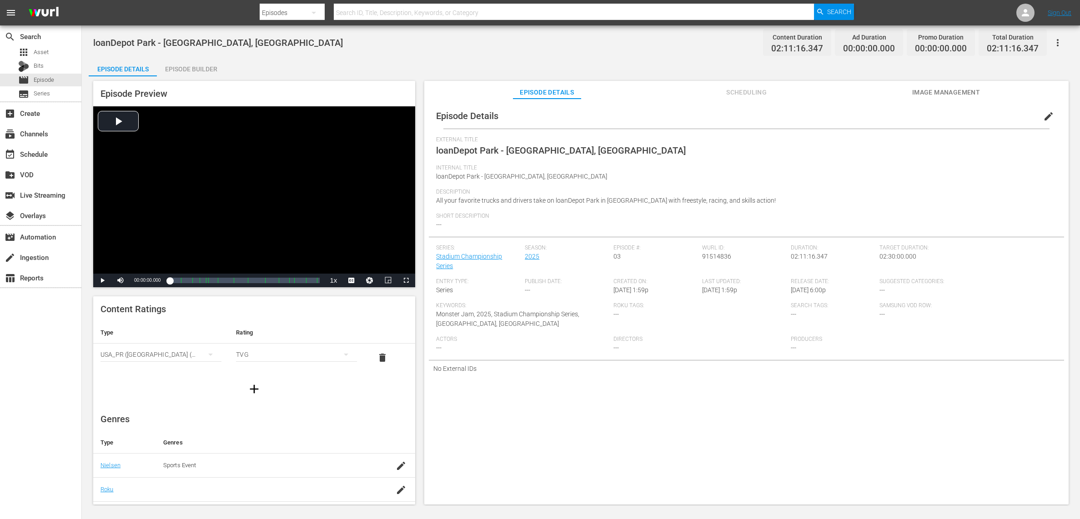
click at [1044, 116] on span "edit" at bounding box center [1048, 116] width 11 height 11
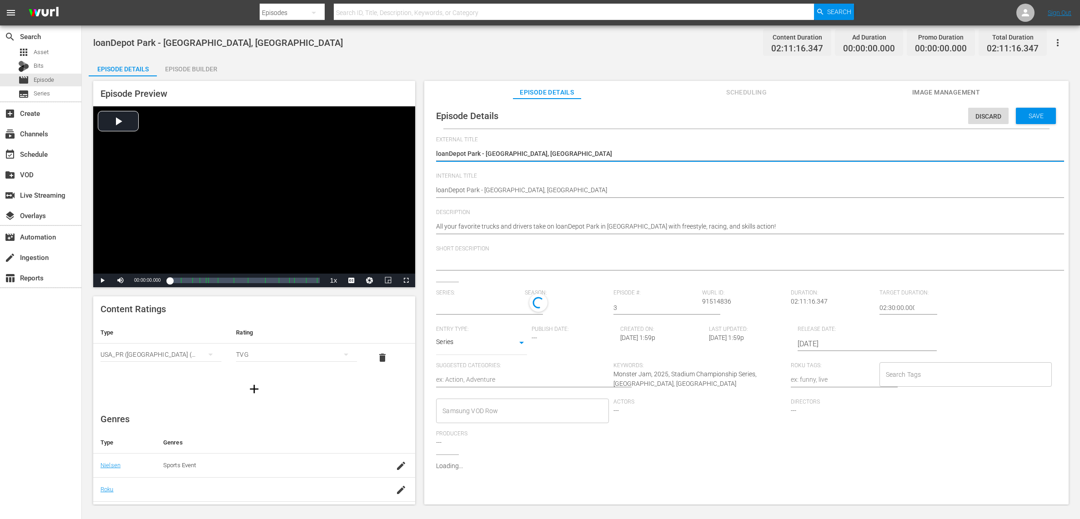
type input "Stadium Championship Series"
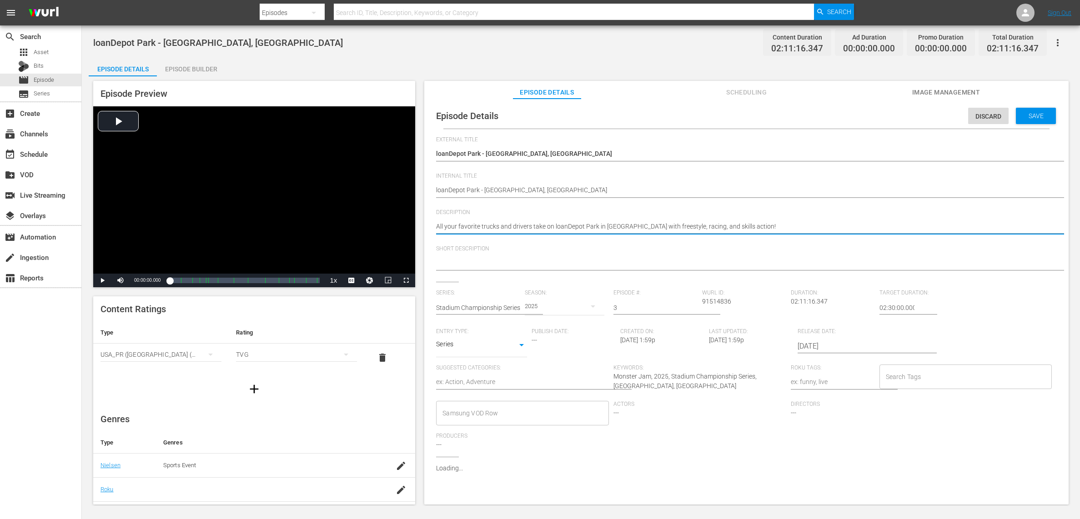
click at [584, 223] on textarea "All your favorite trucks and drivers take on loanDepot Park in [GEOGRAPHIC_DATA…" at bounding box center [744, 227] width 616 height 11
click at [584, 224] on textarea "All your favorite trucks and drivers take on loanDepot Park in [GEOGRAPHIC_DATA…" at bounding box center [744, 227] width 616 height 11
click at [552, 270] on hr at bounding box center [755, 270] width 639 height 1
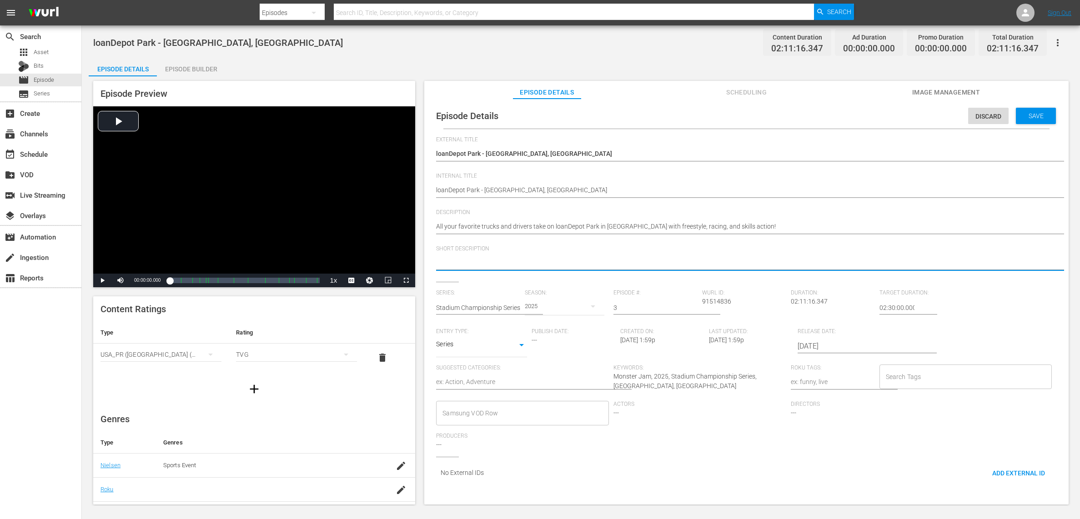
click at [553, 263] on textarea at bounding box center [744, 263] width 616 height 11
paste textarea "All your favorite trucks and drivers take on loanDepot Park in [GEOGRAPHIC_DATA…"
type textarea "All your favorite trucks and drivers take on loanDepot Park in [GEOGRAPHIC_DATA…"
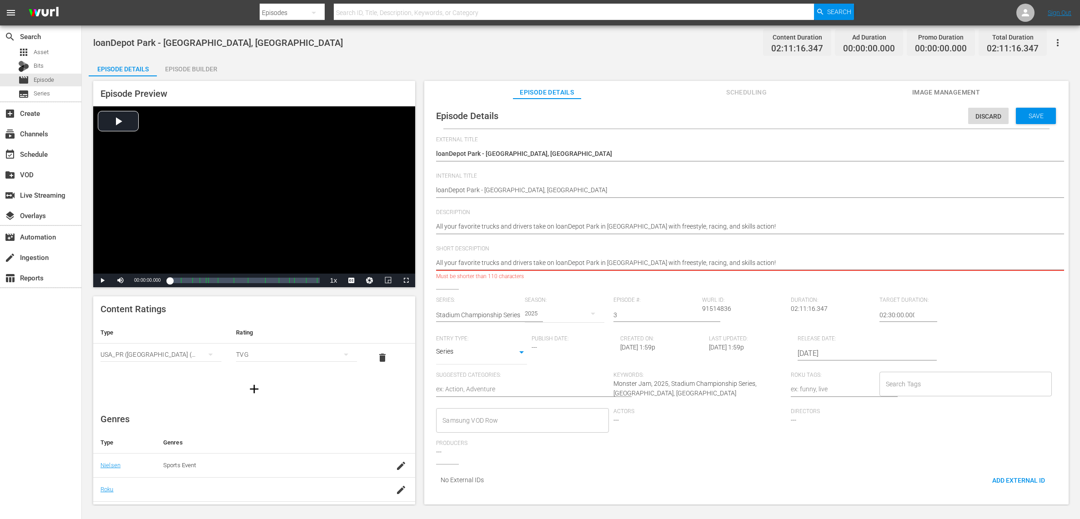
drag, startPoint x: 448, startPoint y: 262, endPoint x: 433, endPoint y: 264, distance: 15.5
click at [433, 264] on div "Episode Details Discard Save External Title loanDepot Park - [GEOGRAPHIC_DATA],…" at bounding box center [746, 299] width 635 height 392
type textarea "Your favorite trucks and drivers take on loanDepot Park in [GEOGRAPHIC_DATA] wi…"
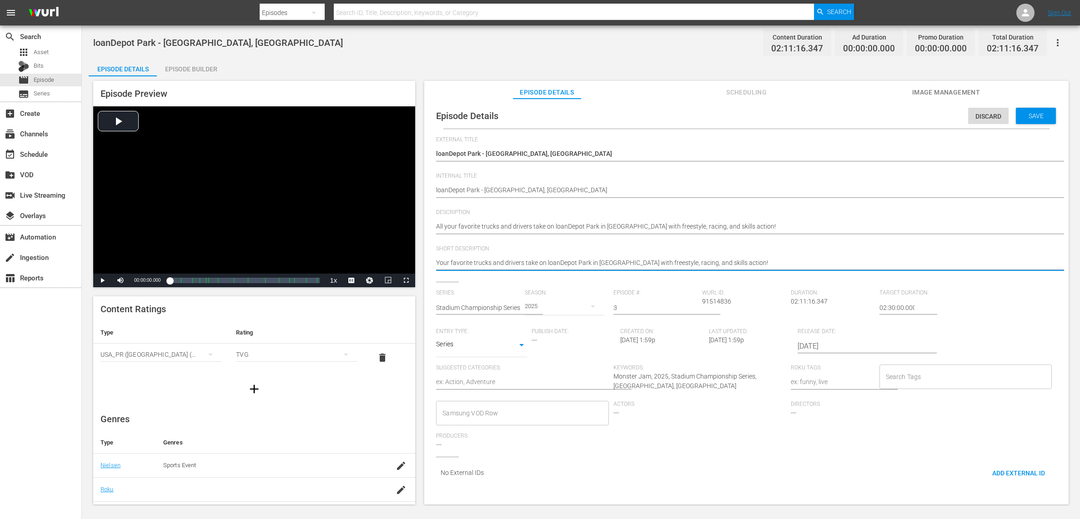
click at [745, 264] on textarea "Your favorite trucks and drivers take on loanDepot Park in [GEOGRAPHIC_DATA] wi…" at bounding box center [744, 263] width 616 height 11
type textarea "Your favorite trucks and drivers take on loanDepot Park in [GEOGRAPHIC_DATA] wi…"
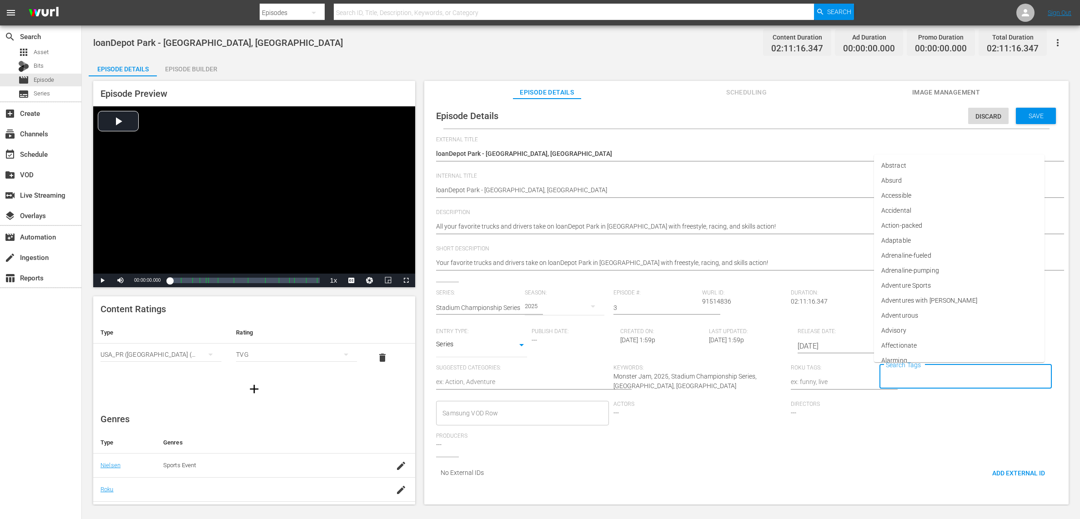
click at [894, 380] on input "Search Tags" at bounding box center [958, 377] width 151 height 16
type input "Spar"
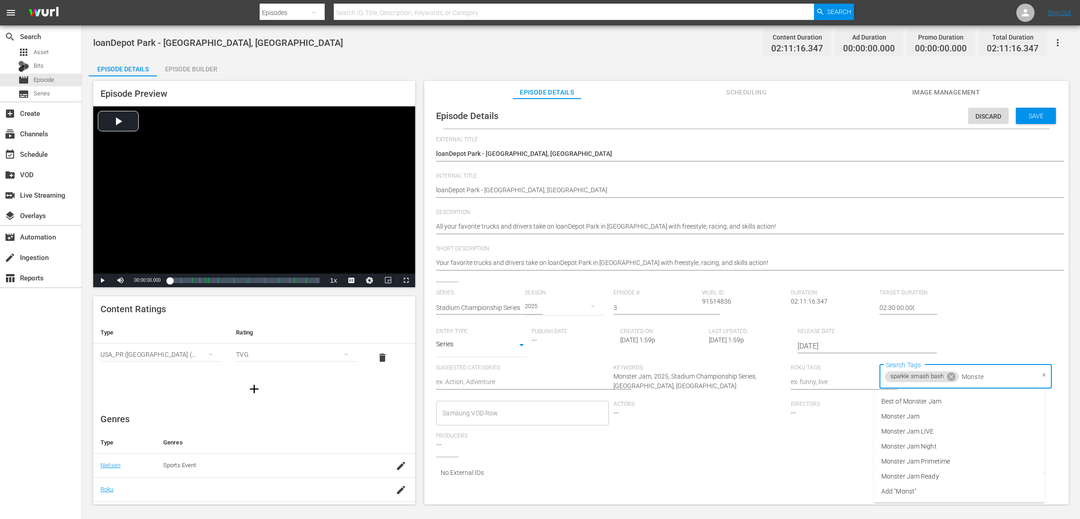
type input "Monster"
click at [940, 475] on li "Monster Jam Ready" at bounding box center [959, 476] width 170 height 15
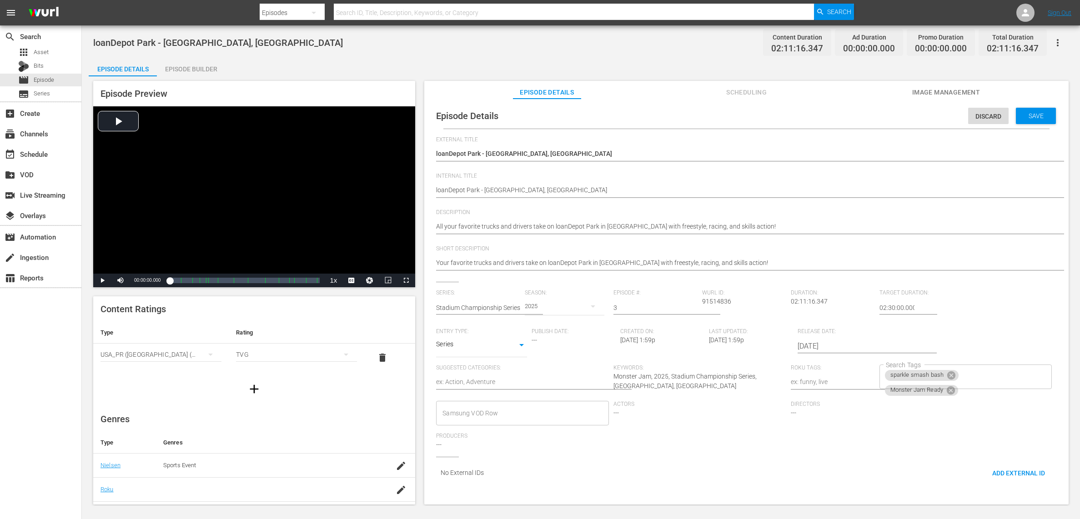
click at [978, 310] on div "Series: Stadium Championship Series Season: 2025 Episode #: 3 [PERSON_NAME] ID:…" at bounding box center [746, 373] width 620 height 167
type textarea "[GEOGRAPHIC_DATA] - [GEOGRAPHIC_DATA], [GEOGRAPHIC_DATA]"
type textarea "S2loanDepot Park - [GEOGRAPHIC_DATA], [GEOGRAPHIC_DATA]"
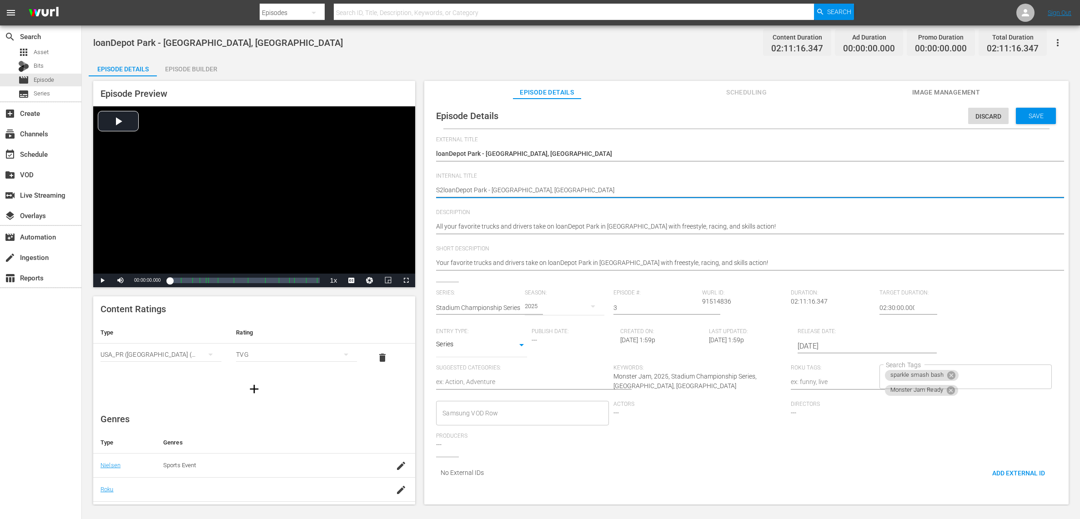
type textarea "S20loanDepot Park - [GEOGRAPHIC_DATA], [GEOGRAPHIC_DATA]"
type textarea "S202loanDepot Park - [GEOGRAPHIC_DATA], [GEOGRAPHIC_DATA]"
type textarea "S2025loanDepot Park - [GEOGRAPHIC_DATA], [GEOGRAPHIC_DATA]"
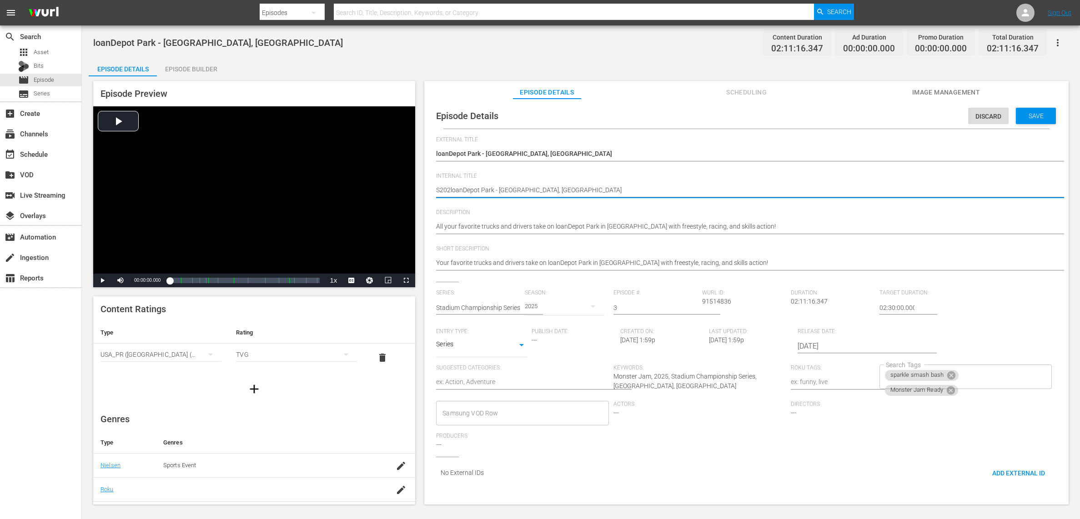
type textarea "S2025loanDepot Park - [GEOGRAPHIC_DATA], [GEOGRAPHIC_DATA]"
type textarea "S2025EloanDepot Park - [GEOGRAPHIC_DATA], [GEOGRAPHIC_DATA]"
type textarea "S2025E0loanDepot Park - [GEOGRAPHIC_DATA], [GEOGRAPHIC_DATA]"
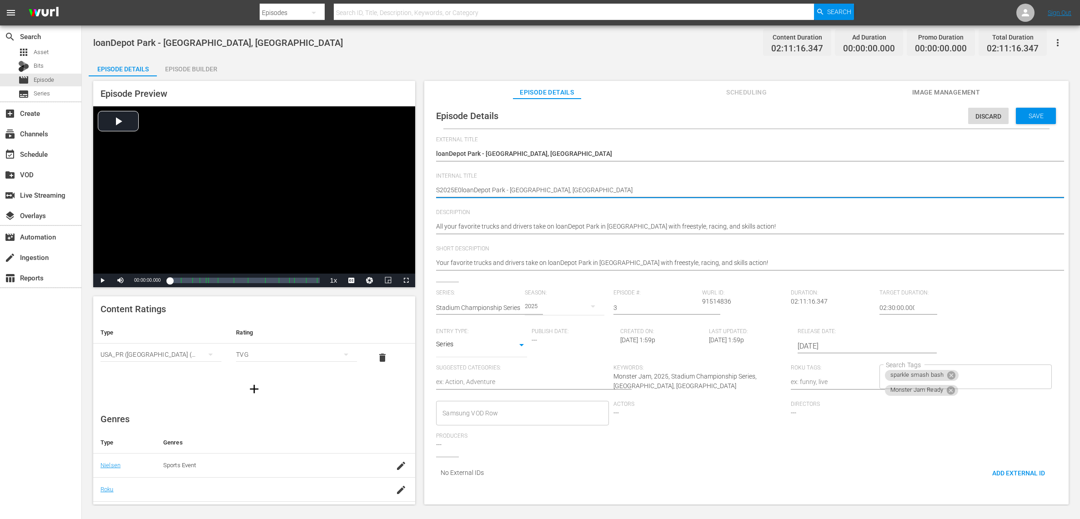
type textarea "S2025E03loanDepot Park - [GEOGRAPHIC_DATA], [GEOGRAPHIC_DATA]"
type textarea "S2025E03 loanDepot Park - [GEOGRAPHIC_DATA], [GEOGRAPHIC_DATA]"
type textarea "S2025E03 -loanDepot Park - [GEOGRAPHIC_DATA], [GEOGRAPHIC_DATA]"
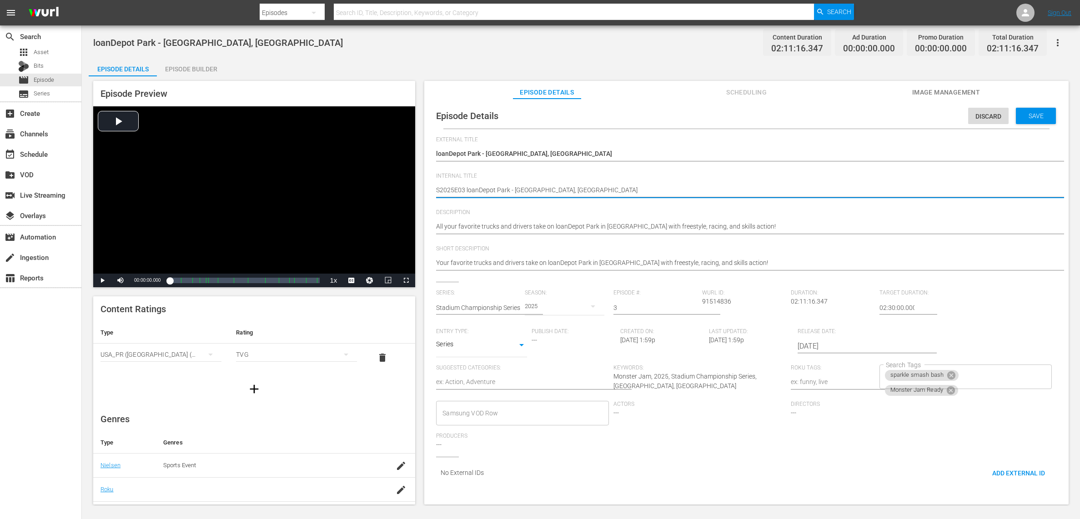
type textarea "S2025E03 -loanDepot Park - [GEOGRAPHIC_DATA], [GEOGRAPHIC_DATA]"
type textarea "S2025E03 - loanDepot Park - [GEOGRAPHIC_DATA], [GEOGRAPHIC_DATA]"
click at [1038, 114] on span "Save" at bounding box center [1036, 115] width 30 height 7
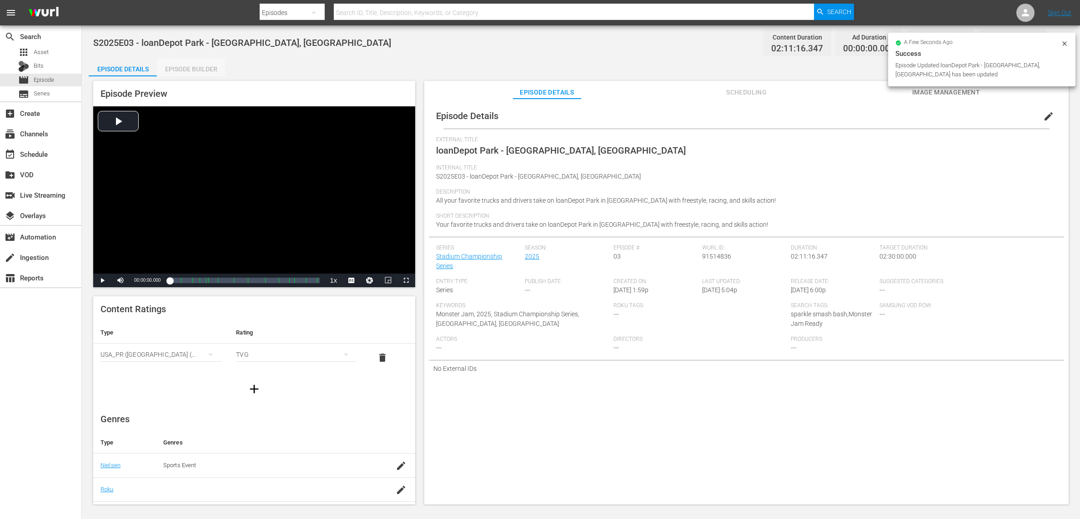
click at [185, 68] on div "Episode Builder" at bounding box center [191, 69] width 68 height 22
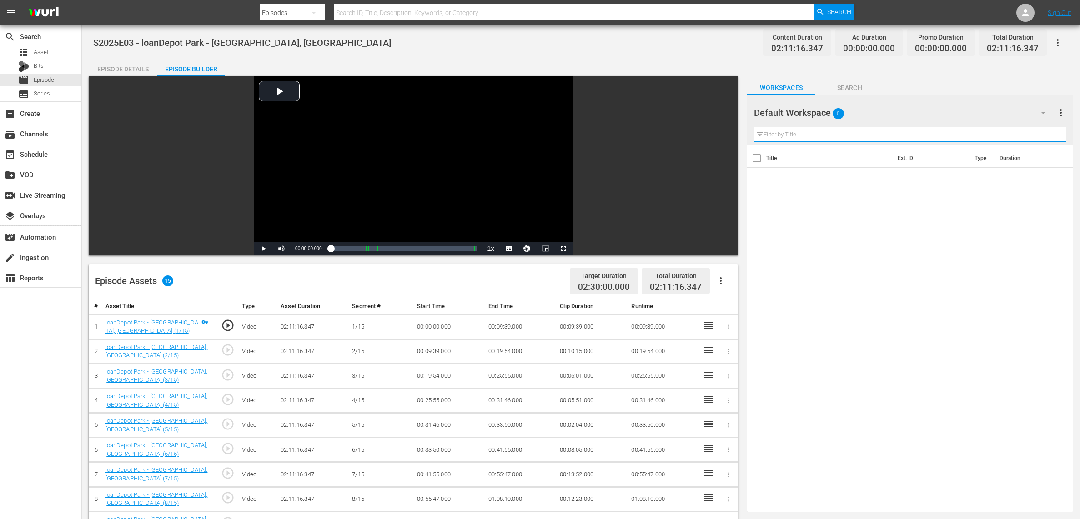
click at [862, 132] on input "text" at bounding box center [910, 134] width 312 height 15
click at [874, 111] on div "Default Workspace 0" at bounding box center [904, 112] width 300 height 25
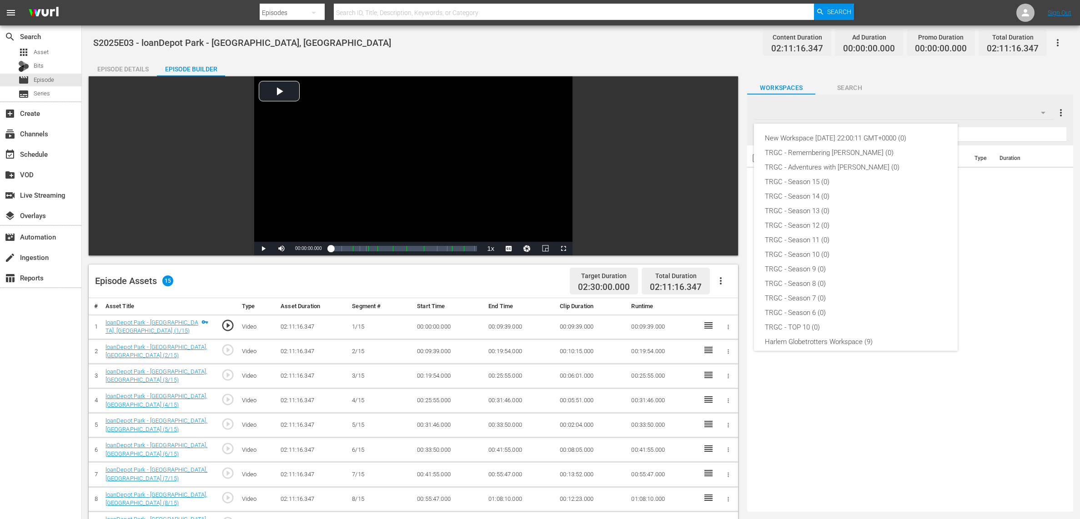
scroll to position [64, 0]
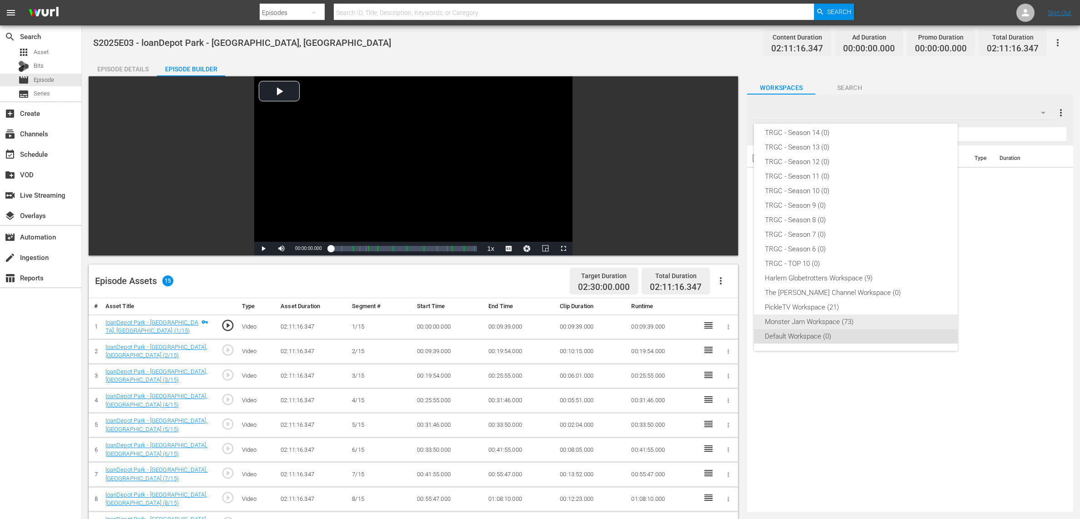
click at [826, 323] on div "Monster Jam Workspace (73)" at bounding box center [856, 322] width 182 height 15
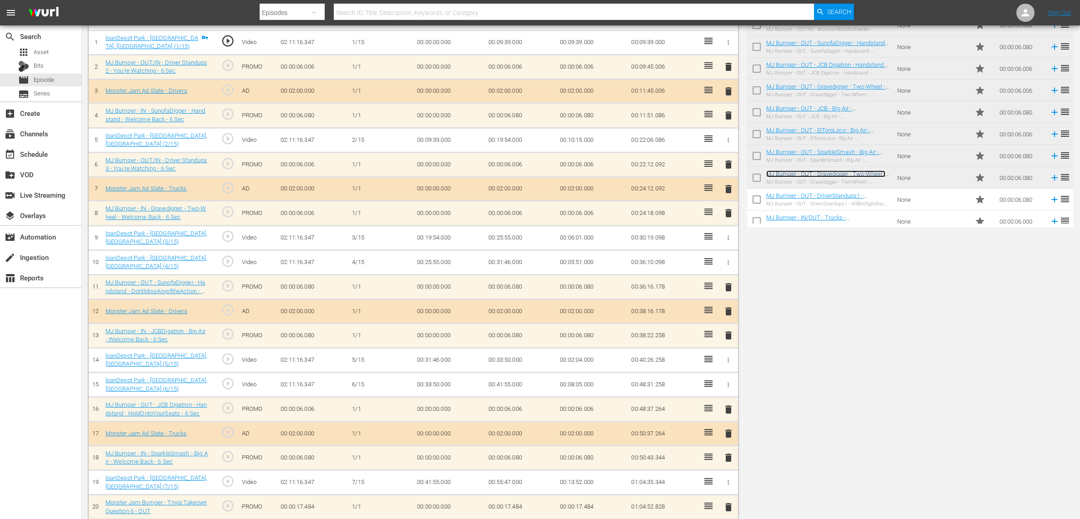
scroll to position [0, 0]
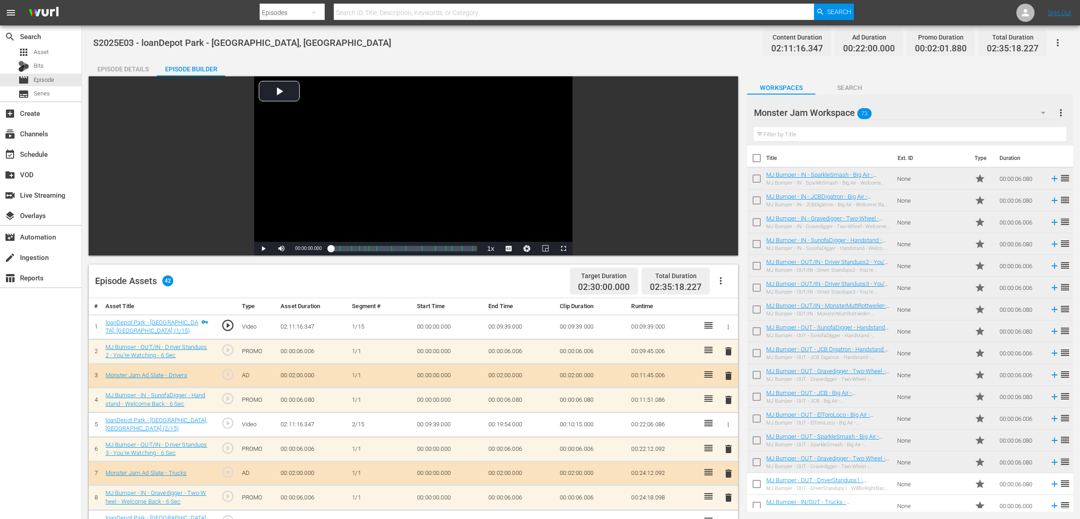
click at [130, 70] on div "Episode Details" at bounding box center [123, 69] width 68 height 22
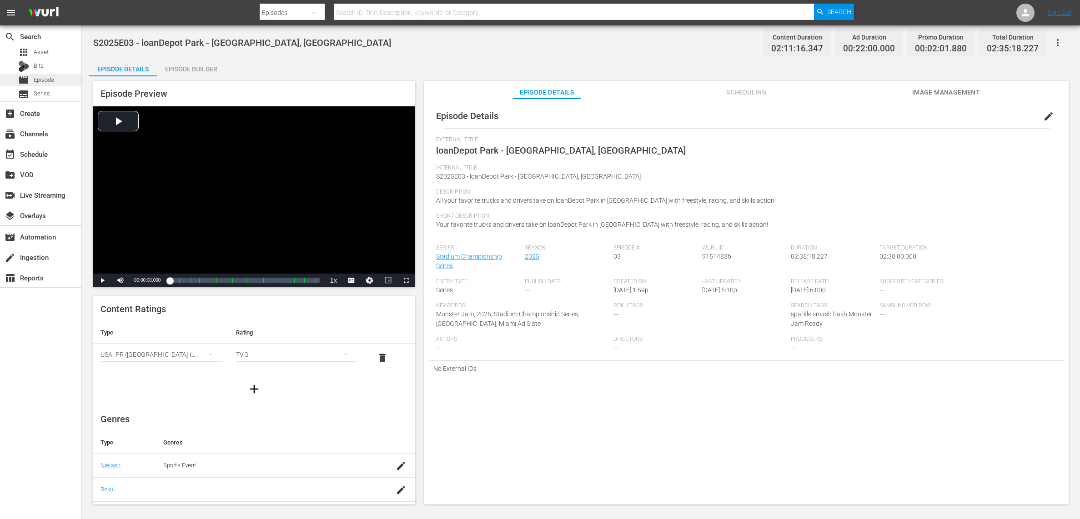
click at [42, 78] on span "Episode" at bounding box center [44, 79] width 20 height 9
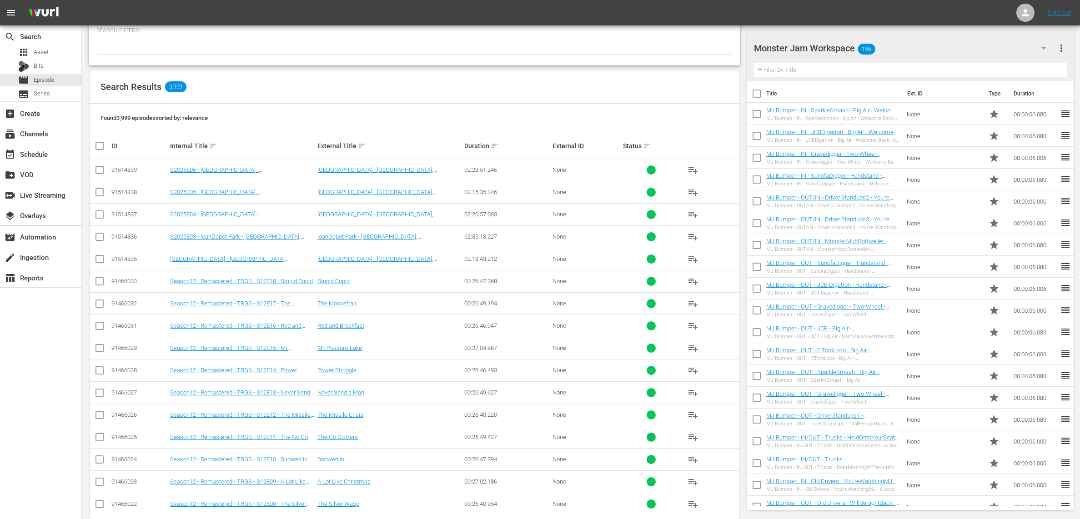
scroll to position [104, 0]
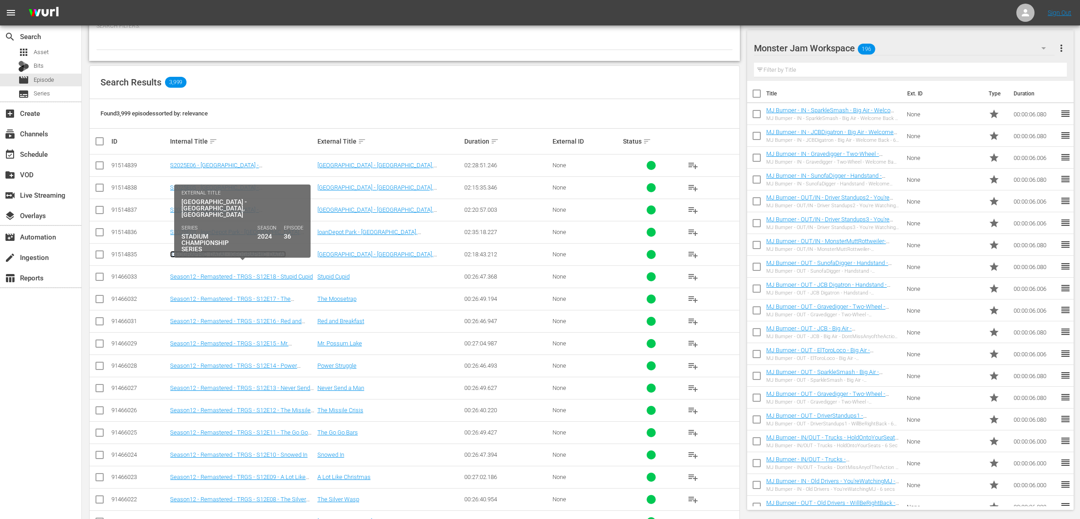
click at [219, 254] on link "[GEOGRAPHIC_DATA] - [GEOGRAPHIC_DATA], [GEOGRAPHIC_DATA]" at bounding box center [228, 258] width 116 height 14
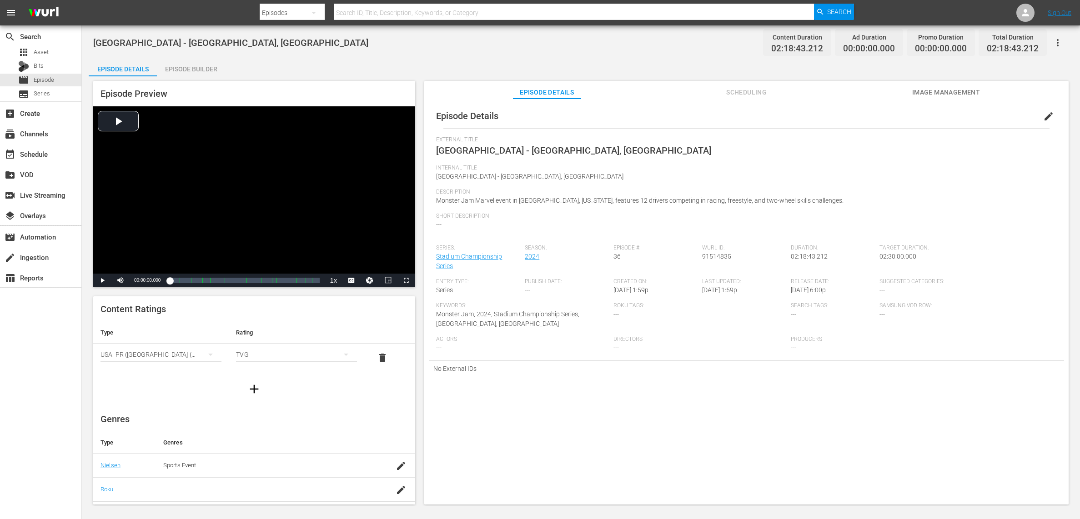
click at [1044, 116] on span "edit" at bounding box center [1048, 116] width 11 height 11
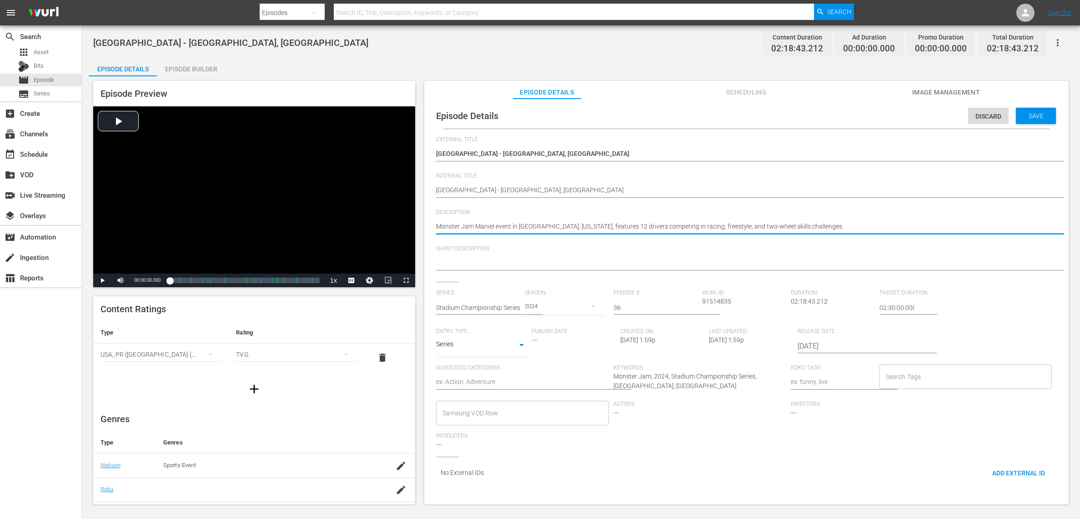
click at [575, 224] on textarea "Monster Jam Marvel event in [GEOGRAPHIC_DATA], [US_STATE], features 12 drivers …" at bounding box center [744, 227] width 616 height 11
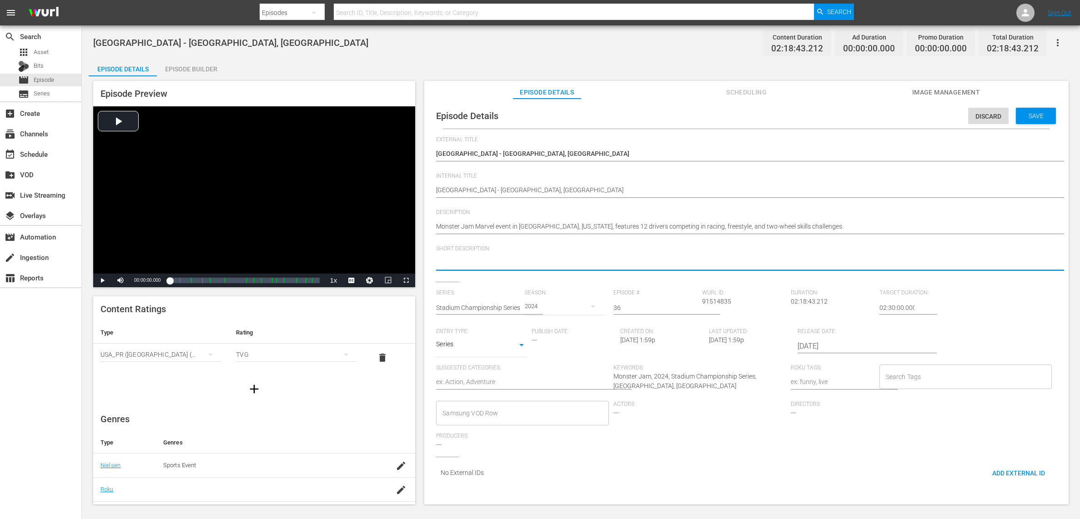
click at [558, 261] on textarea at bounding box center [744, 263] width 616 height 11
paste textarea "Monster Jam Marvel event in [GEOGRAPHIC_DATA], [US_STATE], features 12 drivers …"
type textarea "Monster Jam Marvel event in [GEOGRAPHIC_DATA], [US_STATE], features 12 drivers …"
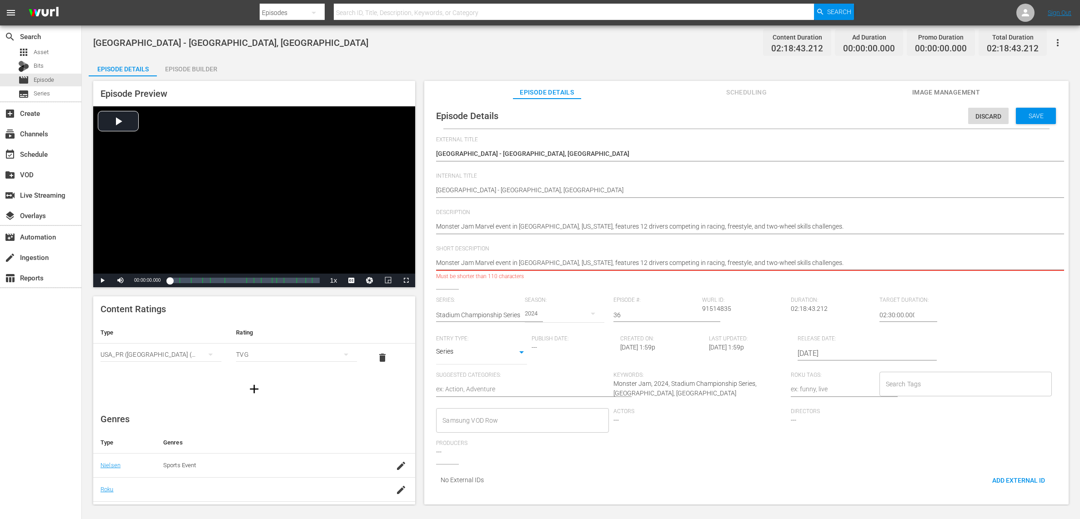
type textarea "Monster Jam Marvel event in [GEOGRAPHIC_DATA], [US_STATE], features 12 drivers …"
click at [490, 226] on textarea "Monster Jam Marvel event in [GEOGRAPHIC_DATA], [US_STATE], features 12 drivers …" at bounding box center [744, 227] width 616 height 11
click at [102, 280] on span "Video Player" at bounding box center [102, 280] width 0 height 0
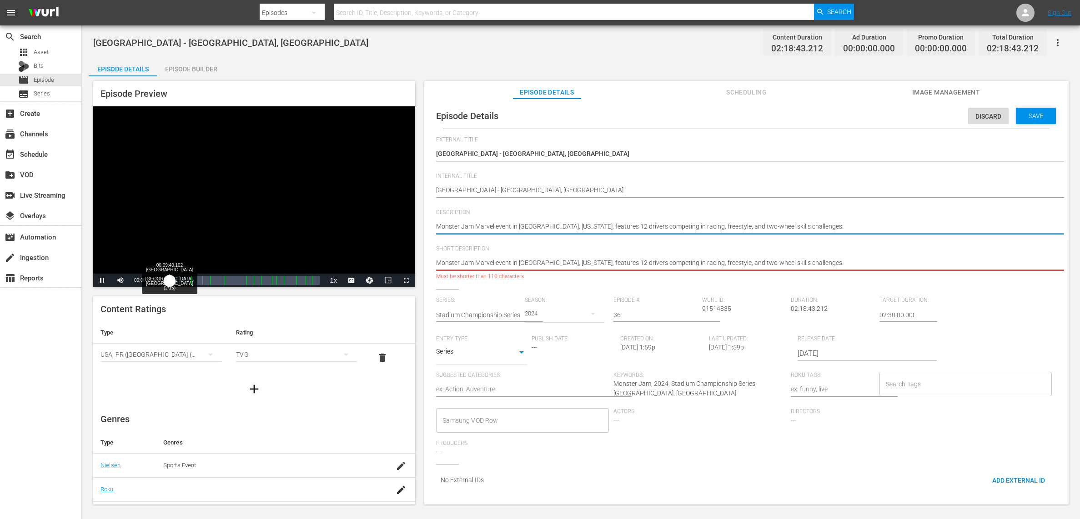
click at [180, 277] on div "Loaded : 0.43% 00:09:40.102 [GEOGRAPHIC_DATA] - [GEOGRAPHIC_DATA], [GEOGRAPHIC_…" at bounding box center [245, 280] width 150 height 9
click at [193, 279] on div "00:21:26.314 [GEOGRAPHIC_DATA] - [GEOGRAPHIC_DATA], [GEOGRAPHIC_DATA] (3/15)" at bounding box center [193, 280] width 0 height 9
click at [195, 279] on div "00:23:34.866" at bounding box center [182, 280] width 25 height 9
click at [487, 227] on textarea "Monster Jam Marvel event in [GEOGRAPHIC_DATA], [US_STATE], features 12 drivers …" at bounding box center [744, 227] width 616 height 11
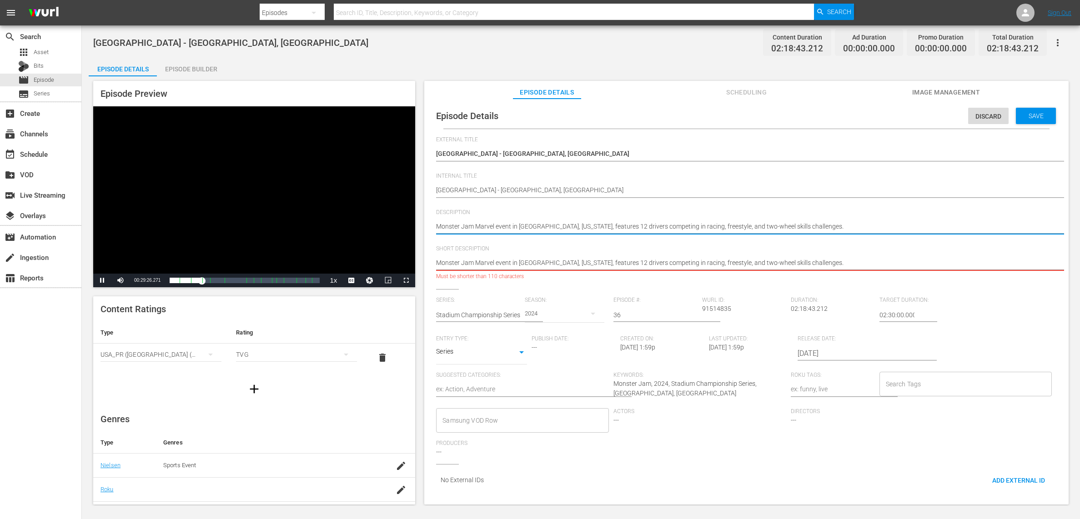
type textarea "Monster Jam event in [GEOGRAPHIC_DATA], [US_STATE], features 12 drivers competi…"
click at [484, 262] on textarea "Monster Jam Marvel event in [GEOGRAPHIC_DATA], [US_STATE], features 12 drivers …" at bounding box center [744, 263] width 616 height 11
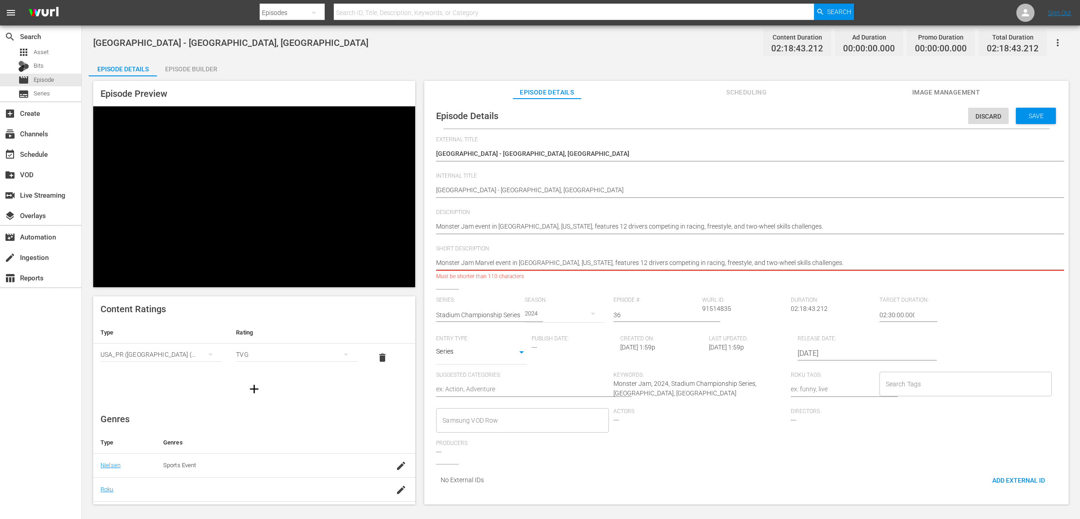
click at [484, 262] on textarea "Monster Jam Marvel event in [GEOGRAPHIC_DATA], [US_STATE], features 12 drivers …" at bounding box center [744, 263] width 616 height 11
type textarea "Monster Jam event in [GEOGRAPHIC_DATA], [US_STATE], features 12 drivers competi…"
type textarea "Monster Jam Marvel event in [GEOGRAPHIC_DATA], [US_STATE], features 12 drivers …"
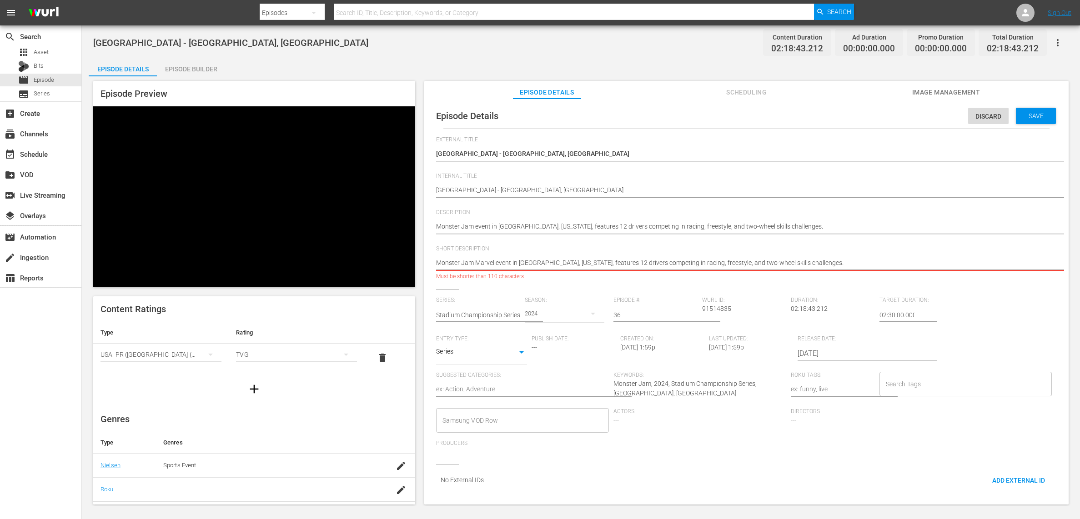
type textarea "Monster Jam Marvel event in [GEOGRAPHIC_DATA], [US_STATE], features 12 drivers …"
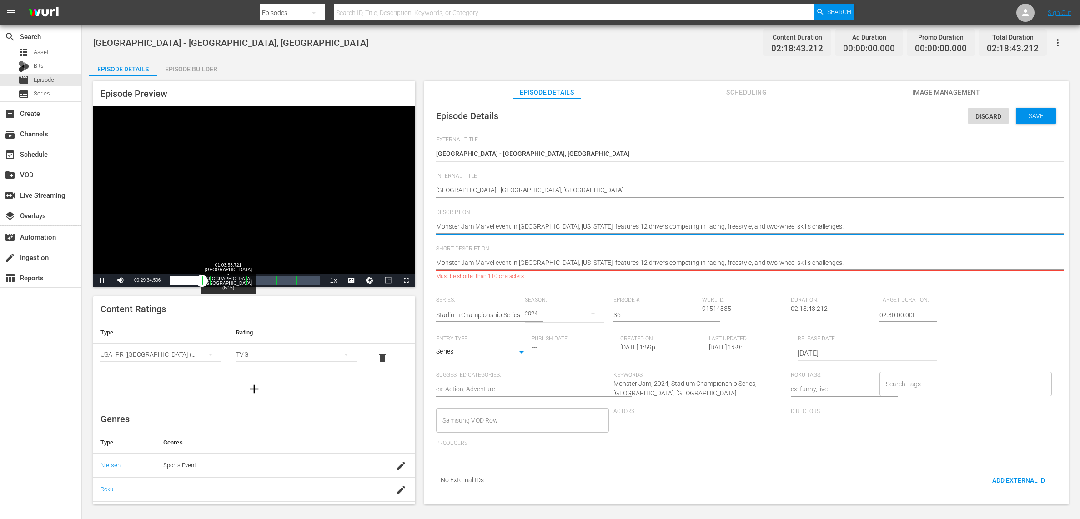
click at [239, 280] on div "Loaded : 22.10% 01:03:53.721 [GEOGRAPHIC_DATA] - [GEOGRAPHIC_DATA], [GEOGRAPHIC…" at bounding box center [245, 280] width 150 height 9
click at [261, 280] on div "Progress Bar" at bounding box center [261, 281] width 0 height 12
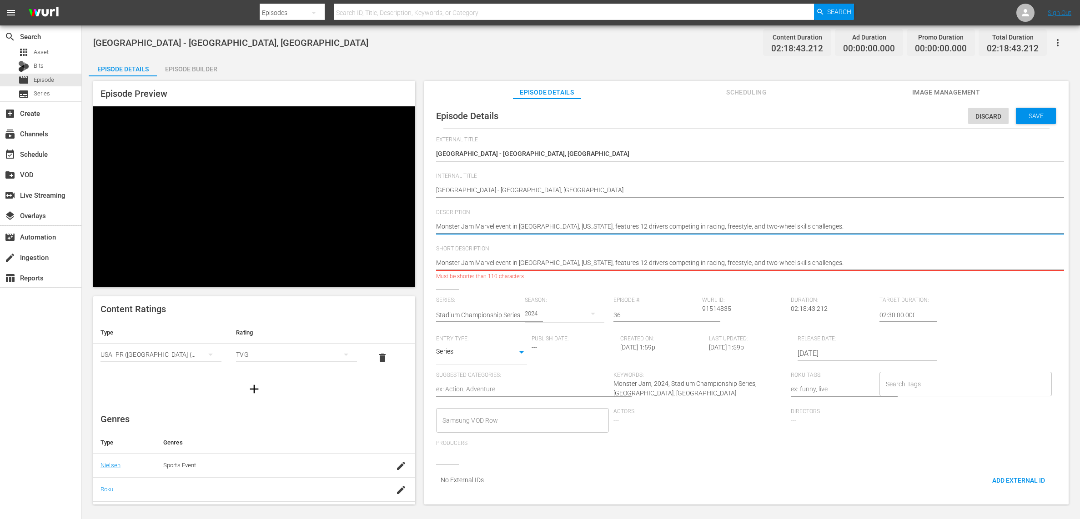
type textarea "Monster Jam Marvel event in [GEOGRAPHIC_DATA], [US_STATE], features 12 drivers …"
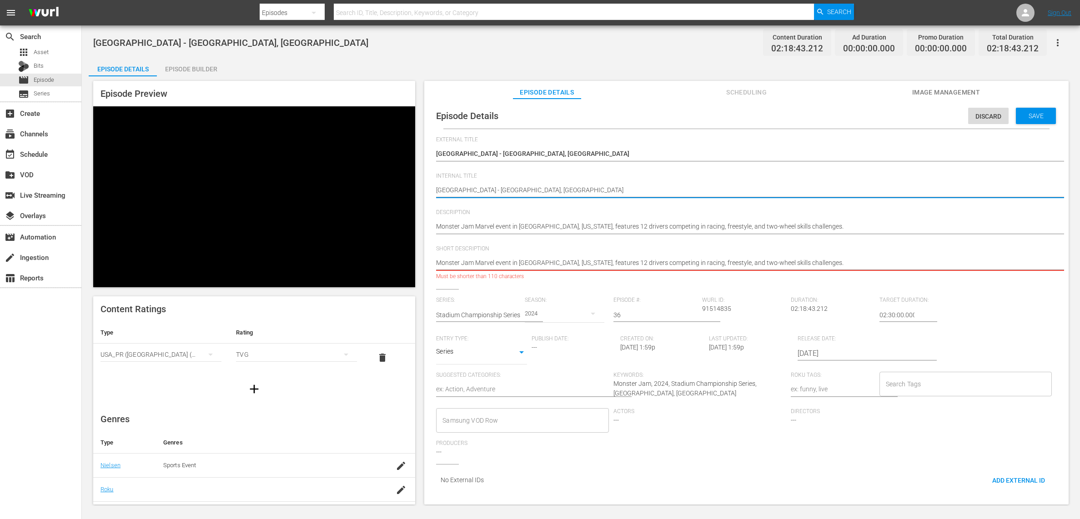
type textarea "[GEOGRAPHIC_DATA] - [GEOGRAPHIC_DATA], [GEOGRAPHIC_DATA]"
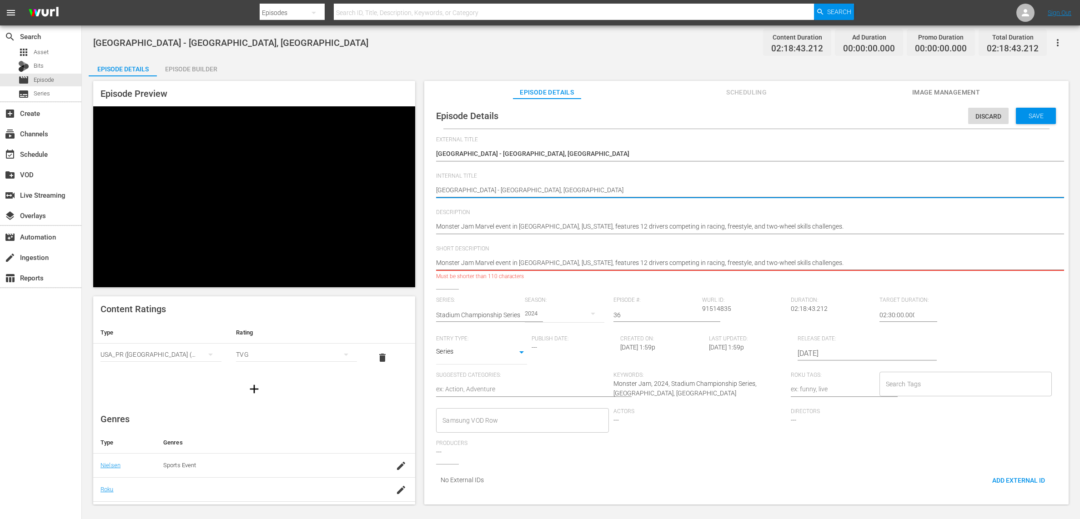
type textarea "[GEOGRAPHIC_DATA] - [GEOGRAPHIC_DATA], [GEOGRAPHIC_DATA]"
type textarea "S202State [GEOGRAPHIC_DATA] - [GEOGRAPHIC_DATA], [GEOGRAPHIC_DATA]"
type textarea "S2025State [GEOGRAPHIC_DATA] - [GEOGRAPHIC_DATA], [GEOGRAPHIC_DATA]"
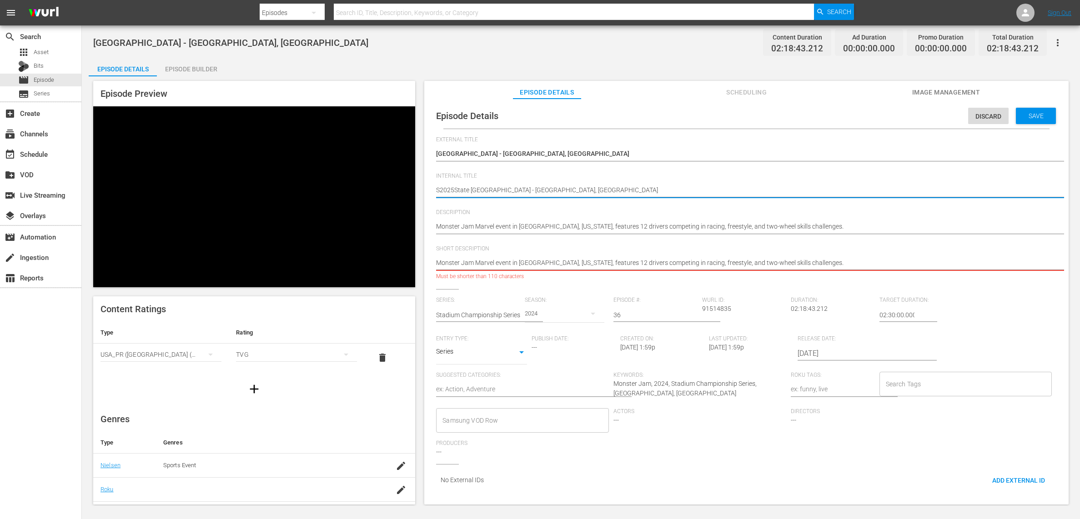
type textarea "S2025EState [GEOGRAPHIC_DATA] - [GEOGRAPHIC_DATA], [GEOGRAPHIC_DATA]"
type textarea "S2025E3State [GEOGRAPHIC_DATA] - [GEOGRAPHIC_DATA], [GEOGRAPHIC_DATA]"
type textarea "S2025E36State [GEOGRAPHIC_DATA] - [GEOGRAPHIC_DATA], [GEOGRAPHIC_DATA]"
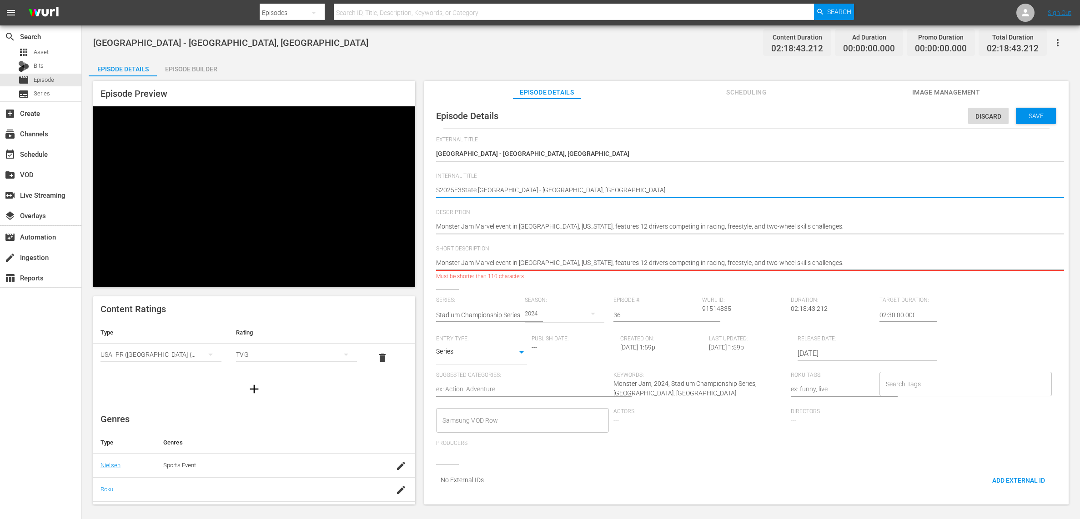
type textarea "S2025E36State [GEOGRAPHIC_DATA] - [GEOGRAPHIC_DATA], [GEOGRAPHIC_DATA]"
type textarea "S2025E36 [GEOGRAPHIC_DATA] - [GEOGRAPHIC_DATA], [GEOGRAPHIC_DATA]"
type textarea "S2025E36 -[GEOGRAPHIC_DATA] - [GEOGRAPHIC_DATA], [GEOGRAPHIC_DATA]"
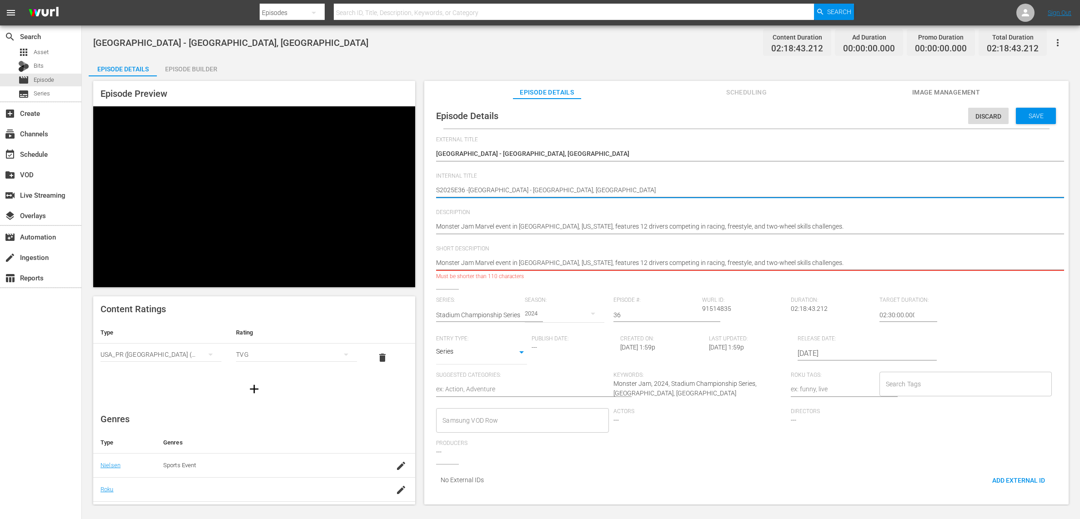
type textarea "S2025E36 - [GEOGRAPHIC_DATA] - [GEOGRAPHIC_DATA], [GEOGRAPHIC_DATA]"
click at [688, 195] on textarea "[GEOGRAPHIC_DATA] - [GEOGRAPHIC_DATA], [GEOGRAPHIC_DATA]" at bounding box center [744, 190] width 616 height 11
type textarea "S2025E36 - [GEOGRAPHIC_DATA] - [GEOGRAPHIC_DATA], [GEOGRAPHIC_DATA]"
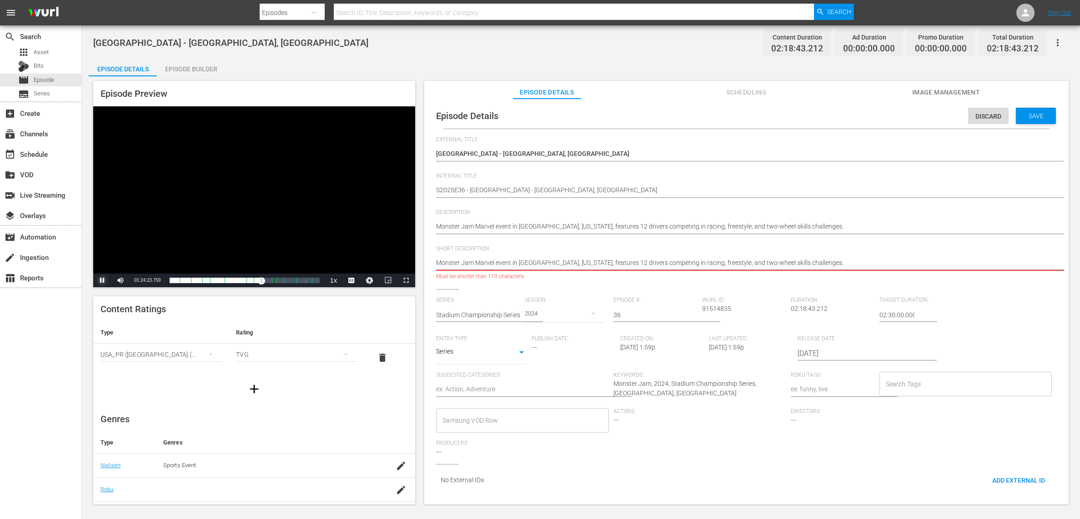
click at [102, 280] on span "Video Player" at bounding box center [102, 280] width 0 height 0
click at [888, 383] on input "Search Tags" at bounding box center [958, 384] width 151 height 16
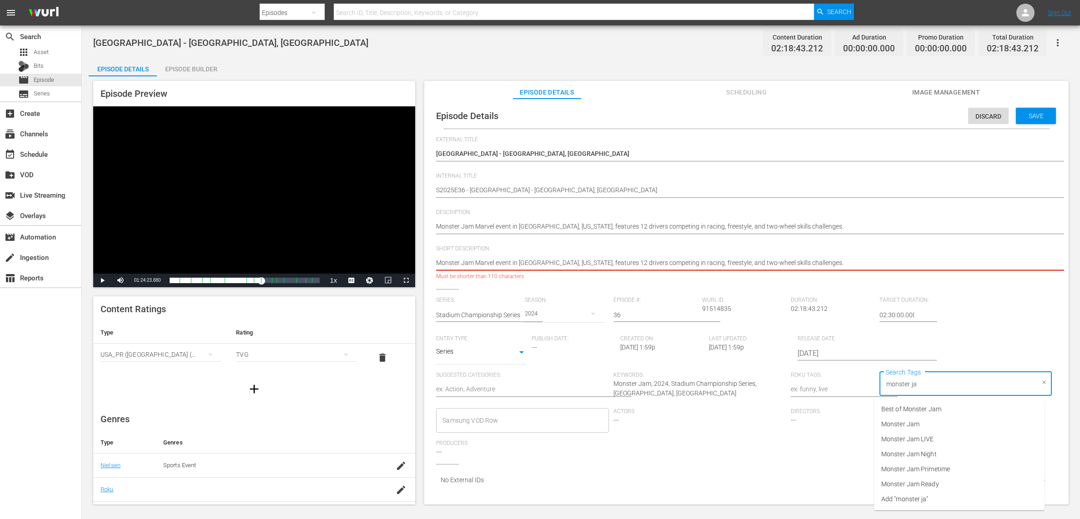
type input "monster jam"
click at [900, 480] on span "Monster Jam Ready" at bounding box center [910, 485] width 58 height 10
type input "s"
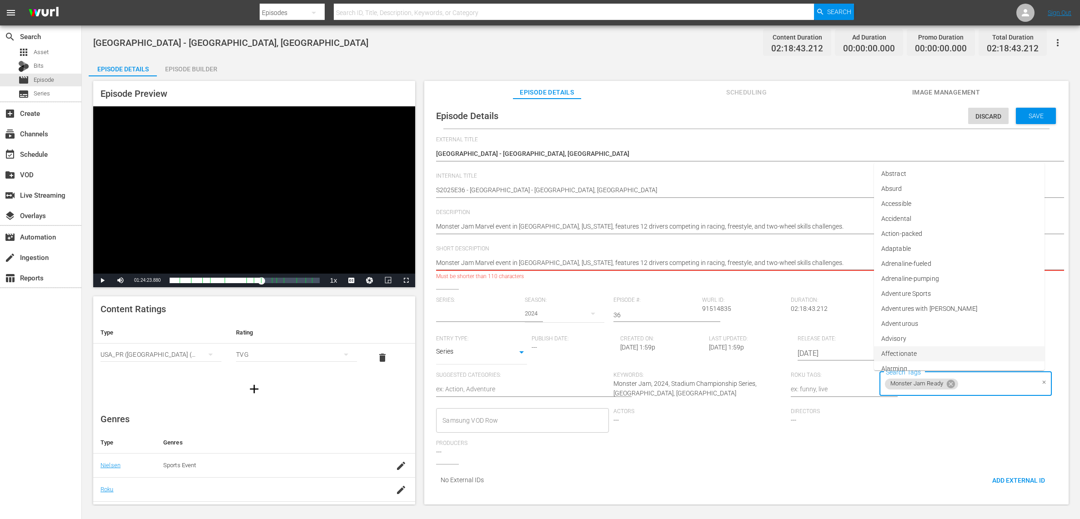
click at [505, 314] on input "text" at bounding box center [478, 315] width 84 height 22
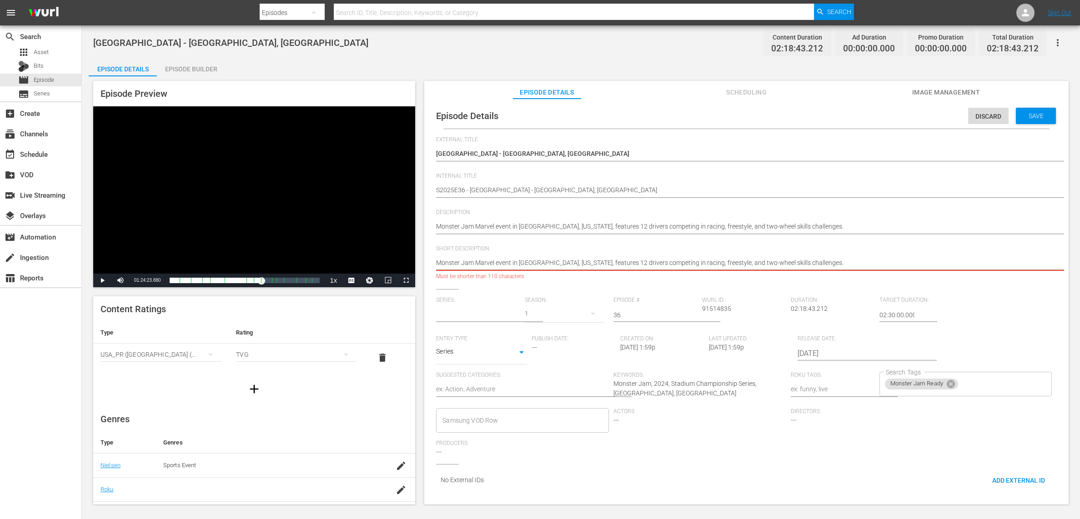
click at [625, 54] on div "[GEOGRAPHIC_DATA] - [GEOGRAPHIC_DATA], [GEOGRAPHIC_DATA] Content Duration 02:18…" at bounding box center [581, 265] width 998 height 480
click at [1021, 111] on div "Save" at bounding box center [1036, 116] width 40 height 16
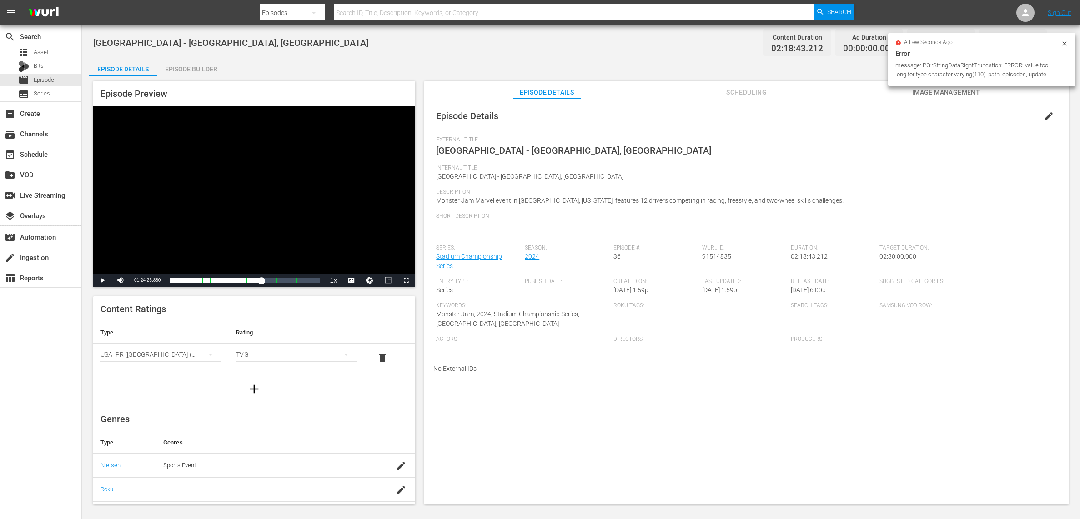
click at [1037, 115] on button "edit" at bounding box center [1048, 116] width 22 height 22
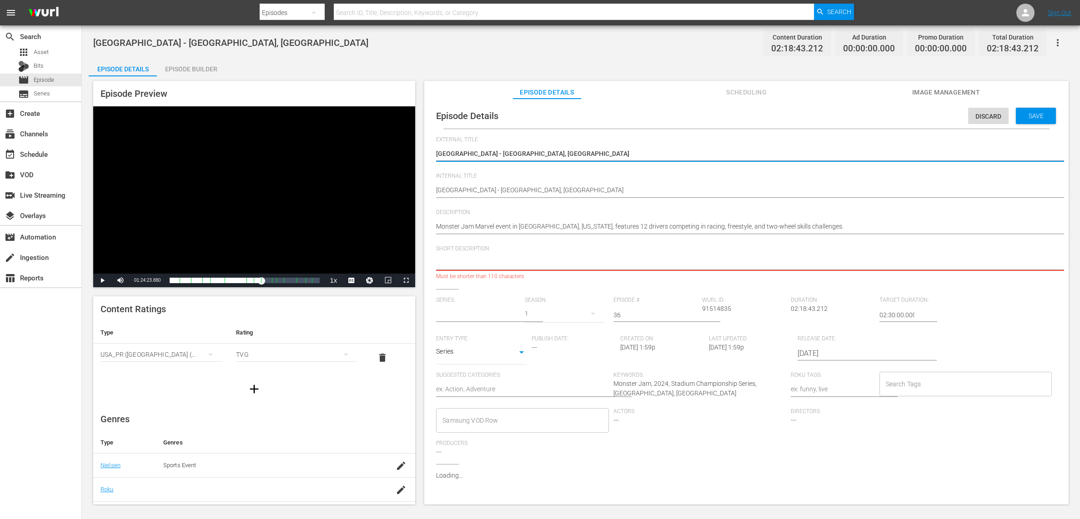
type input "No Series"
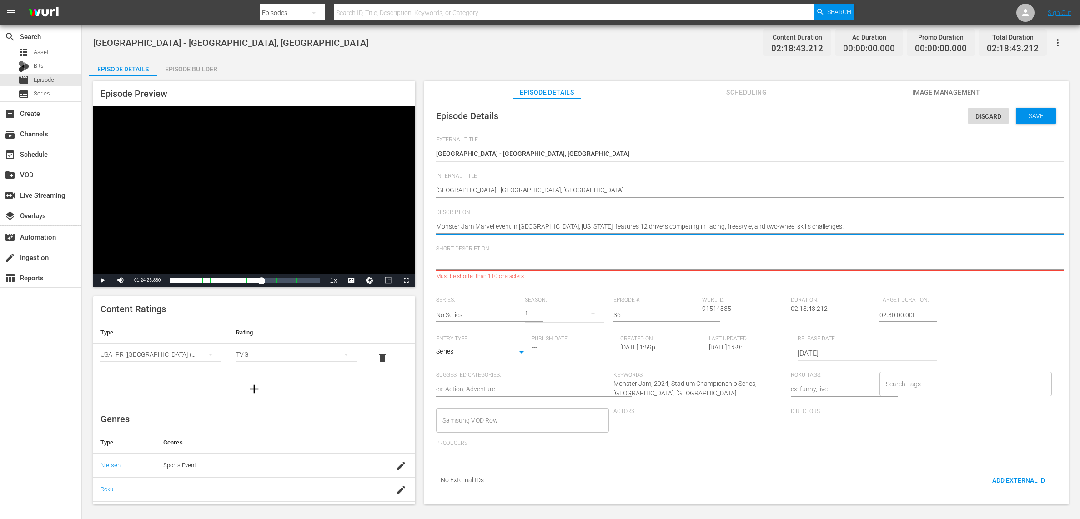
click at [533, 225] on textarea "Monster Jam Marvel event in [GEOGRAPHIC_DATA], [US_STATE], features 12 drivers …" at bounding box center [744, 227] width 616 height 11
click at [510, 259] on textarea at bounding box center [744, 263] width 616 height 11
paste textarea "Monster Jam Marvel event in [GEOGRAPHIC_DATA], [US_STATE], features 12 drivers …"
type textarea "Monster Jam Marvel event in [GEOGRAPHIC_DATA], [US_STATE], features 12 drivers …"
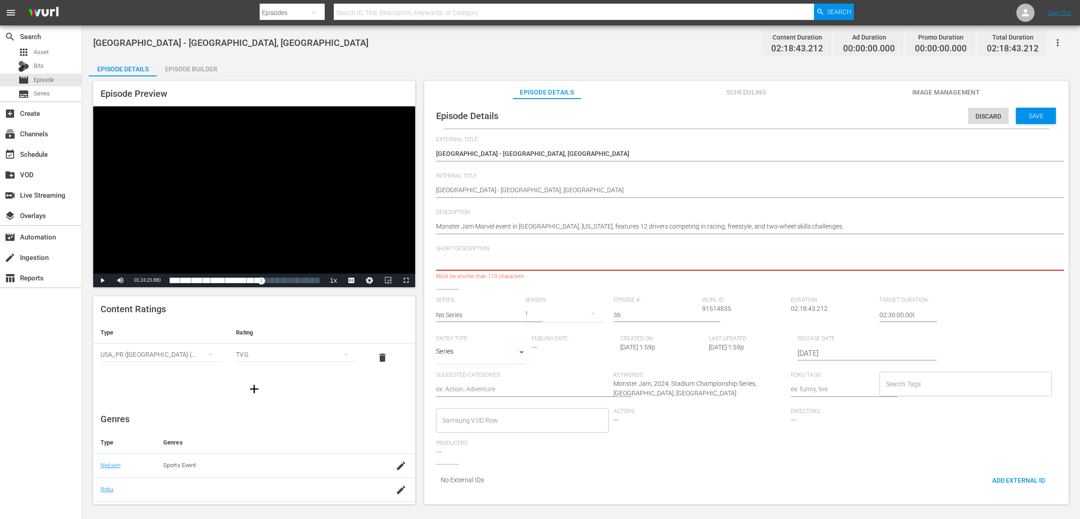
type textarea "Monster Jam Marvel event in [GEOGRAPHIC_DATA], [US_STATE], features 12 drivers …"
drag, startPoint x: 570, startPoint y: 264, endPoint x: 778, endPoint y: 269, distance: 207.3
click at [778, 269] on textarea "Monster Jam Marvel event in [GEOGRAPHIC_DATA], [US_STATE], features 12 drivers …" at bounding box center [744, 263] width 616 height 11
drag, startPoint x: 686, startPoint y: 260, endPoint x: 518, endPoint y: 261, distance: 168.2
click at [518, 261] on textarea "Monster Jam Marvel event in [GEOGRAPHIC_DATA], [US_STATE], features 12 drivers …" at bounding box center [744, 263] width 616 height 11
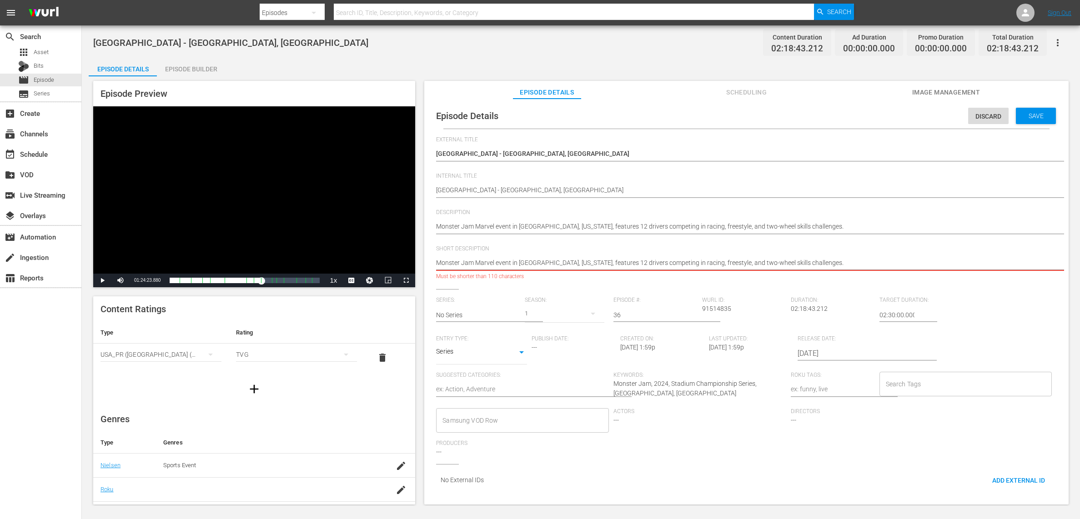
click at [512, 261] on textarea "Monster Jam Marvel event in [GEOGRAPHIC_DATA], [US_STATE], features 12 drivers …" at bounding box center [744, 263] width 616 height 11
type textarea "Monster Jam Marvel event f [GEOGRAPHIC_DATA], [US_STATE], features 12 drivers c…"
type textarea "Monster Jam Marvel event fr [GEOGRAPHIC_DATA], [US_STATE], features 12 drivers …"
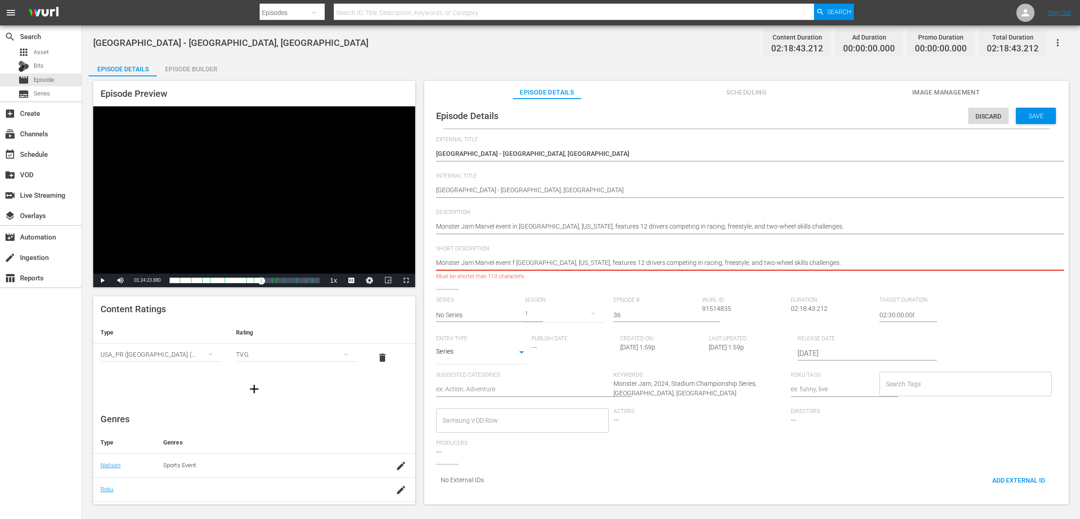
type textarea "Monster Jam Marvel event fr [GEOGRAPHIC_DATA], [US_STATE], features 12 drivers …"
type textarea "Monster Jam Marvel event fro [GEOGRAPHIC_DATA], [US_STATE], features 12 drivers…"
type textarea "Monster Jam Marvel event from [GEOGRAPHIC_DATA], [US_STATE], features 12 driver…"
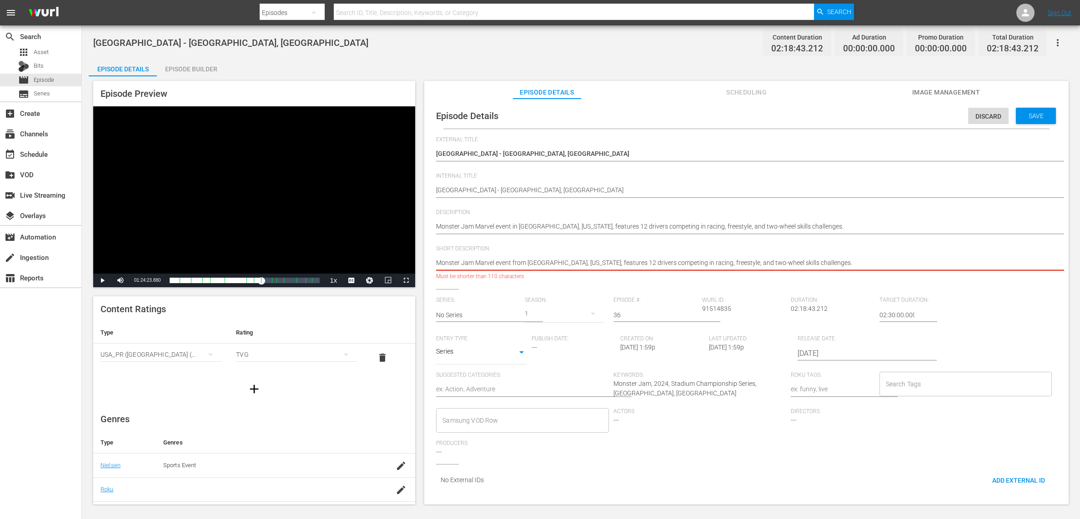
type textarea "Monster Jam Marvel event from [GEOGRAPHIC_DATA], [US_STATE], features 12 driver…"
type textarea "Monster Jam Marvel event from S [GEOGRAPHIC_DATA], [US_STATE], features 12 driv…"
type textarea "Monster Jam Marvel event from [GEOGRAPHIC_DATA], [US_STATE], features 12 driver…"
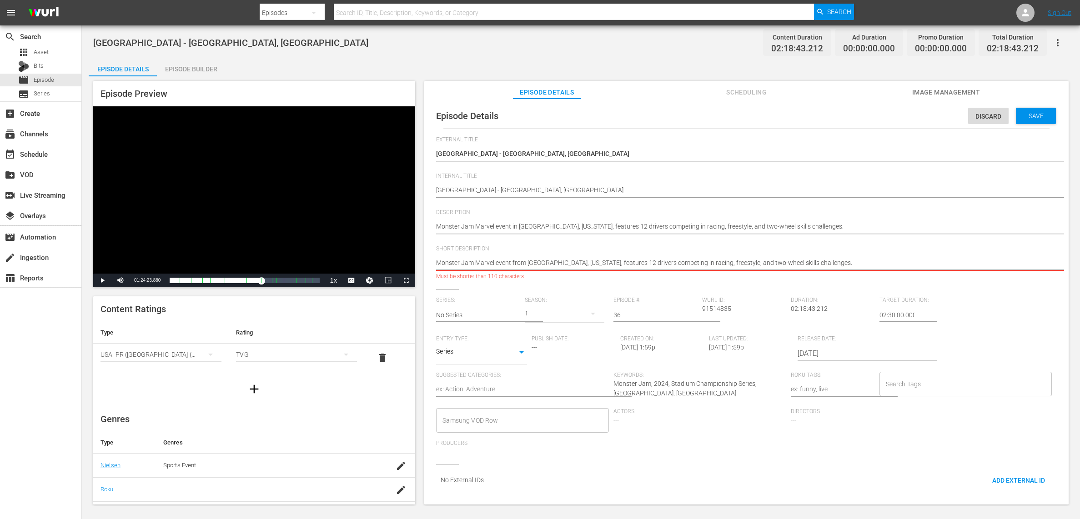
type textarea "Monster Jam Marvel event from [GEOGRAPHIC_DATA], [US_STATE], features 12 driver…"
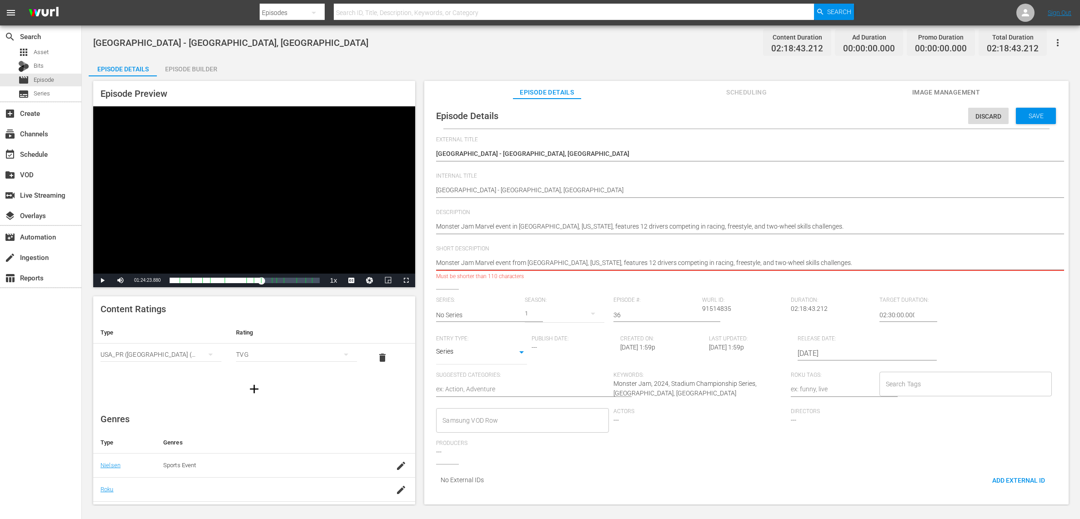
type textarea "Monster Jam Marvel event from [GEOGRAPHIC_DATA], [US_STATE], features 12 driver…"
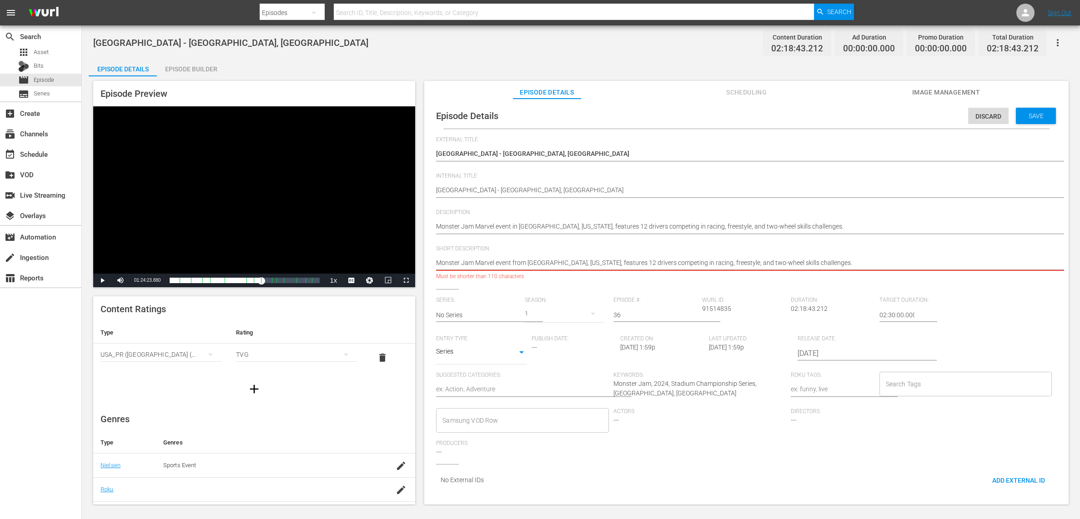
type textarea "Monster Jam Marvel event from [GEOGRAPHIC_DATA], [US_STATE], features 12 driver…"
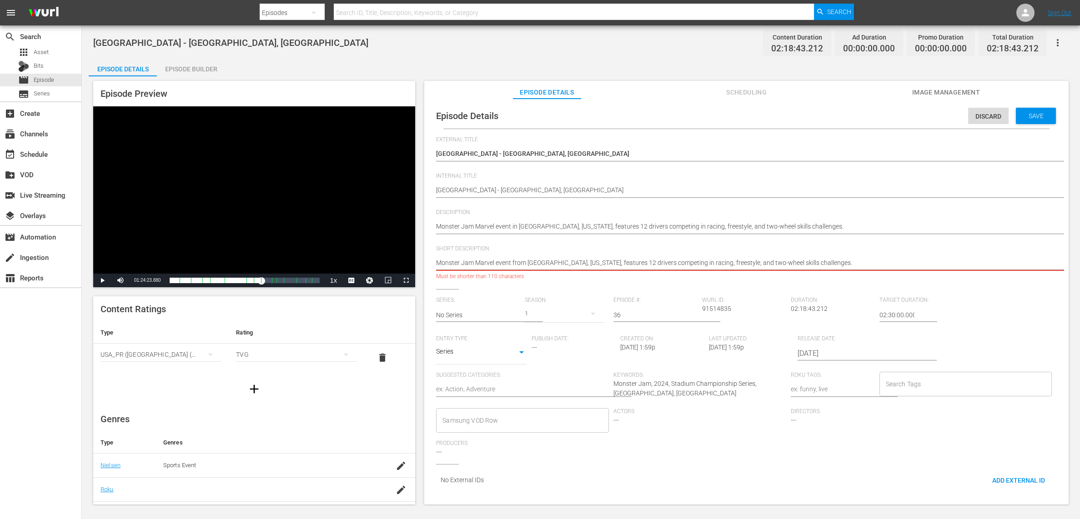
type textarea "Monster Jam Marvel event from [GEOGRAPHIC_DATA], [US_STATE], features 12 driver…"
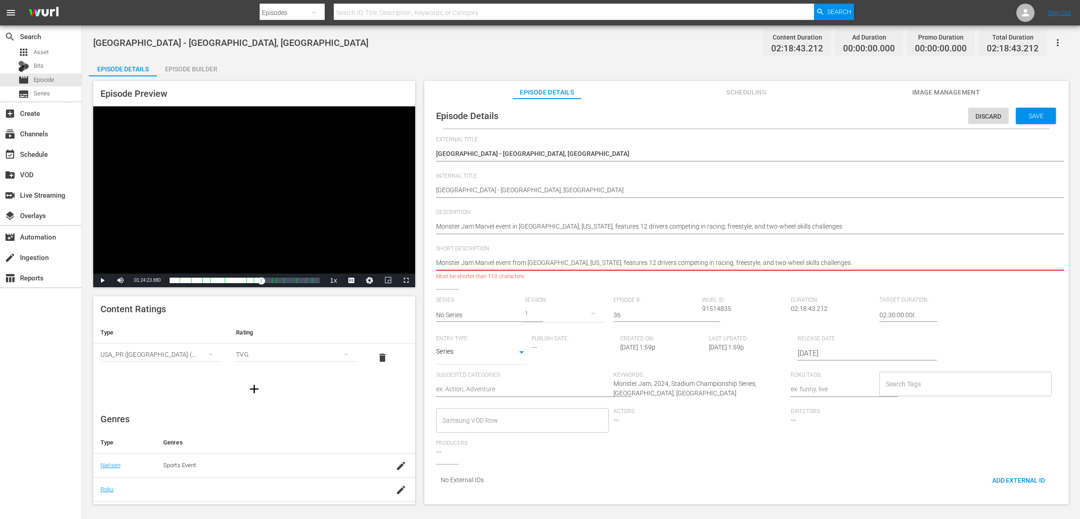
type textarea "Monster Jam Marvel event from [GEOGRAPHIC_DATA], [US_STATE], features 12 driver…"
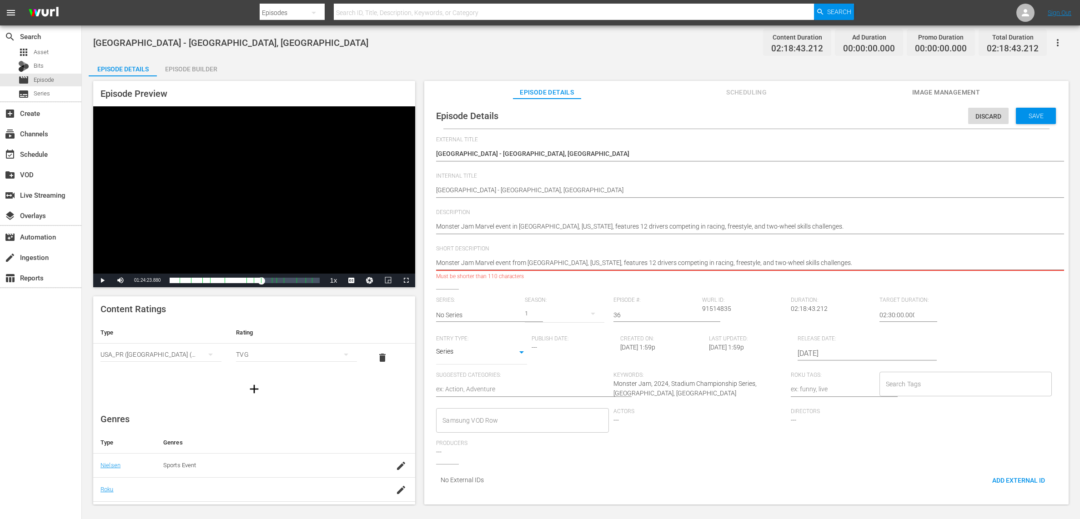
type textarea "Monster Jam Marvel event from [GEOGRAPHIC_DATA], [US_STATE], features 12 driver…"
type textarea "Monster Jam Marvel event from [GEOGRAPHIC_DATA] [GEOGRAPHIC_DATA], [US_STATE], …"
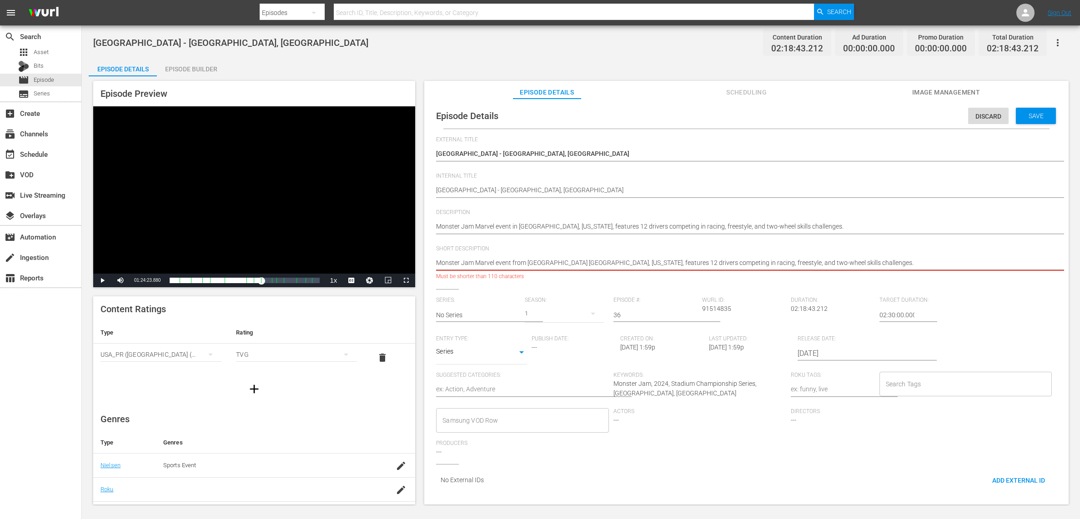
type textarea "Monster Jam Marvel event from [GEOGRAPHIC_DATA] [GEOGRAPHIC_DATA], [US_STATE], …"
type textarea "Monster Jam Marvel event from [GEOGRAPHIC_DATA] i [GEOGRAPHIC_DATA], [US_STATE]…"
type textarea "Monster Jam Marvel event from [GEOGRAPHIC_DATA] in [GEOGRAPHIC_DATA], [US_STATE…"
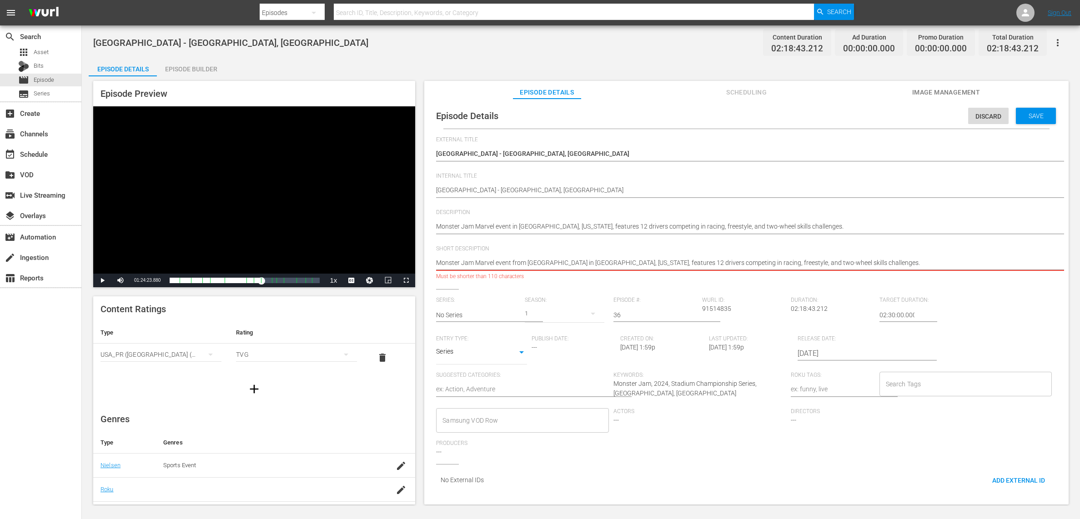
type textarea "Monster Jam Marvel event from [GEOGRAPHIC_DATA] in [GEOGRAPHIC_DATA], [US_STATE…"
drag, startPoint x: 639, startPoint y: 264, endPoint x: 881, endPoint y: 260, distance: 241.9
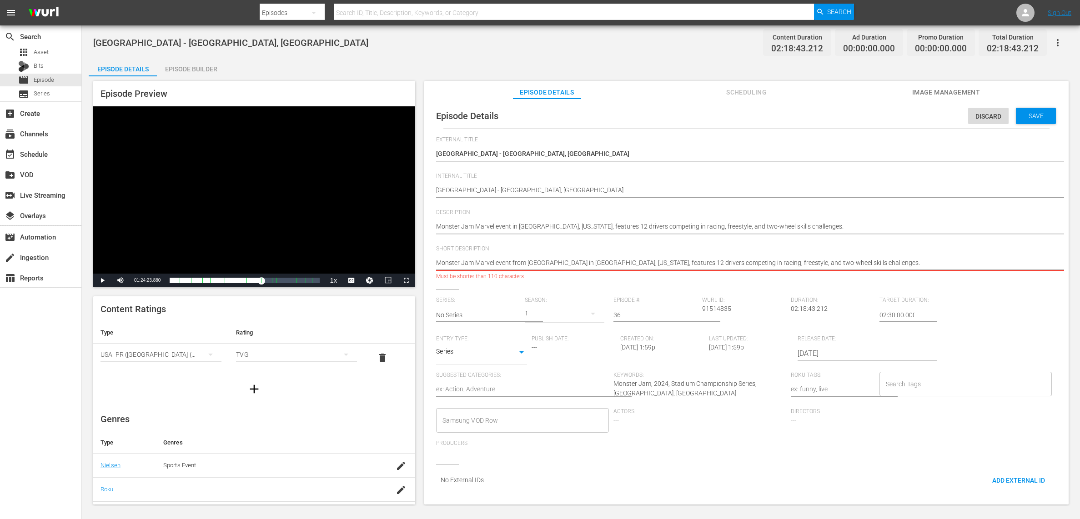
click at [881, 260] on textarea "Monster Jam Marvel event from [GEOGRAPHIC_DATA] in [GEOGRAPHIC_DATA], [US_STATE…" at bounding box center [744, 263] width 616 height 11
type textarea "Monster Jam Marvel event from [GEOGRAPHIC_DATA] in [GEOGRAPHIC_DATA], [US_STATE…"
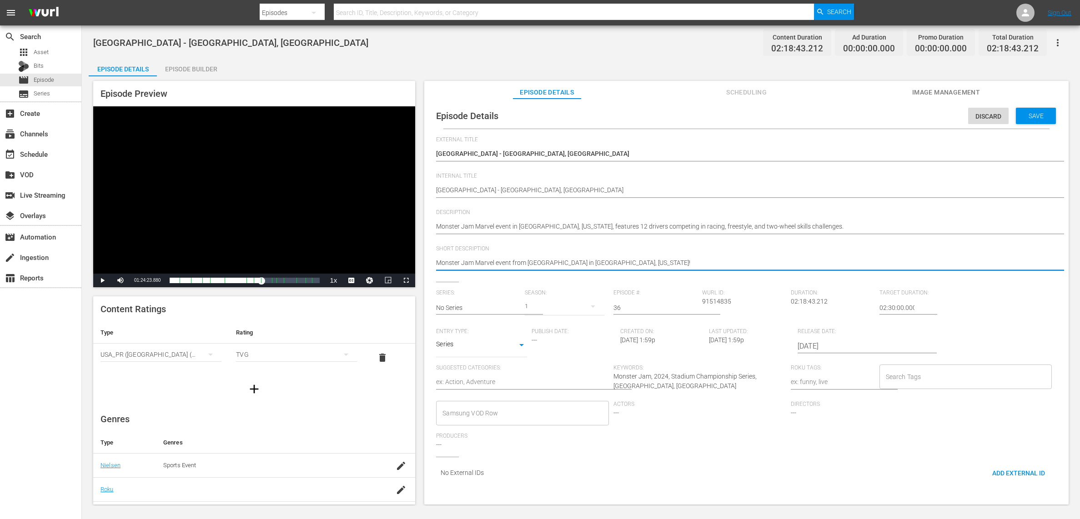
click at [884, 367] on div "Search Tags" at bounding box center [965, 377] width 173 height 25
type textarea "Monster Jam Marvel event from [GEOGRAPHIC_DATA] in [GEOGRAPHIC_DATA], [US_STATE…"
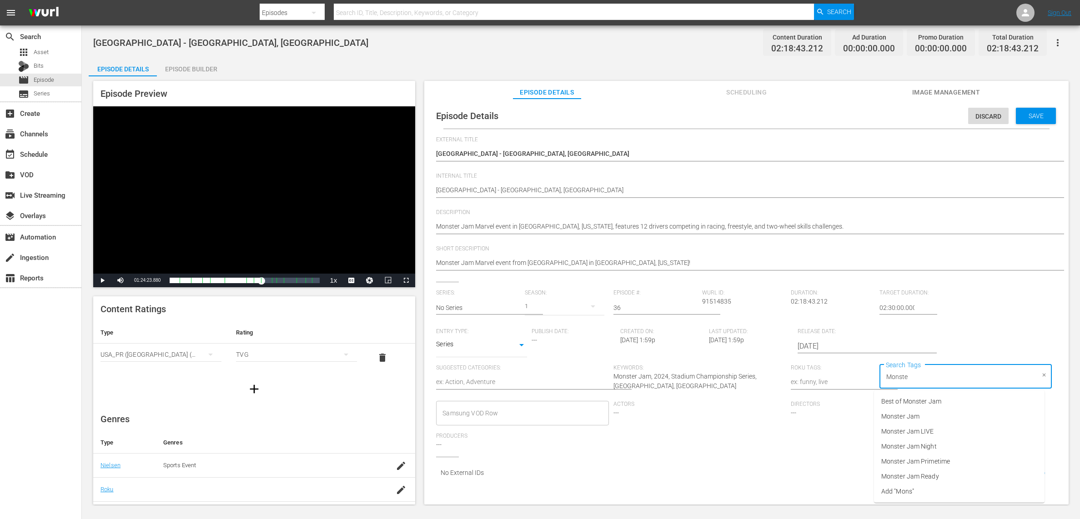
type input "Monster"
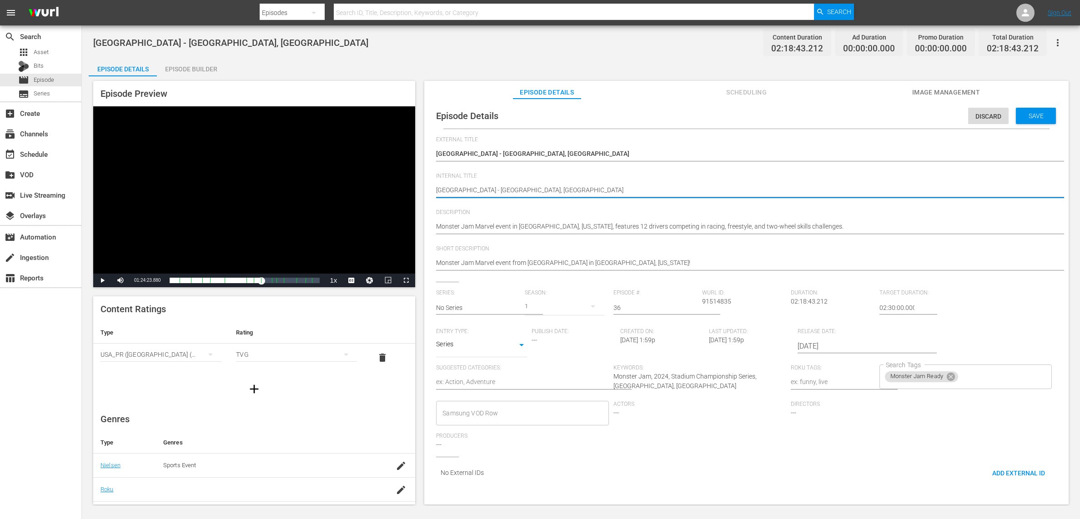
type textarea "[GEOGRAPHIC_DATA] - [GEOGRAPHIC_DATA], [GEOGRAPHIC_DATA]"
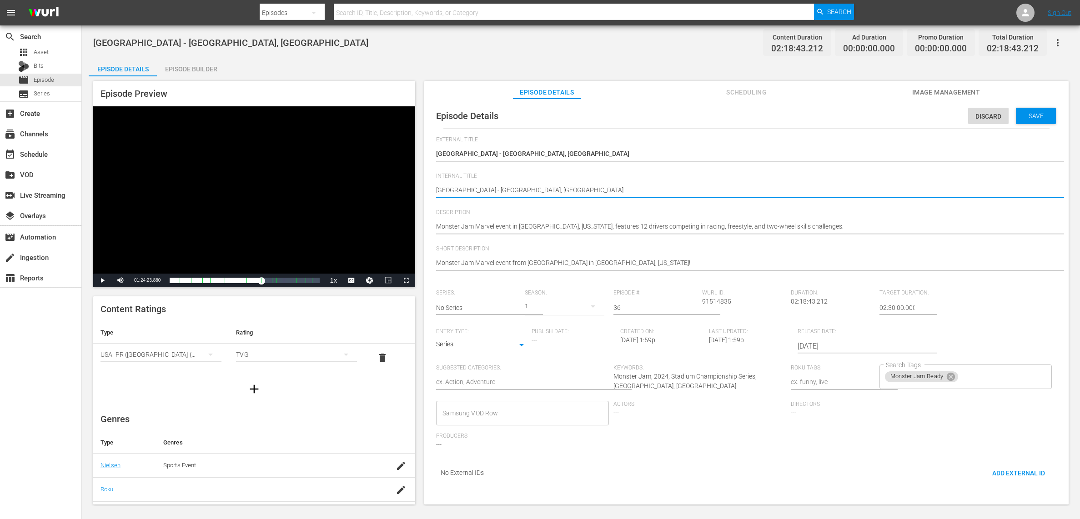
type textarea "[GEOGRAPHIC_DATA] - [GEOGRAPHIC_DATA], [GEOGRAPHIC_DATA]"
type textarea "S202State [GEOGRAPHIC_DATA] - [GEOGRAPHIC_DATA], [GEOGRAPHIC_DATA]"
type textarea "S2024State [GEOGRAPHIC_DATA] - [GEOGRAPHIC_DATA], [GEOGRAPHIC_DATA]"
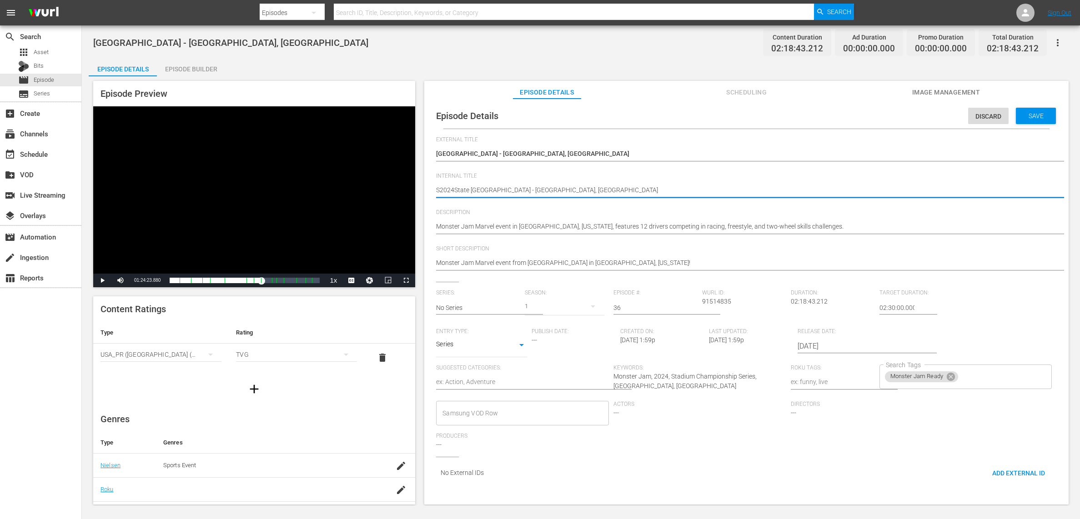
type textarea "S2024EState [GEOGRAPHIC_DATA] - [GEOGRAPHIC_DATA], [GEOGRAPHIC_DATA]"
type textarea "S2024E3State [GEOGRAPHIC_DATA] - [GEOGRAPHIC_DATA], [GEOGRAPHIC_DATA]"
type textarea "S2024E36State [GEOGRAPHIC_DATA] - [GEOGRAPHIC_DATA], [GEOGRAPHIC_DATA]"
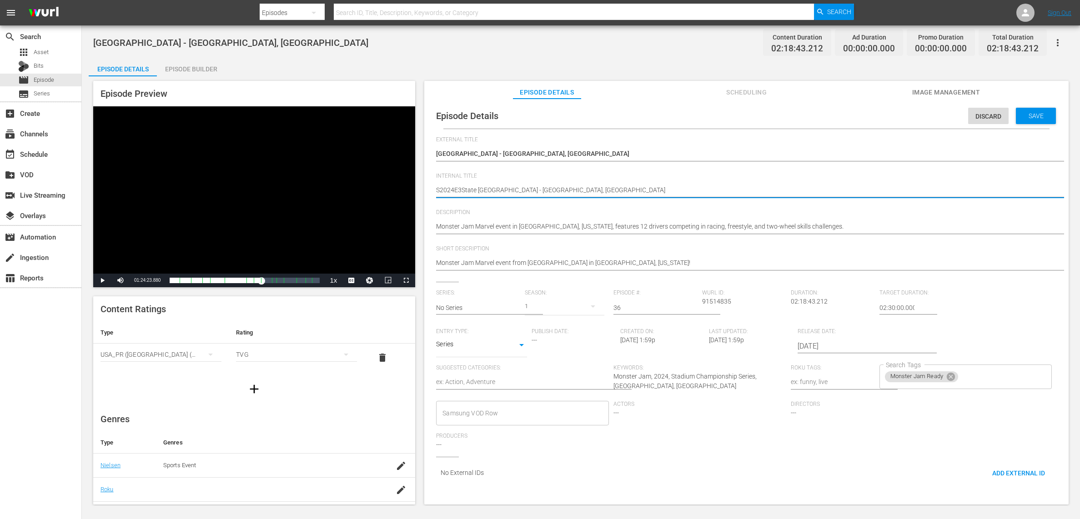
type textarea "S2024E36State [GEOGRAPHIC_DATA] - [GEOGRAPHIC_DATA], [GEOGRAPHIC_DATA]"
type textarea "S2024E36 [GEOGRAPHIC_DATA] - [GEOGRAPHIC_DATA], [GEOGRAPHIC_DATA]"
type textarea "S2024E36 -[GEOGRAPHIC_DATA] - [GEOGRAPHIC_DATA], [GEOGRAPHIC_DATA]"
type textarea "S2024E36 - [GEOGRAPHIC_DATA] - [GEOGRAPHIC_DATA], [GEOGRAPHIC_DATA]"
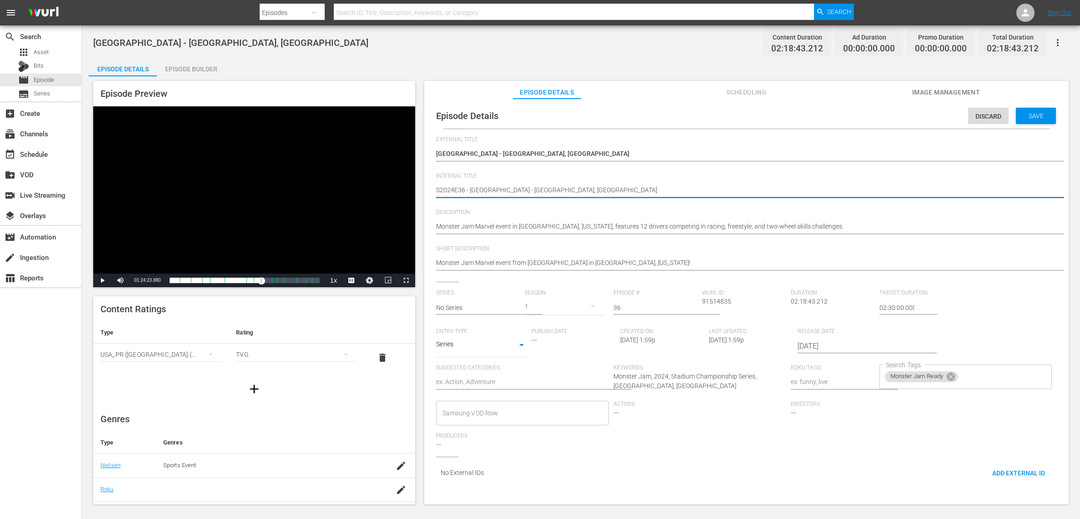
type textarea "S2024E36 - [GEOGRAPHIC_DATA] - [GEOGRAPHIC_DATA], [GEOGRAPHIC_DATA]"
click at [1033, 120] on div "Save" at bounding box center [1036, 116] width 40 height 16
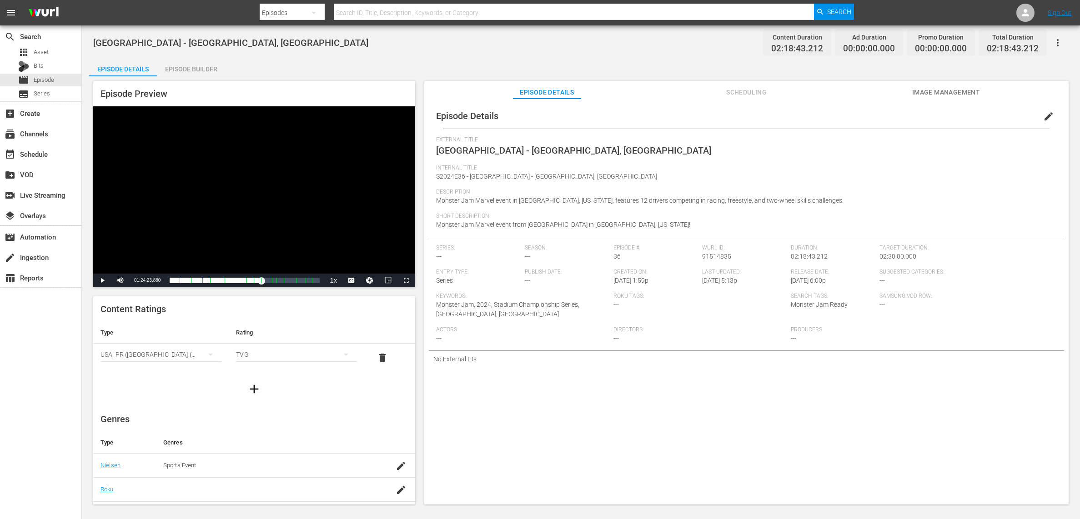
click at [485, 61] on div "Episode Details Episode Builder Episode Preview Video Player is loading. Play V…" at bounding box center [581, 285] width 984 height 454
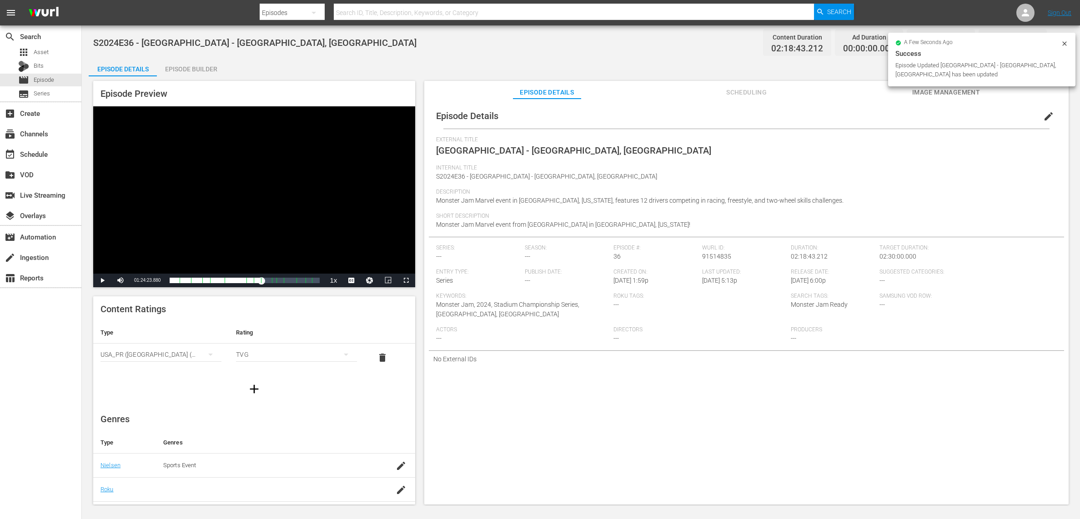
click at [561, 50] on div "S2024E36 - [GEOGRAPHIC_DATA] - [GEOGRAPHIC_DATA], [GEOGRAPHIC_DATA] Content Dur…" at bounding box center [580, 42] width 975 height 20
click at [212, 70] on div "Episode Builder" at bounding box center [191, 69] width 68 height 22
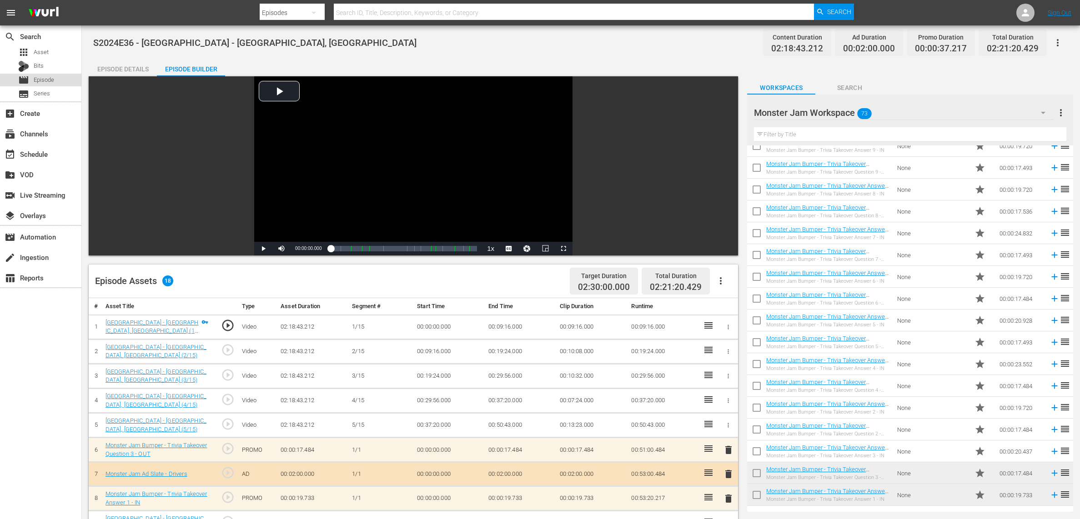
click at [45, 83] on span "Episode" at bounding box center [44, 79] width 20 height 9
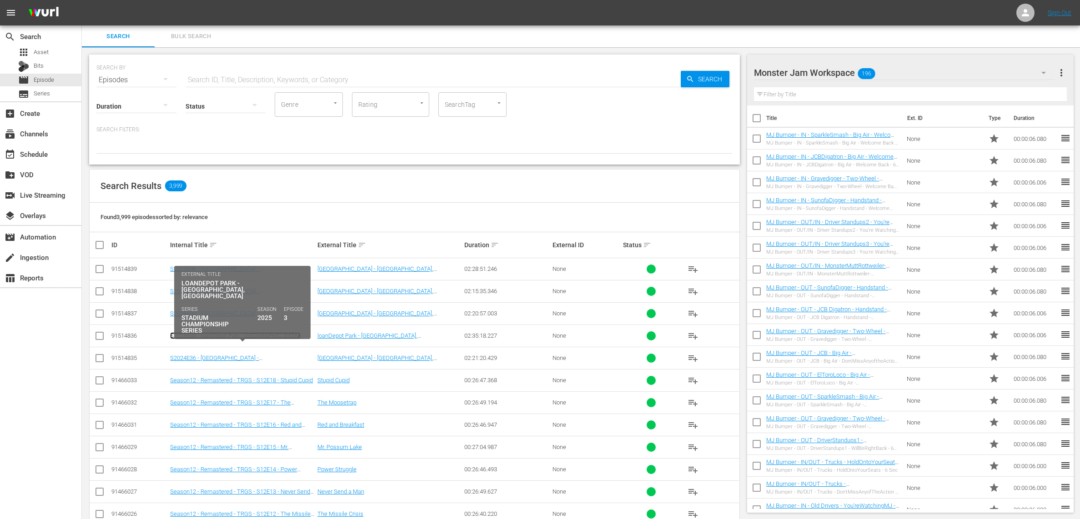
click at [247, 337] on link "S2025E03 - loanDepot Park - [GEOGRAPHIC_DATA], [GEOGRAPHIC_DATA]" at bounding box center [235, 339] width 130 height 14
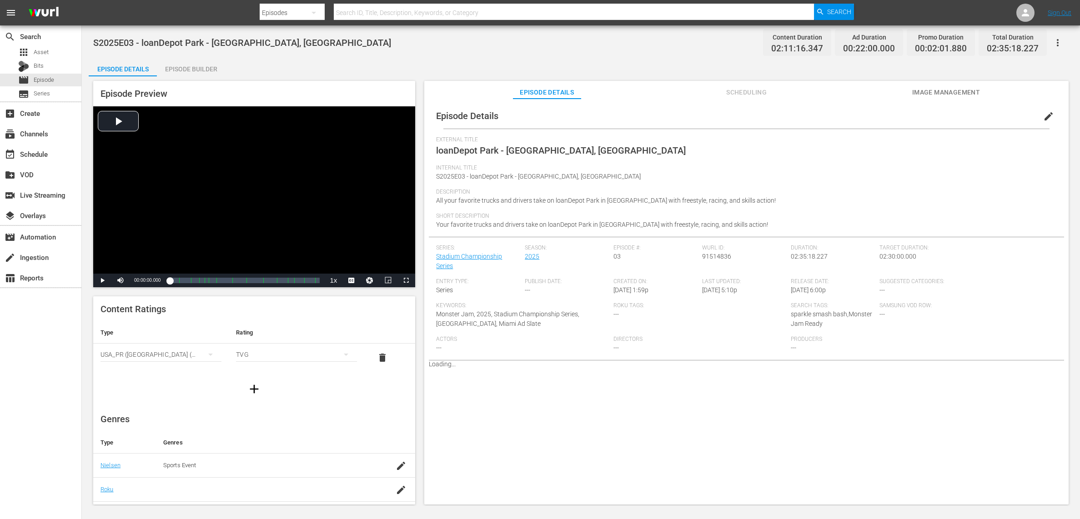
click at [191, 73] on div "Episode Builder" at bounding box center [191, 69] width 68 height 22
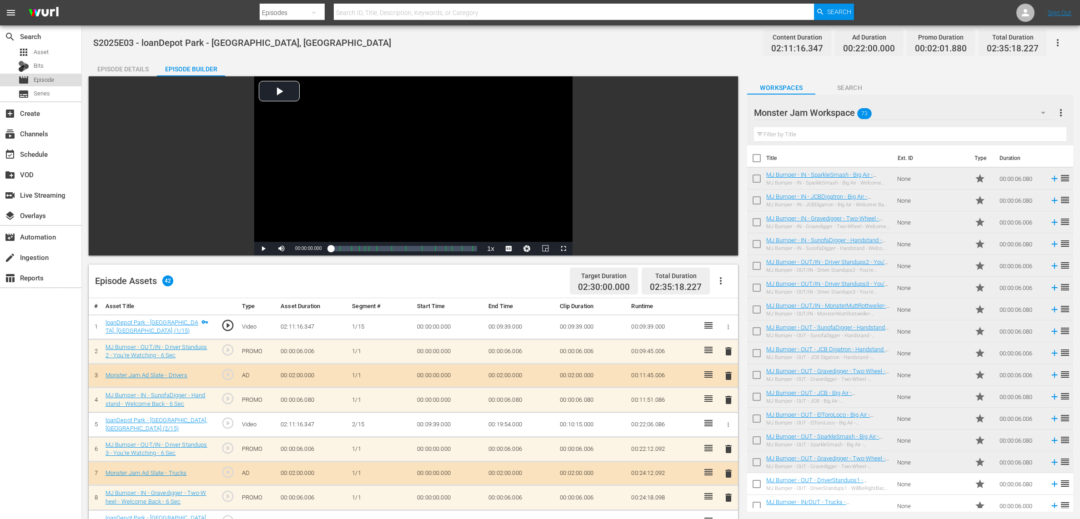
click at [45, 80] on span "Episode" at bounding box center [44, 79] width 20 height 9
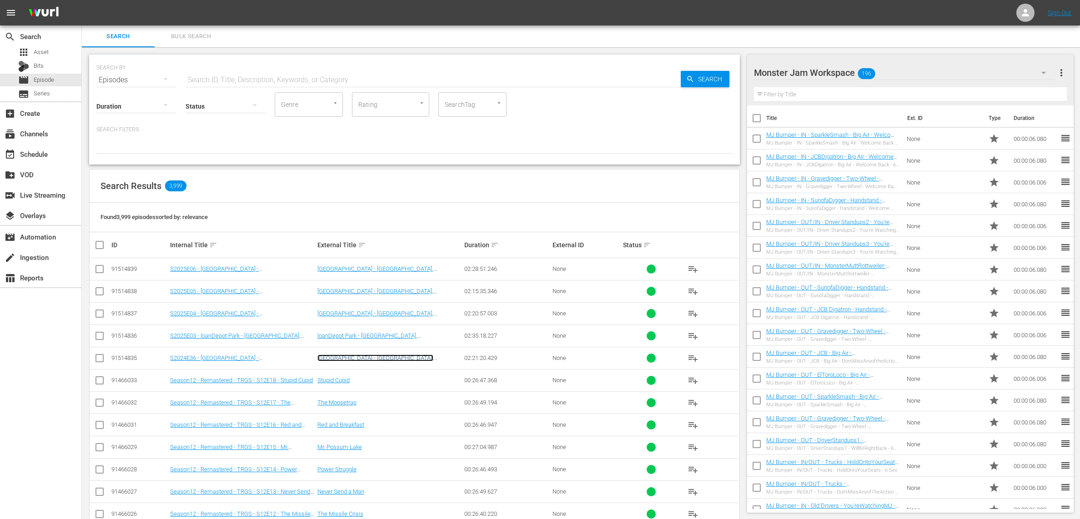
click at [335, 355] on link "[GEOGRAPHIC_DATA] - [GEOGRAPHIC_DATA], [GEOGRAPHIC_DATA]" at bounding box center [375, 362] width 116 height 14
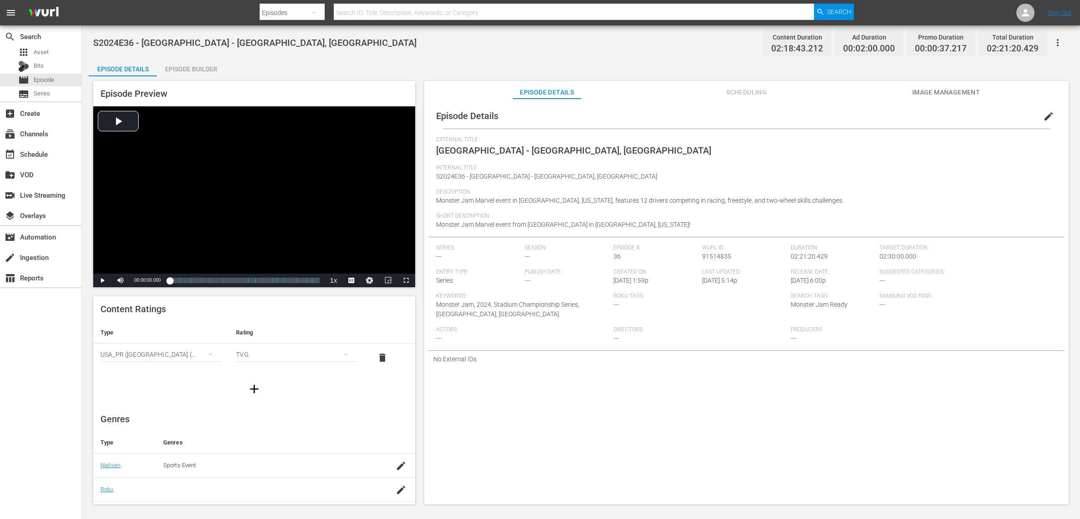
click at [187, 70] on div "Episode Builder" at bounding box center [191, 69] width 68 height 22
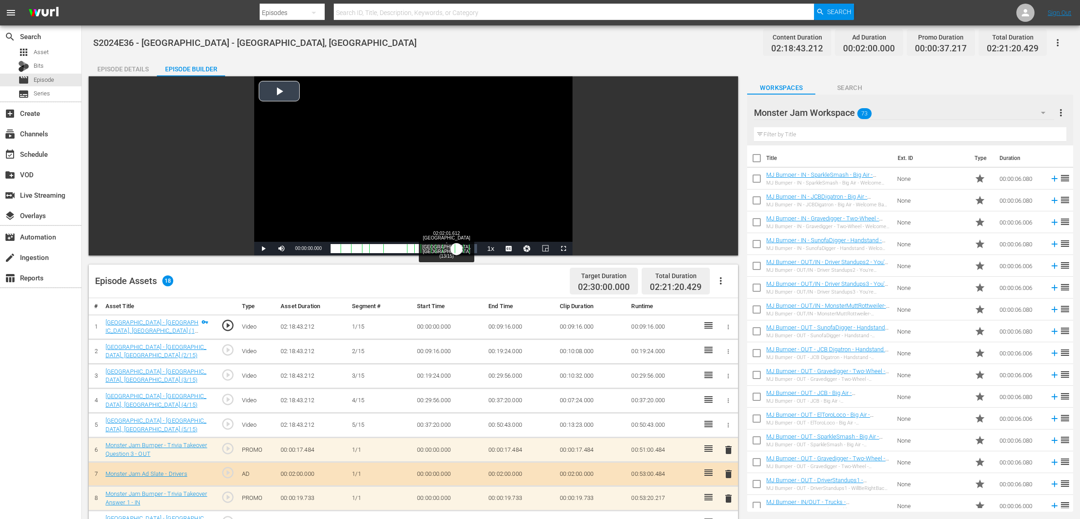
click at [456, 248] on div "Loaded : 0.07% 02:02:01.612 [GEOGRAPHIC_DATA] - [GEOGRAPHIC_DATA], [GEOGRAPHIC_…" at bounding box center [403, 248] width 146 height 9
click at [458, 248] on div "01:58:58.641" at bounding box center [393, 248] width 127 height 9
click at [467, 245] on div "Loaded : 87.62% 02:11:41.020 [GEOGRAPHIC_DATA] - [GEOGRAPHIC_DATA], [GEOGRAPHIC…" at bounding box center [403, 248] width 146 height 9
click at [464, 246] on div "02:09:05.306" at bounding box center [398, 248] width 136 height 9
click at [452, 246] on div "Loaded : 91.52% 01:57:38.245 [GEOGRAPHIC_DATA] - [GEOGRAPHIC_DATA], [GEOGRAPHIC…" at bounding box center [403, 248] width 146 height 9
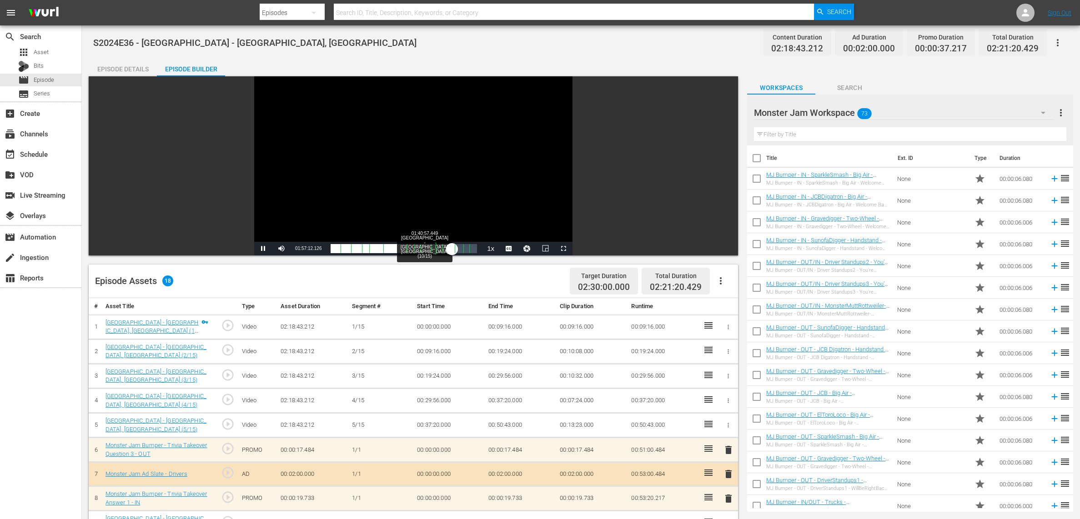
click at [435, 245] on div "Progress Bar" at bounding box center [435, 249] width 0 height 12
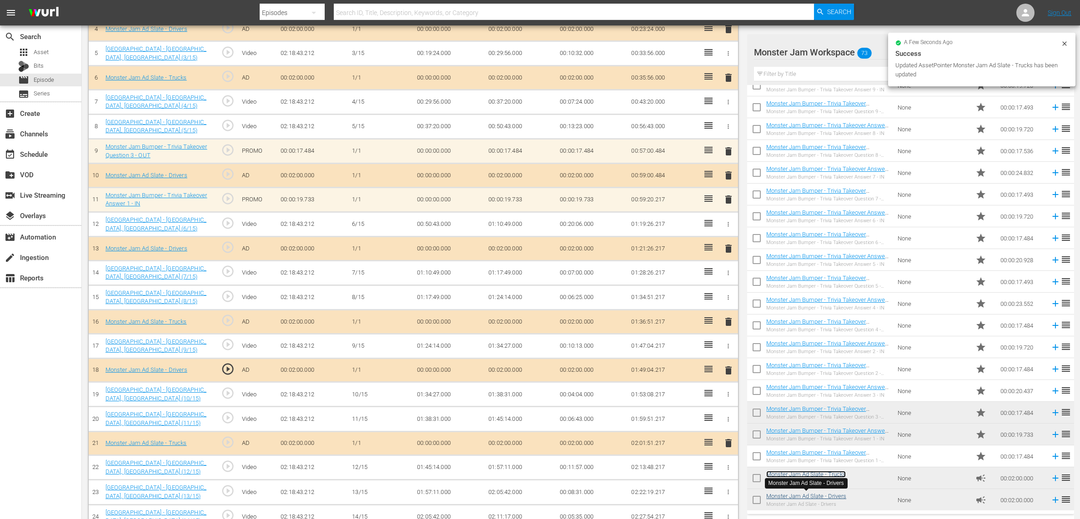
scroll to position [368, 0]
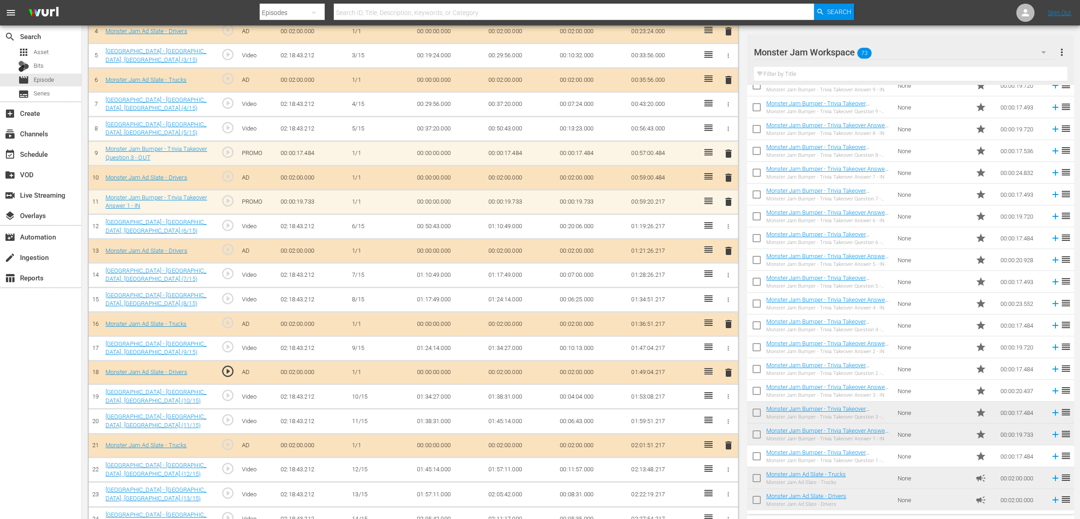
drag, startPoint x: 816, startPoint y: 492, endPoint x: 755, endPoint y: 482, distance: 62.2
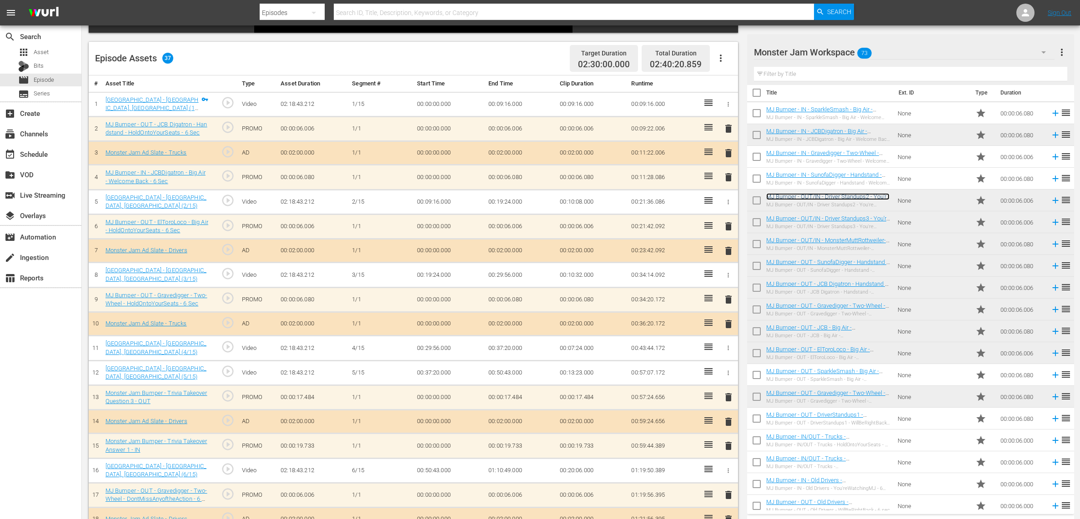
scroll to position [0, 0]
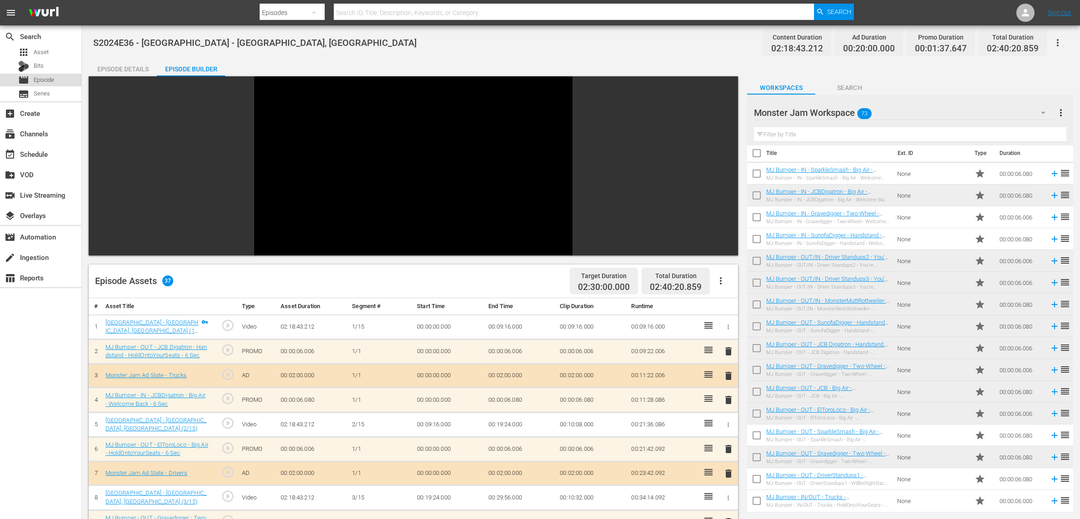
click at [44, 76] on span "Episode" at bounding box center [44, 79] width 20 height 9
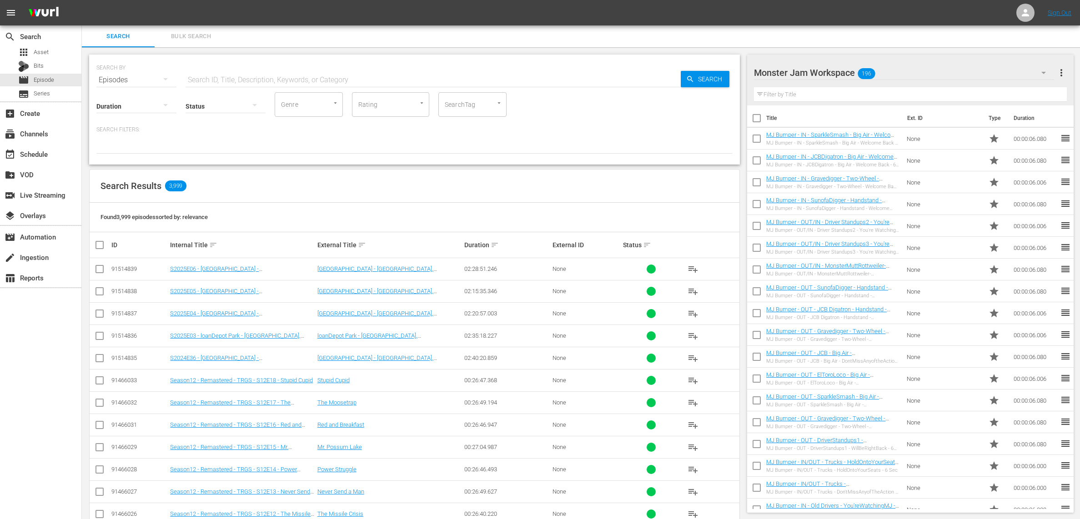
click at [487, 183] on div "Search Results 3,999" at bounding box center [415, 186] width 650 height 33
click at [510, 203] on div "Found 3,999 episodes sorted by: relevance" at bounding box center [415, 218] width 650 height 30
click at [77, 286] on div "table_chart Reports" at bounding box center [40, 277] width 81 height 18
